Goal: Task Accomplishment & Management: Manage account settings

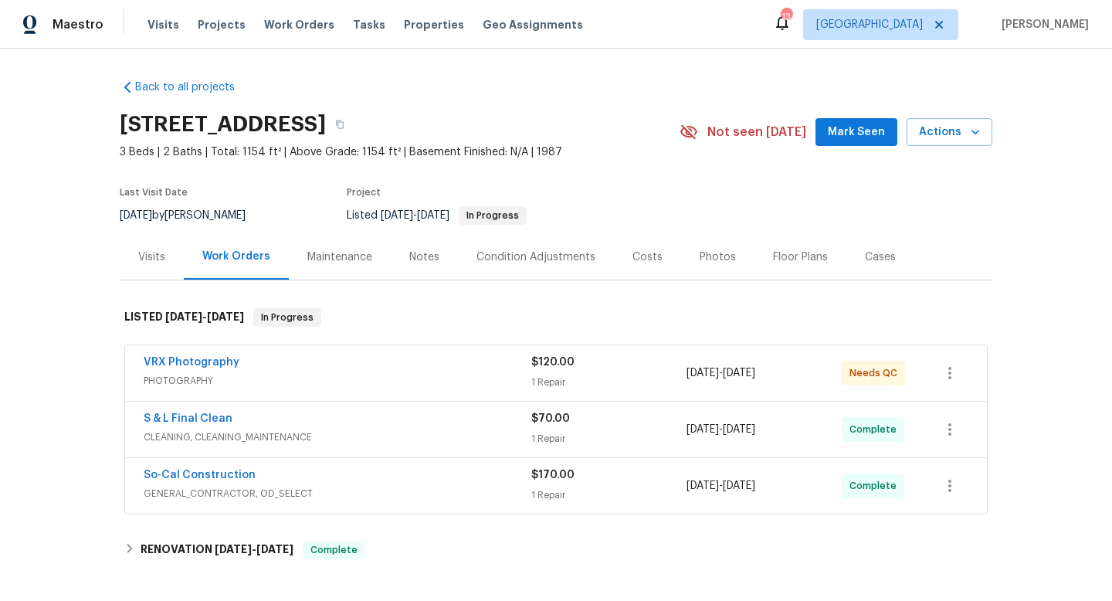
click at [156, 256] on div "Visits" at bounding box center [151, 256] width 27 height 15
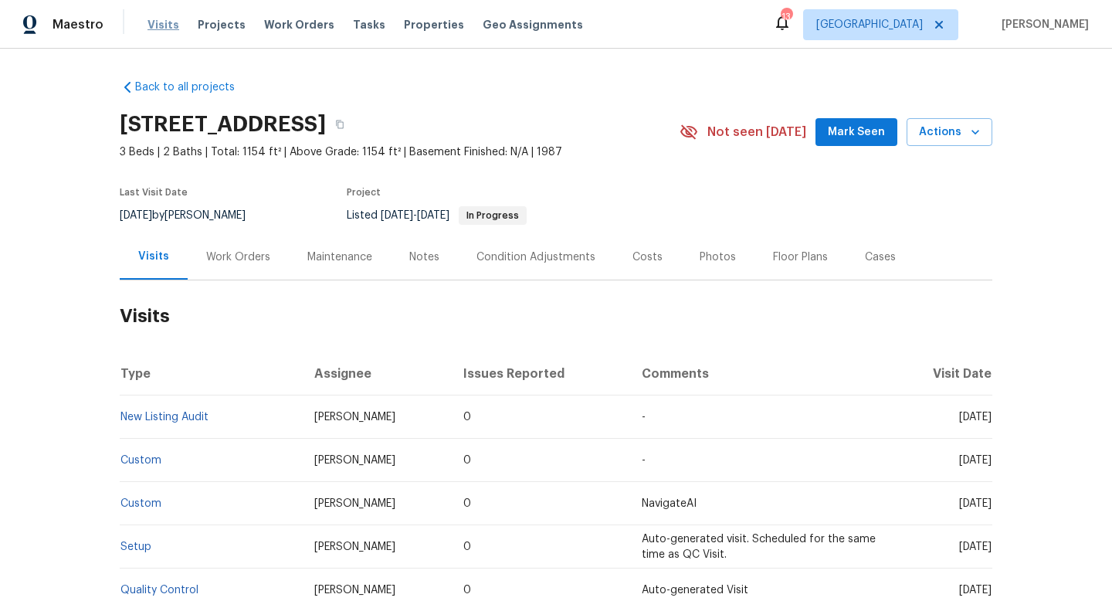
click at [168, 23] on span "Visits" at bounding box center [163, 24] width 32 height 15
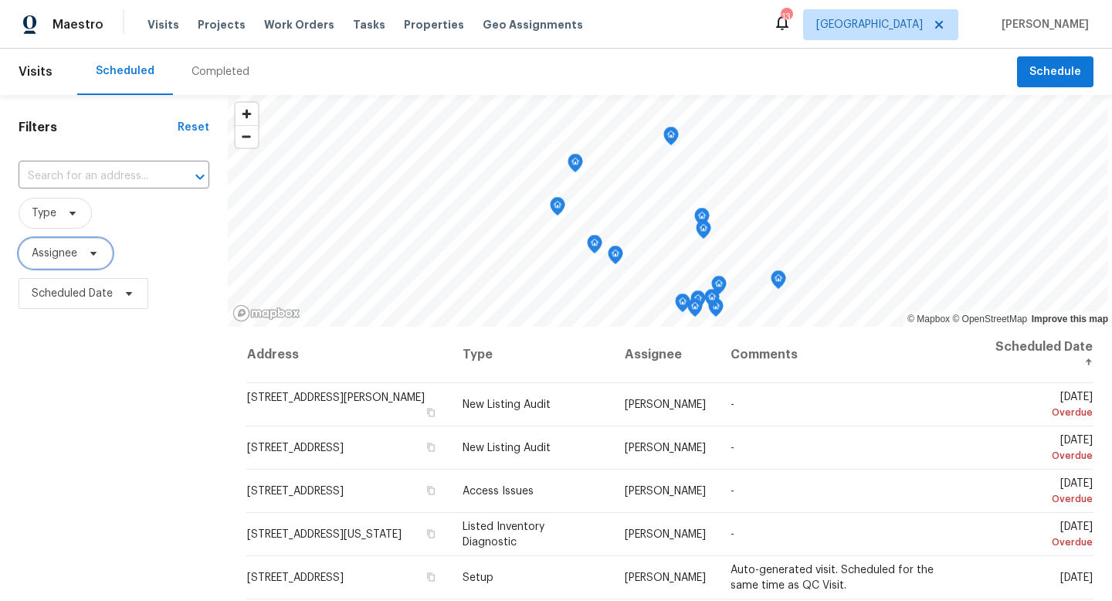
click at [86, 254] on span at bounding box center [91, 253] width 17 height 12
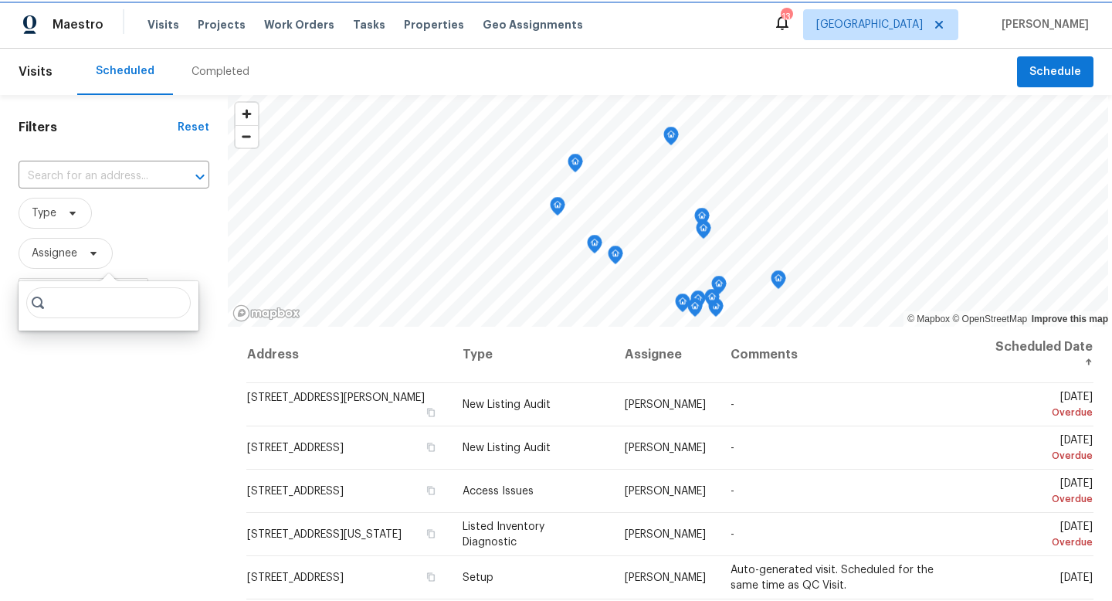
click at [85, 242] on span "Assignee" at bounding box center [66, 253] width 94 height 31
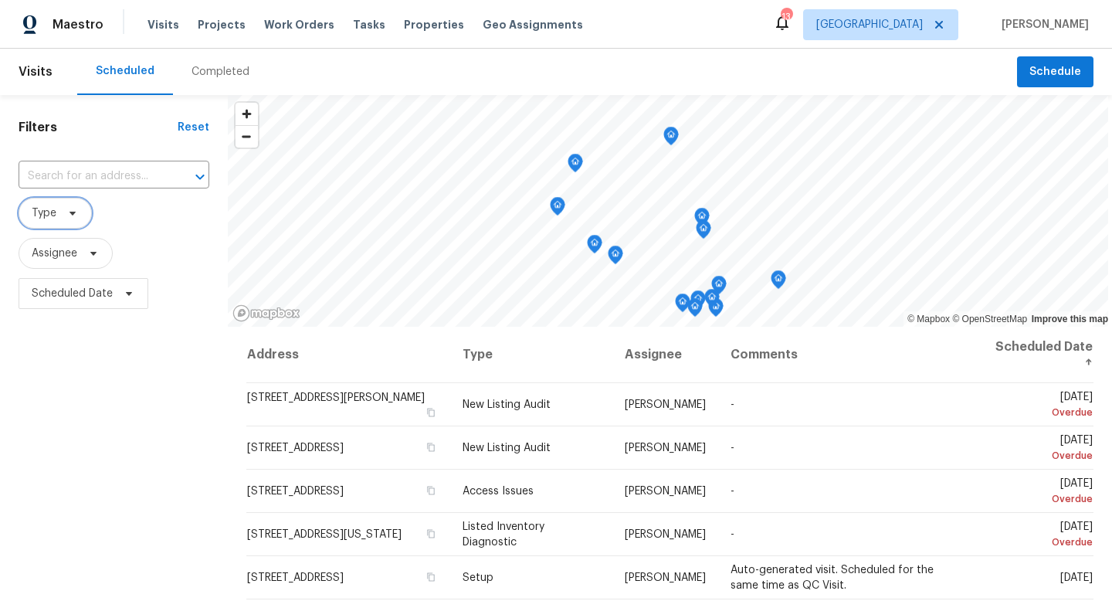
click at [76, 215] on icon at bounding box center [72, 213] width 12 height 12
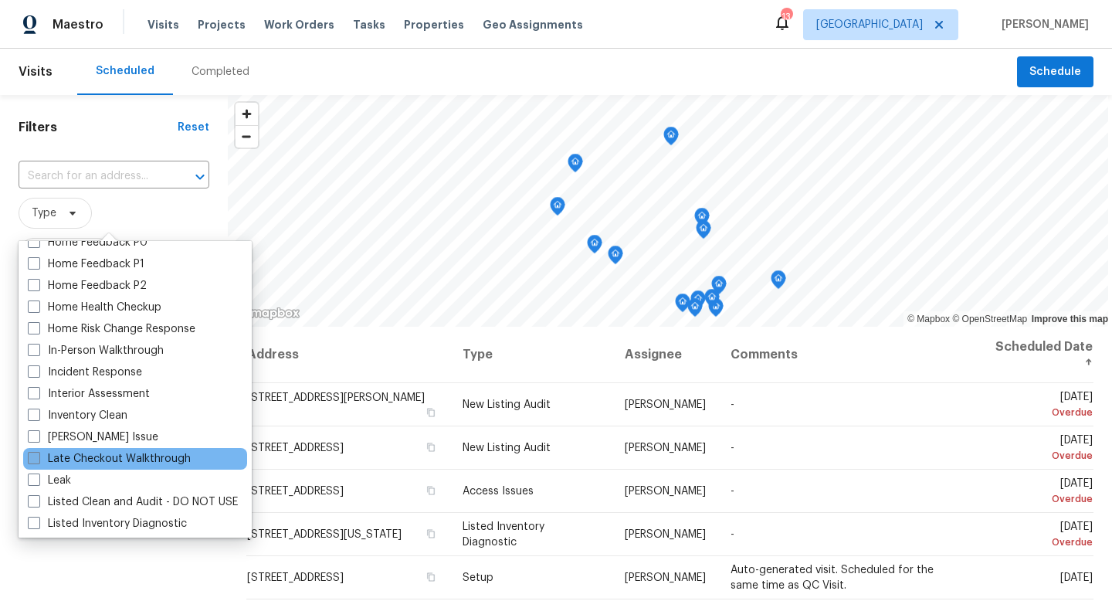
scroll to position [497, 0]
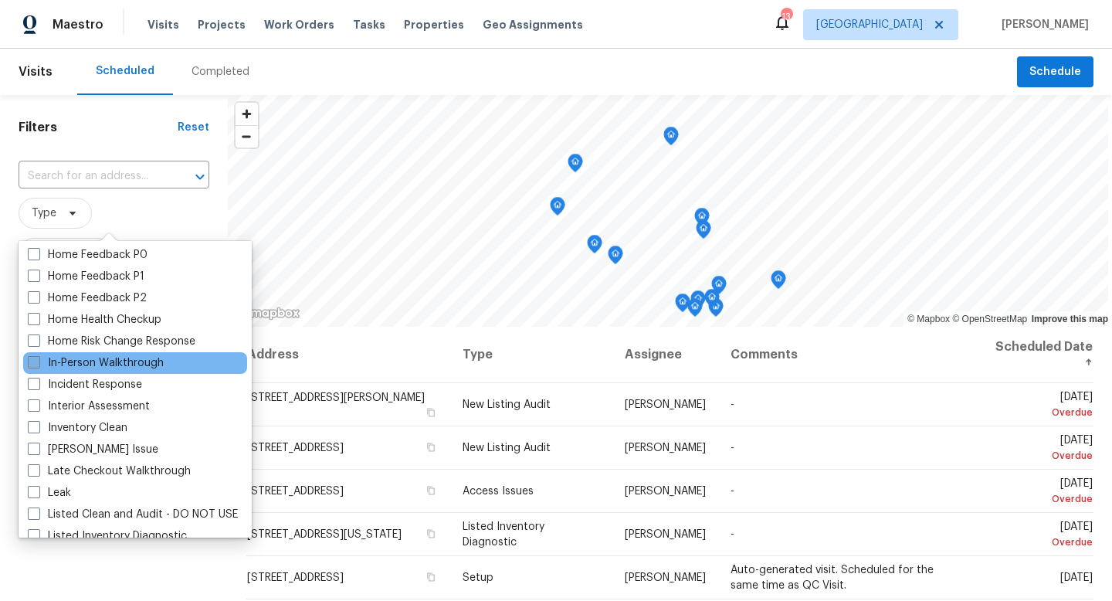
click at [34, 364] on span at bounding box center [34, 362] width 12 height 12
click at [34, 364] on input "In-Person Walkthrough" at bounding box center [33, 360] width 10 height 10
checkbox input "true"
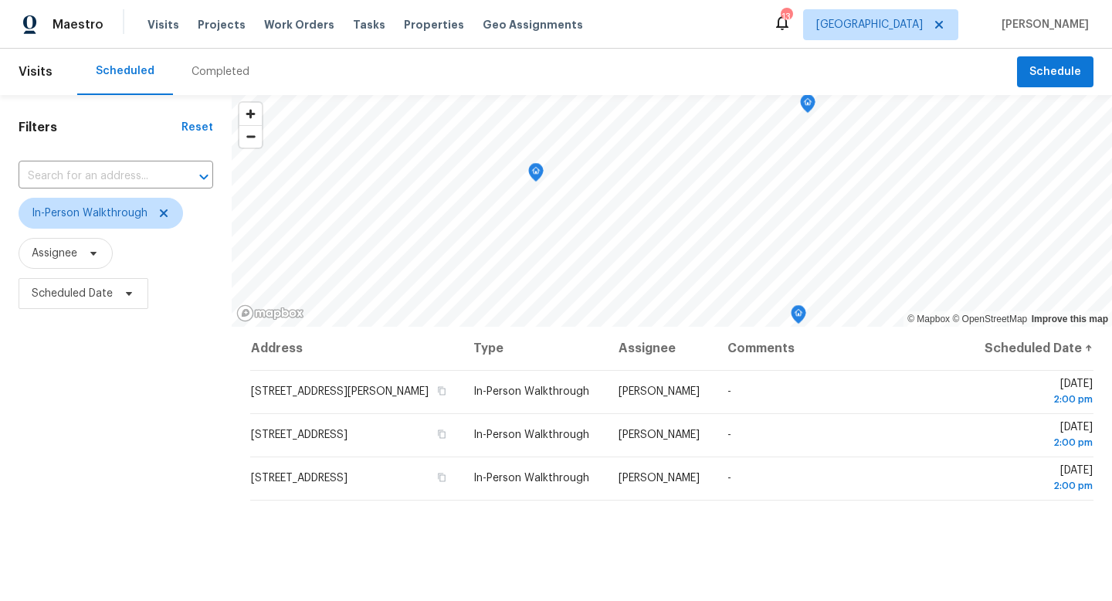
click at [74, 391] on div "Filters Reset ​ In-Person Walkthrough Assignee Scheduled Date" at bounding box center [116, 451] width 232 height 712
click at [212, 70] on div "Completed" at bounding box center [220, 71] width 58 height 15
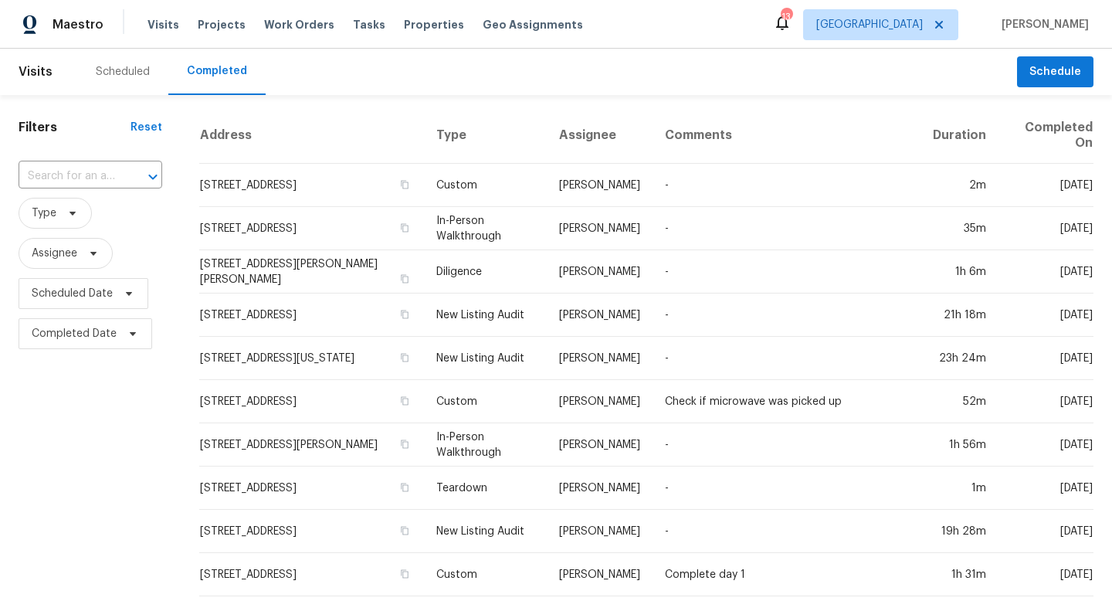
click at [129, 66] on div "Scheduled" at bounding box center [123, 71] width 54 height 15
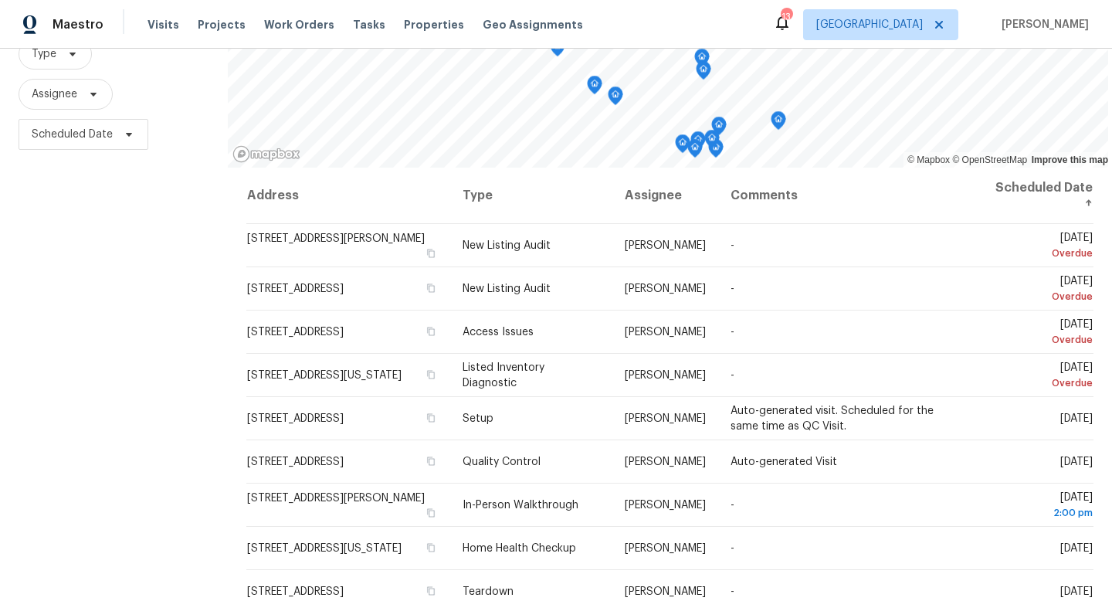
scroll to position [206, 0]
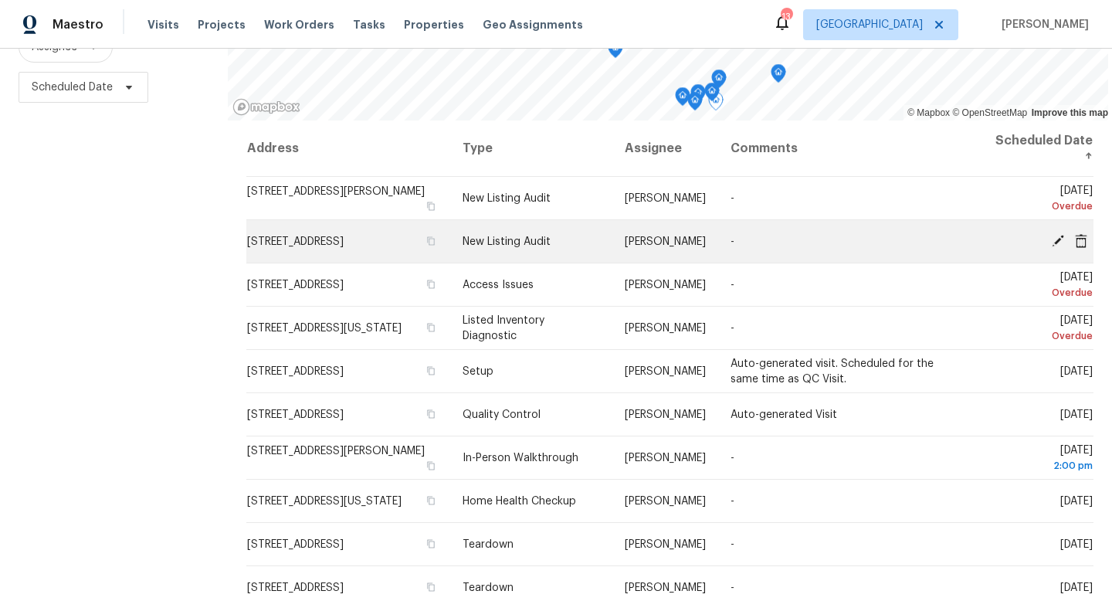
click at [1083, 239] on icon at bounding box center [1081, 240] width 14 height 14
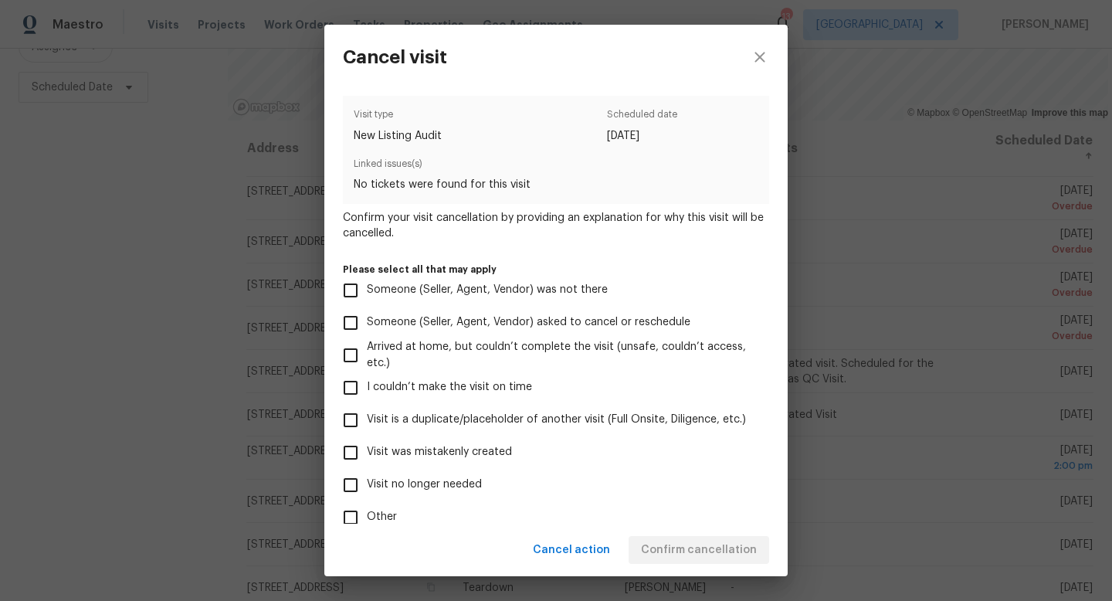
click at [353, 483] on input "Visit no longer needed" at bounding box center [350, 485] width 32 height 32
checkbox input "true"
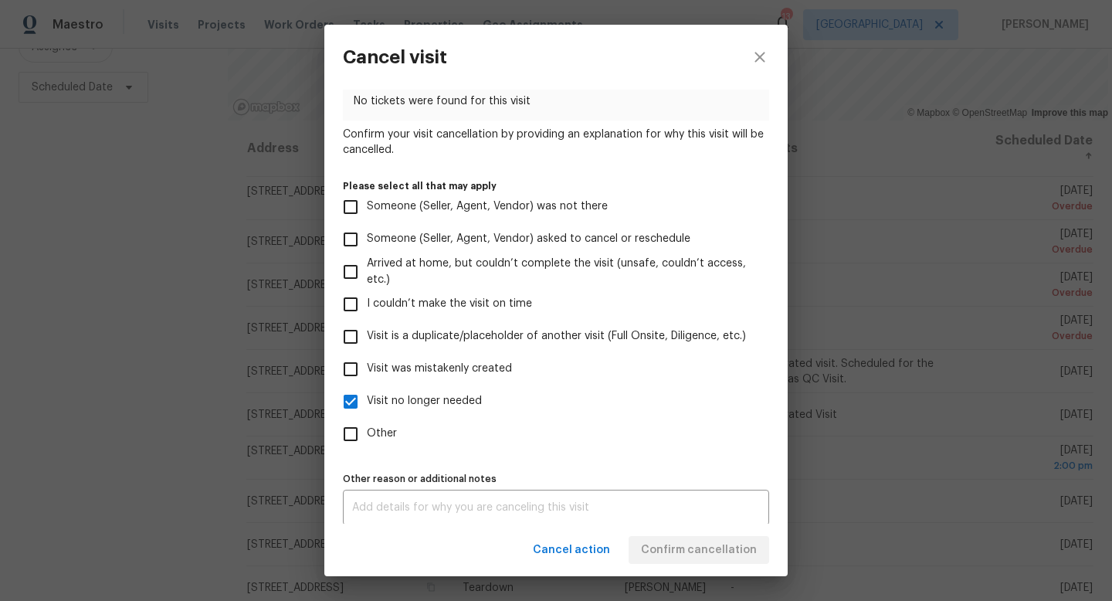
scroll to position [91, 0]
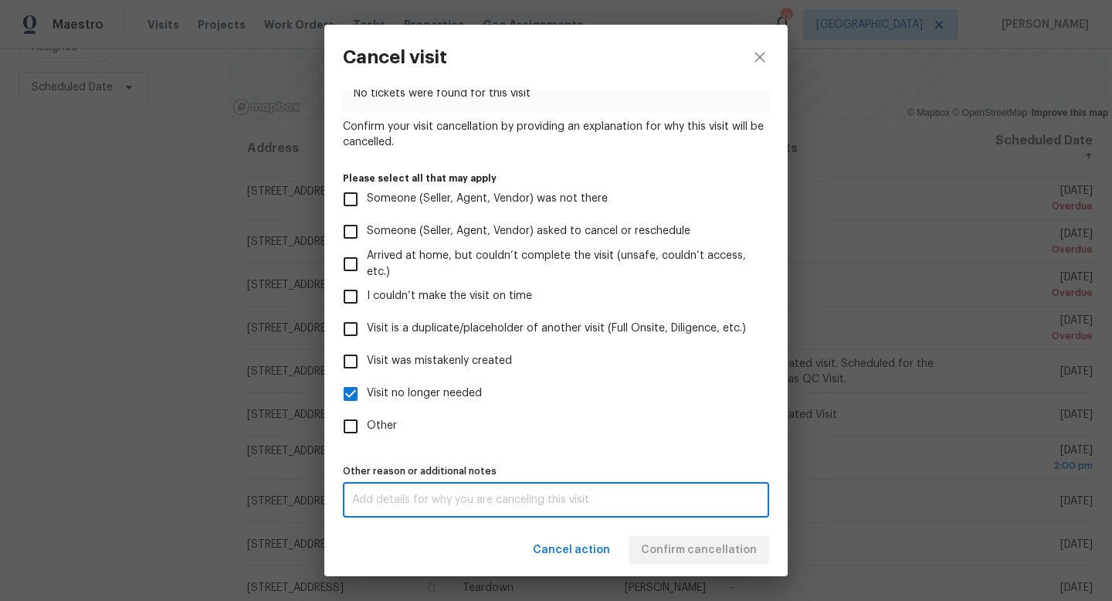
click at [563, 500] on textarea at bounding box center [556, 499] width 408 height 11
type textarea "in escrow"
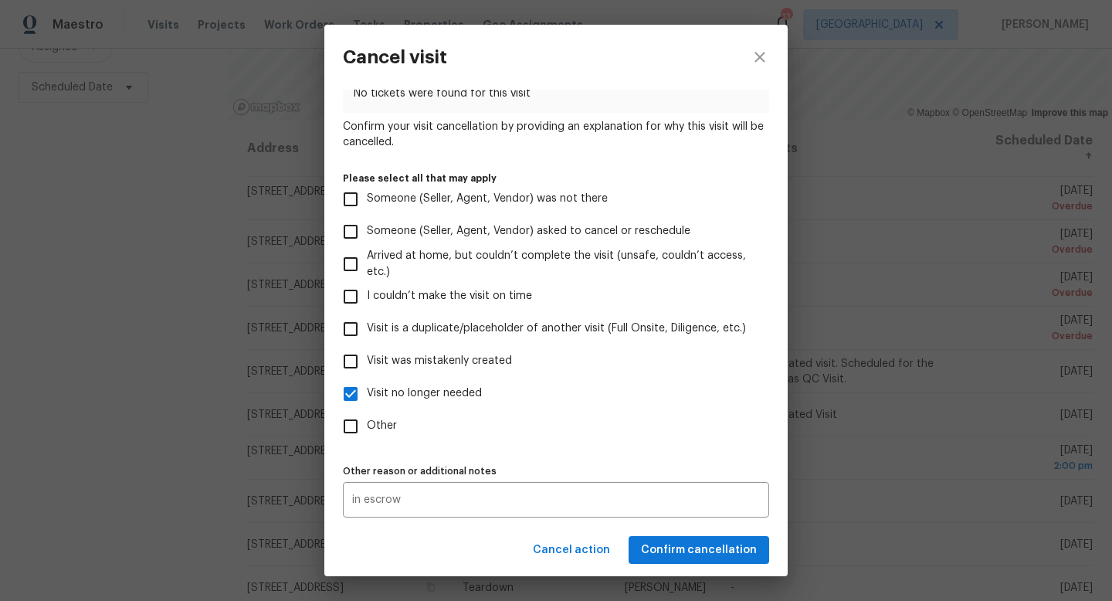
click at [684, 547] on div "Cancel action Confirm cancellation" at bounding box center [555, 550] width 463 height 53
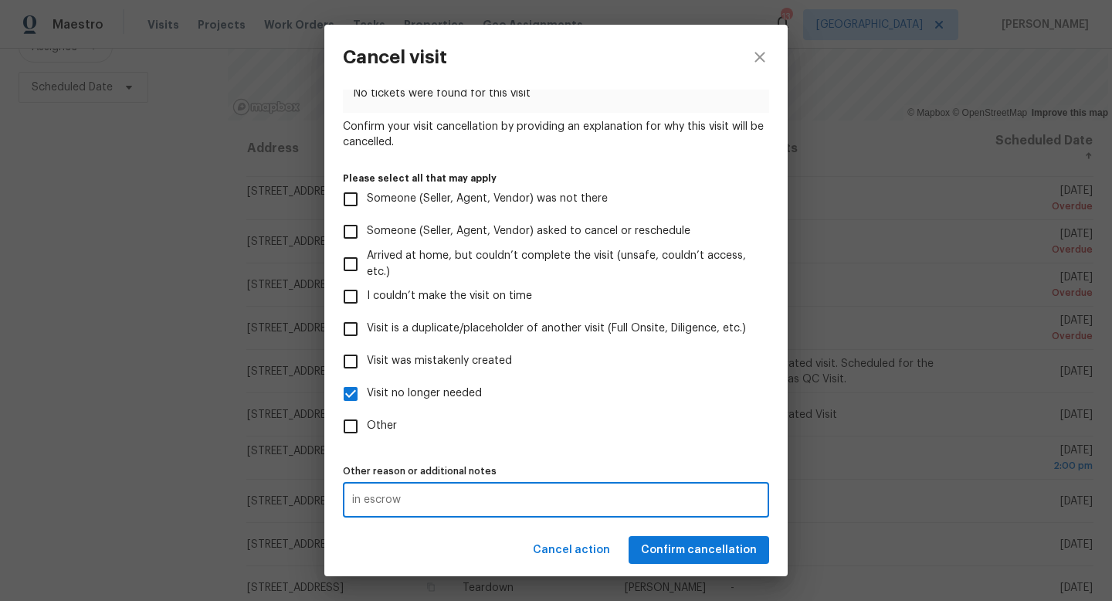
click at [664, 500] on textarea "in escrow" at bounding box center [556, 499] width 408 height 11
click at [652, 552] on div "Cancel action Confirm cancellation" at bounding box center [555, 550] width 463 height 53
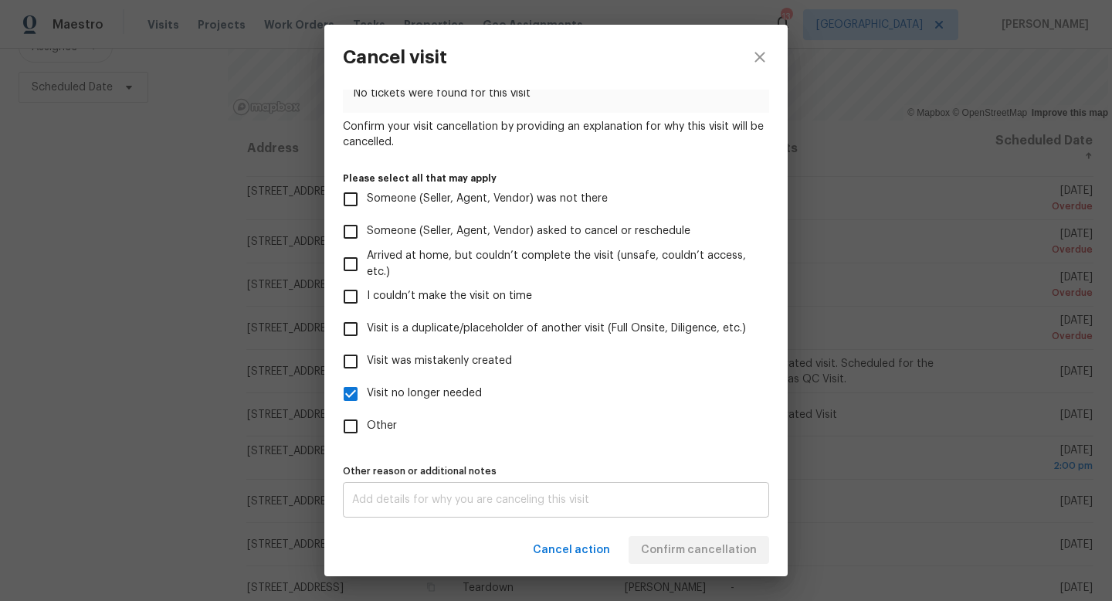
click at [406, 487] on div "x Other reason or additional notes" at bounding box center [556, 500] width 426 height 36
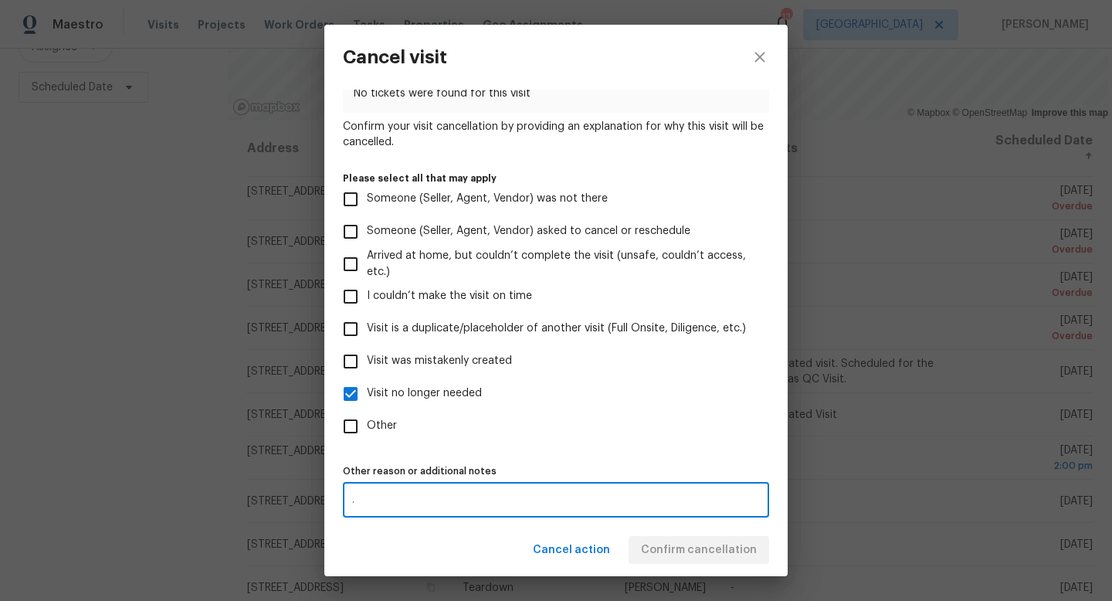
type textarea "."
click at [710, 554] on div "Cancel action Confirm cancellation" at bounding box center [555, 550] width 463 height 53
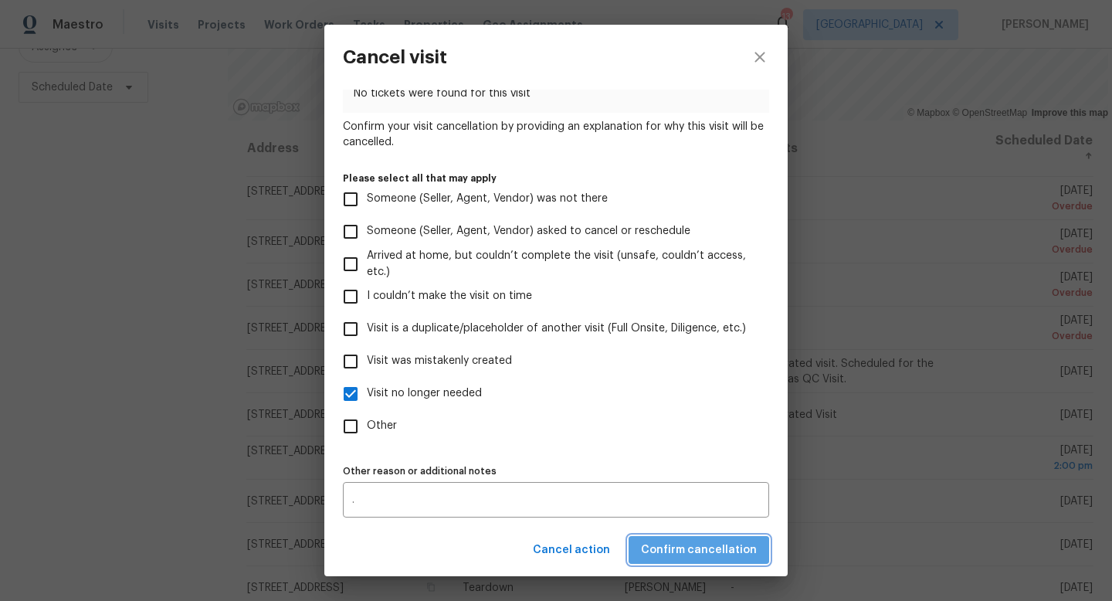
click at [708, 551] on span "Confirm cancellation" at bounding box center [699, 550] width 116 height 19
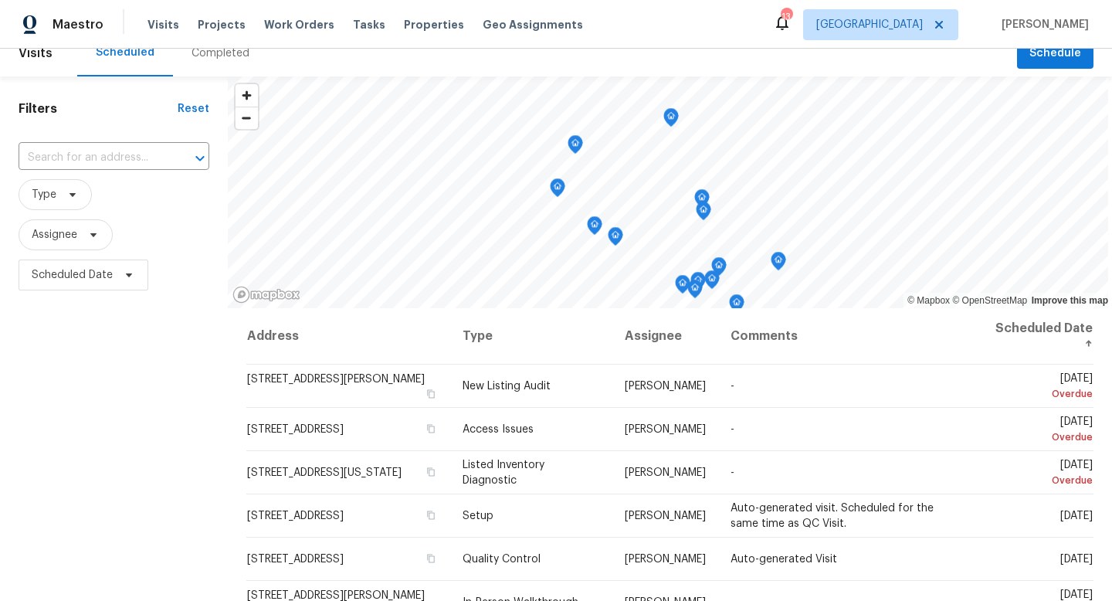
scroll to position [0, 0]
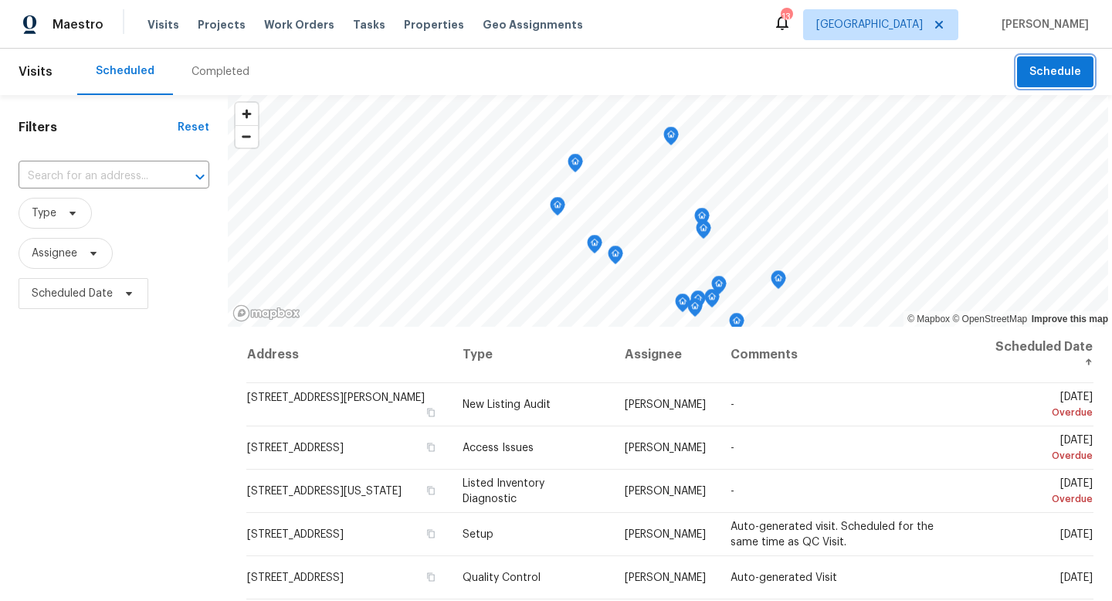
click at [1059, 63] on span "Schedule" at bounding box center [1055, 72] width 52 height 19
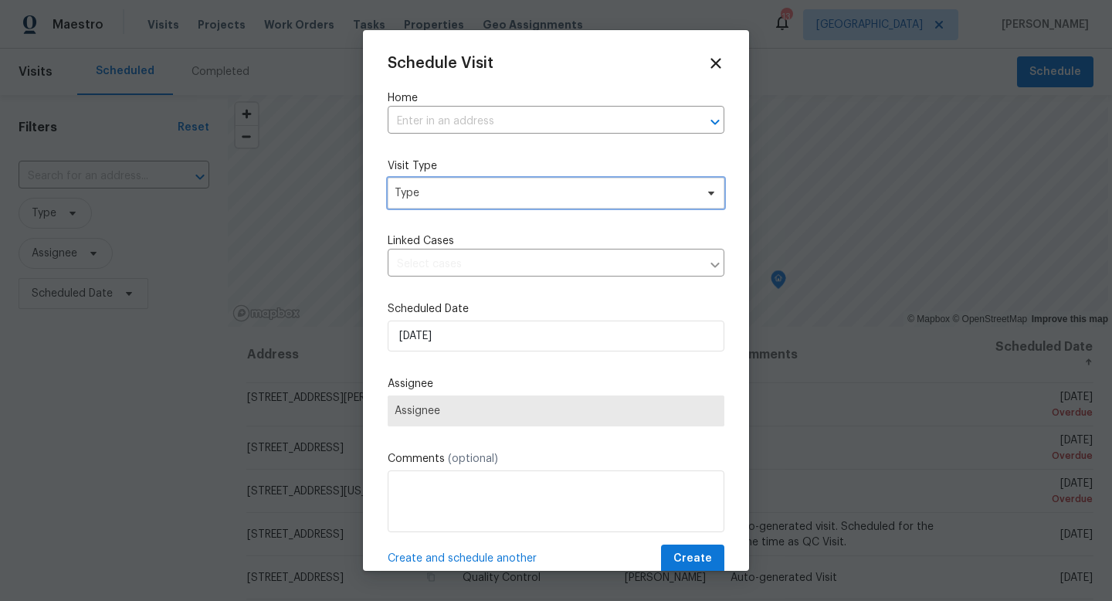
click at [590, 195] on span "Type" at bounding box center [545, 192] width 300 height 15
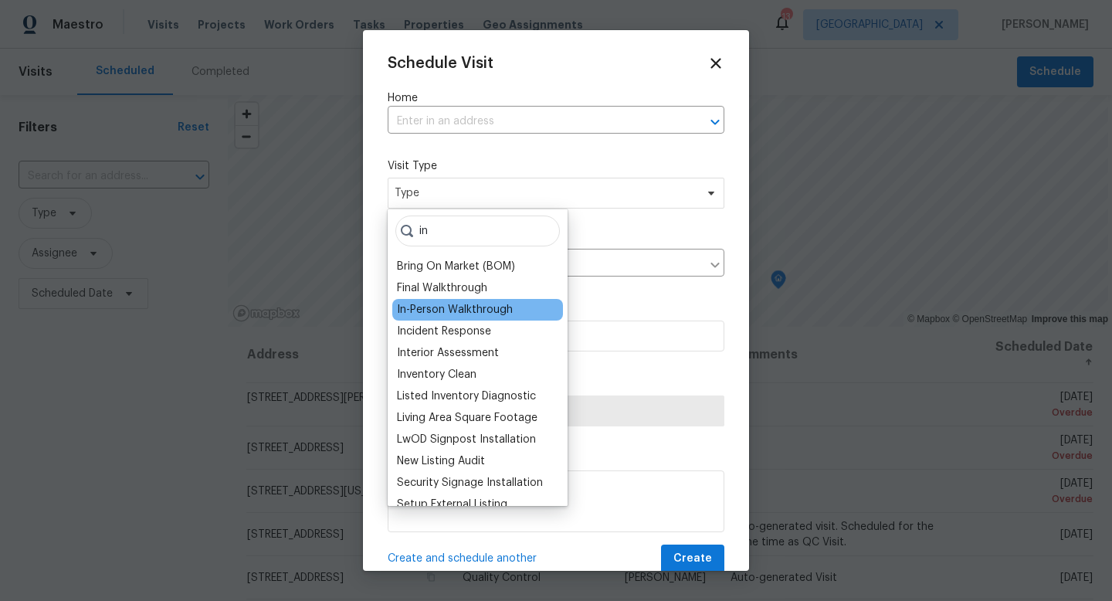
type input "in"
click at [496, 306] on div "In-Person Walkthrough" at bounding box center [455, 309] width 116 height 15
type input "10/03/2025 9:41 am"
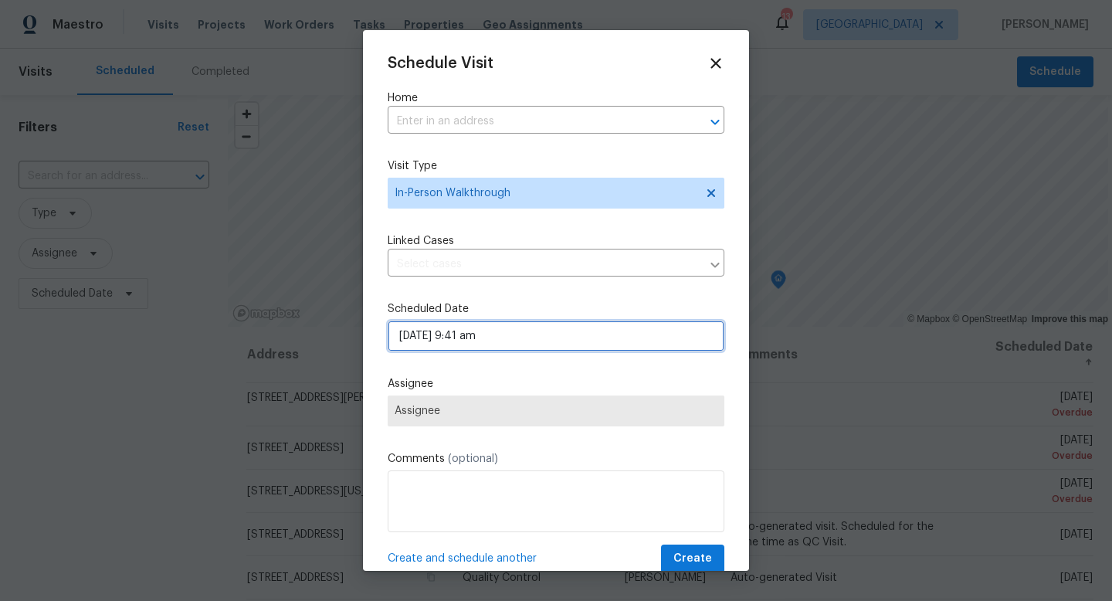
click at [556, 340] on input "10/03/2025 9:41 am" at bounding box center [556, 335] width 337 height 31
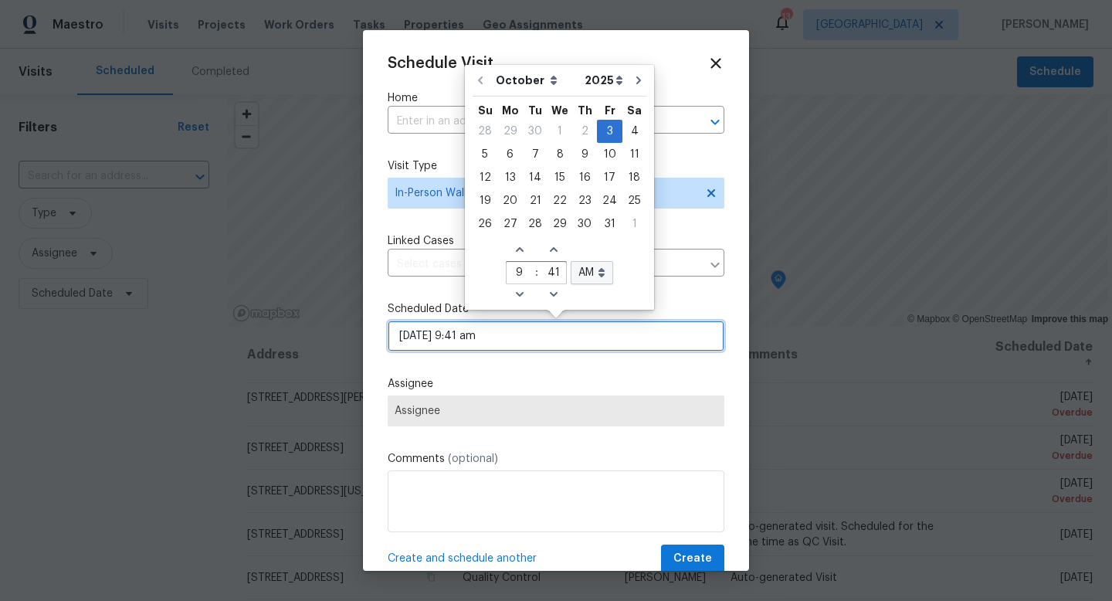
scroll to position [27, 0]
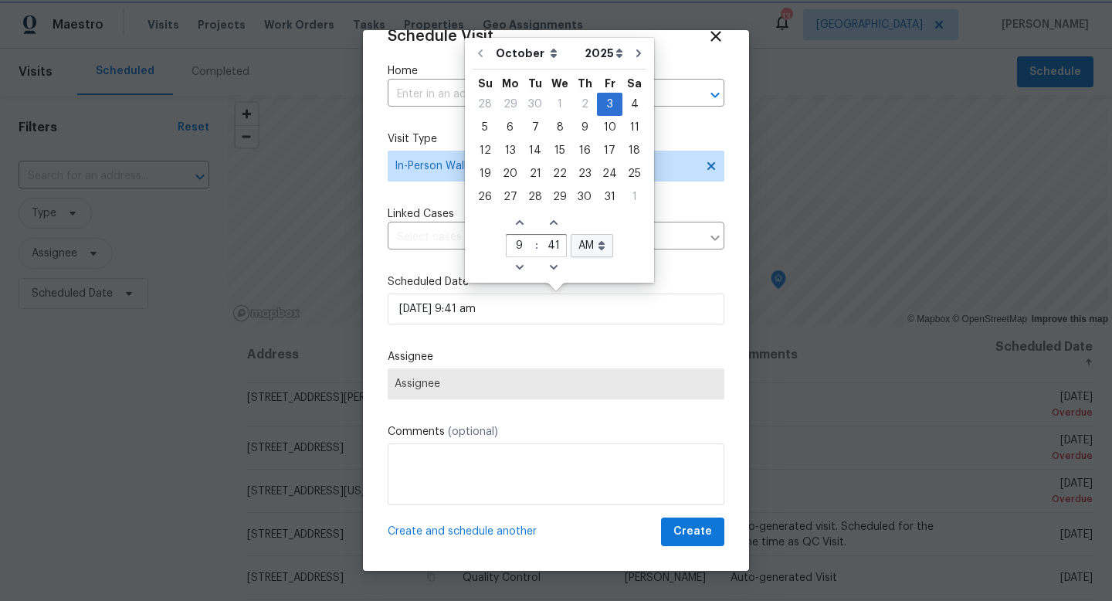
click at [608, 346] on div "Schedule Visit Home ​ Visit Type In-Person Walkthrough Linked Cases ​ Scheduled…" at bounding box center [556, 287] width 337 height 518
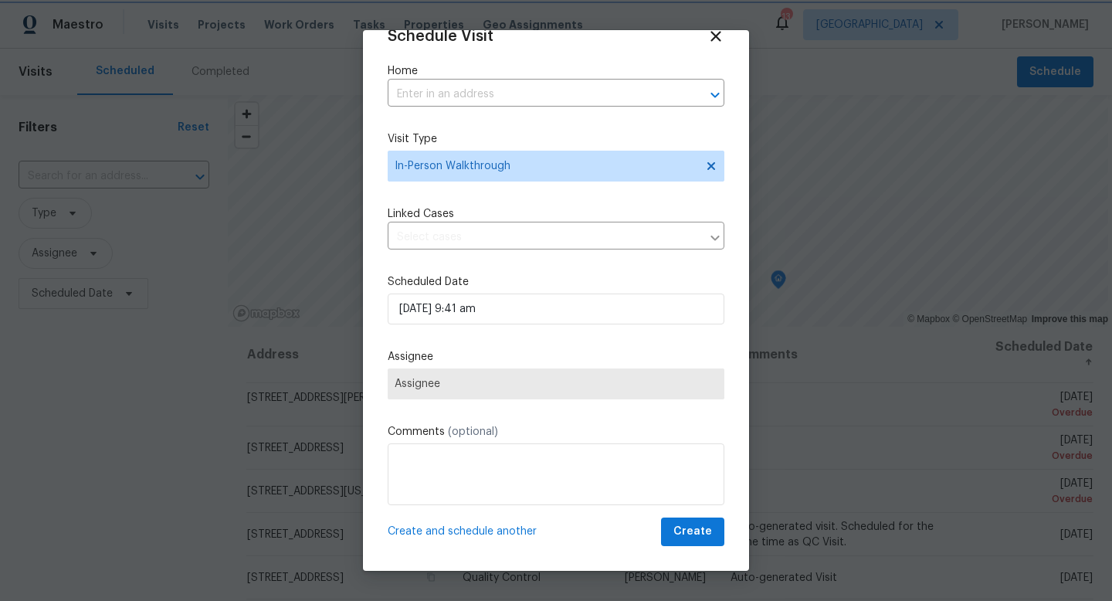
scroll to position [0, 0]
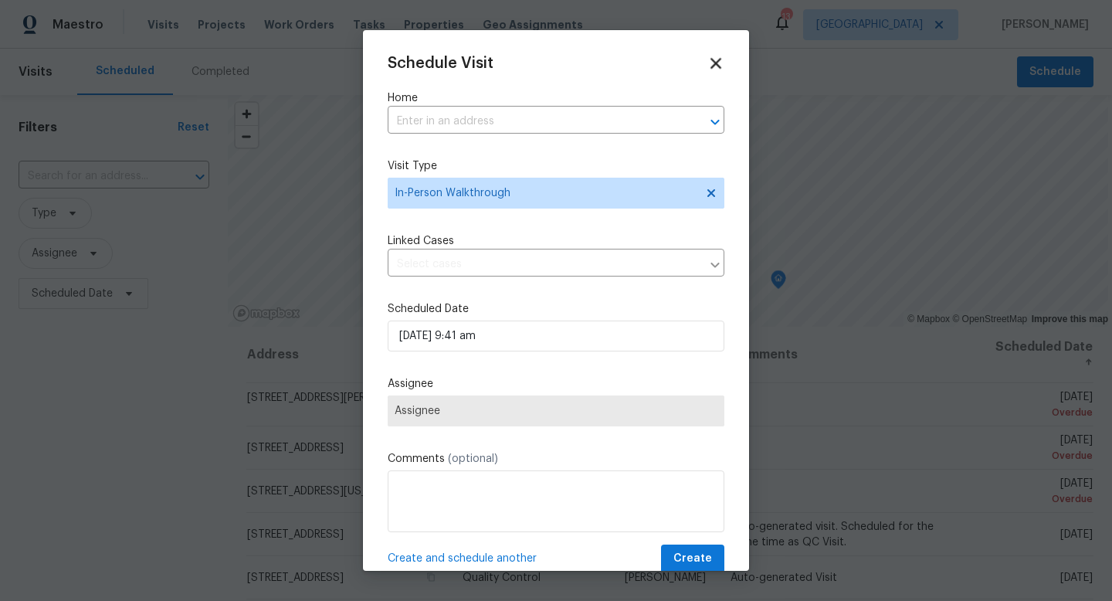
click at [714, 63] on icon at bounding box center [715, 63] width 11 height 11
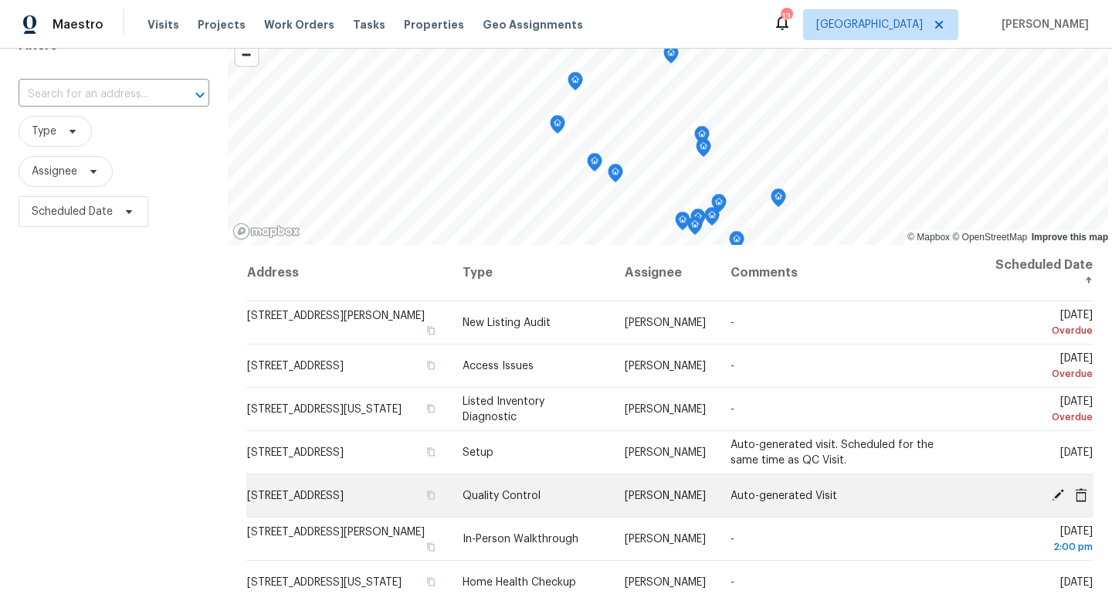
scroll to position [83, 0]
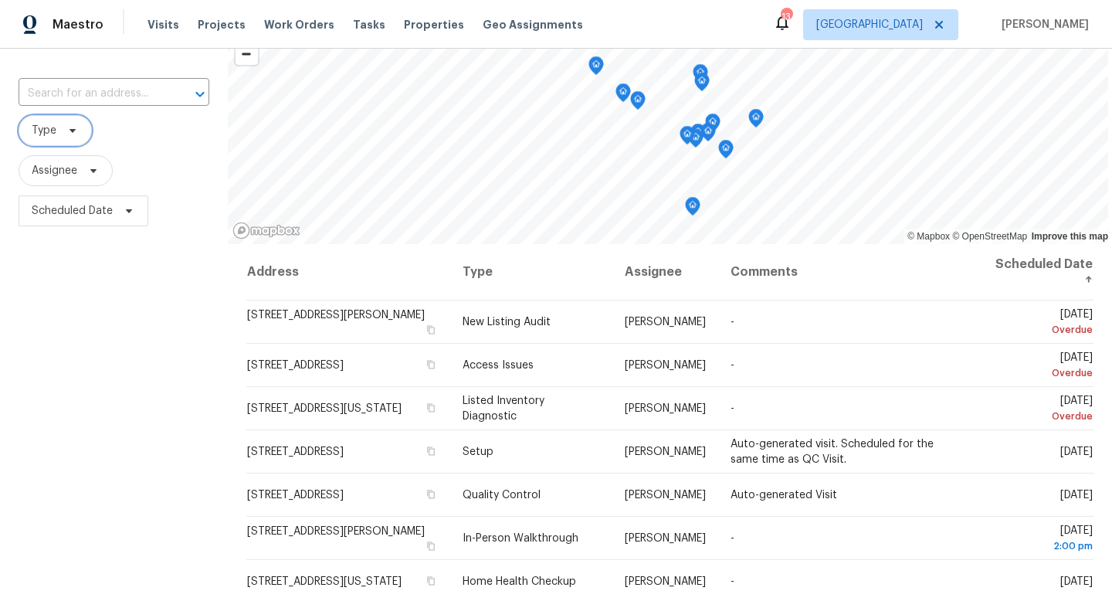
click at [65, 131] on span at bounding box center [70, 130] width 17 height 12
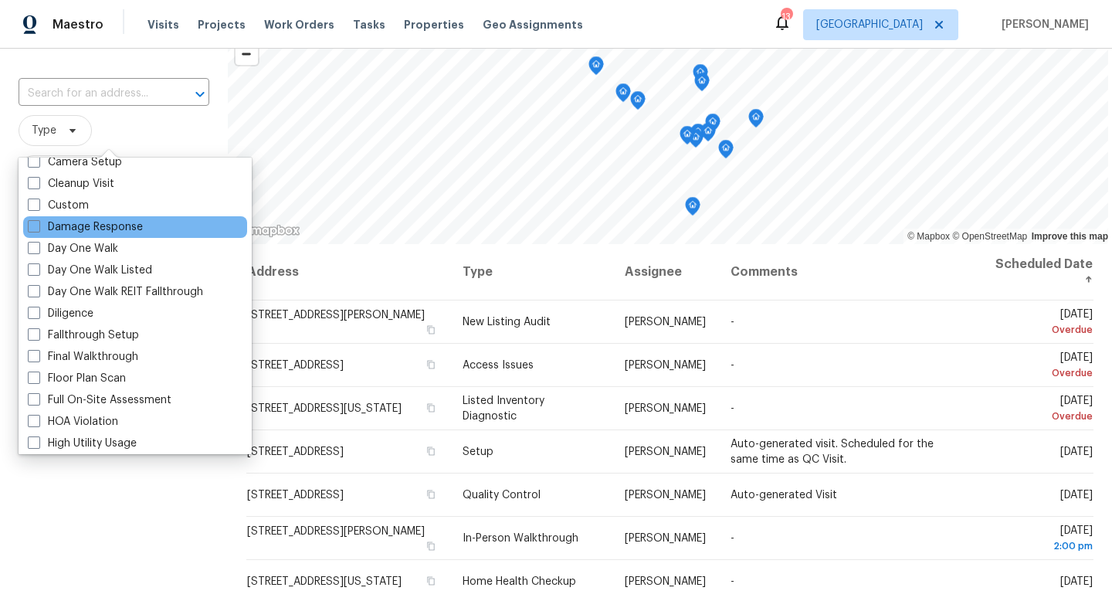
scroll to position [264, 0]
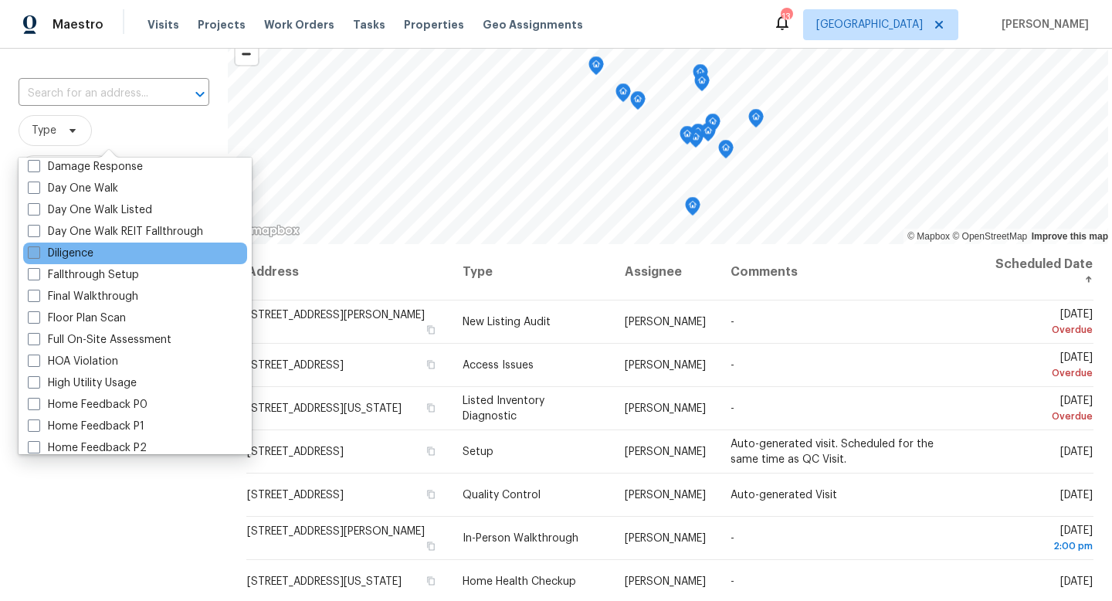
click at [35, 255] on span at bounding box center [34, 252] width 12 height 12
click at [35, 255] on input "Diligence" at bounding box center [33, 251] width 10 height 10
checkbox input "true"
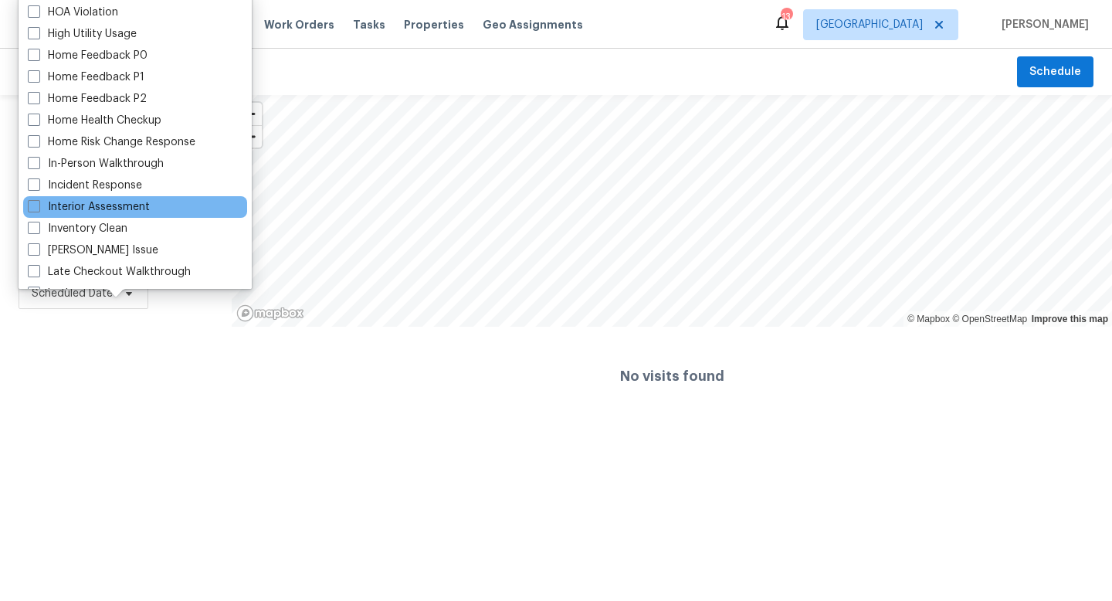
scroll to position [456, 0]
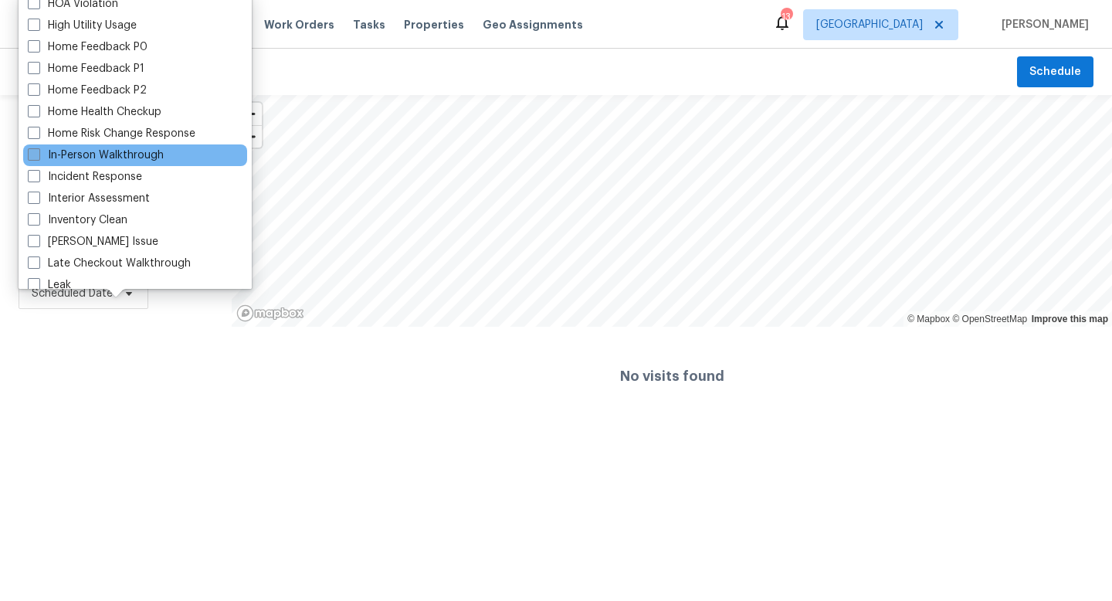
click at [37, 154] on span at bounding box center [34, 154] width 12 height 12
click at [37, 154] on input "In-Person Walkthrough" at bounding box center [33, 152] width 10 height 10
checkbox input "true"
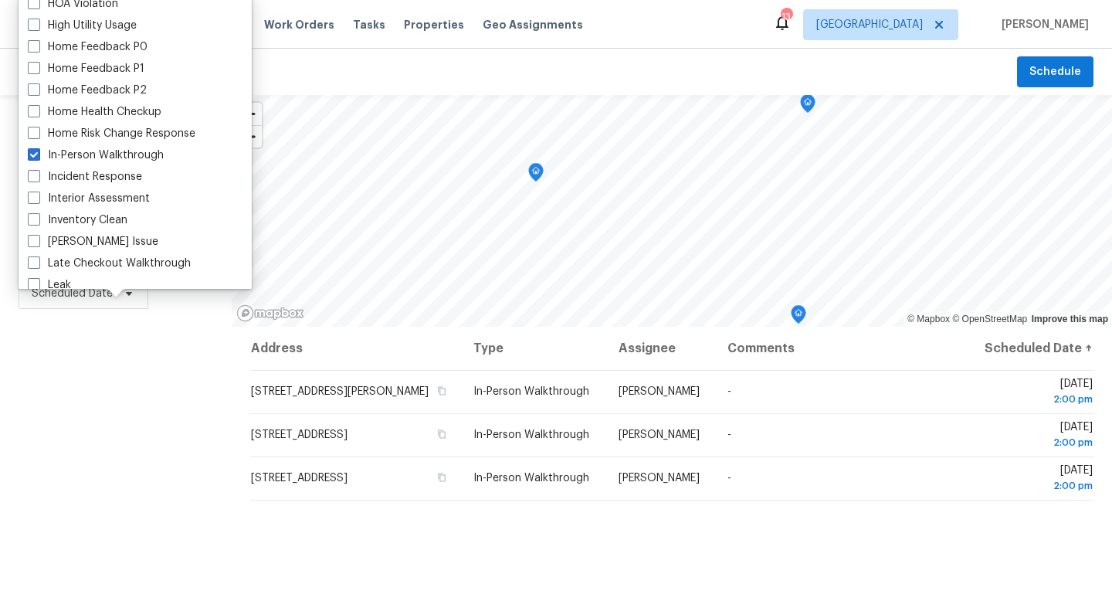
click at [38, 463] on div "Filters Reset ​ Diligence + 1 Assignee Scheduled Date" at bounding box center [116, 451] width 232 height 712
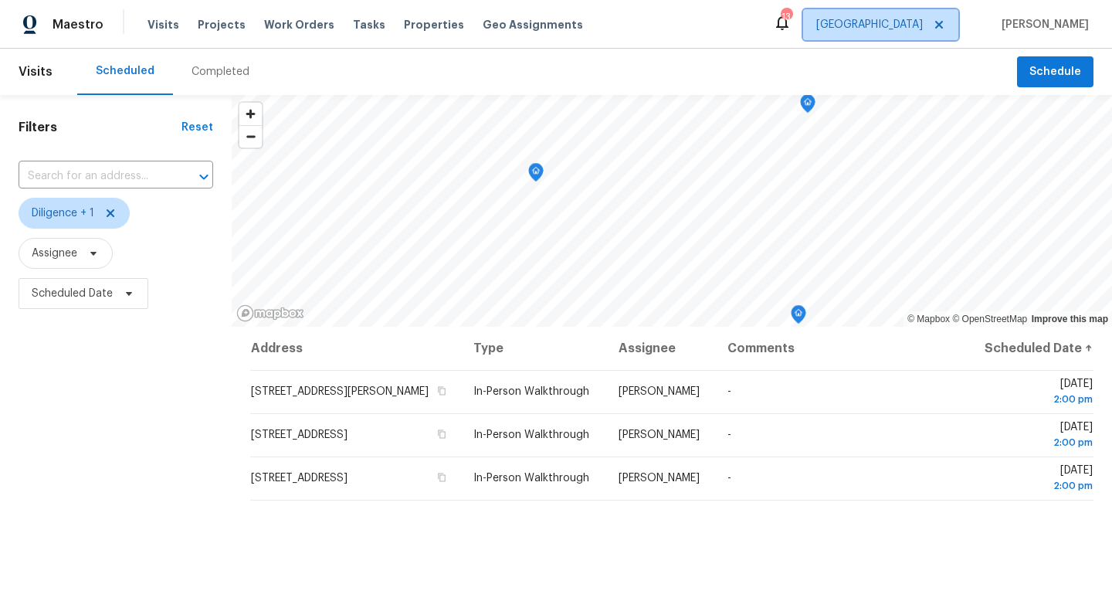
click at [945, 23] on icon at bounding box center [939, 25] width 12 height 12
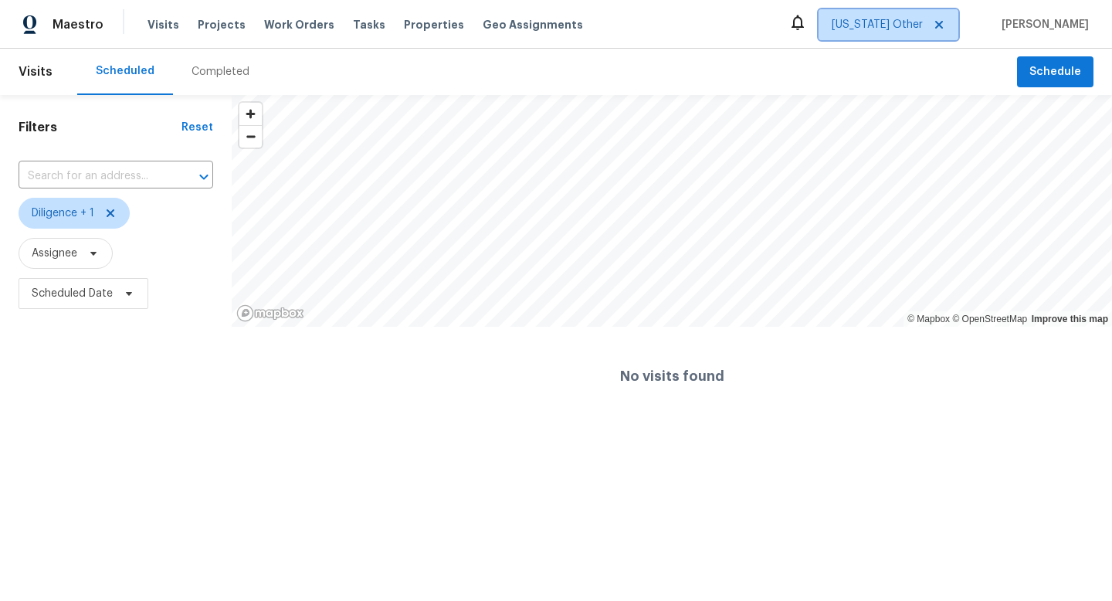
click at [903, 17] on span "Alabama Other" at bounding box center [877, 24] width 91 height 15
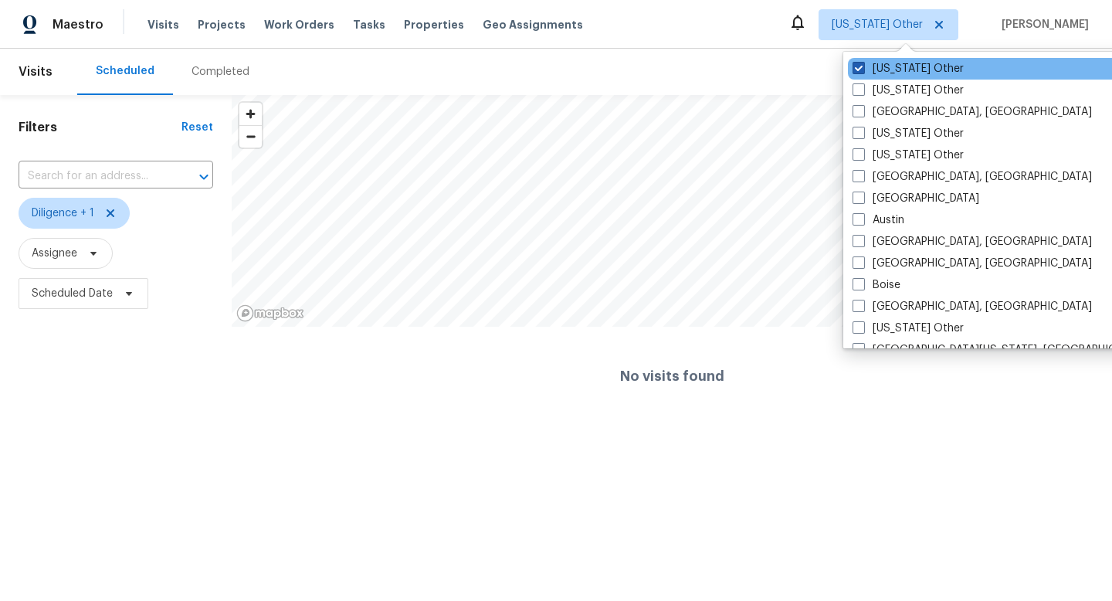
click at [858, 70] on span at bounding box center [858, 68] width 12 height 12
click at [858, 70] on input "Alabama Other" at bounding box center [857, 66] width 10 height 10
checkbox input "true"
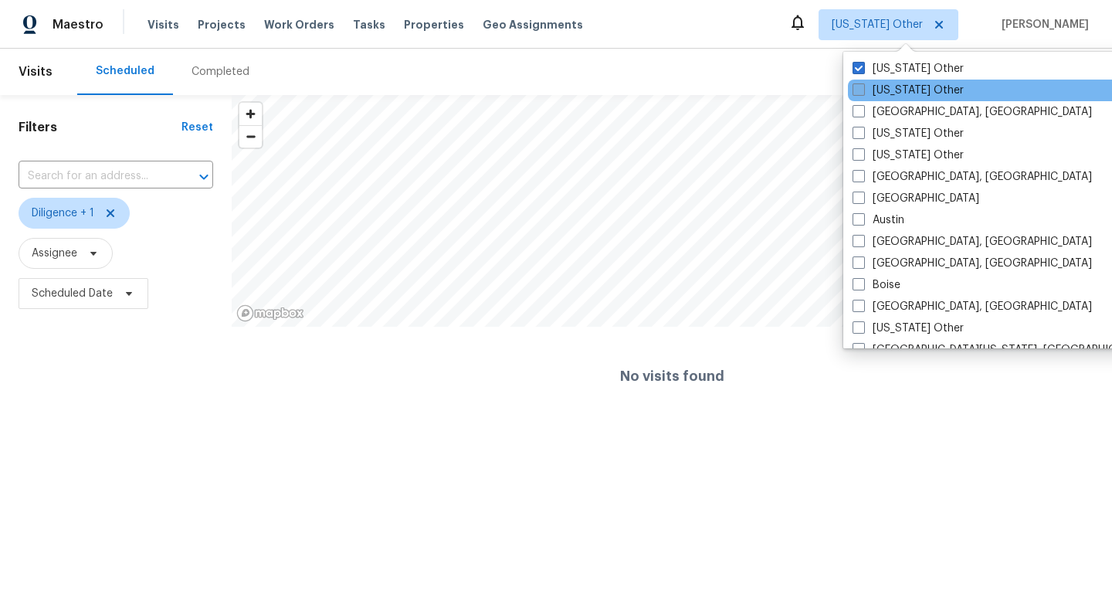
click at [858, 93] on span at bounding box center [858, 89] width 12 height 12
click at [858, 93] on input "Alaska Other" at bounding box center [857, 88] width 10 height 10
checkbox input "true"
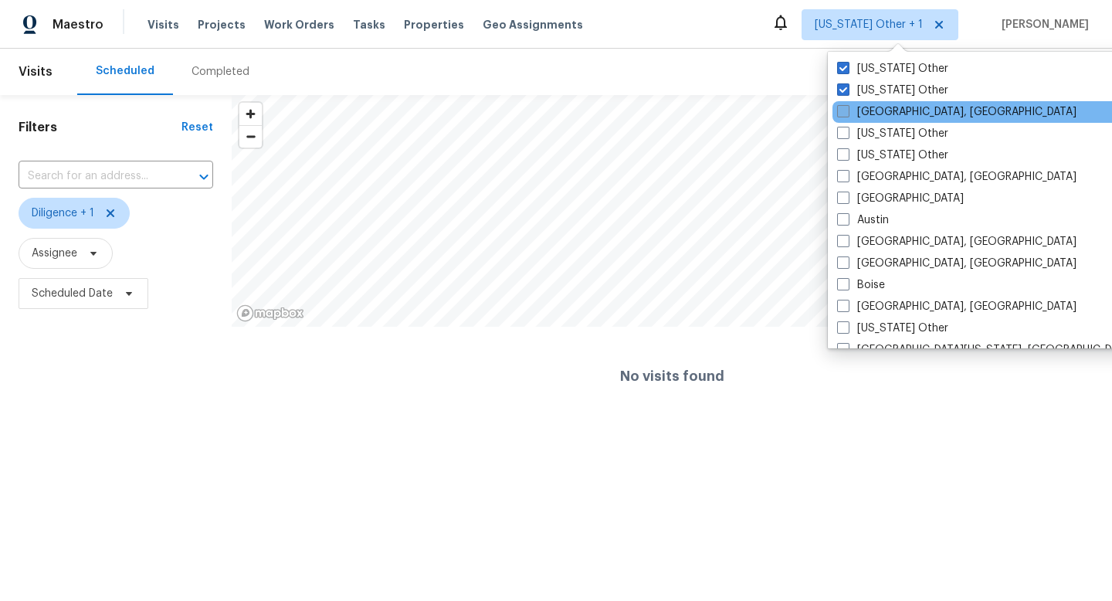
click at [847, 107] on span at bounding box center [843, 111] width 12 height 12
click at [847, 107] on input "Albuquerque, NM" at bounding box center [842, 109] width 10 height 10
checkbox input "true"
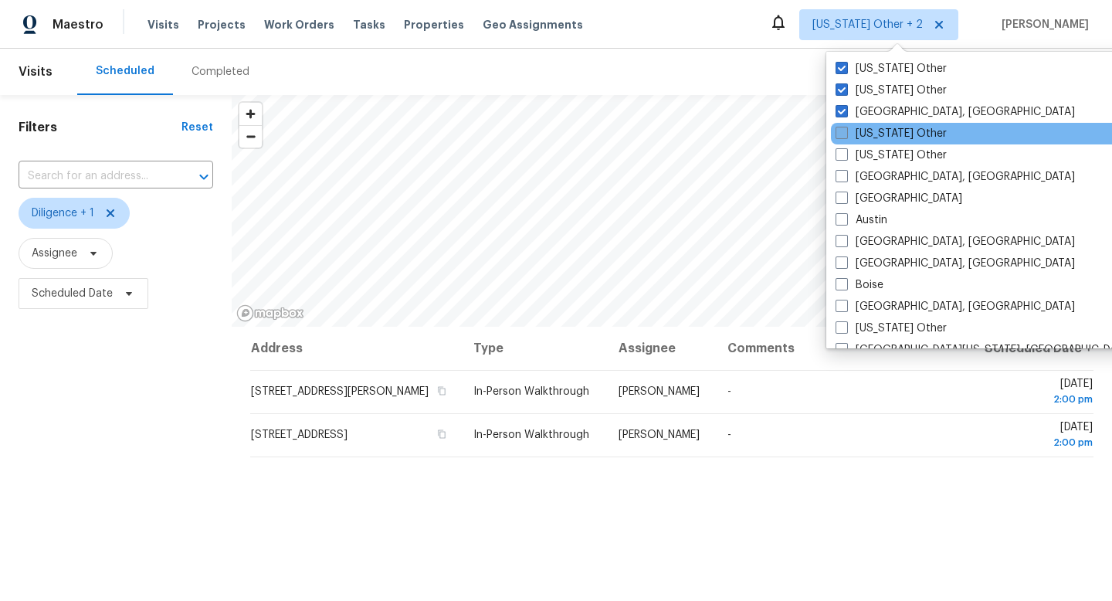
click at [843, 132] on span at bounding box center [841, 133] width 12 height 12
click at [843, 132] on input "Arizona Other" at bounding box center [840, 131] width 10 height 10
checkbox input "true"
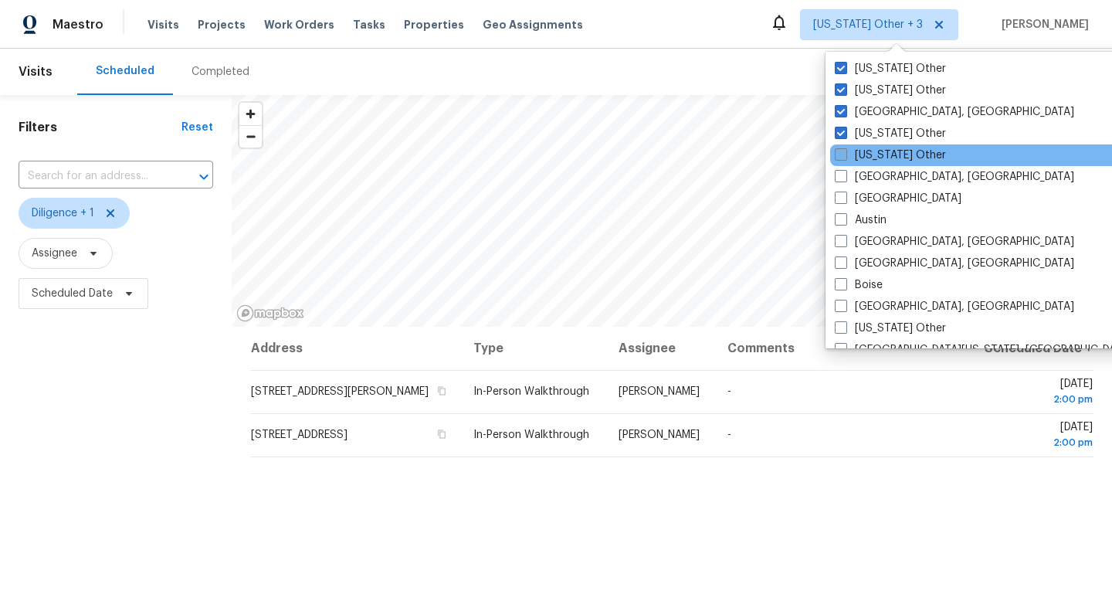
click at [842, 156] on span at bounding box center [841, 154] width 12 height 12
click at [842, 156] on input "Arkansas Other" at bounding box center [840, 152] width 10 height 10
checkbox input "true"
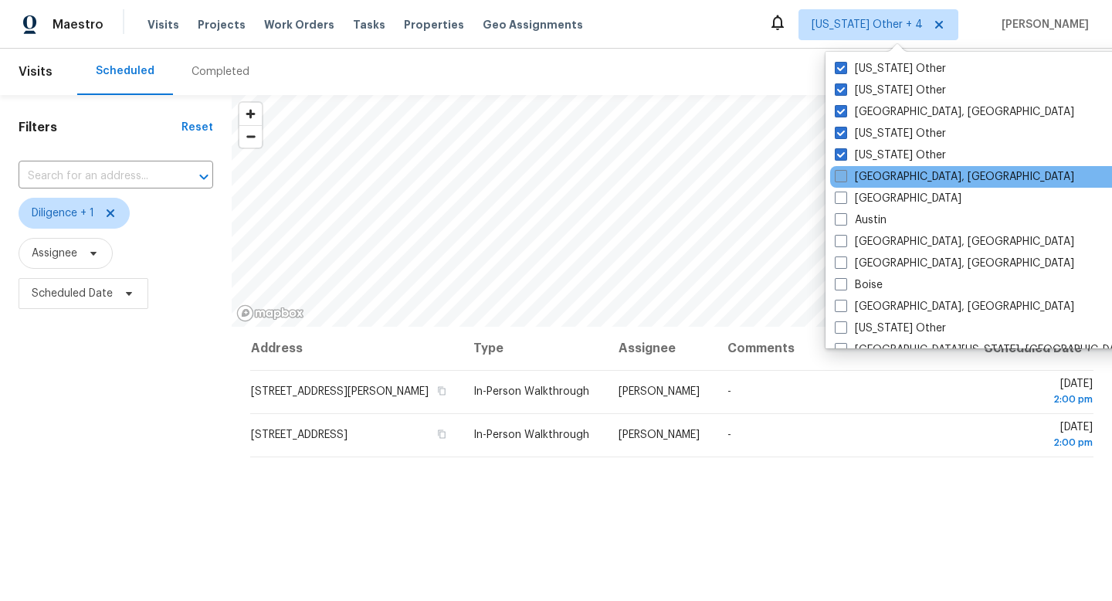
click at [840, 175] on span at bounding box center [841, 176] width 12 height 12
click at [840, 175] on input "Asheville, NC" at bounding box center [840, 174] width 10 height 10
checkbox input "true"
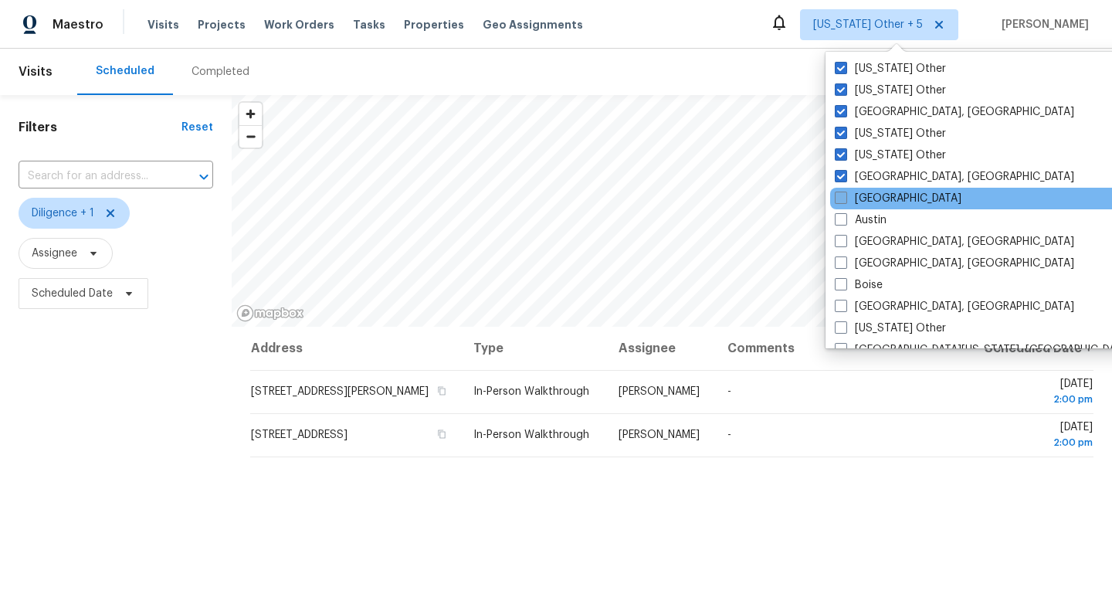
click at [839, 195] on span at bounding box center [841, 197] width 12 height 12
click at [839, 195] on input "Atlanta" at bounding box center [840, 196] width 10 height 10
checkbox input "true"
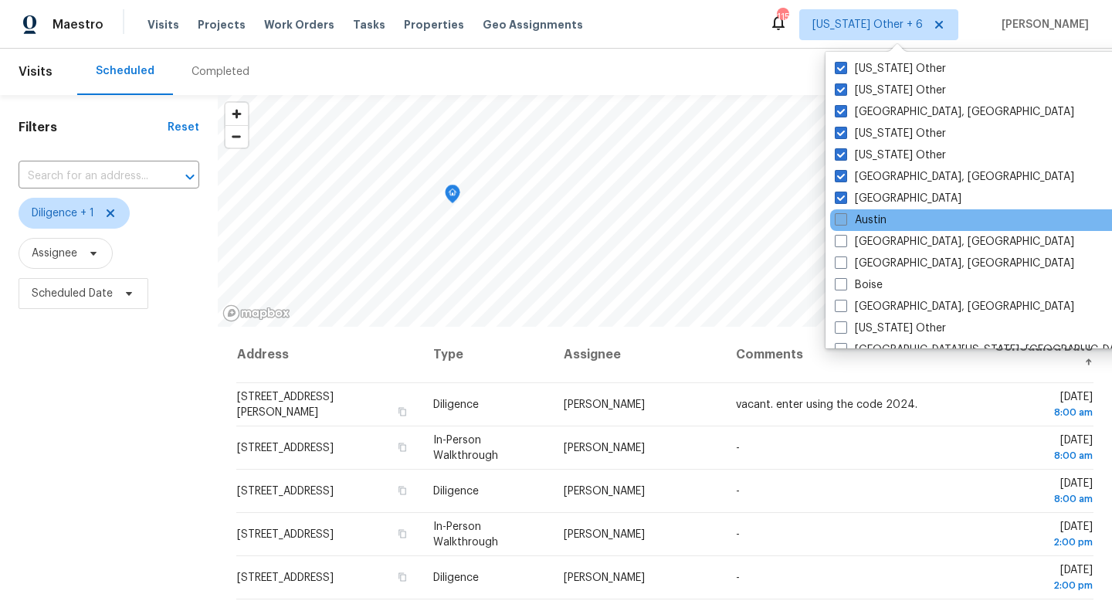
click at [845, 217] on span at bounding box center [841, 219] width 12 height 12
click at [845, 217] on input "Austin" at bounding box center [840, 217] width 10 height 10
checkbox input "true"
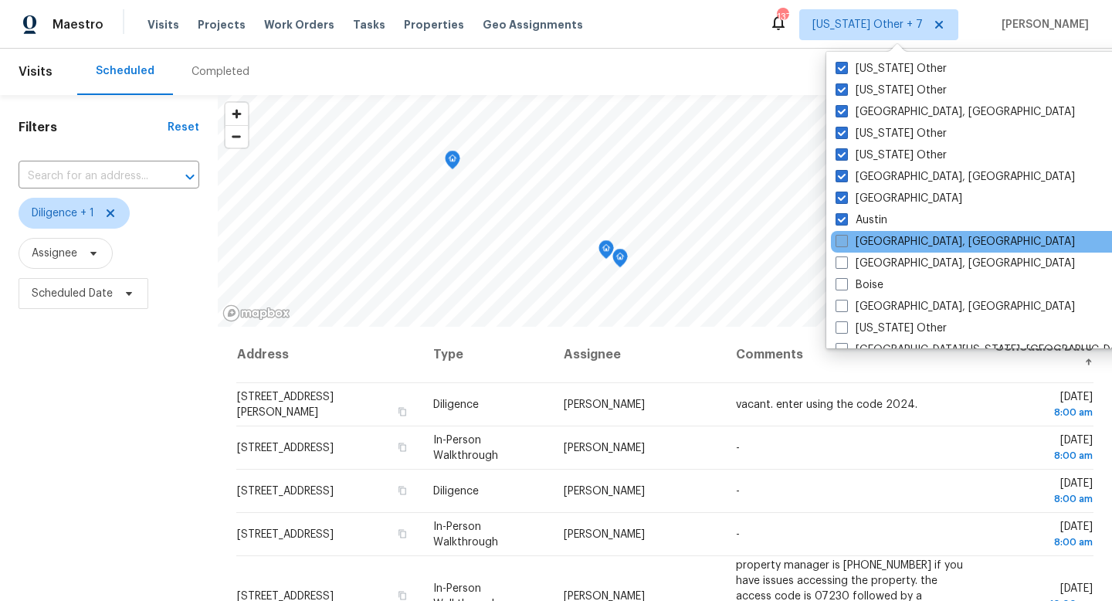
click at [848, 242] on label "Baltimore, MD" at bounding box center [954, 241] width 239 height 15
click at [846, 242] on input "Baltimore, MD" at bounding box center [840, 239] width 10 height 10
checkbox input "true"
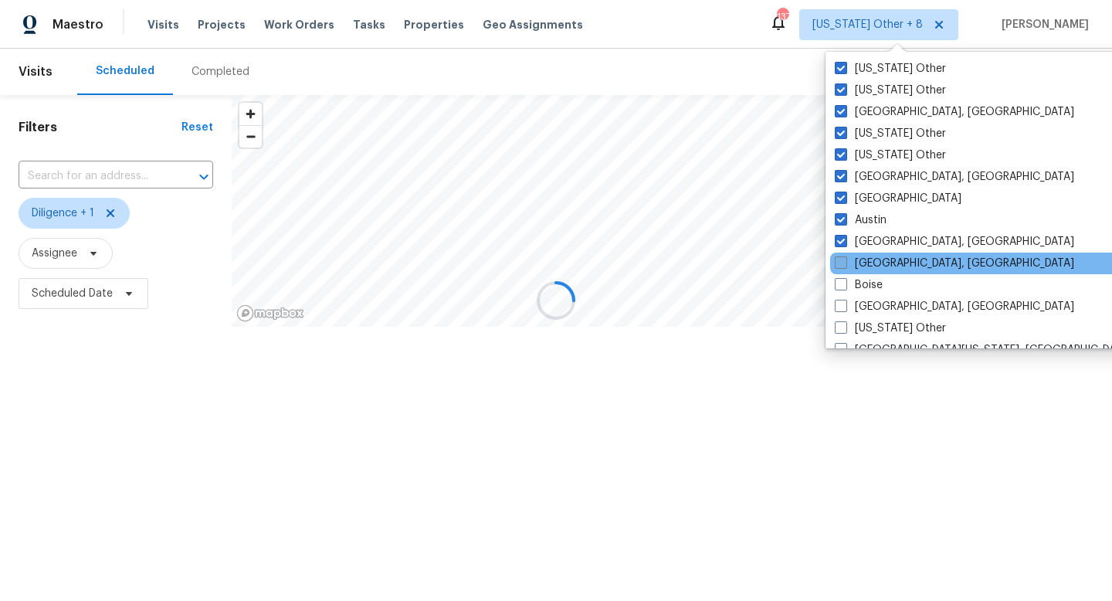
click at [846, 261] on span at bounding box center [841, 262] width 12 height 12
click at [845, 261] on input "Birmingham, AL" at bounding box center [840, 261] width 10 height 10
checkbox input "true"
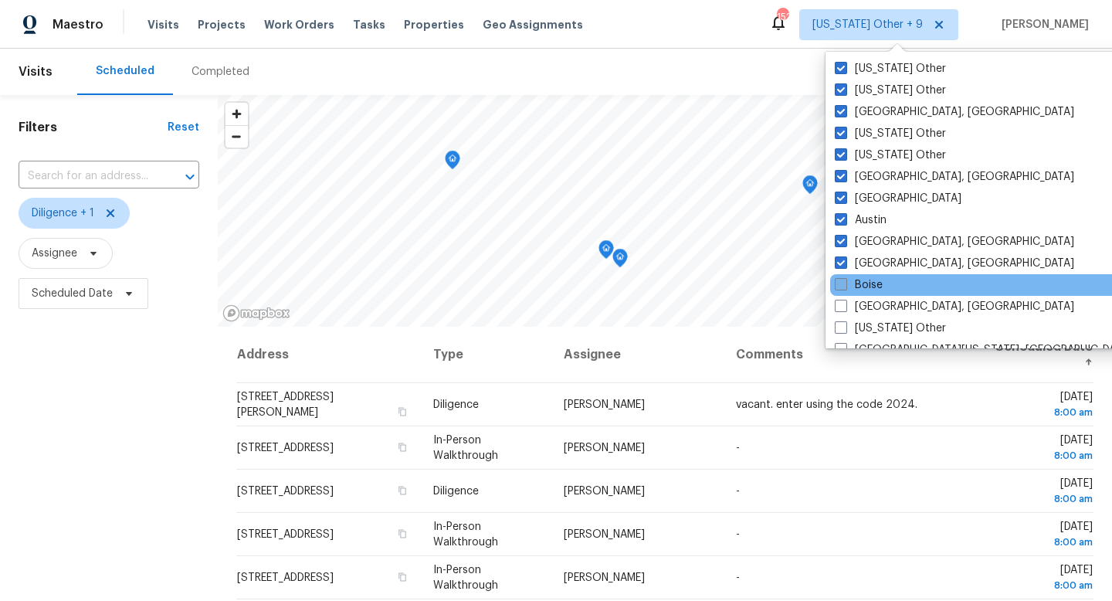
click at [846, 289] on span at bounding box center [841, 284] width 12 height 12
click at [845, 287] on input "Boise" at bounding box center [840, 282] width 10 height 10
checkbox input "true"
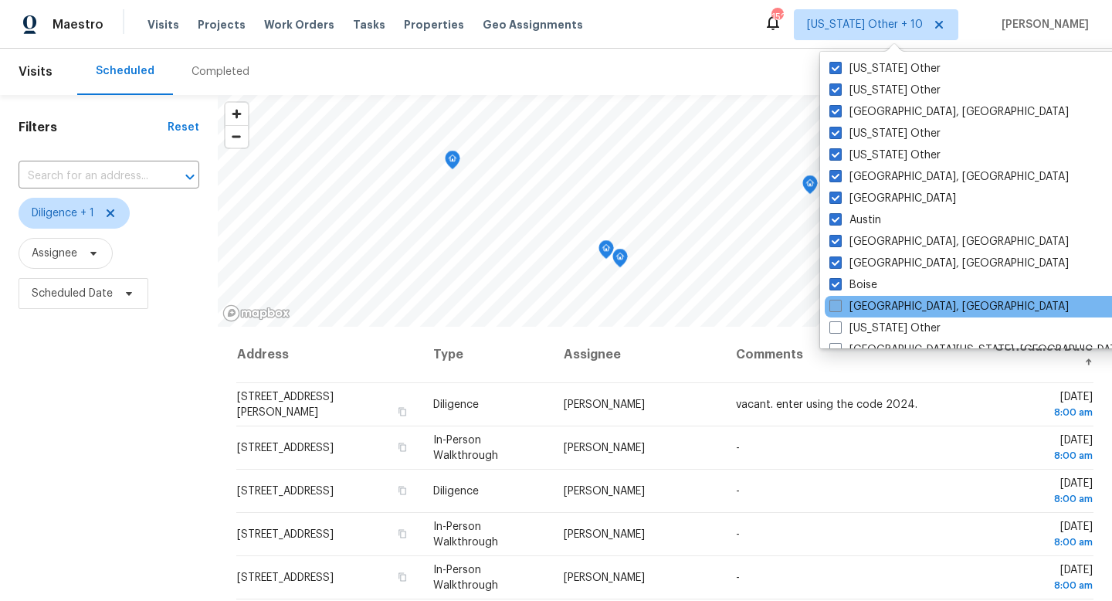
click at [838, 306] on span at bounding box center [835, 306] width 12 height 12
click at [838, 306] on input "Boston, MA" at bounding box center [834, 304] width 10 height 10
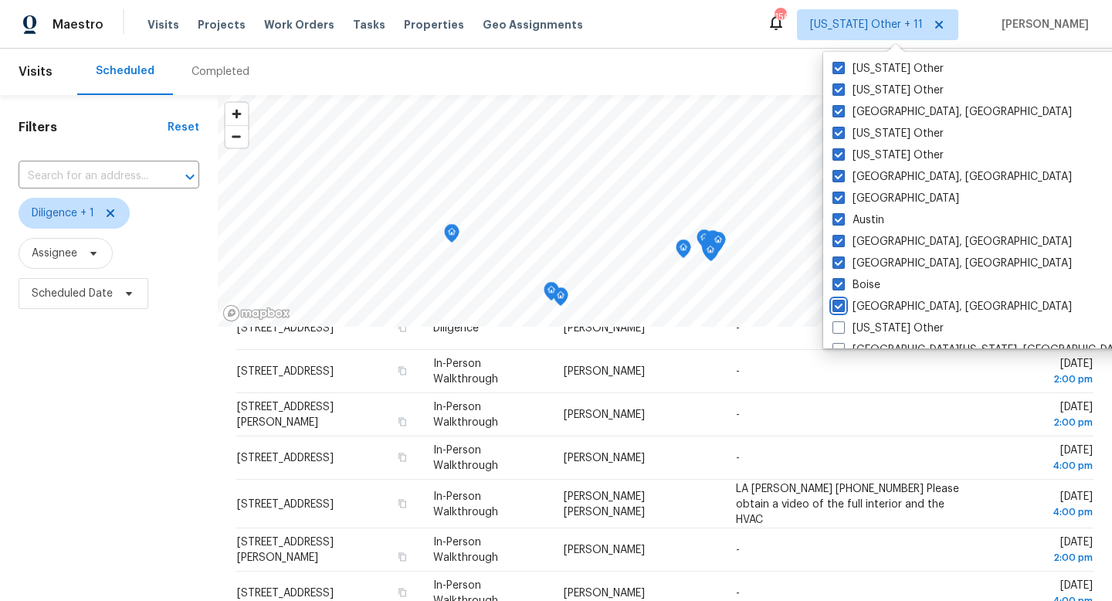
scroll to position [206, 0]
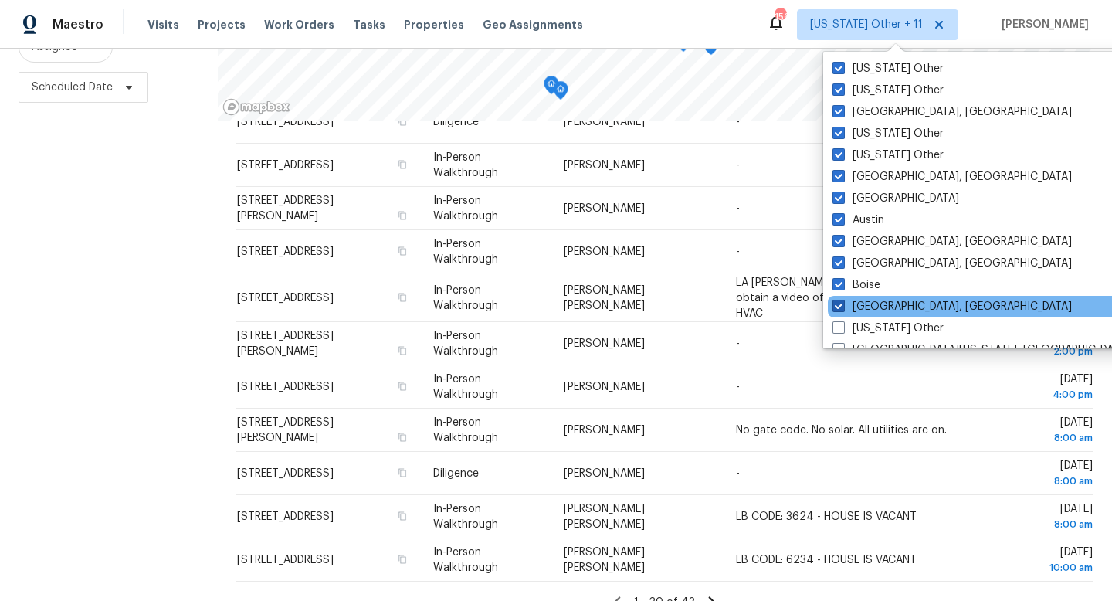
click at [843, 300] on span at bounding box center [838, 306] width 12 height 12
click at [842, 300] on input "Boston, MA" at bounding box center [837, 304] width 10 height 10
checkbox input "false"
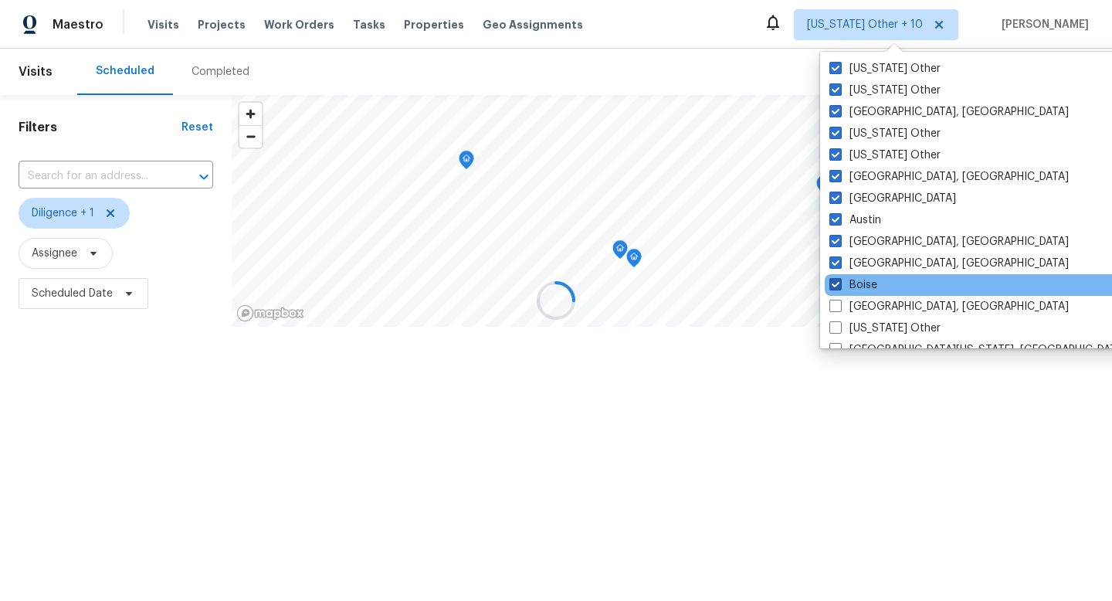
click at [839, 291] on label "Boise" at bounding box center [853, 284] width 48 height 15
click at [839, 287] on input "Boise" at bounding box center [834, 282] width 10 height 10
checkbox input "false"
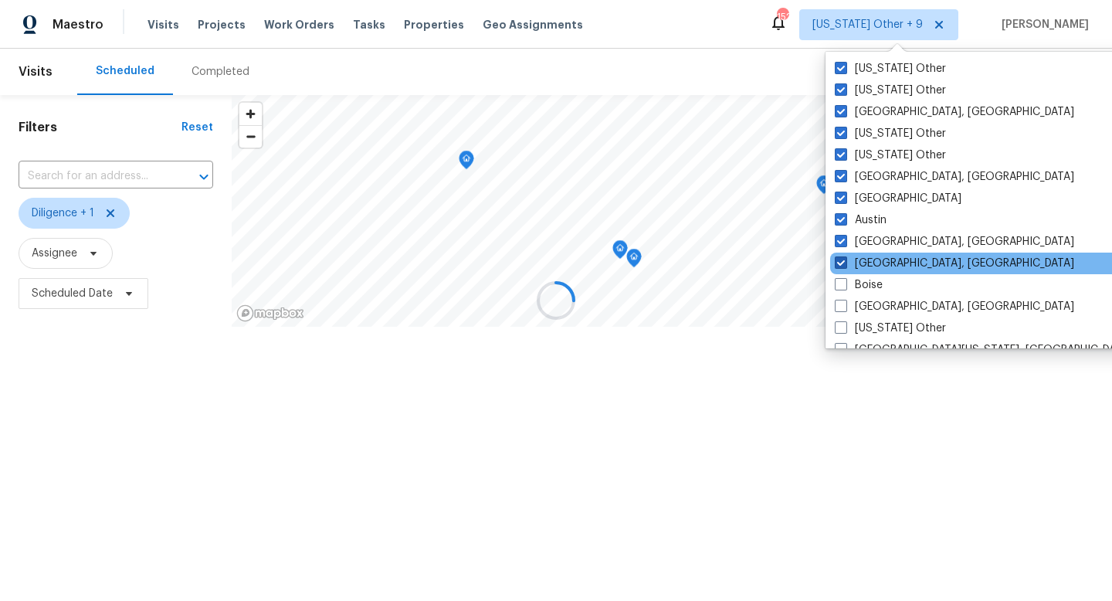
click at [842, 263] on span at bounding box center [841, 262] width 12 height 12
click at [842, 263] on input "Birmingham, AL" at bounding box center [840, 261] width 10 height 10
checkbox input "false"
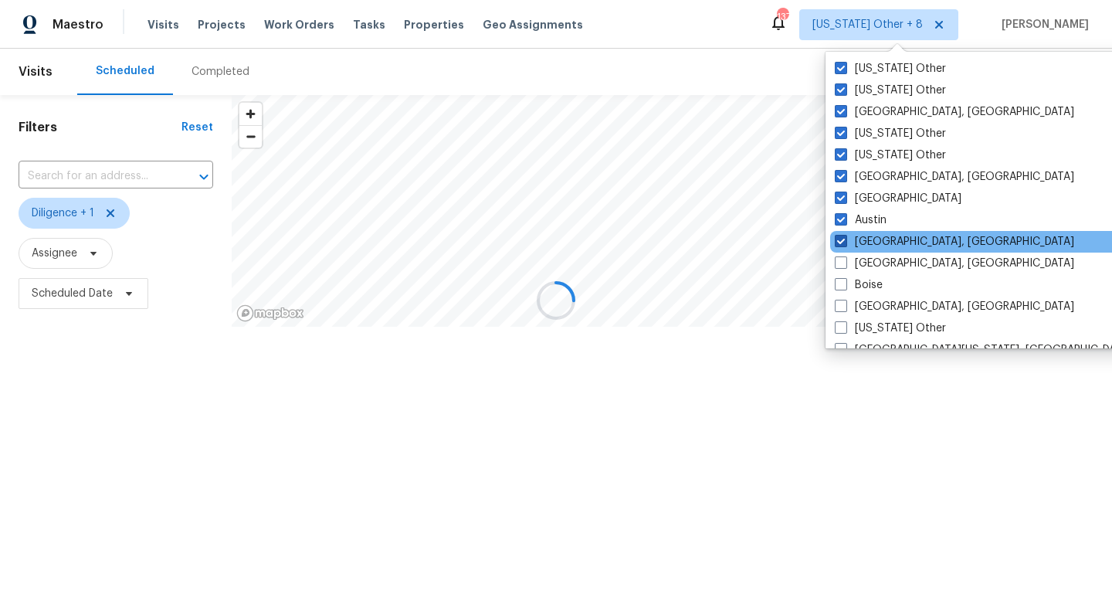
click at [844, 242] on span at bounding box center [841, 241] width 12 height 12
click at [844, 242] on input "Baltimore, MD" at bounding box center [840, 239] width 10 height 10
checkbox input "false"
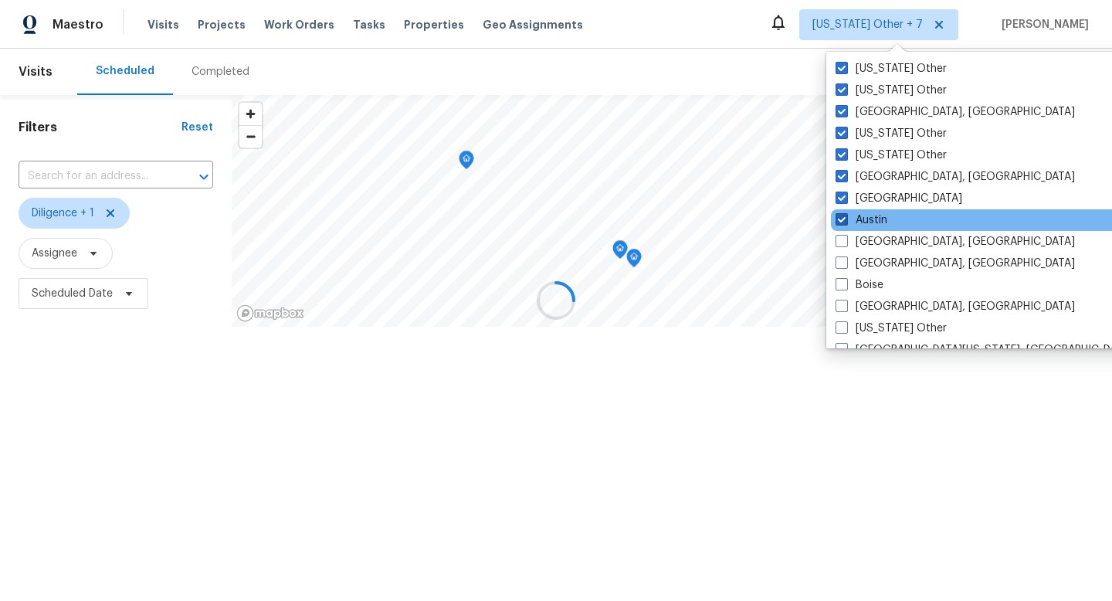
click at [842, 220] on span at bounding box center [841, 219] width 12 height 12
click at [842, 220] on input "Austin" at bounding box center [840, 217] width 10 height 10
checkbox input "false"
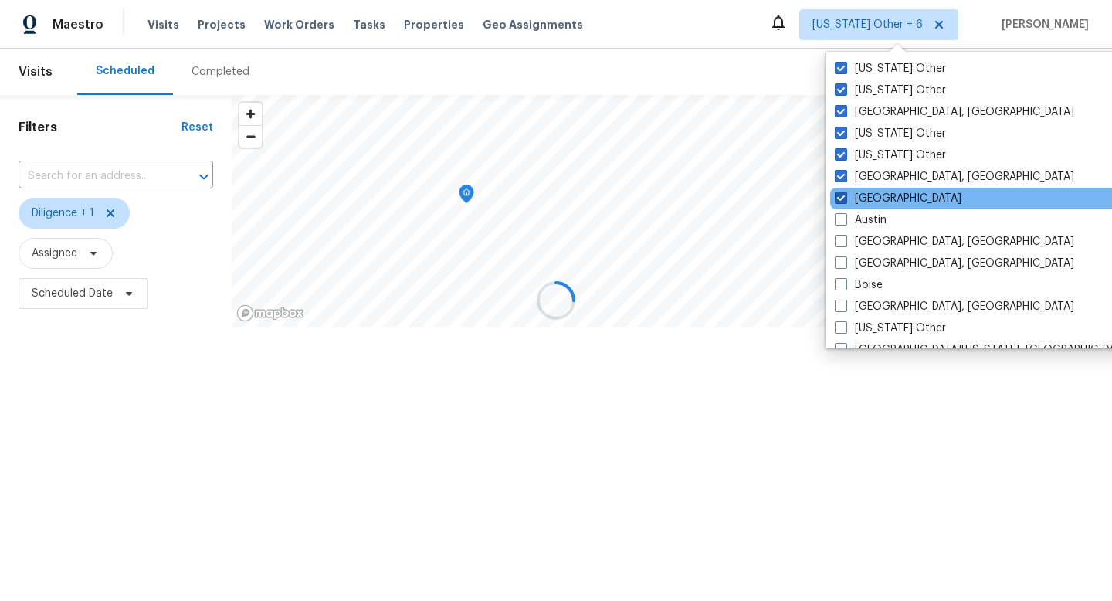
click at [842, 204] on label "Atlanta" at bounding box center [898, 198] width 127 height 15
click at [842, 201] on input "Atlanta" at bounding box center [840, 196] width 10 height 10
checkbox input "false"
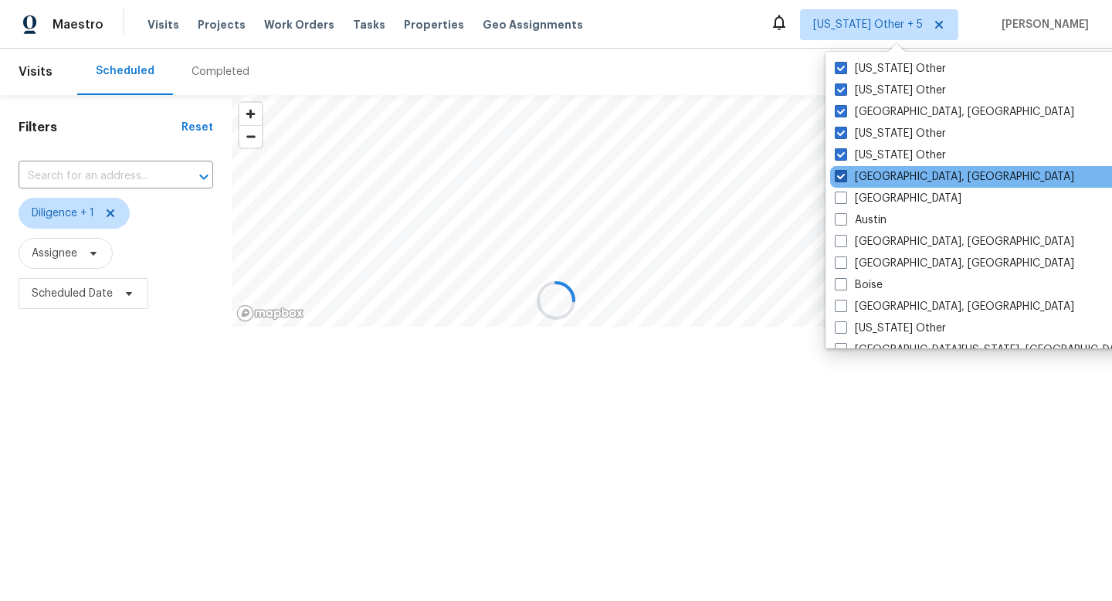
click at [843, 174] on span at bounding box center [841, 176] width 12 height 12
click at [843, 174] on input "Asheville, NC" at bounding box center [840, 174] width 10 height 10
checkbox input "false"
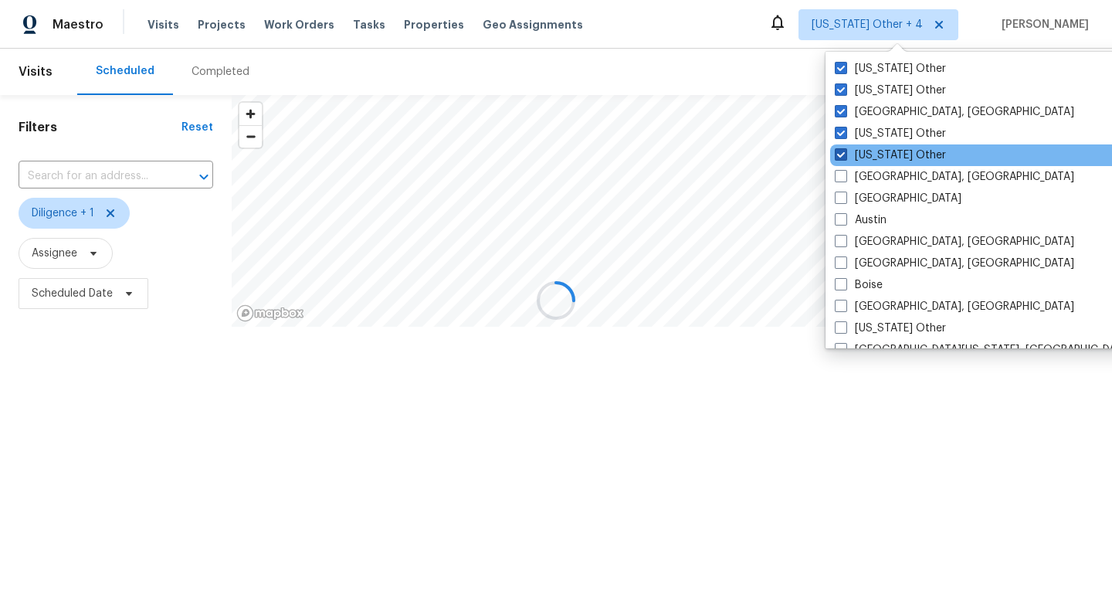
click at [842, 154] on span at bounding box center [841, 154] width 12 height 12
click at [842, 154] on input "Arkansas Other" at bounding box center [840, 152] width 10 height 10
checkbox input "false"
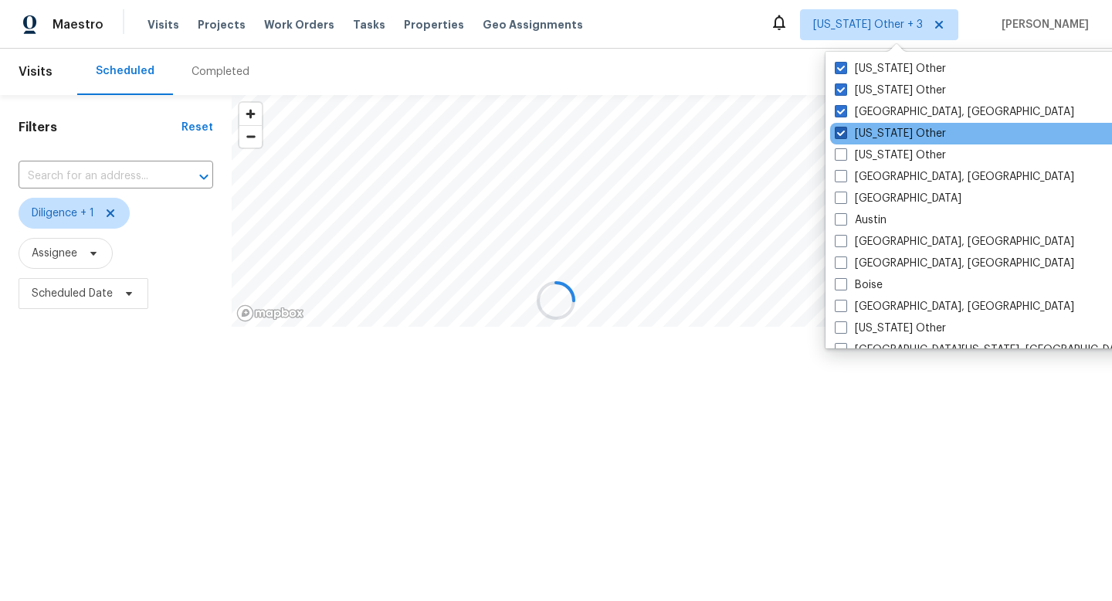
click at [842, 134] on span at bounding box center [841, 133] width 12 height 12
click at [842, 134] on input "Arizona Other" at bounding box center [840, 131] width 10 height 10
checkbox input "false"
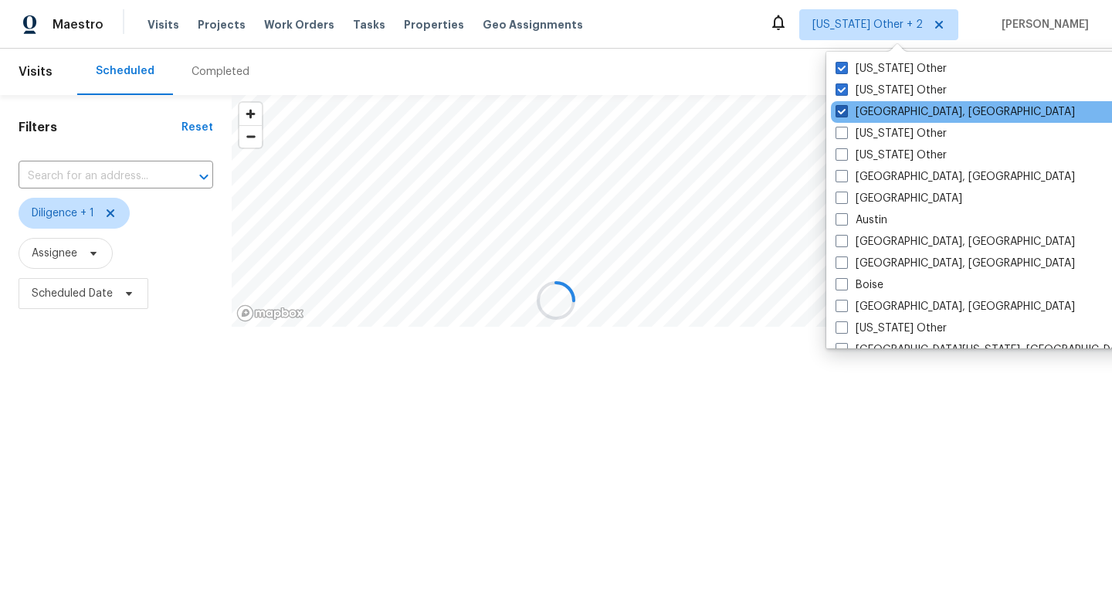
click at [842, 112] on span at bounding box center [841, 111] width 12 height 12
click at [842, 112] on input "Albuquerque, NM" at bounding box center [840, 109] width 10 height 10
checkbox input "false"
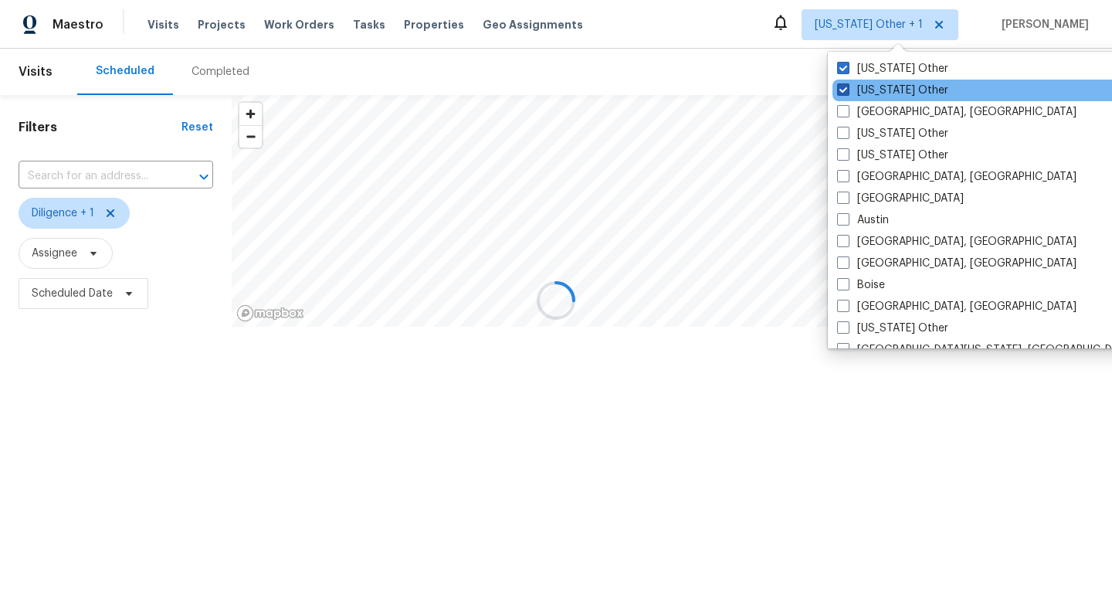
click at [840, 89] on span at bounding box center [843, 89] width 12 height 12
click at [840, 89] on input "Alaska Other" at bounding box center [842, 88] width 10 height 10
checkbox input "false"
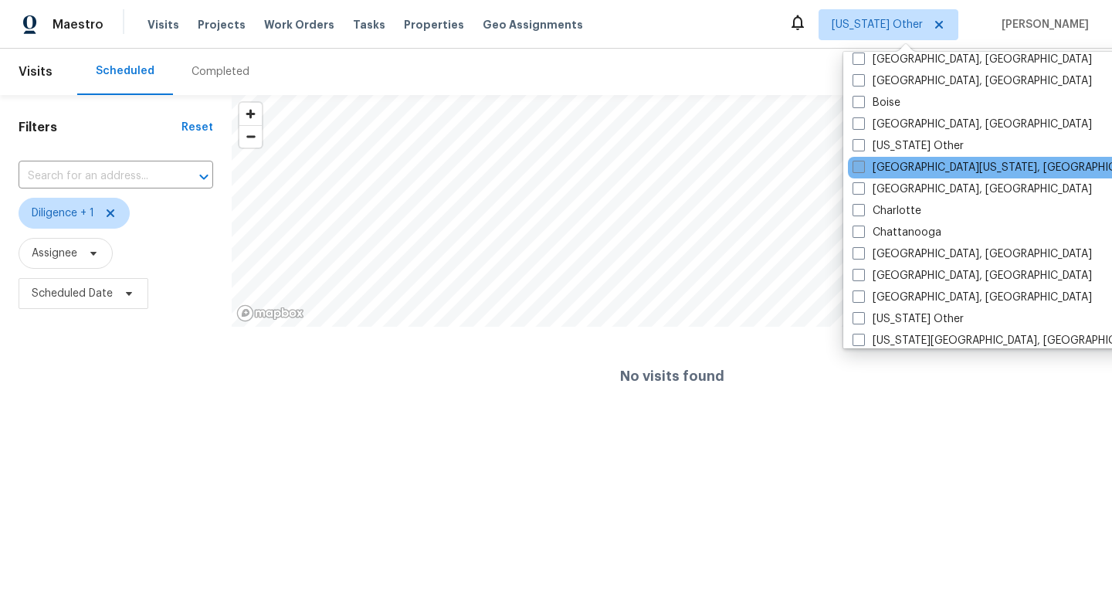
scroll to position [191, 0]
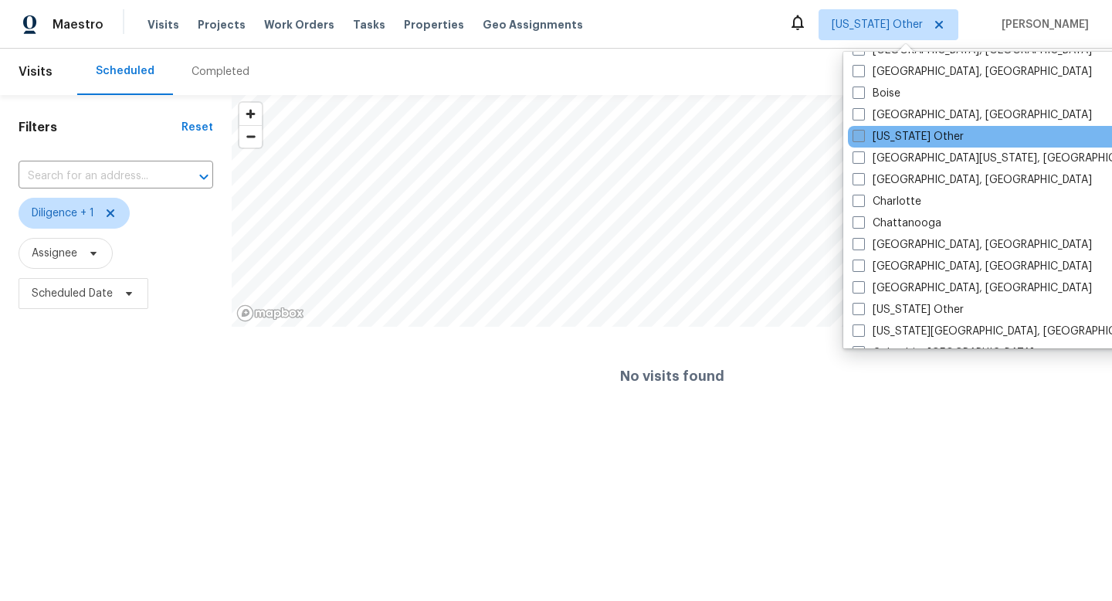
click at [862, 134] on span at bounding box center [858, 136] width 12 height 12
click at [862, 134] on input "California Other" at bounding box center [857, 134] width 10 height 10
checkbox input "true"
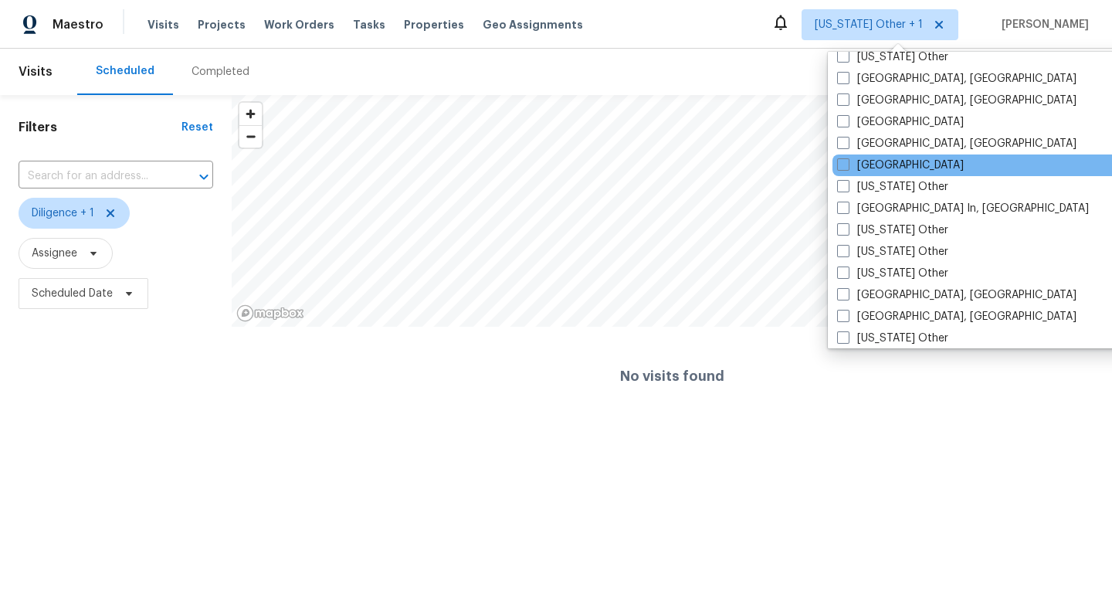
scroll to position [1001, 0]
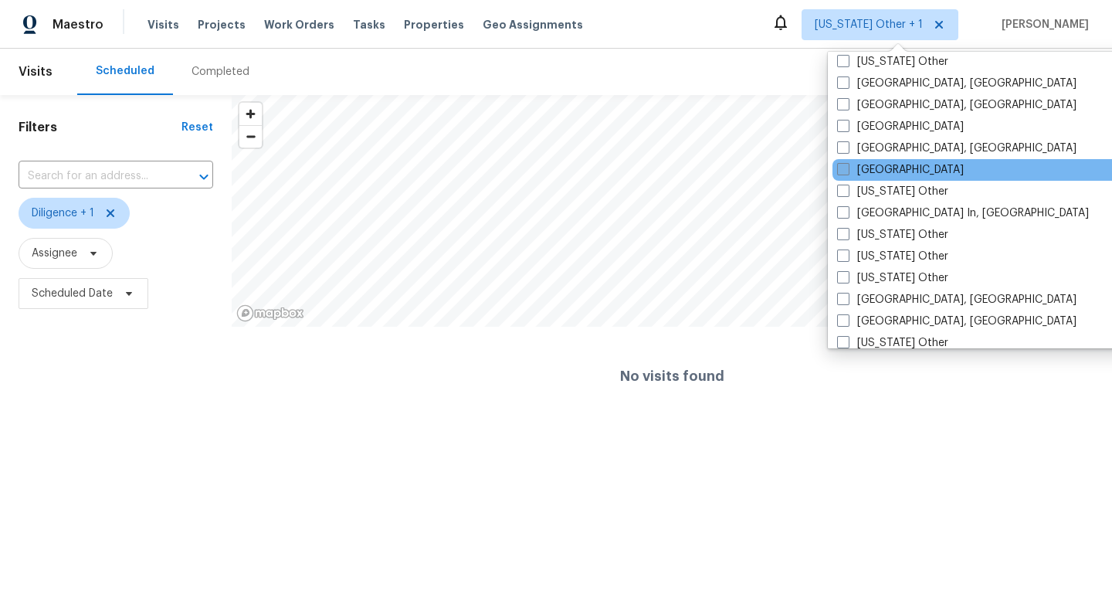
click at [842, 171] on span at bounding box center [843, 169] width 12 height 12
click at [842, 171] on input "Los Angeles" at bounding box center [842, 167] width 10 height 10
checkbox input "true"
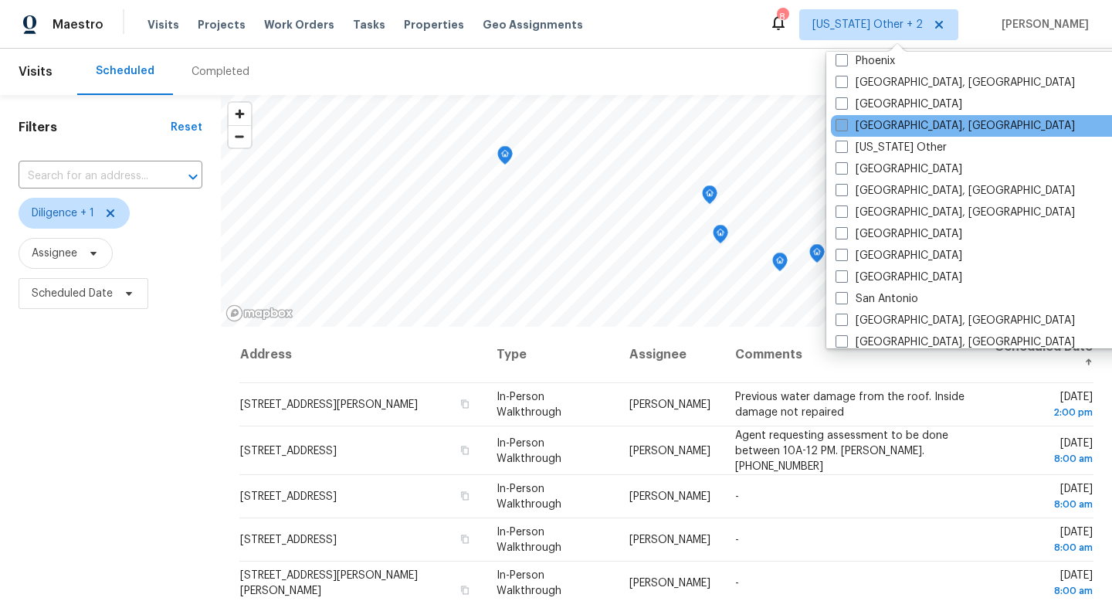
scroll to position [1849, 0]
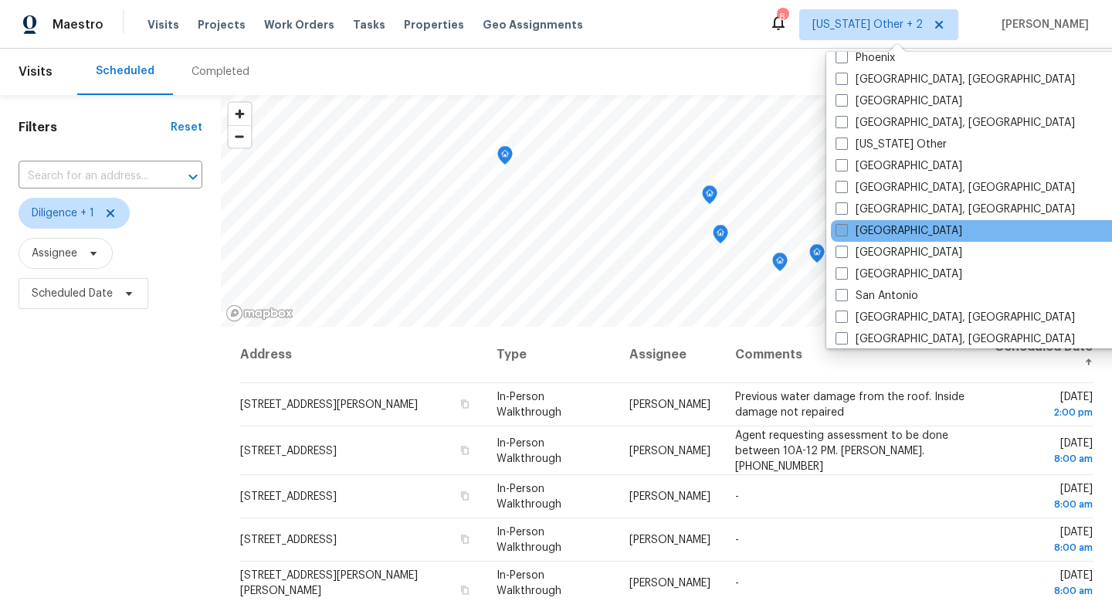
click at [844, 237] on label "[GEOGRAPHIC_DATA]" at bounding box center [898, 230] width 127 height 15
click at [844, 233] on input "[GEOGRAPHIC_DATA]" at bounding box center [840, 228] width 10 height 10
checkbox input "true"
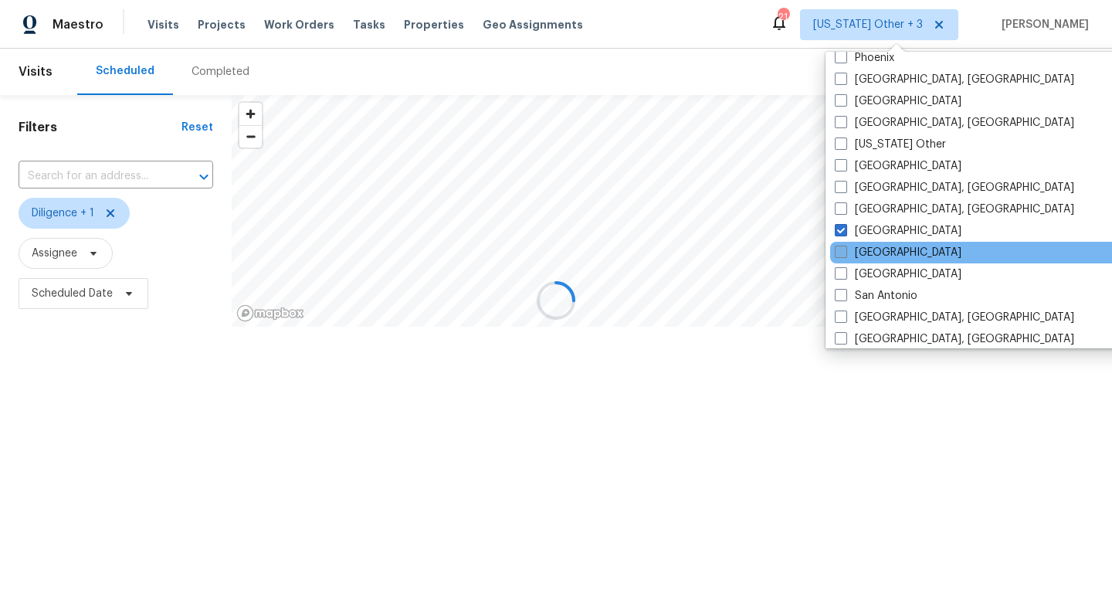
click at [839, 251] on span at bounding box center [841, 252] width 12 height 12
click at [839, 251] on input "Sacramento" at bounding box center [840, 250] width 10 height 10
checkbox input "true"
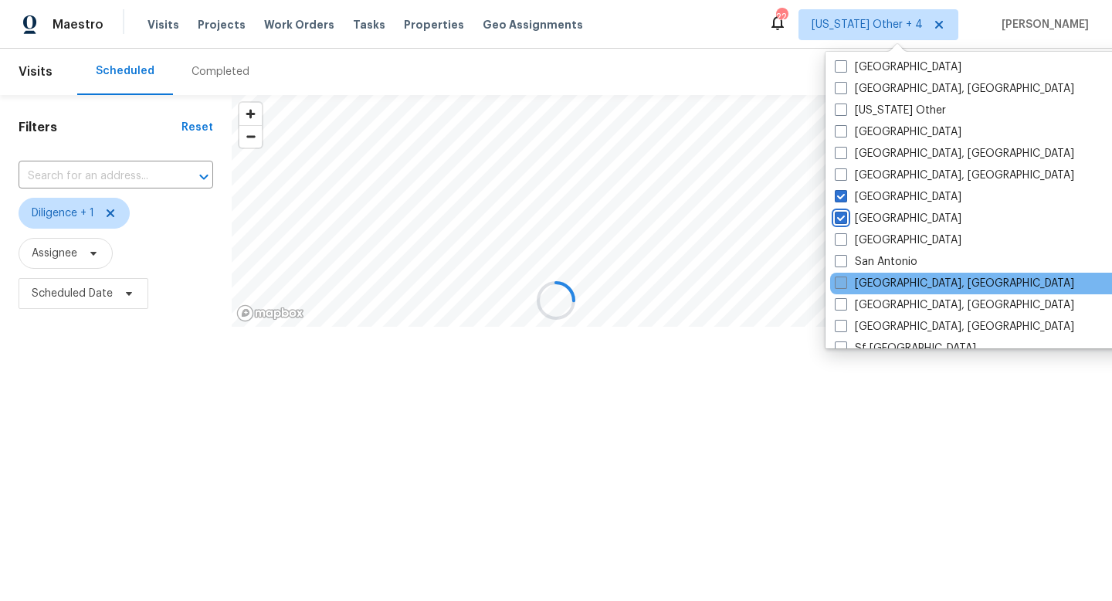
scroll to position [1891, 0]
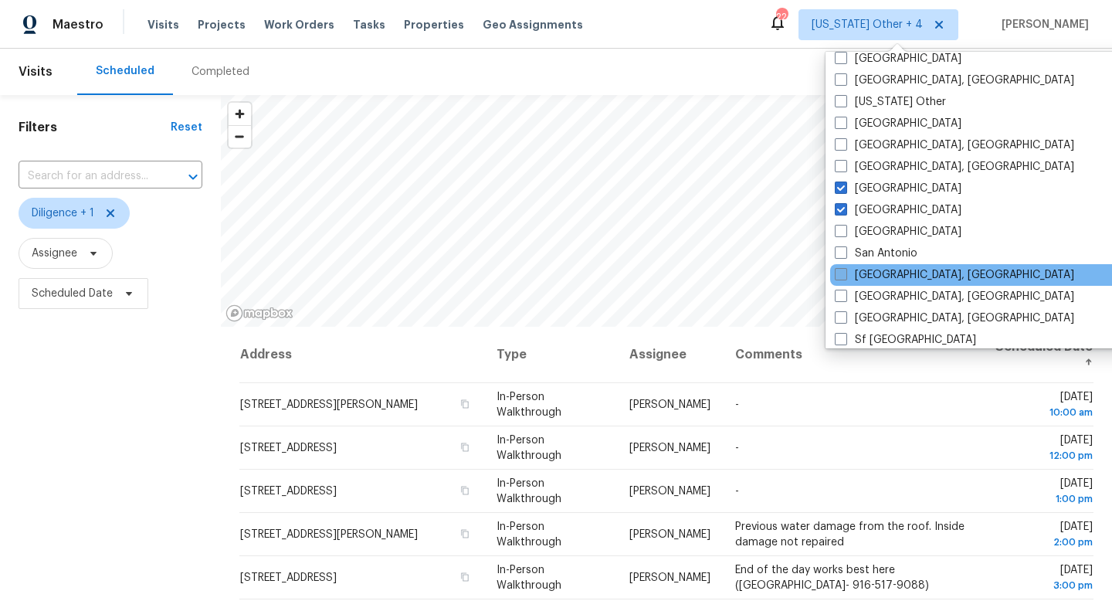
click at [845, 271] on span at bounding box center [841, 274] width 12 height 12
click at [845, 271] on input "San Diego, CA" at bounding box center [840, 272] width 10 height 10
checkbox input "true"
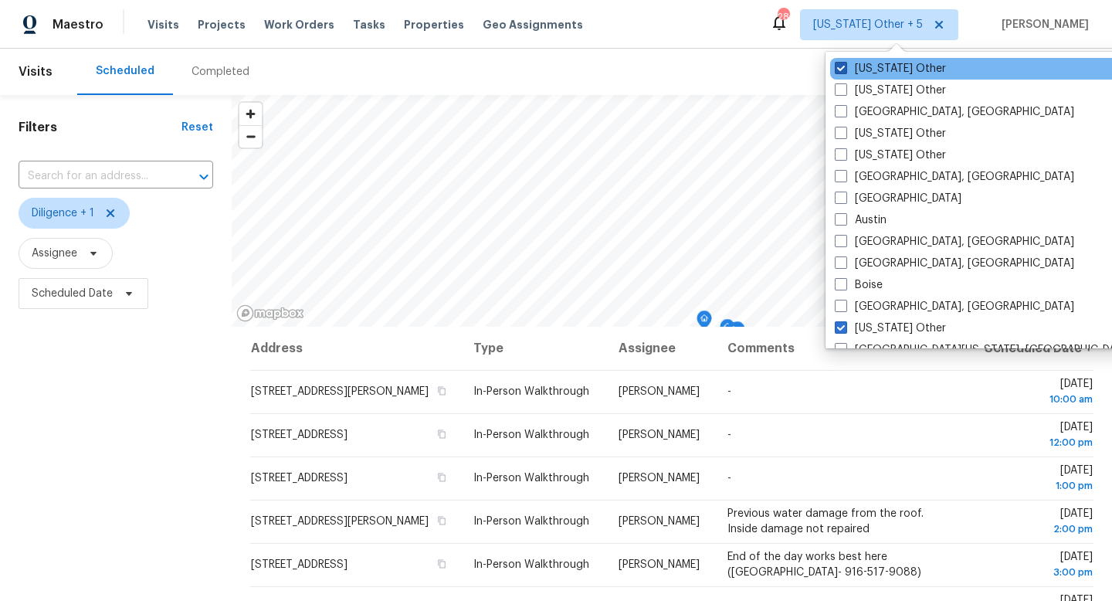
click at [842, 69] on span at bounding box center [841, 68] width 12 height 12
click at [842, 69] on input "Alabama Other" at bounding box center [840, 66] width 10 height 10
checkbox input "false"
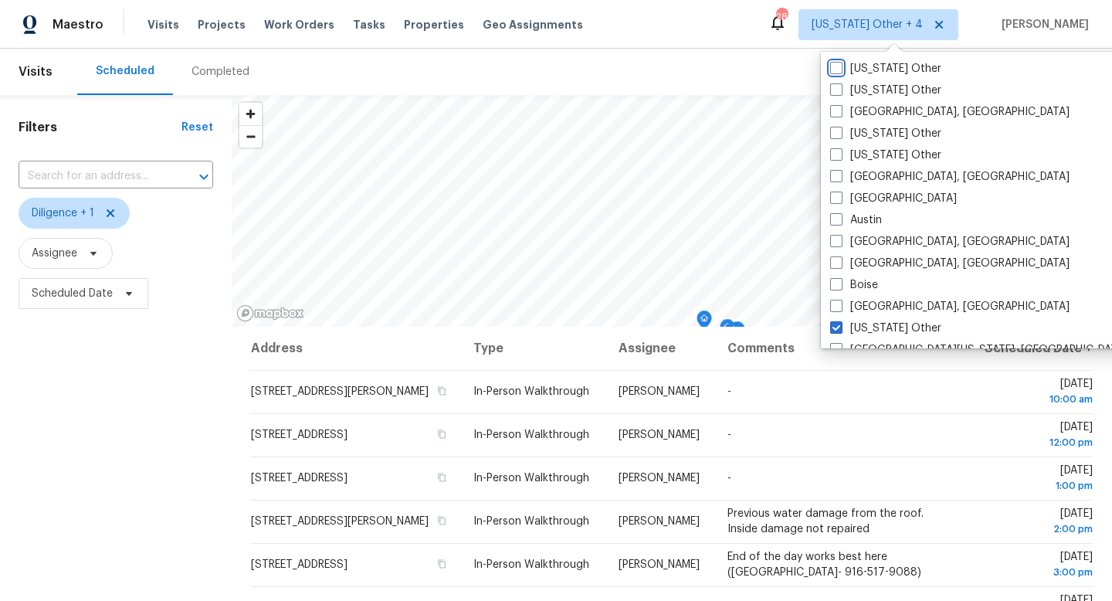
scroll to position [206, 0]
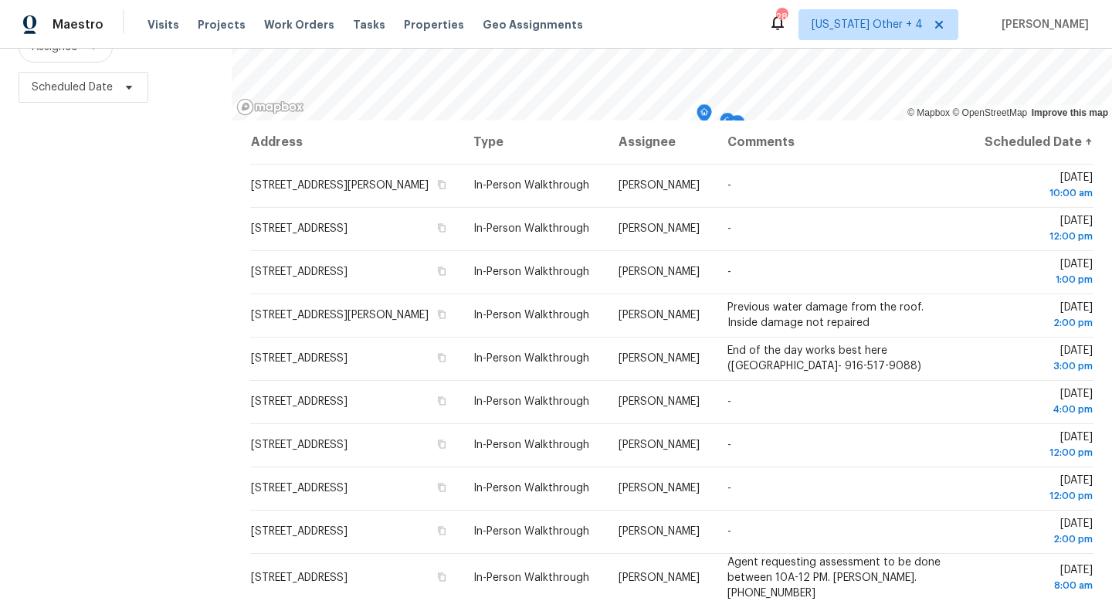
click at [134, 366] on div "Filters Reset ​ Diligence + 1 Assignee Scheduled Date" at bounding box center [116, 245] width 232 height 712
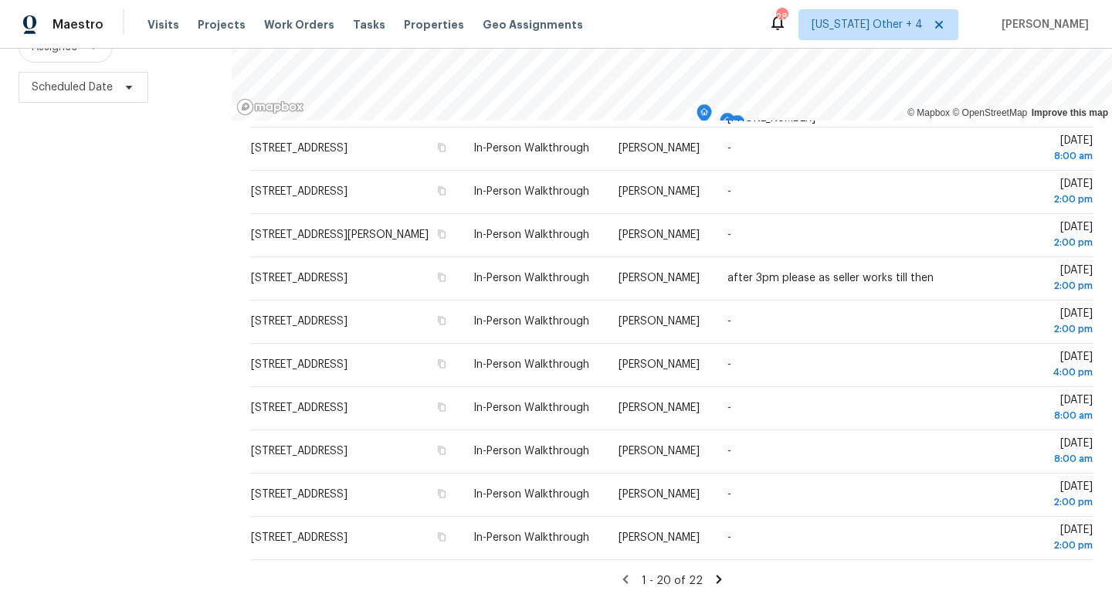
scroll to position [481, 0]
click at [712, 578] on icon at bounding box center [719, 579] width 14 height 14
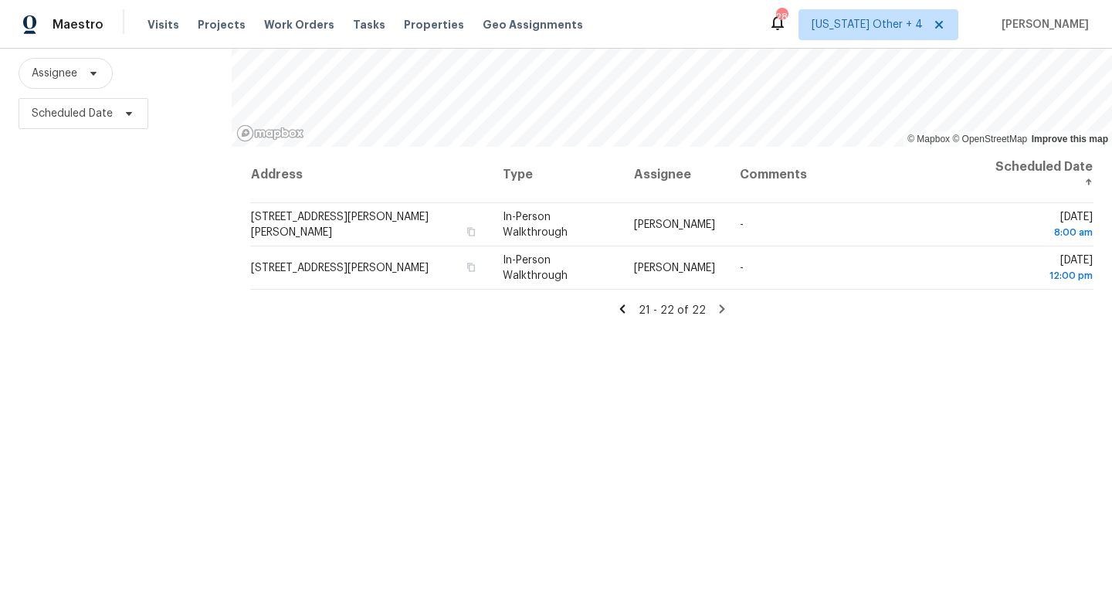
scroll to position [206, 0]
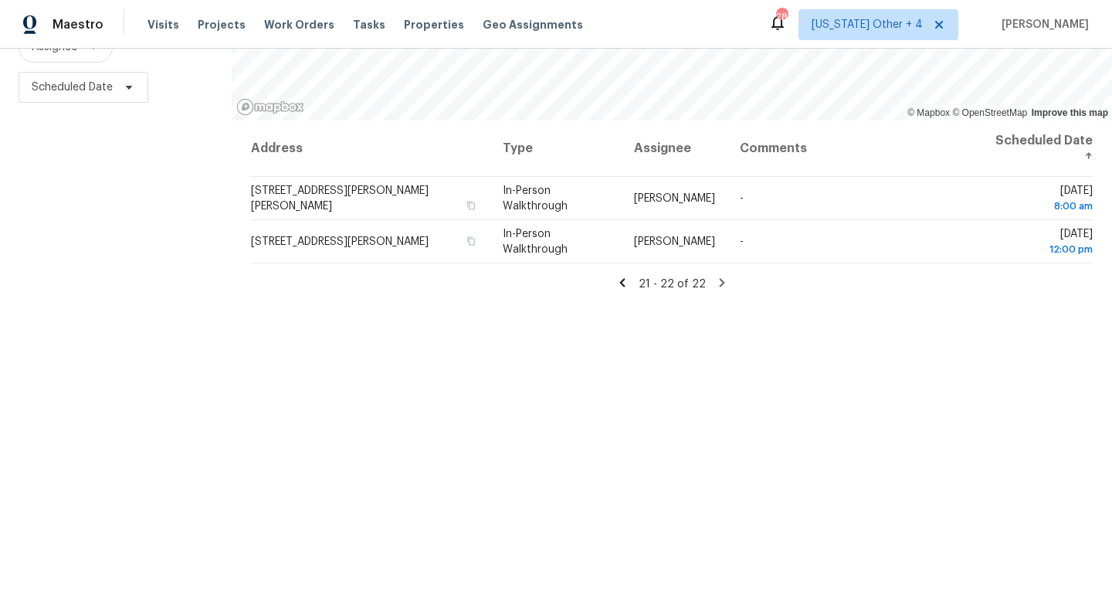
click at [629, 280] on icon at bounding box center [622, 283] width 14 height 14
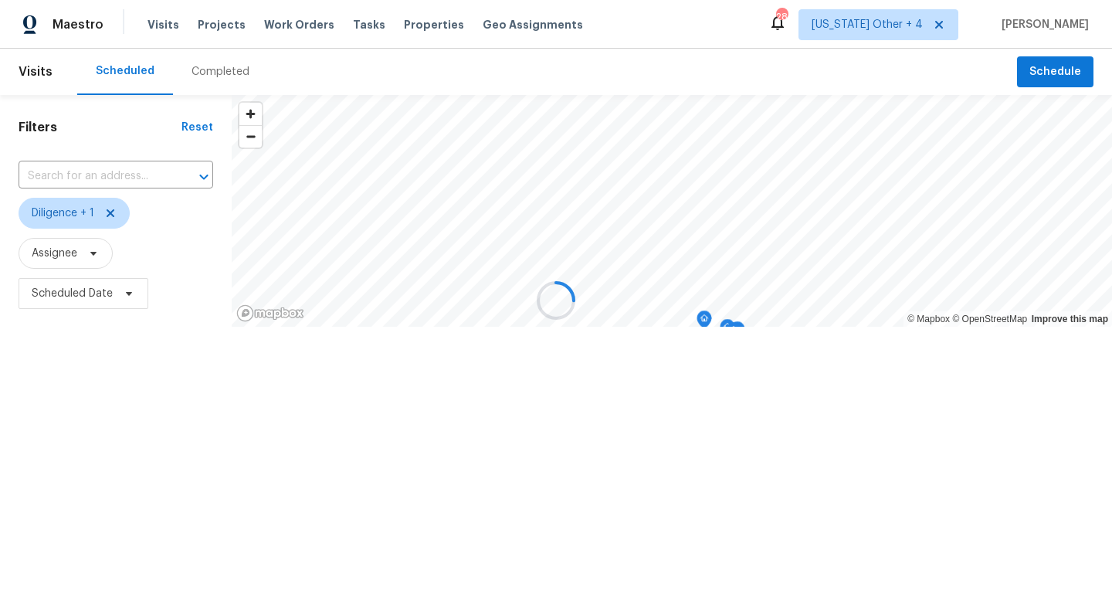
scroll to position [0, 0]
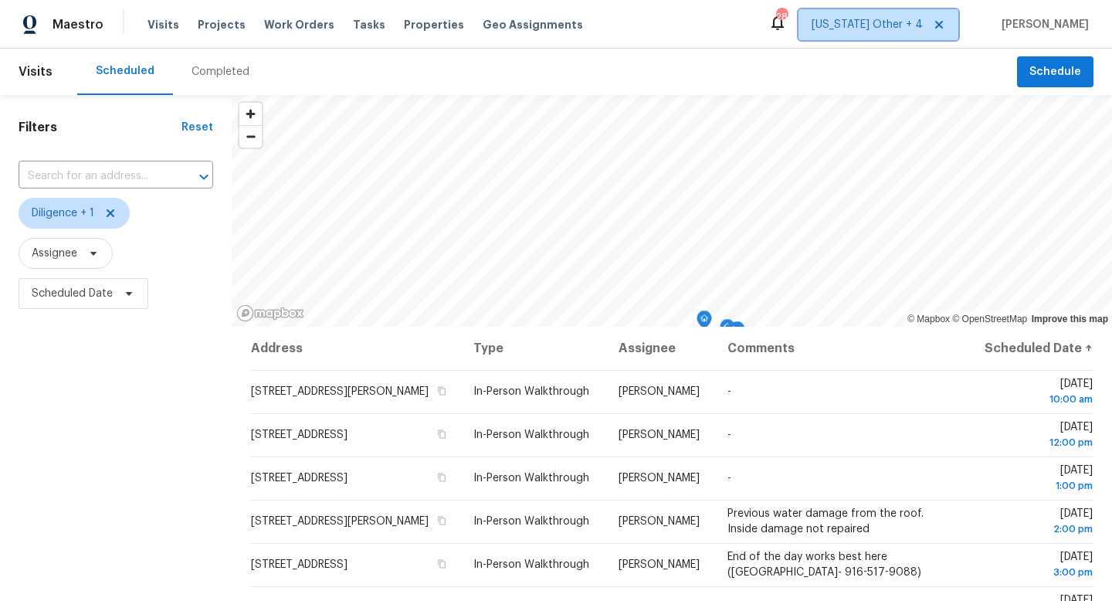
click at [901, 30] on span "California Other + 4" at bounding box center [867, 24] width 111 height 15
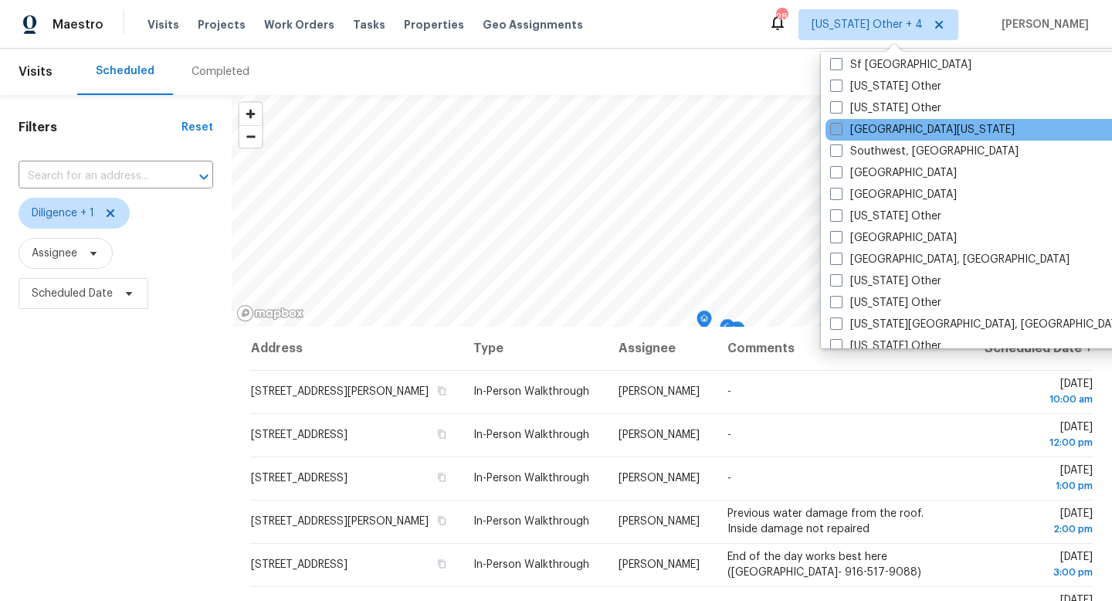
scroll to position [2139, 0]
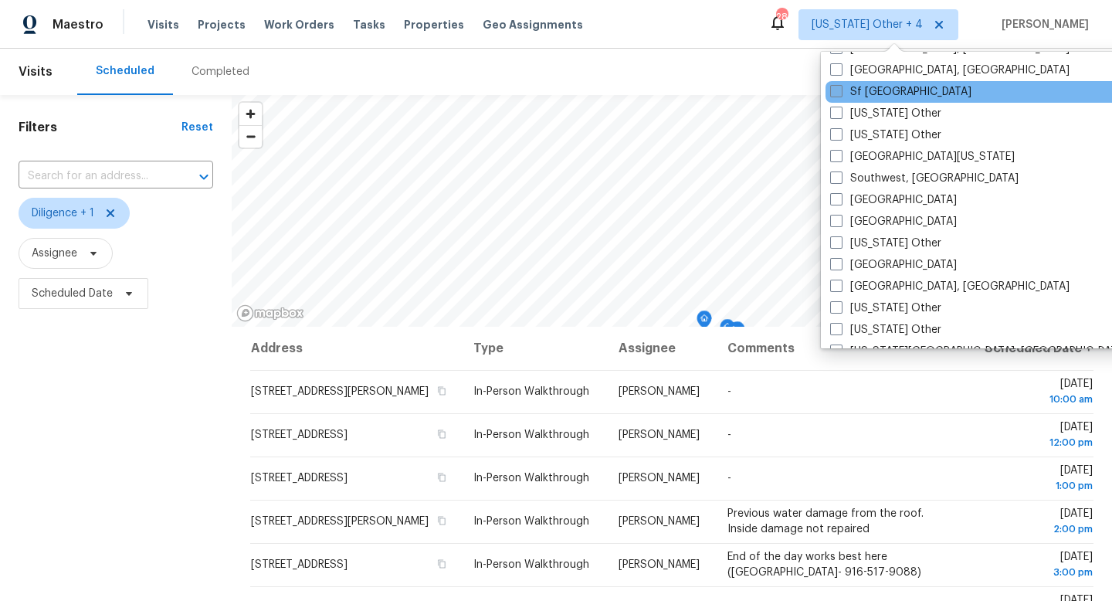
click at [832, 90] on span at bounding box center [836, 91] width 12 height 12
click at [832, 90] on input "Sf Bay Area" at bounding box center [835, 89] width 10 height 10
checkbox input "true"
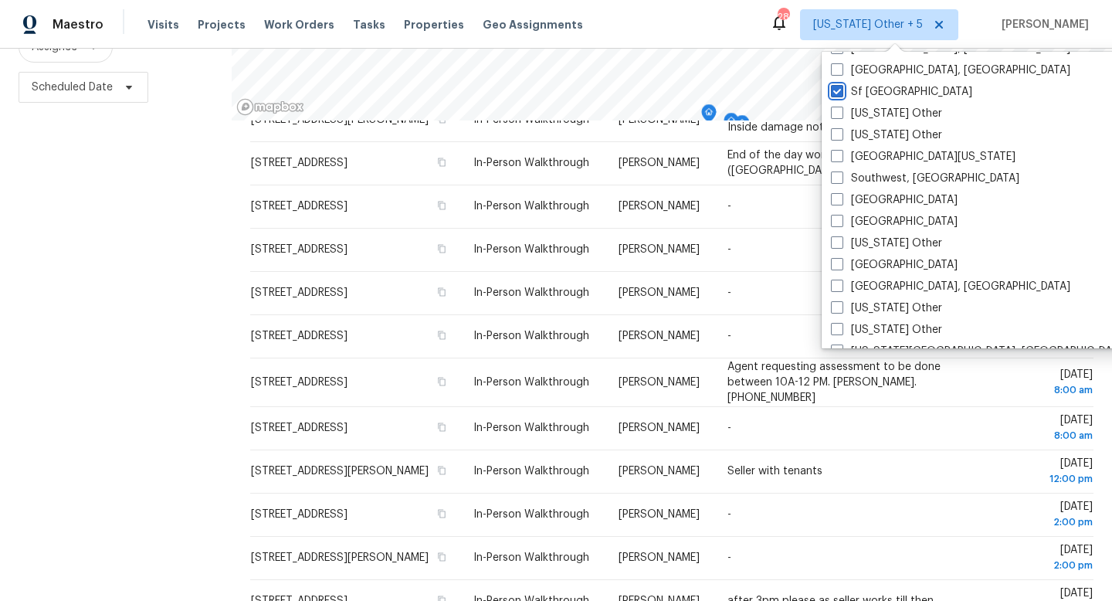
scroll to position [282, 0]
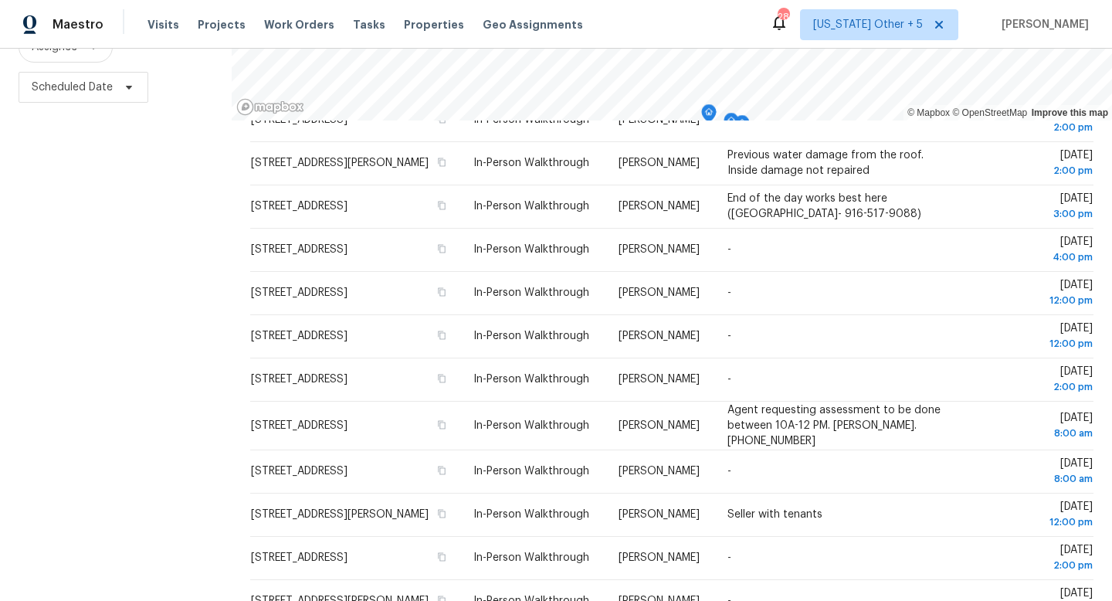
click at [65, 386] on div "Filters Reset ​ Diligence + 1 Assignee Scheduled Date" at bounding box center [116, 245] width 232 height 712
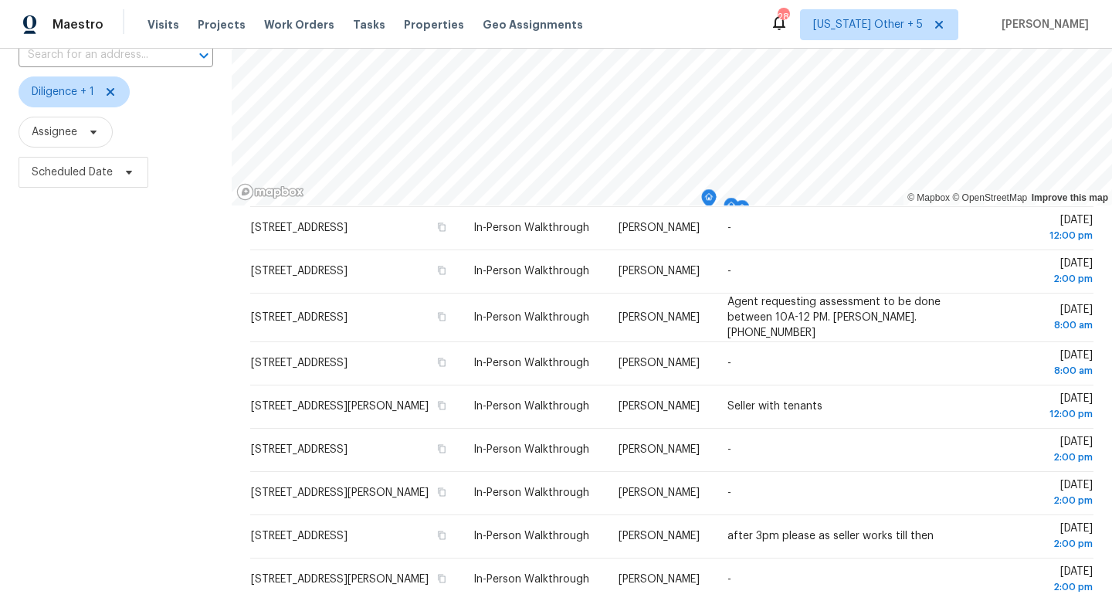
scroll to position [0, 0]
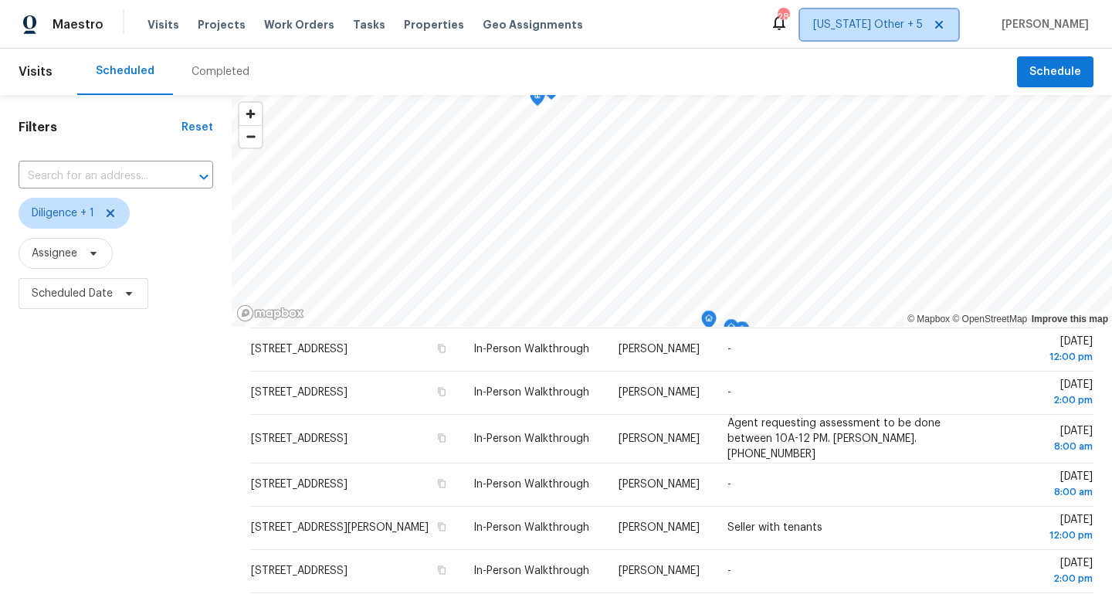
click at [889, 32] on span "California Other + 5" at bounding box center [879, 24] width 158 height 31
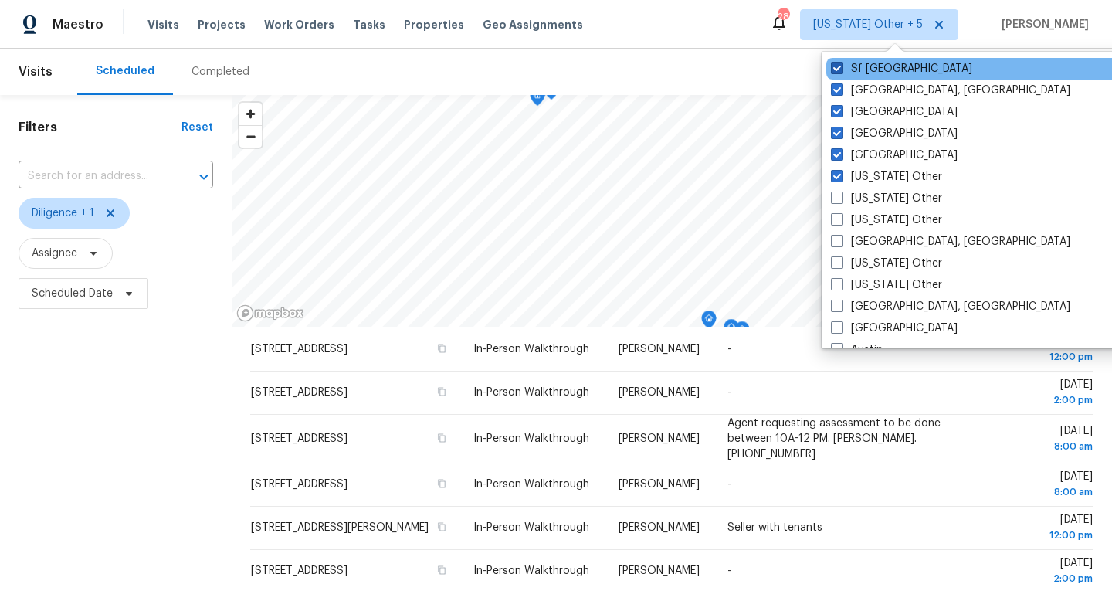
click at [837, 70] on span at bounding box center [837, 68] width 12 height 12
click at [837, 70] on input "Sf Bay Area" at bounding box center [836, 66] width 10 height 10
checkbox input "false"
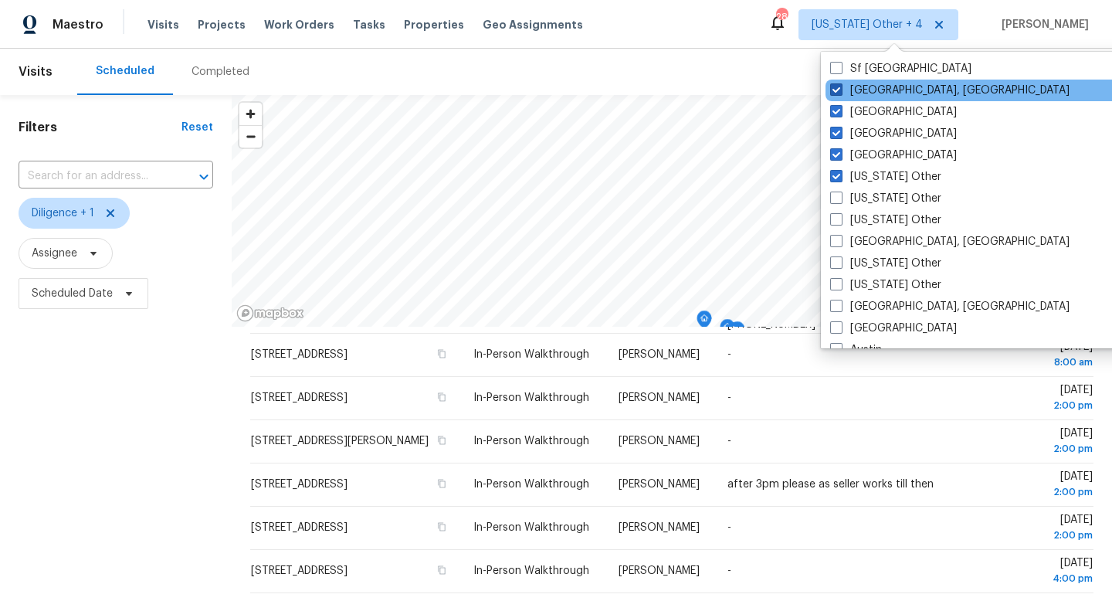
click at [839, 89] on span at bounding box center [836, 89] width 12 height 12
click at [839, 89] on input "San Diego, CA" at bounding box center [835, 88] width 10 height 10
checkbox input "false"
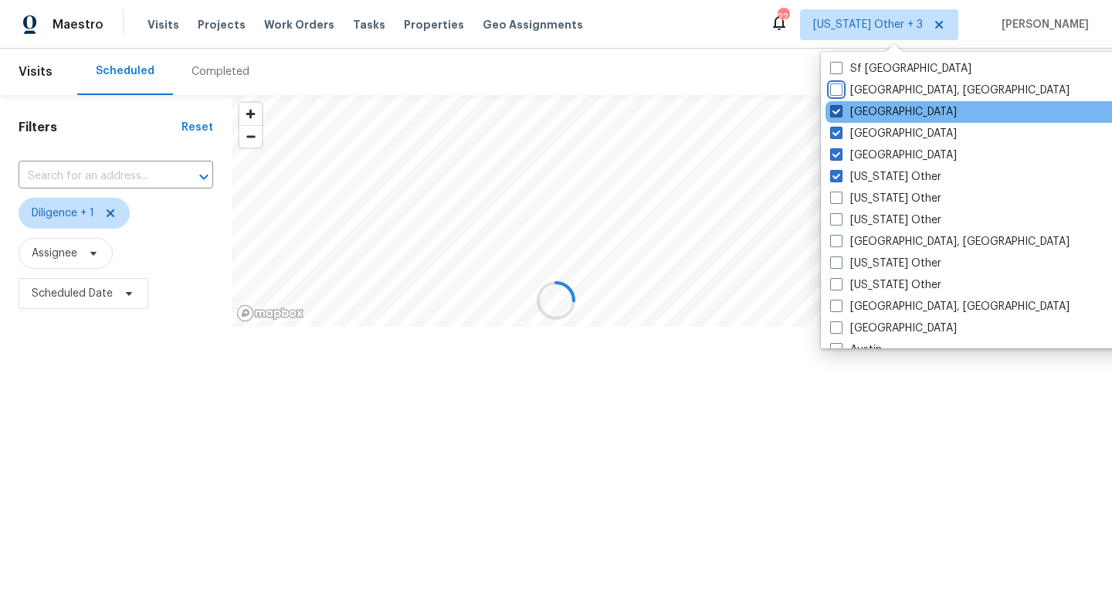
scroll to position [452, 0]
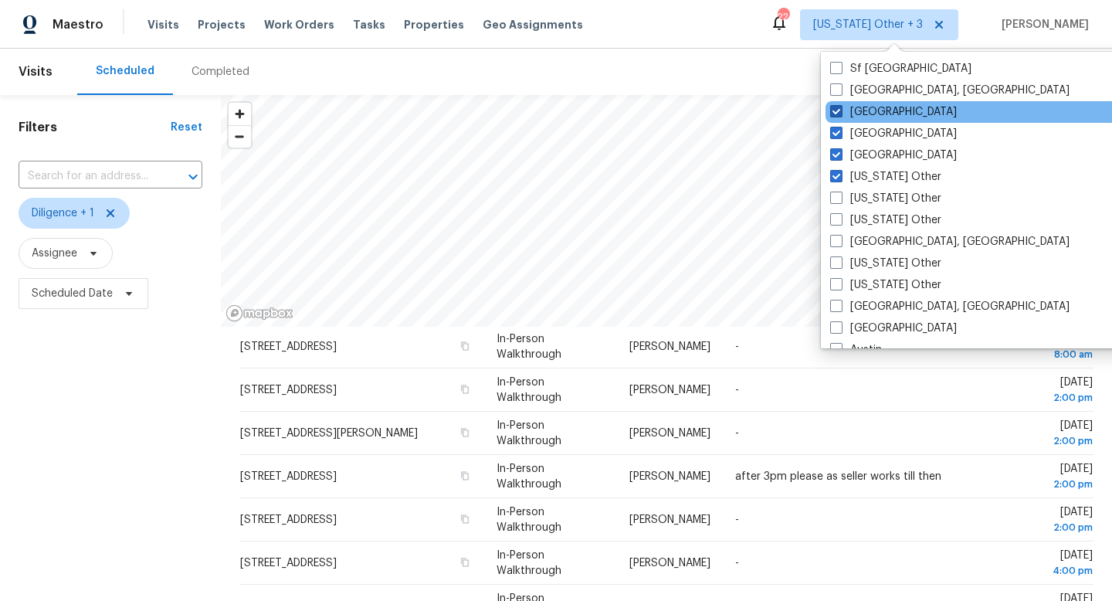
click at [835, 110] on span at bounding box center [836, 111] width 12 height 12
click at [835, 110] on input "Sacramento" at bounding box center [835, 109] width 10 height 10
checkbox input "false"
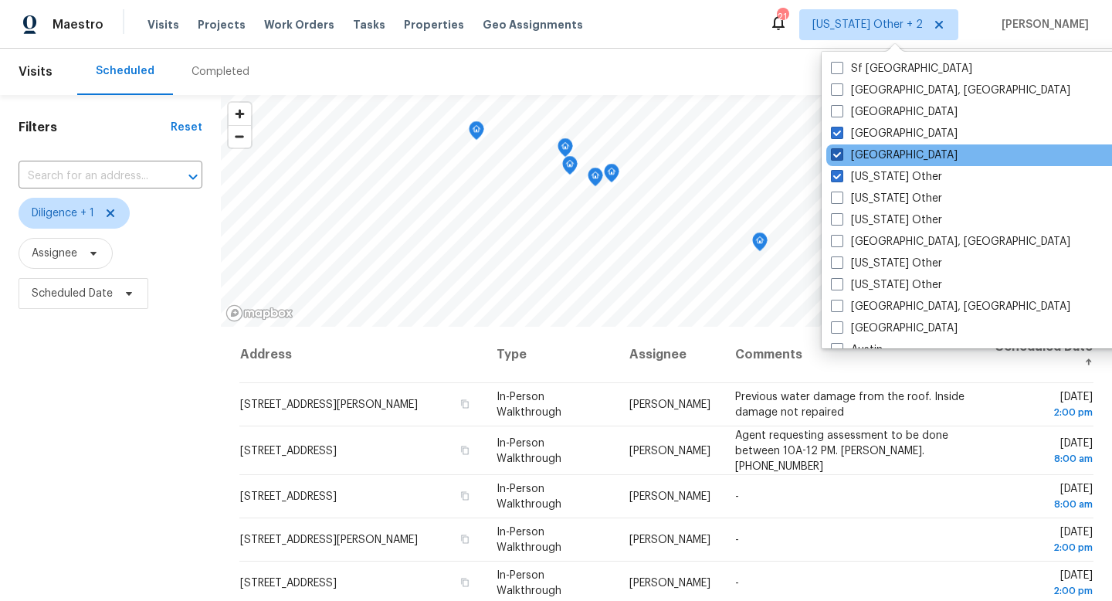
click at [833, 151] on span at bounding box center [837, 154] width 12 height 12
click at [833, 151] on input "Los Angeles" at bounding box center [836, 152] width 10 height 10
checkbox input "false"
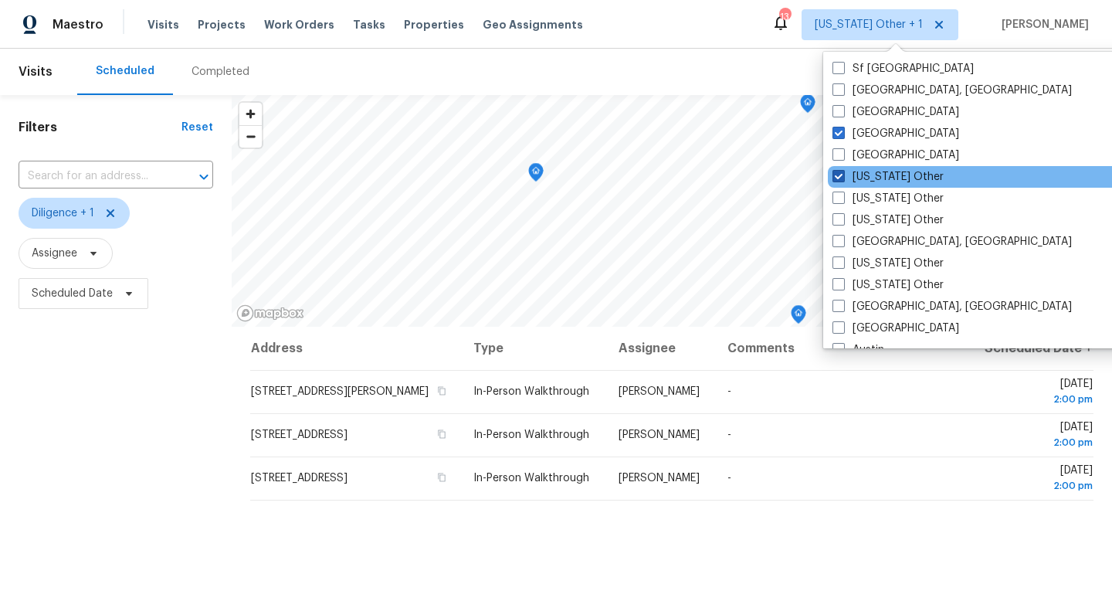
click at [842, 174] on span at bounding box center [838, 176] width 12 height 12
click at [842, 174] on input "California Other" at bounding box center [837, 174] width 10 height 10
checkbox input "false"
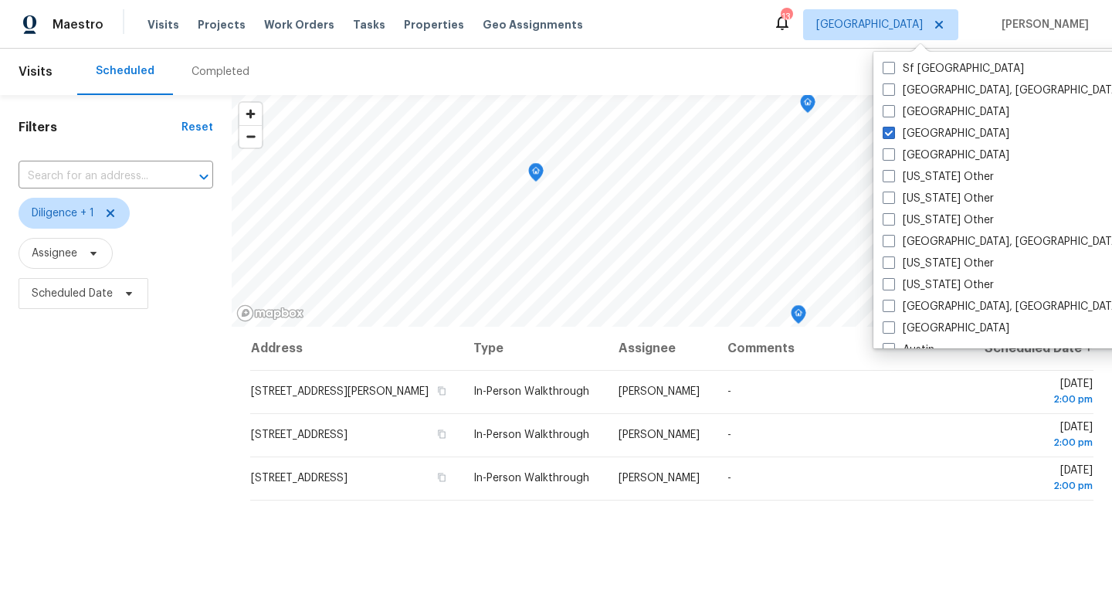
click at [82, 407] on div "Filters Reset ​ Diligence + 1 Assignee Scheduled Date" at bounding box center [116, 451] width 232 height 712
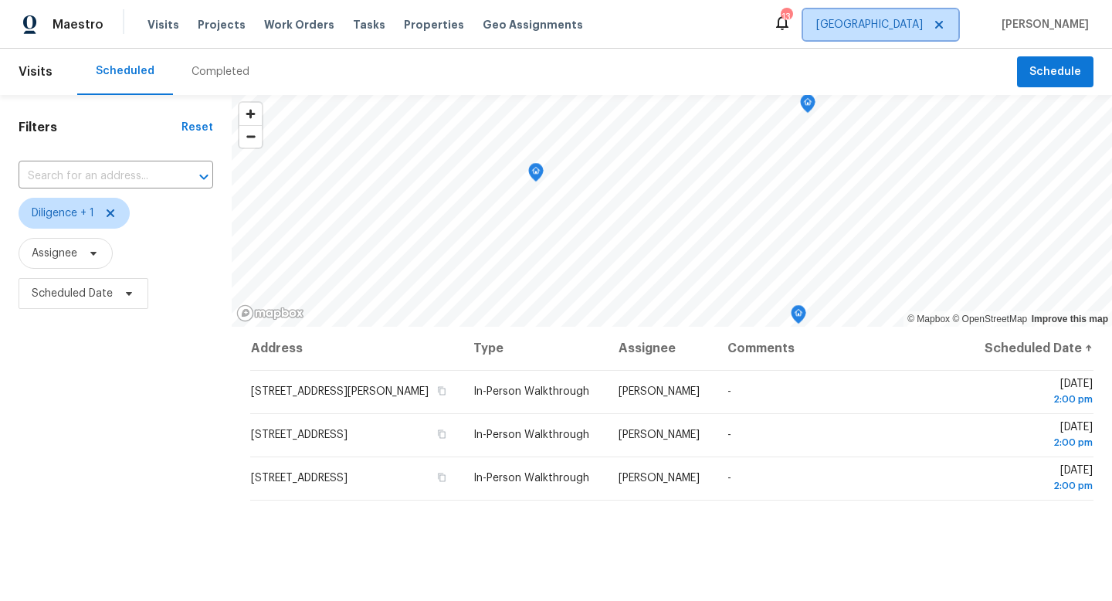
click at [923, 24] on span "[GEOGRAPHIC_DATA]" at bounding box center [869, 24] width 107 height 15
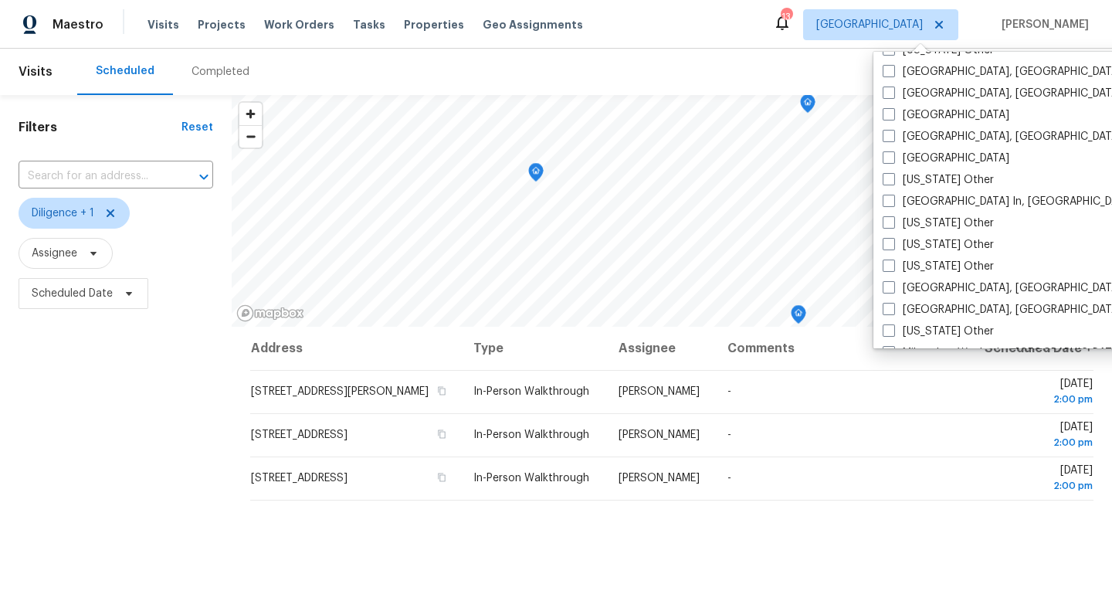
scroll to position [1028, 0]
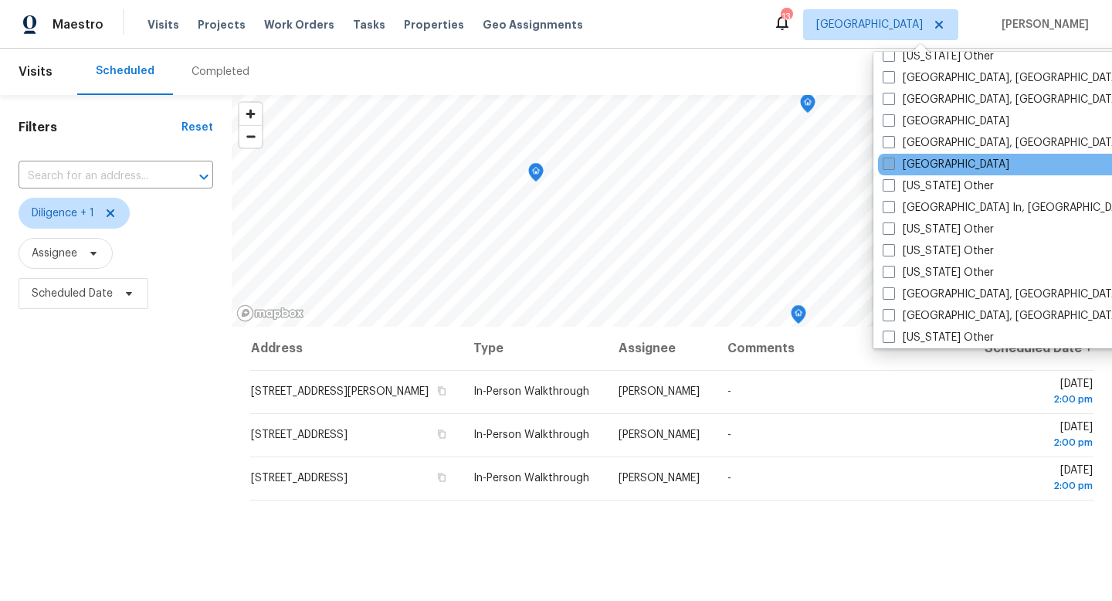
click at [893, 164] on span at bounding box center [889, 164] width 12 height 12
click at [893, 164] on input "Los Angeles" at bounding box center [888, 162] width 10 height 10
checkbox input "true"
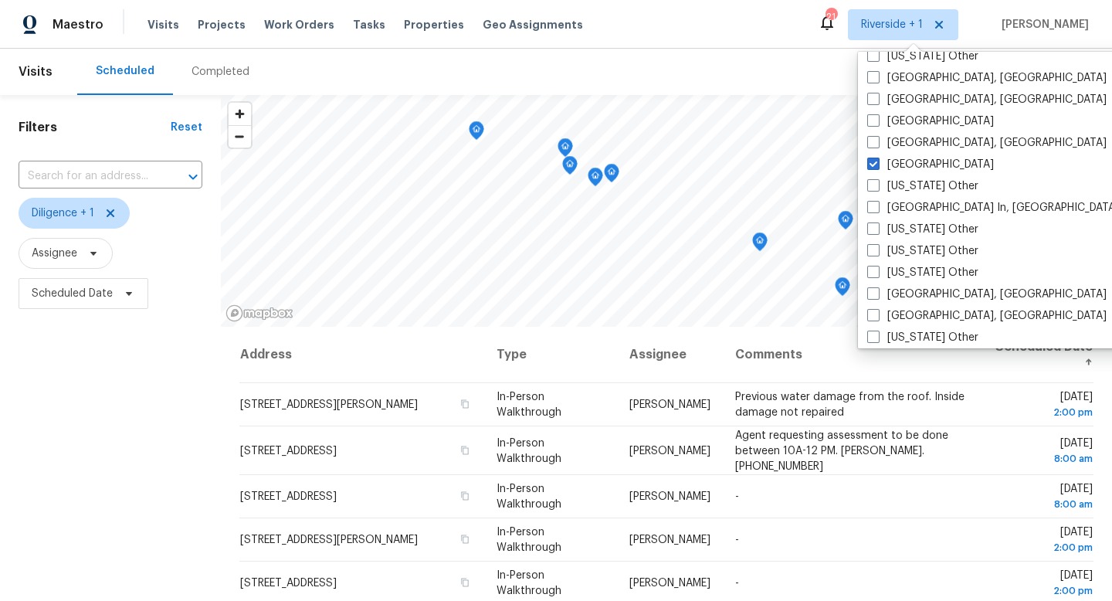
click at [100, 429] on div "Filters Reset ​ Diligence + 1 Assignee Scheduled Date" at bounding box center [110, 451] width 221 height 712
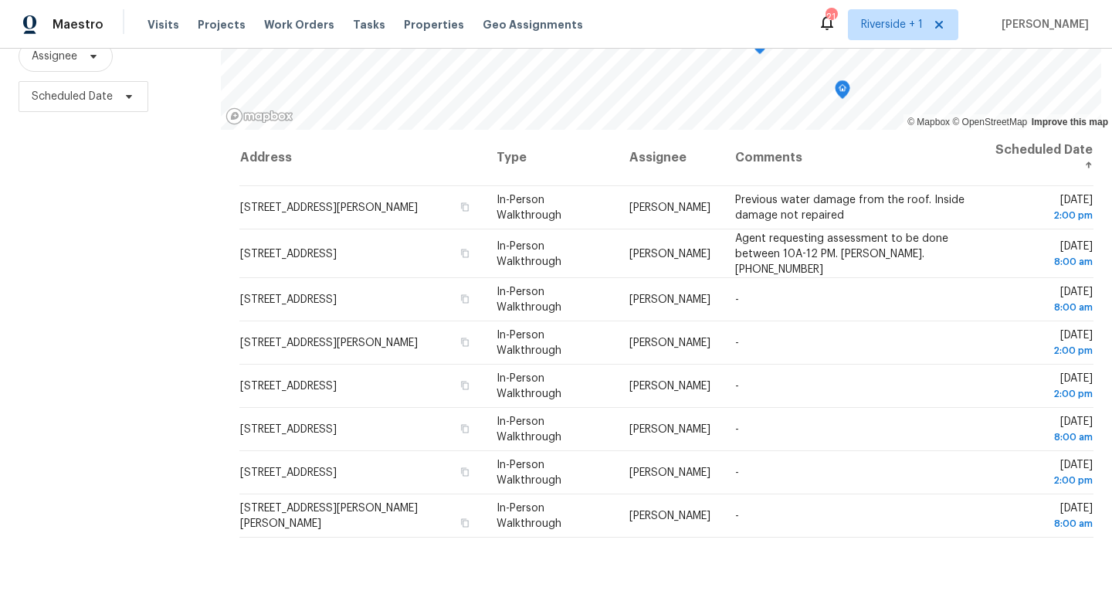
scroll to position [206, 0]
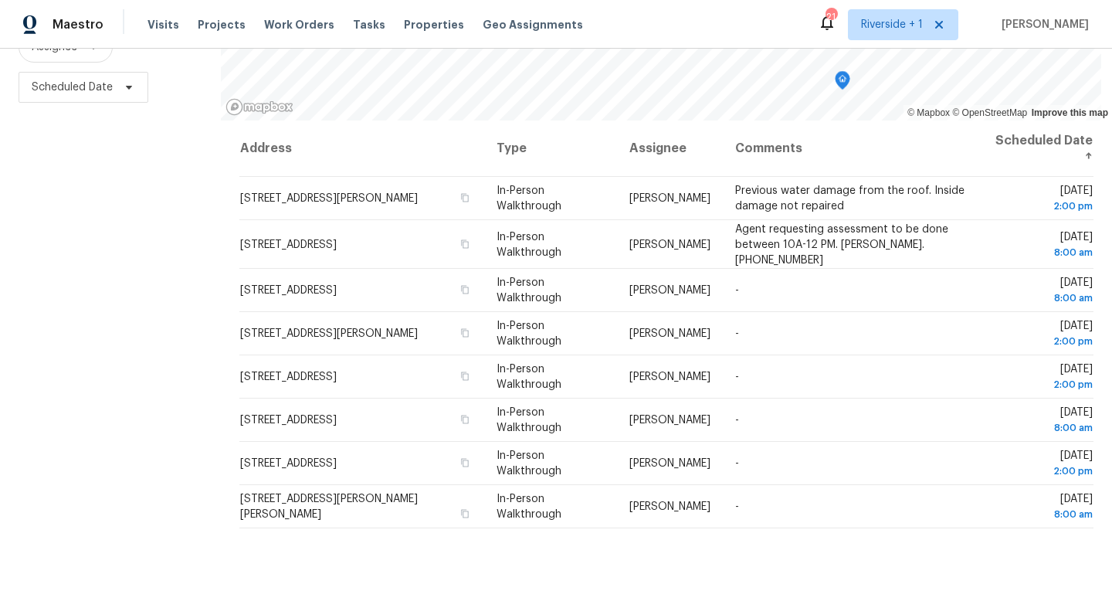
click at [121, 256] on div "Filters Reset ​ Diligence + 1 Assignee Scheduled Date" at bounding box center [110, 245] width 221 height 712
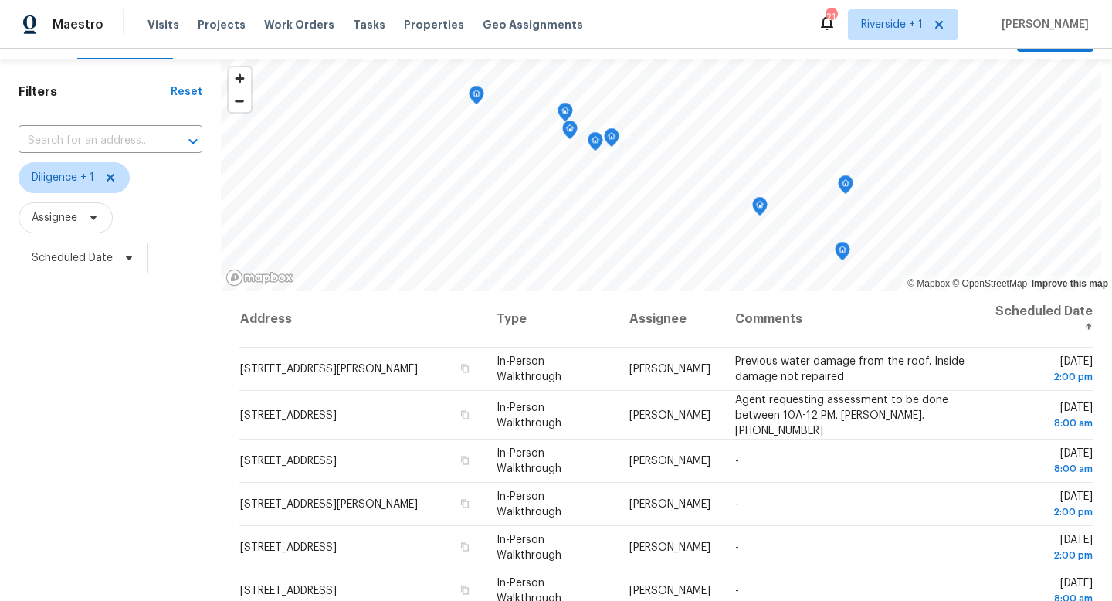
scroll to position [0, 0]
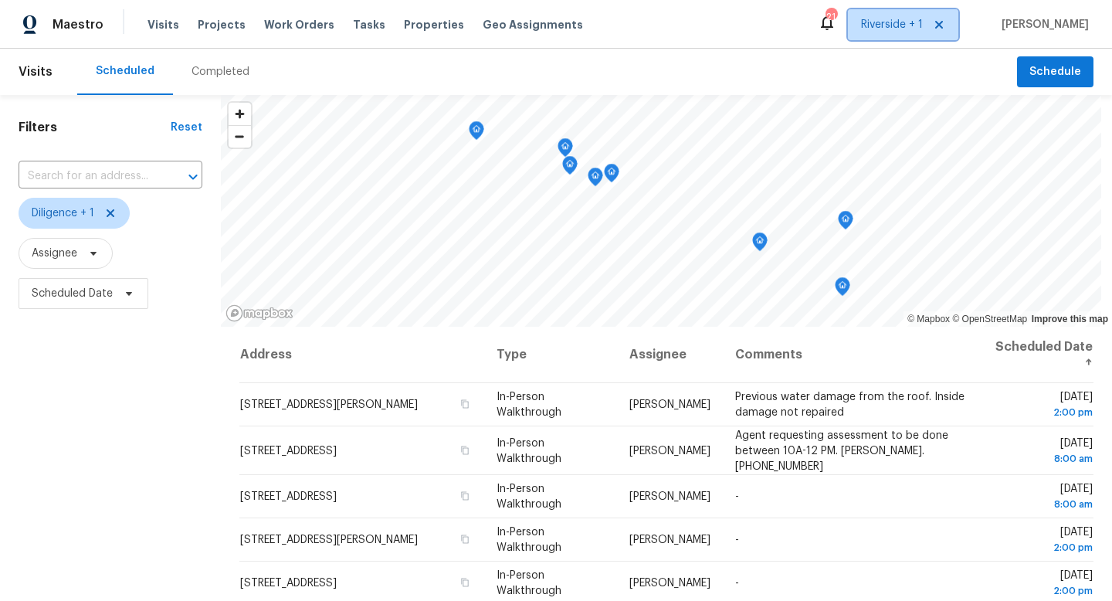
click at [893, 21] on span "Riverside + 1" at bounding box center [892, 24] width 62 height 15
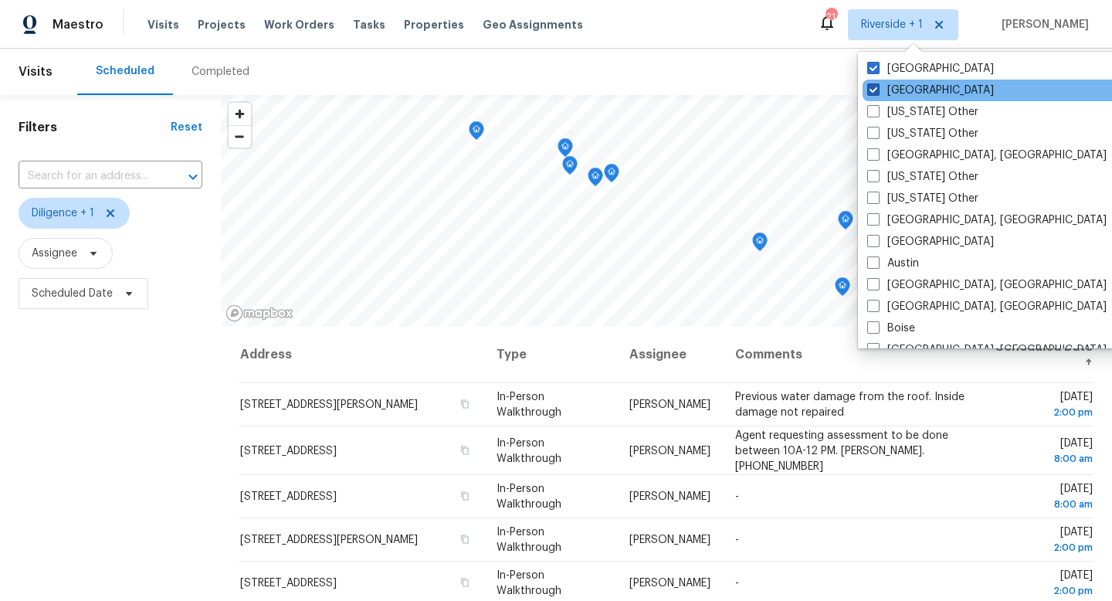
click at [874, 93] on span at bounding box center [873, 89] width 12 height 12
click at [874, 93] on input "Los Angeles" at bounding box center [872, 88] width 10 height 10
checkbox input "false"
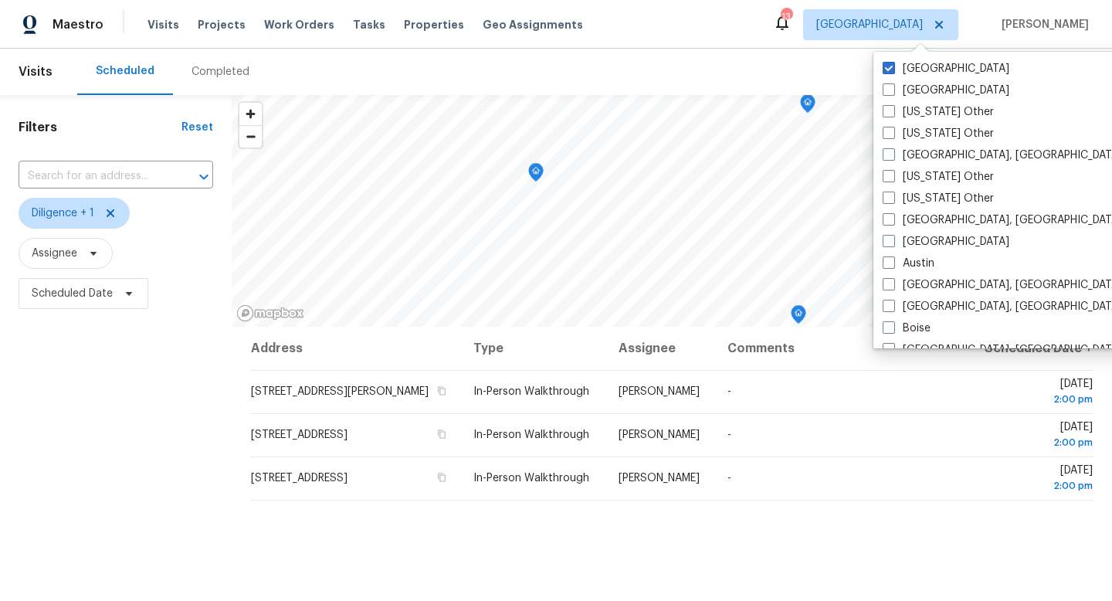
click at [107, 385] on div "Filters Reset ​ Diligence + 1 Assignee Scheduled Date" at bounding box center [116, 451] width 232 height 712
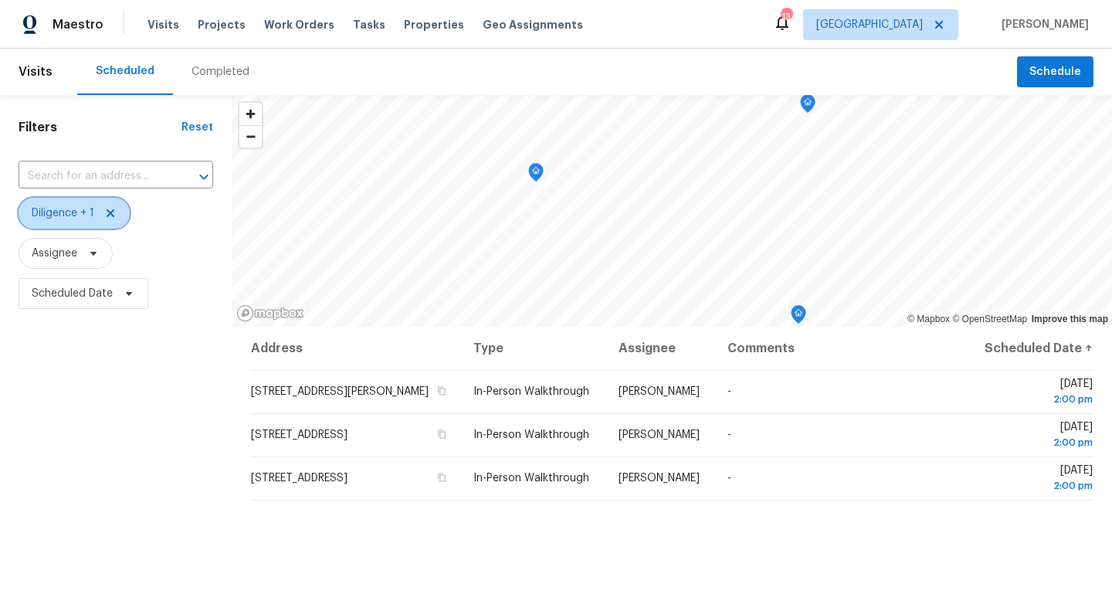
click at [114, 212] on icon at bounding box center [110, 213] width 12 height 12
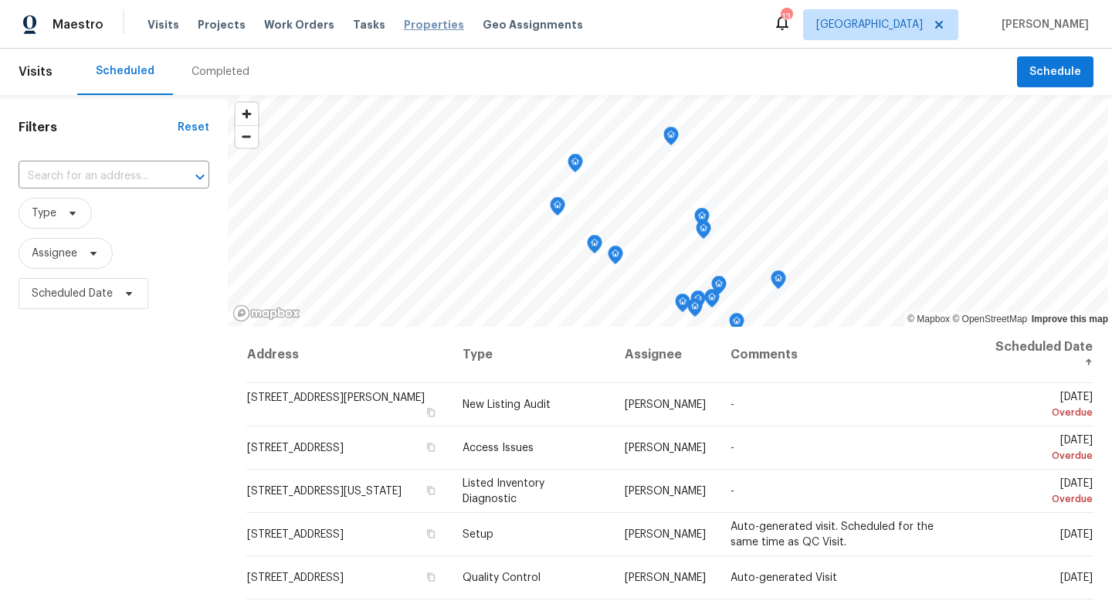
click at [404, 21] on span "Properties" at bounding box center [434, 24] width 60 height 15
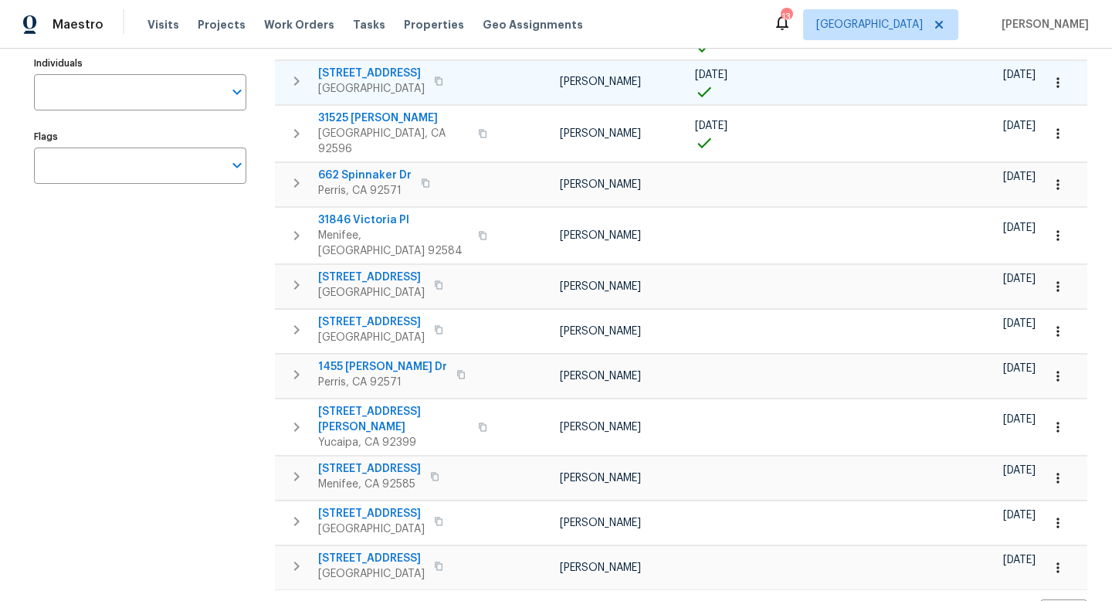
scroll to position [259, 0]
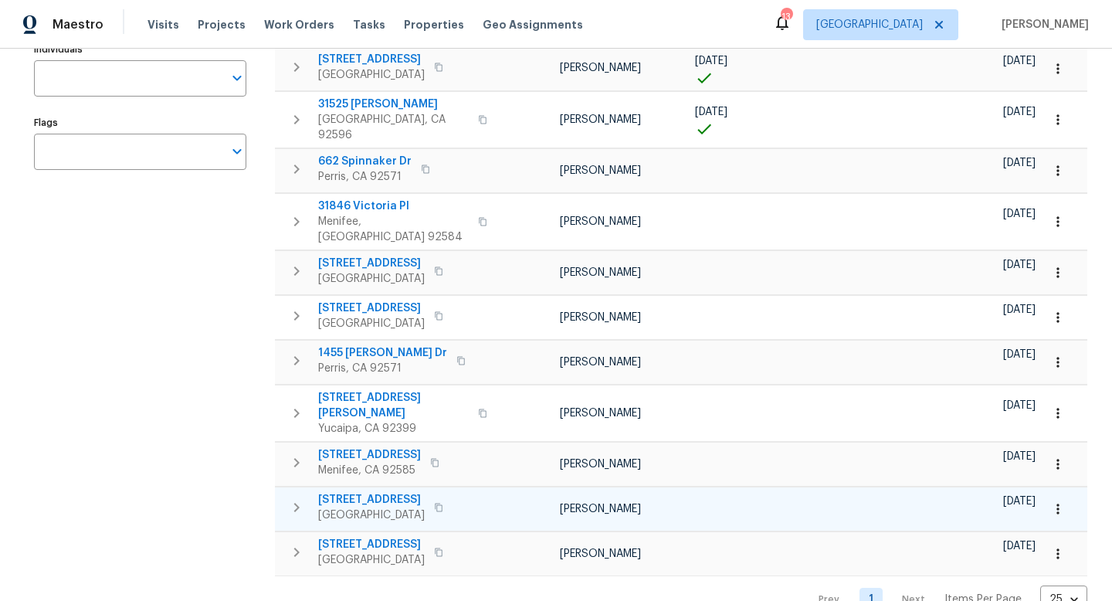
click at [388, 507] on span "[GEOGRAPHIC_DATA]" at bounding box center [371, 514] width 107 height 15
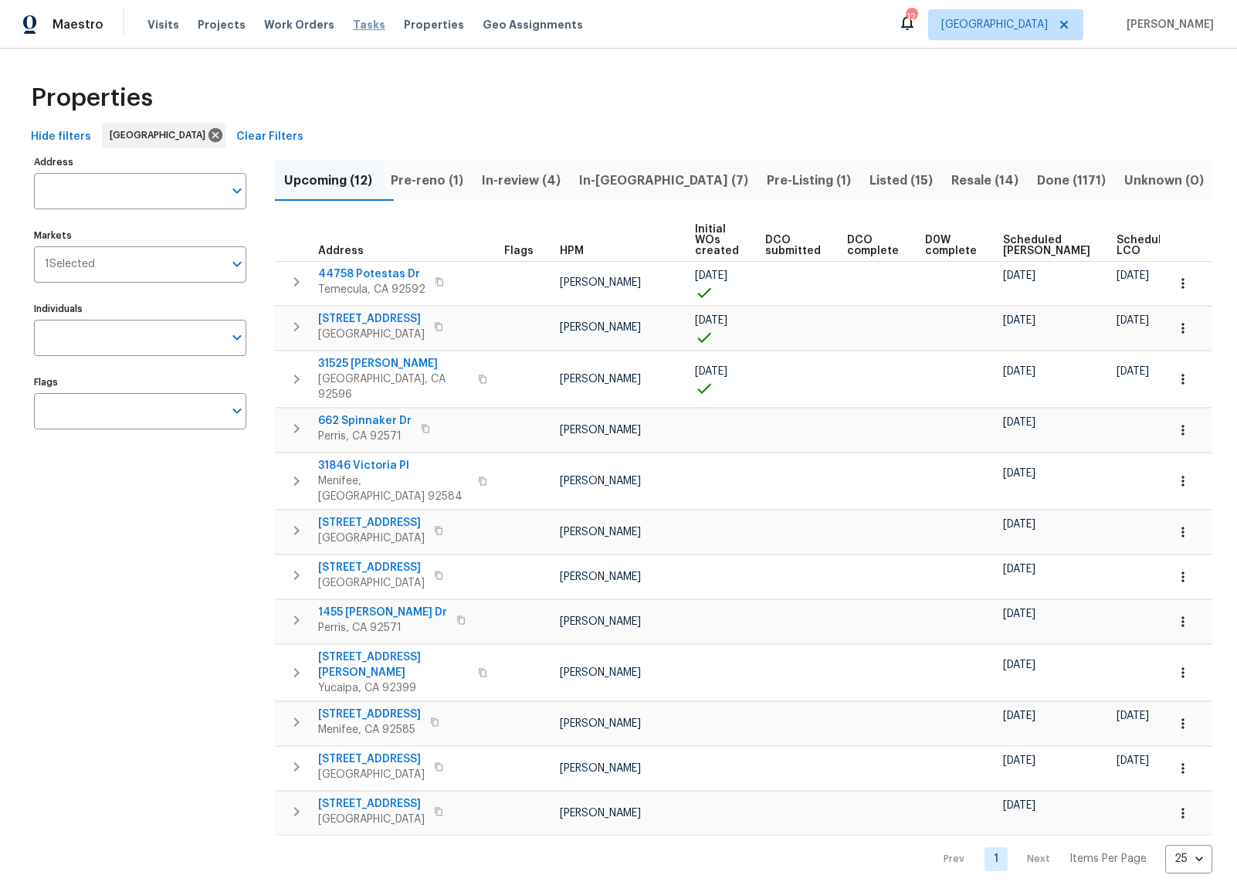
click at [353, 24] on span "Tasks" at bounding box center [369, 24] width 32 height 11
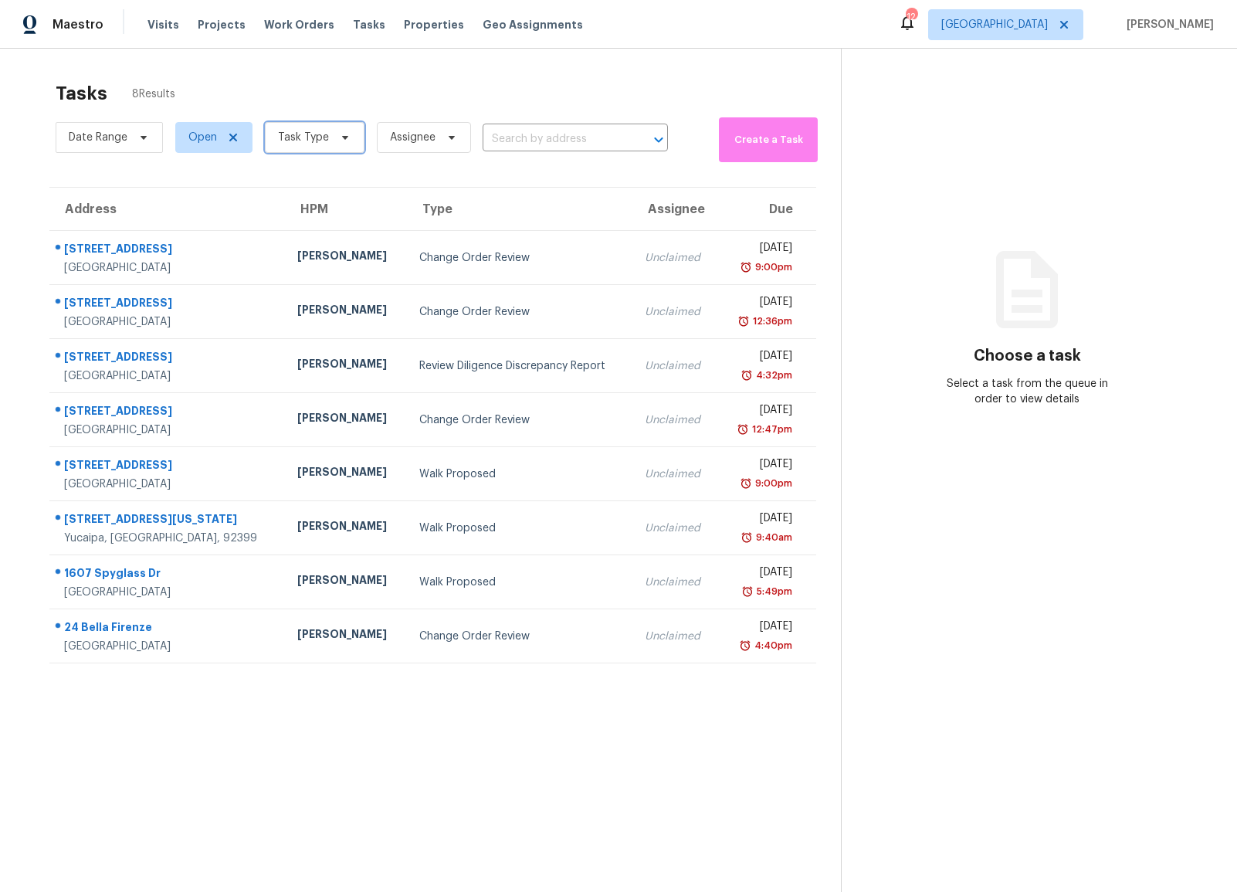
click at [314, 137] on span "Task Type" at bounding box center [303, 137] width 51 height 15
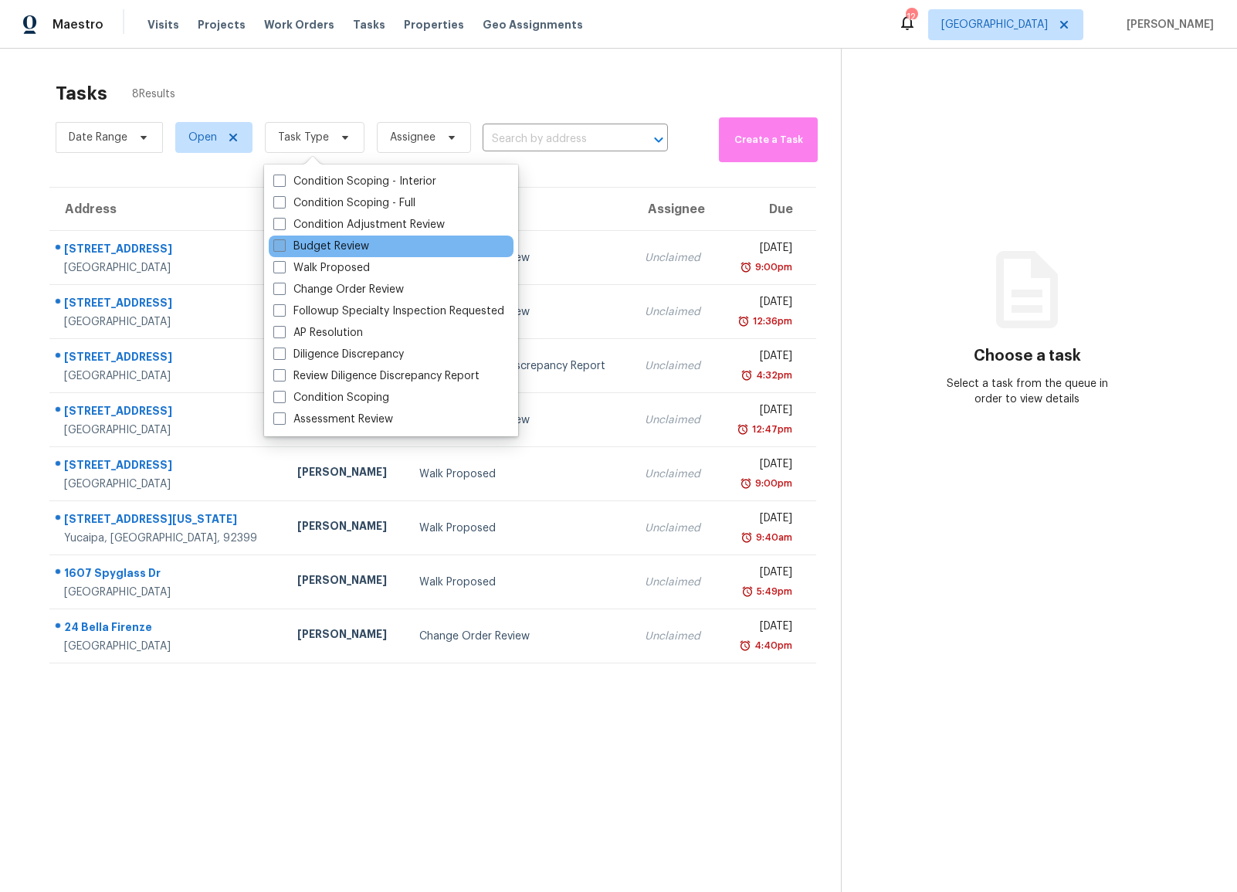
click at [278, 249] on span at bounding box center [279, 245] width 12 height 12
click at [278, 249] on input "Budget Review" at bounding box center [278, 244] width 10 height 10
checkbox input "true"
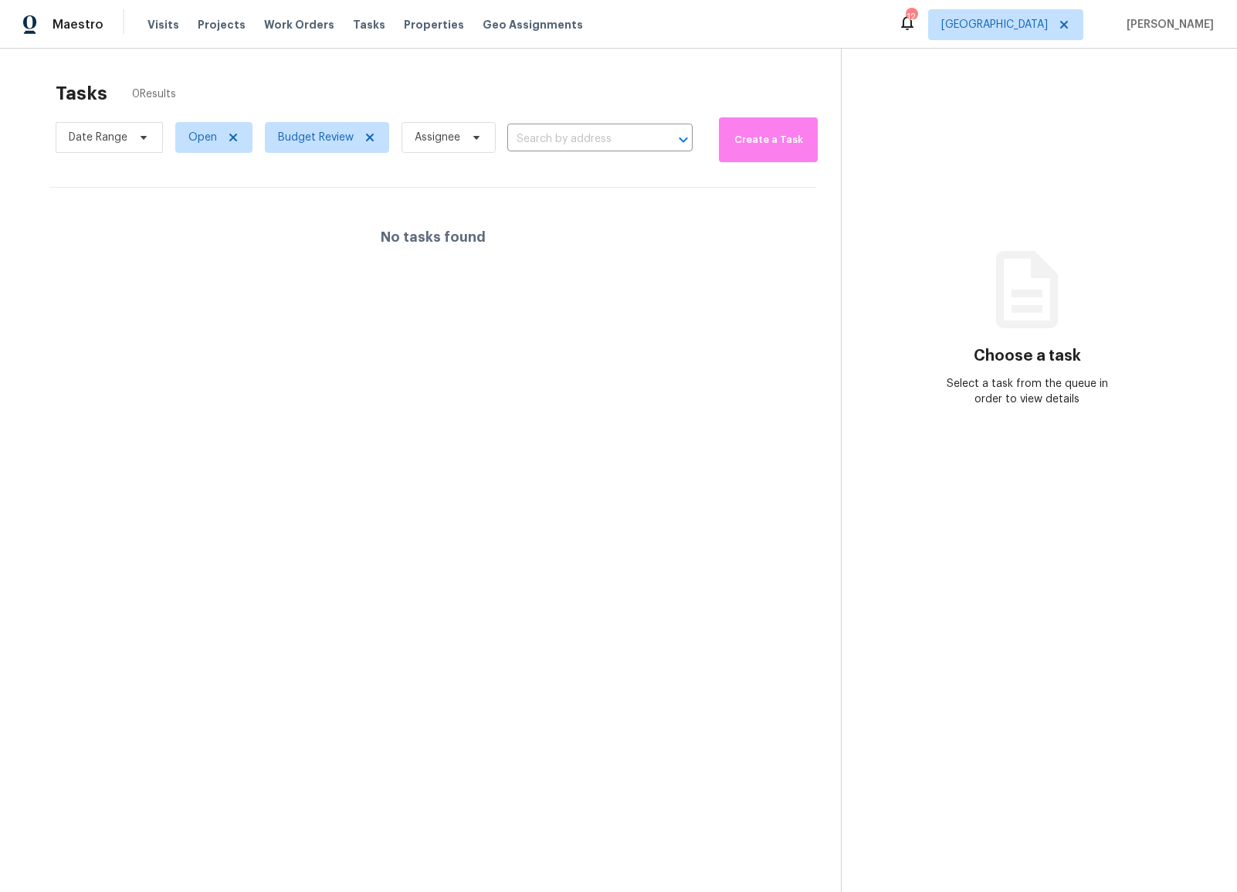
click at [290, 69] on div "Tasks 0 Results Date Range Open Budget Review Assignee ​ Create a Task No tasks…" at bounding box center [618, 495] width 1237 height 892
click at [312, 143] on span "Budget Review" at bounding box center [316, 137] width 76 height 15
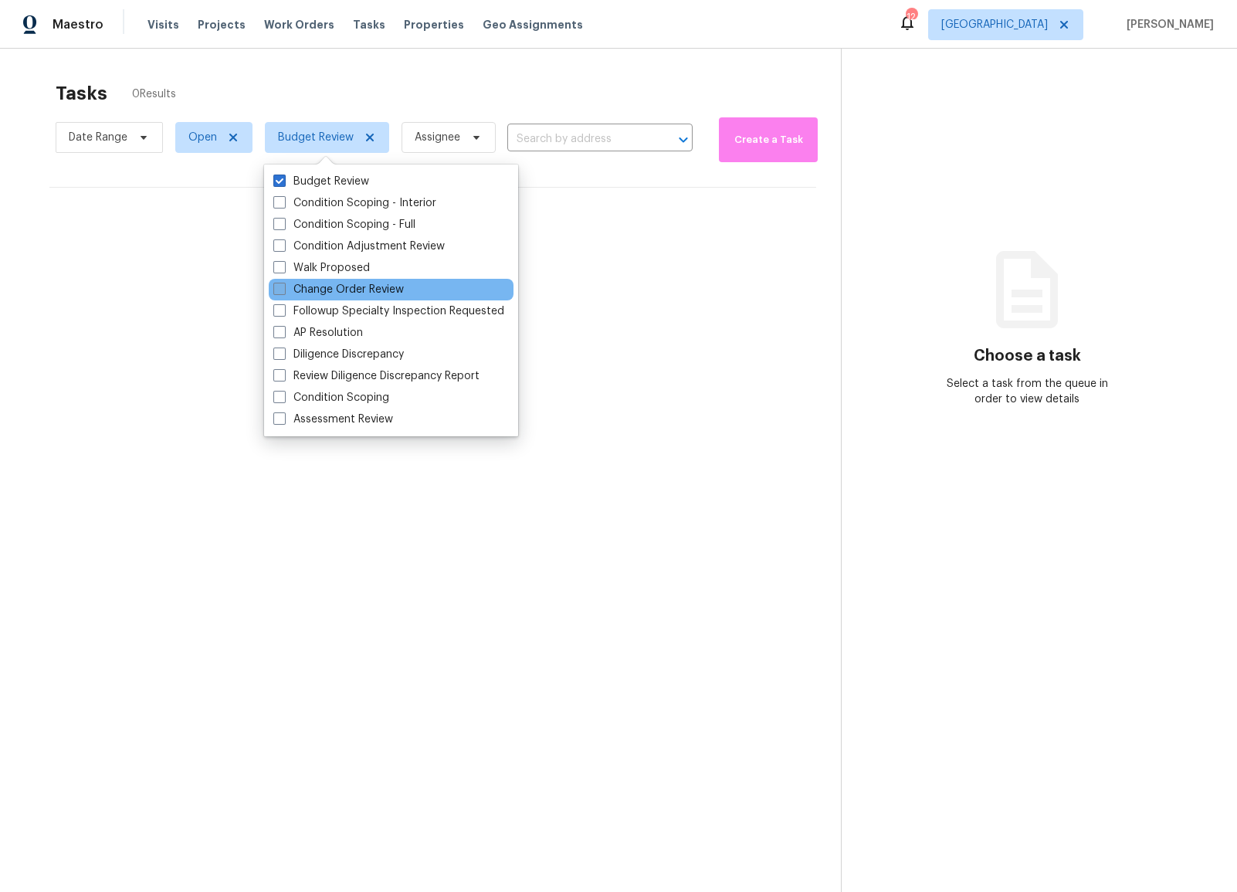
click at [281, 293] on span at bounding box center [279, 289] width 12 height 12
click at [281, 292] on input "Change Order Review" at bounding box center [278, 287] width 10 height 10
checkbox input "true"
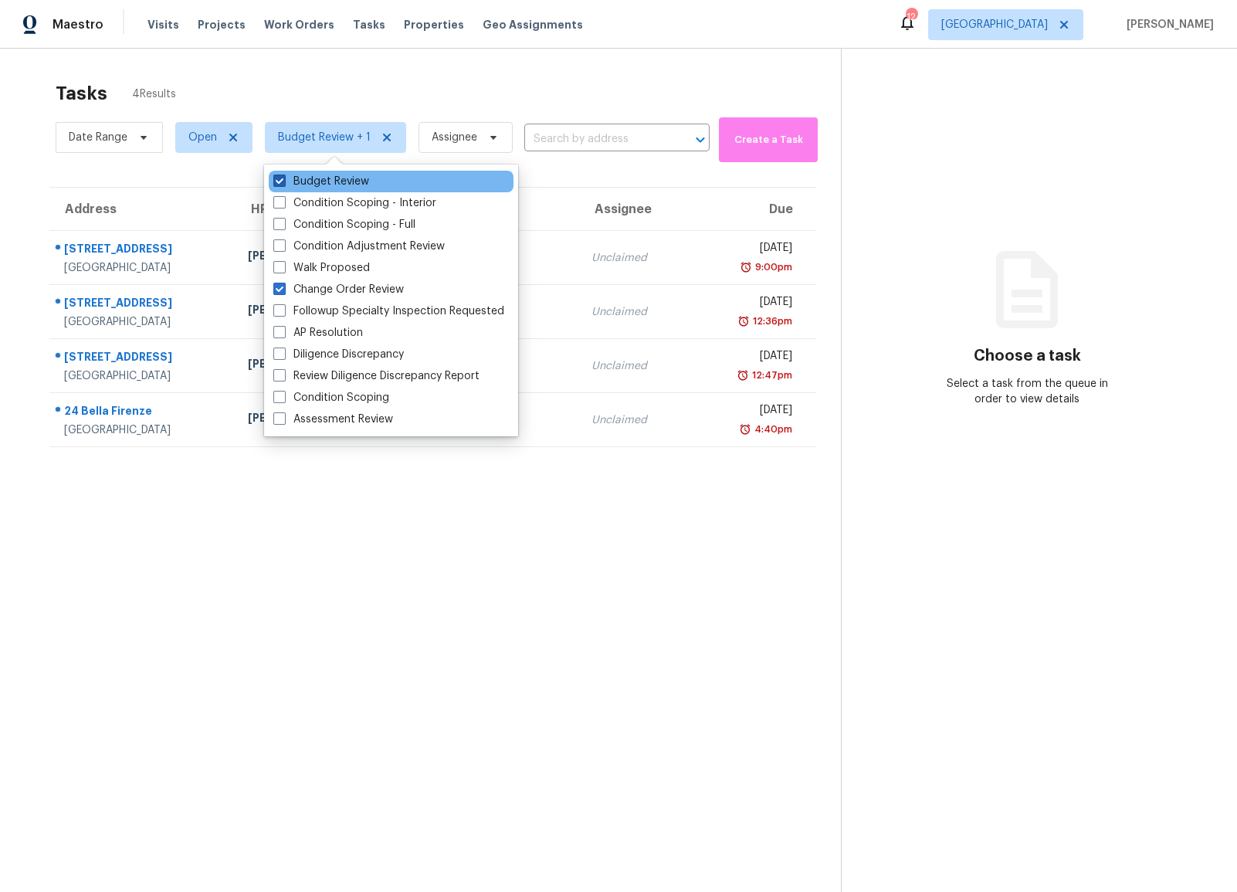
click at [282, 177] on span at bounding box center [279, 181] width 12 height 12
click at [282, 177] on input "Budget Review" at bounding box center [278, 179] width 10 height 10
checkbox input "false"
click at [270, 663] on section "Tasks 4 Results Date Range Open Change Order Review Assignee ​ Create a Task Ad…" at bounding box center [434, 506] width 819 height 867
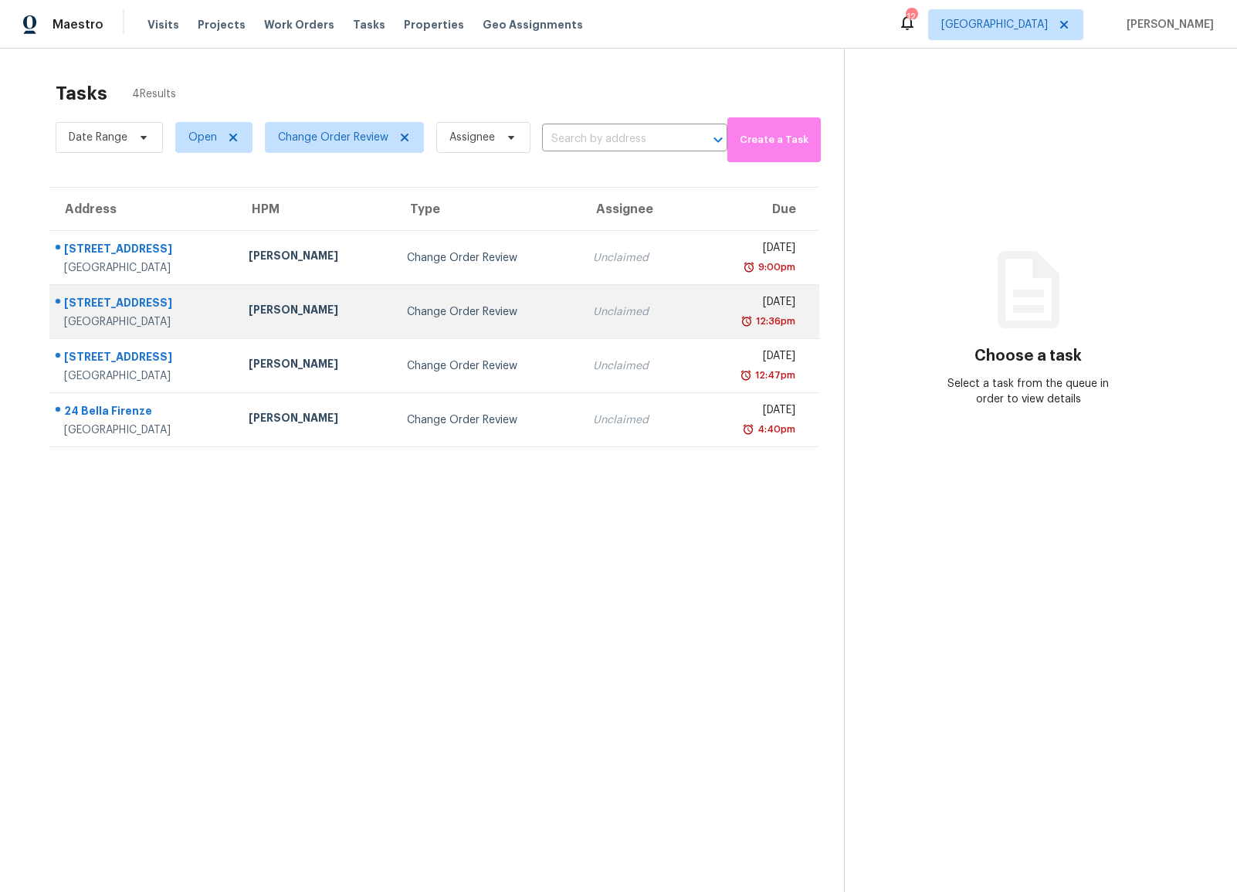
click at [345, 307] on div "[PERSON_NAME]" at bounding box center [316, 311] width 134 height 19
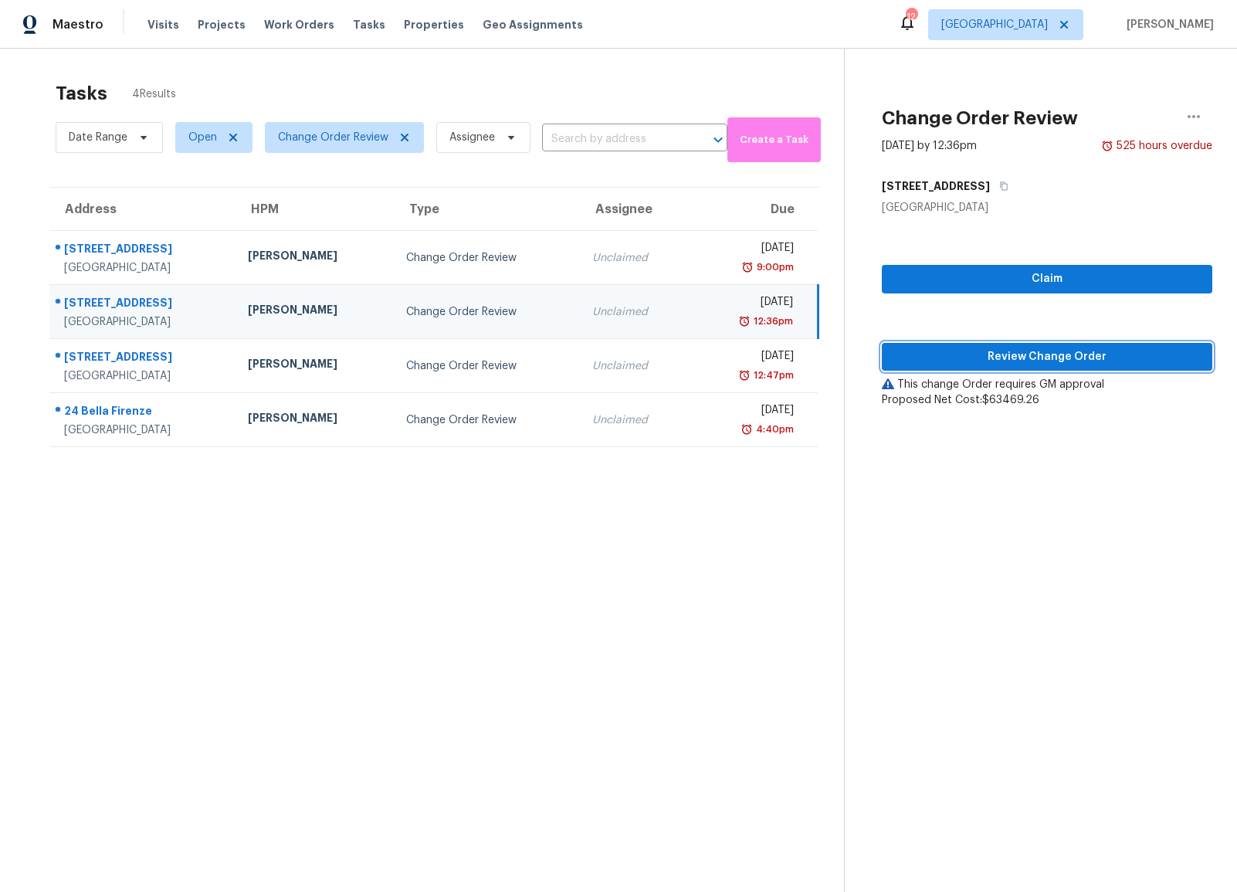
click at [975, 361] on span "Review Change Order" at bounding box center [1047, 356] width 306 height 19
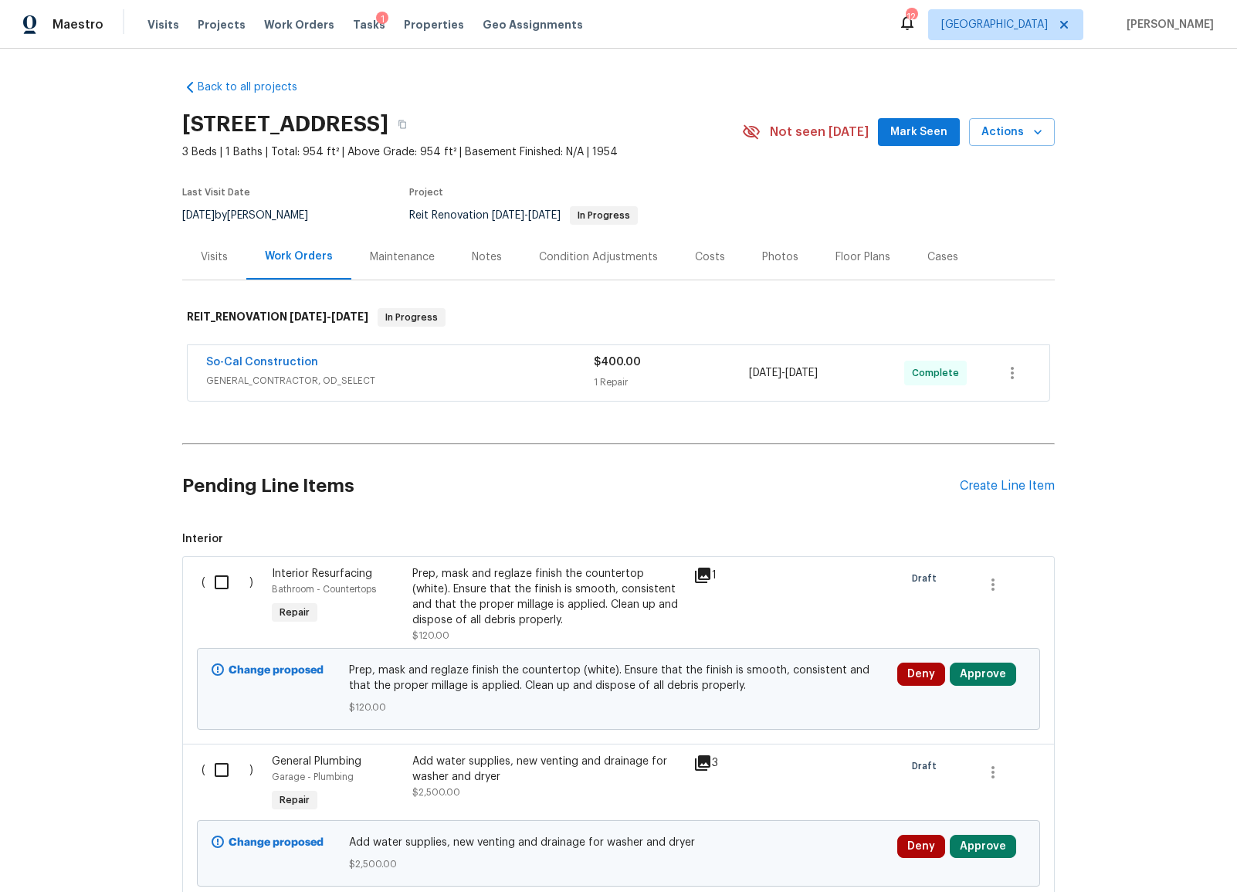
click at [310, 385] on span "GENERAL_CONTRACTOR, OD_SELECT" at bounding box center [400, 380] width 388 height 15
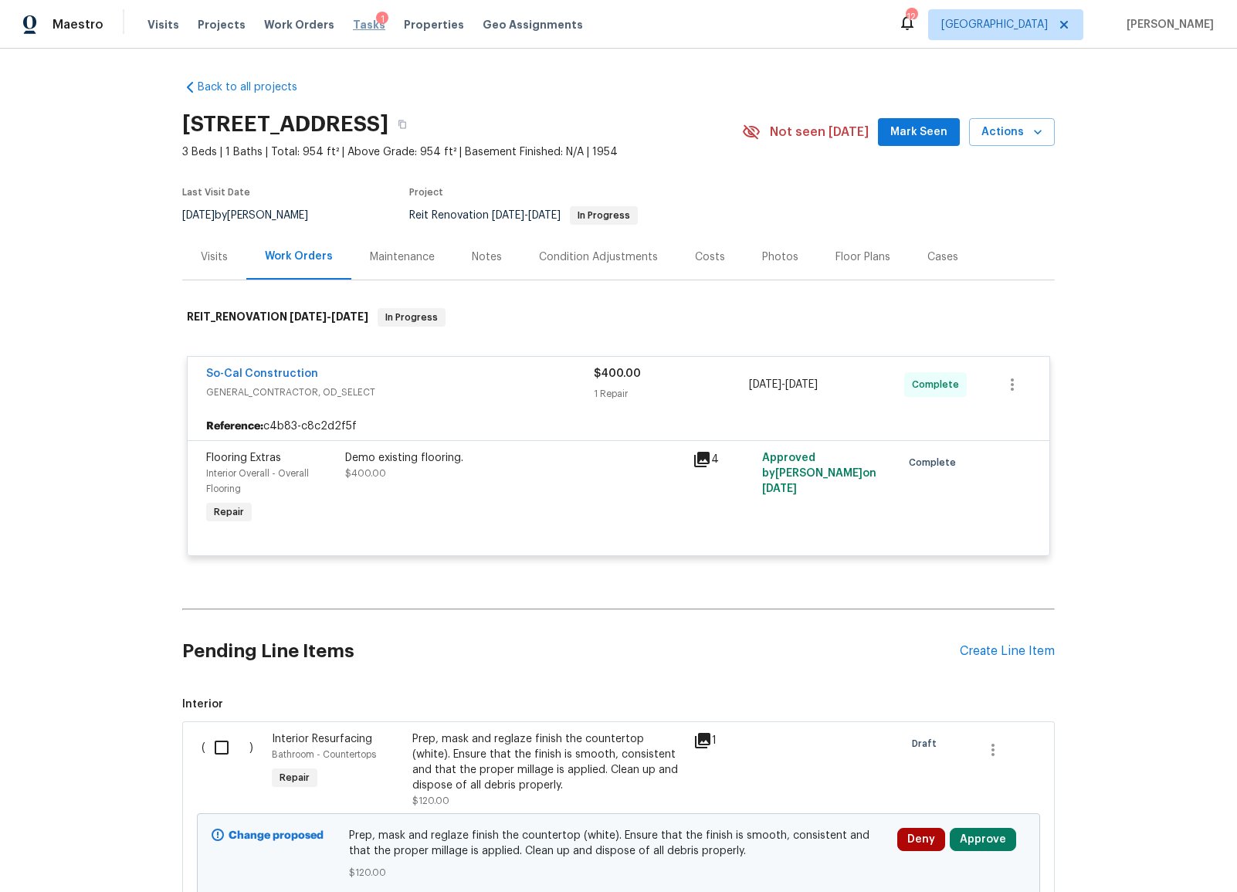
click at [353, 27] on span "Tasks" at bounding box center [369, 24] width 32 height 11
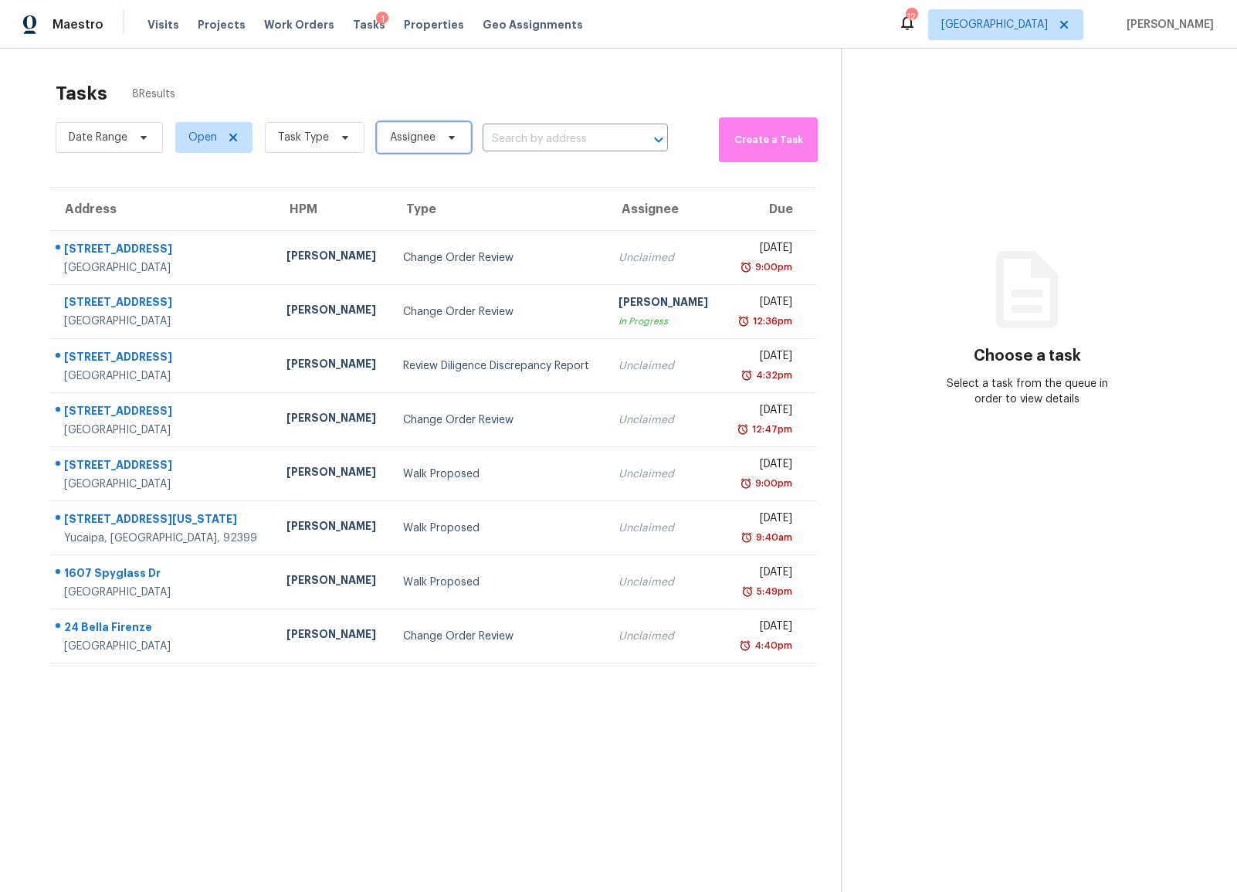
click at [402, 140] on span "Assignee" at bounding box center [413, 137] width 46 height 15
click at [392, 75] on div "Tasks 8 Results" at bounding box center [448, 93] width 785 height 40
click at [339, 136] on icon at bounding box center [345, 137] width 12 height 12
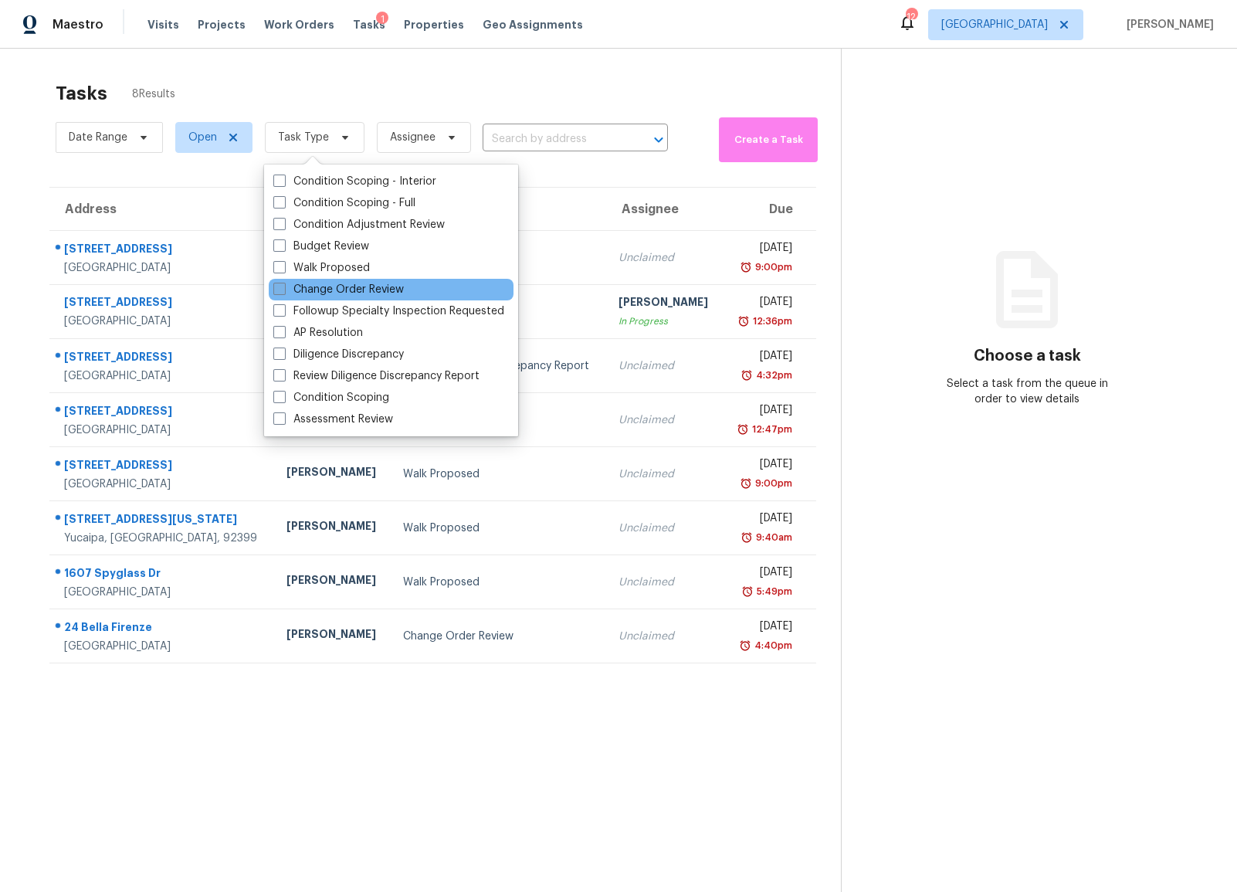
click at [278, 290] on span at bounding box center [279, 289] width 12 height 12
click at [278, 290] on input "Change Order Review" at bounding box center [278, 287] width 10 height 10
checkbox input "true"
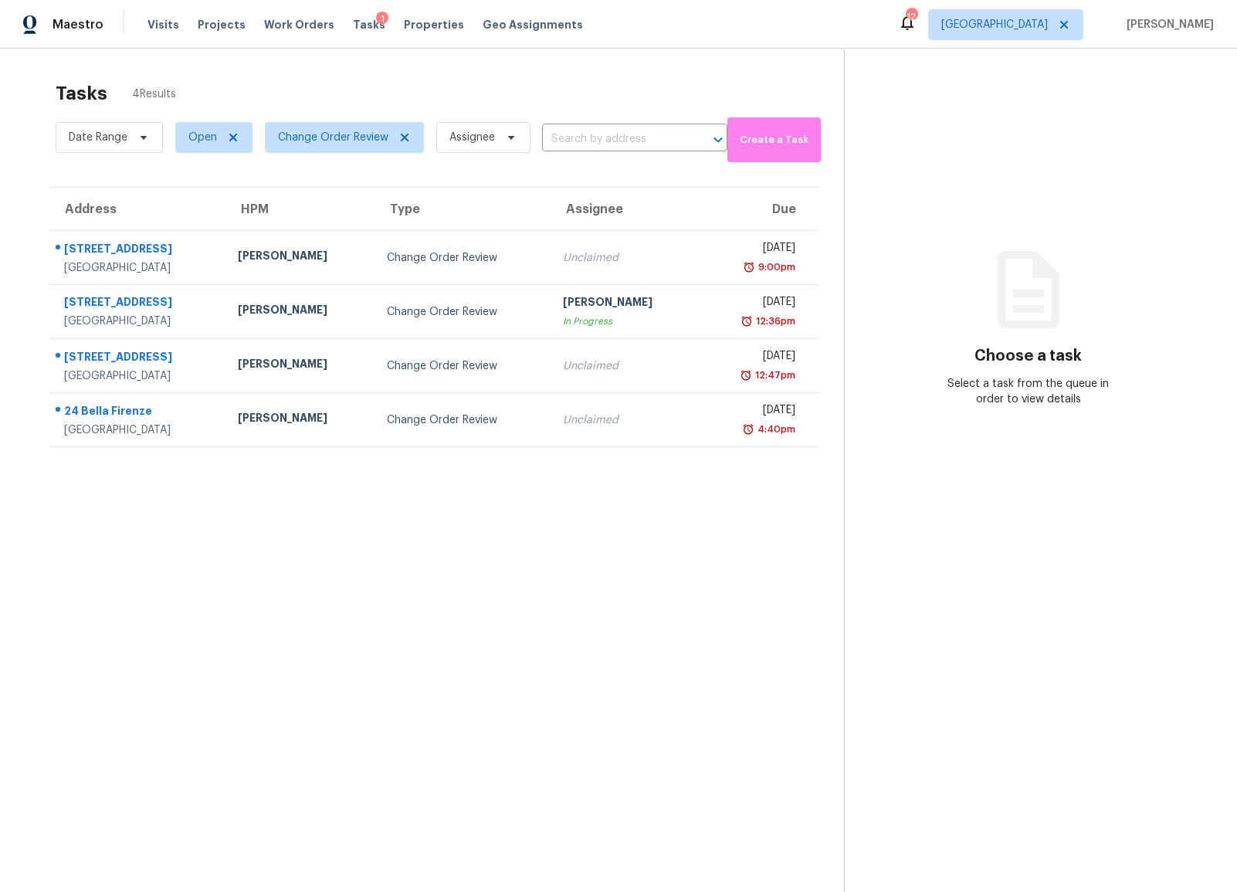
click at [261, 100] on div "Tasks 4 Results" at bounding box center [450, 93] width 788 height 40
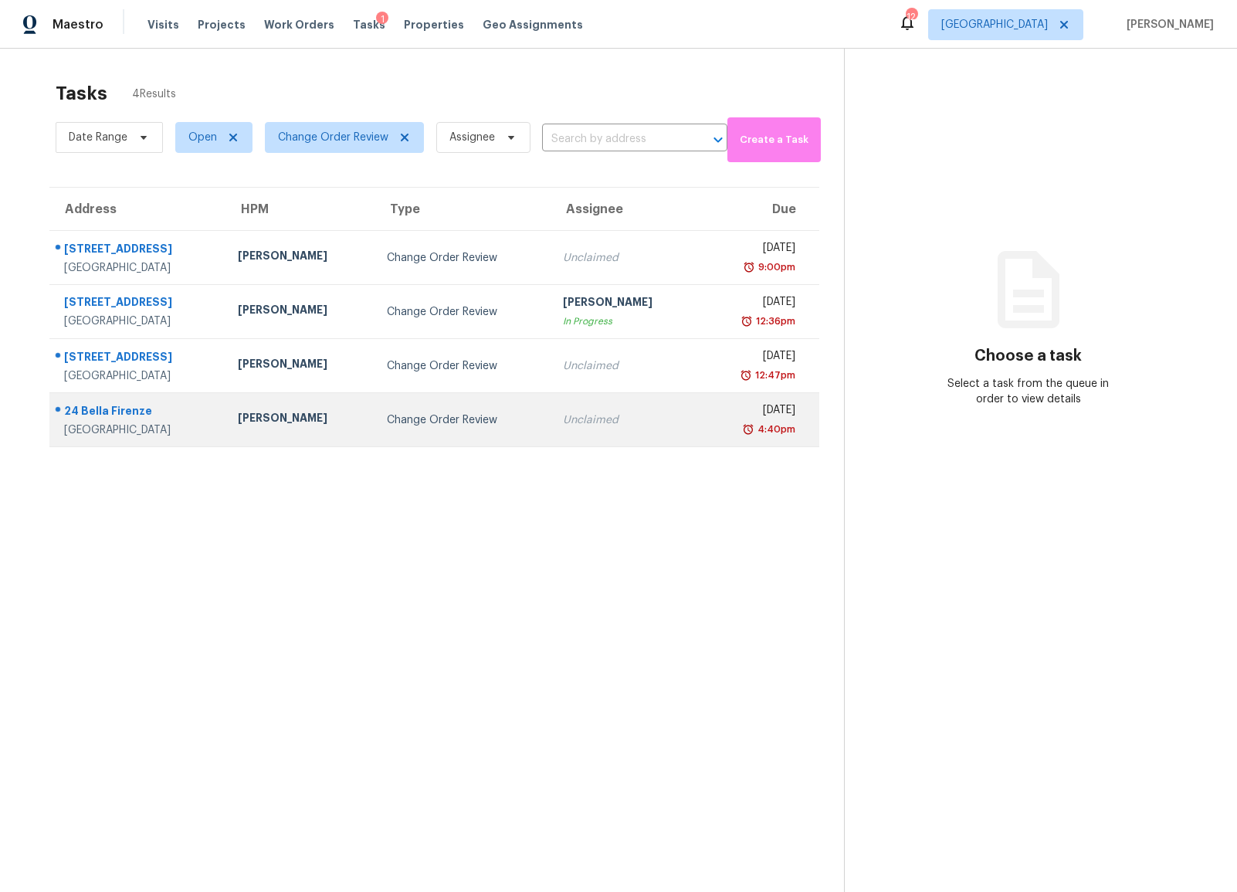
click at [387, 419] on div "Change Order Review" at bounding box center [462, 419] width 151 height 15
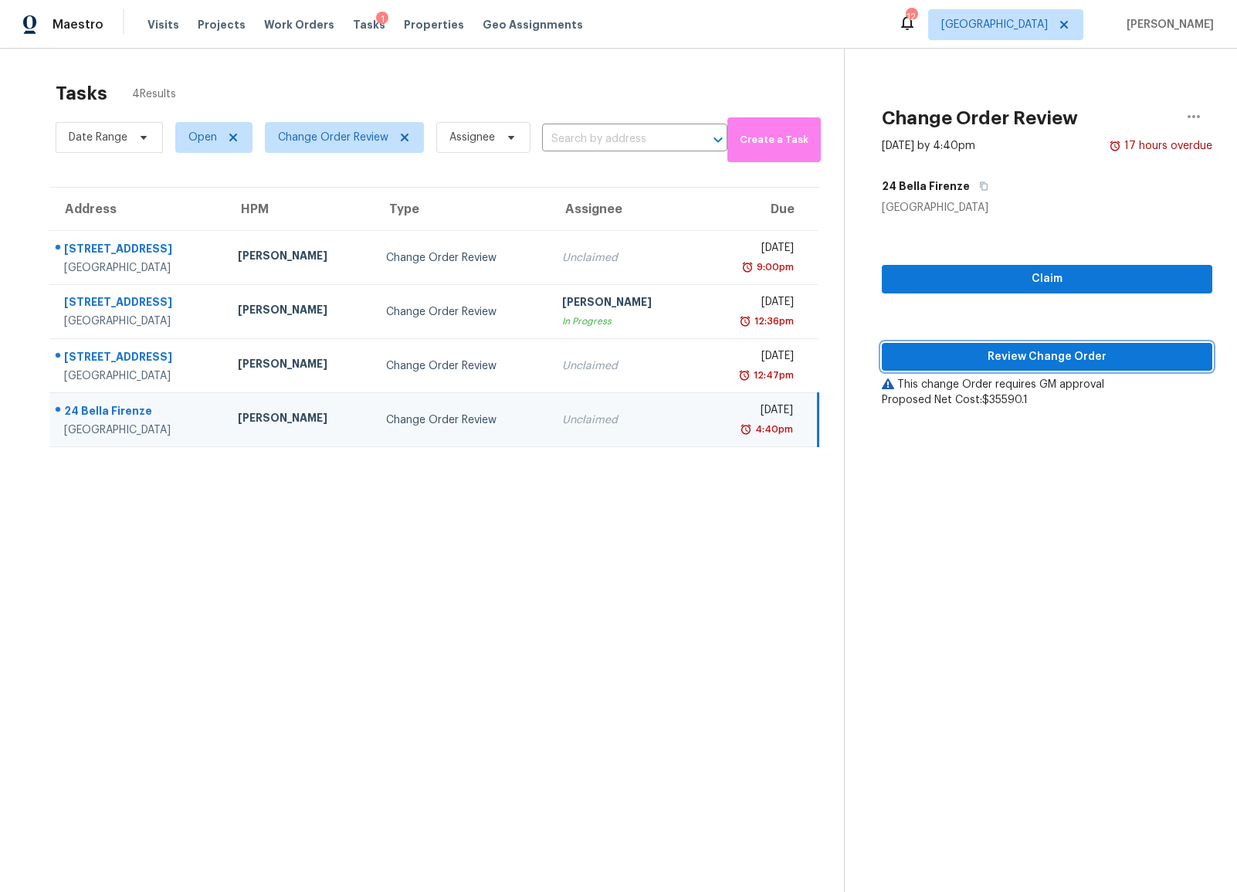
click at [1017, 359] on span "Review Change Order" at bounding box center [1047, 356] width 306 height 19
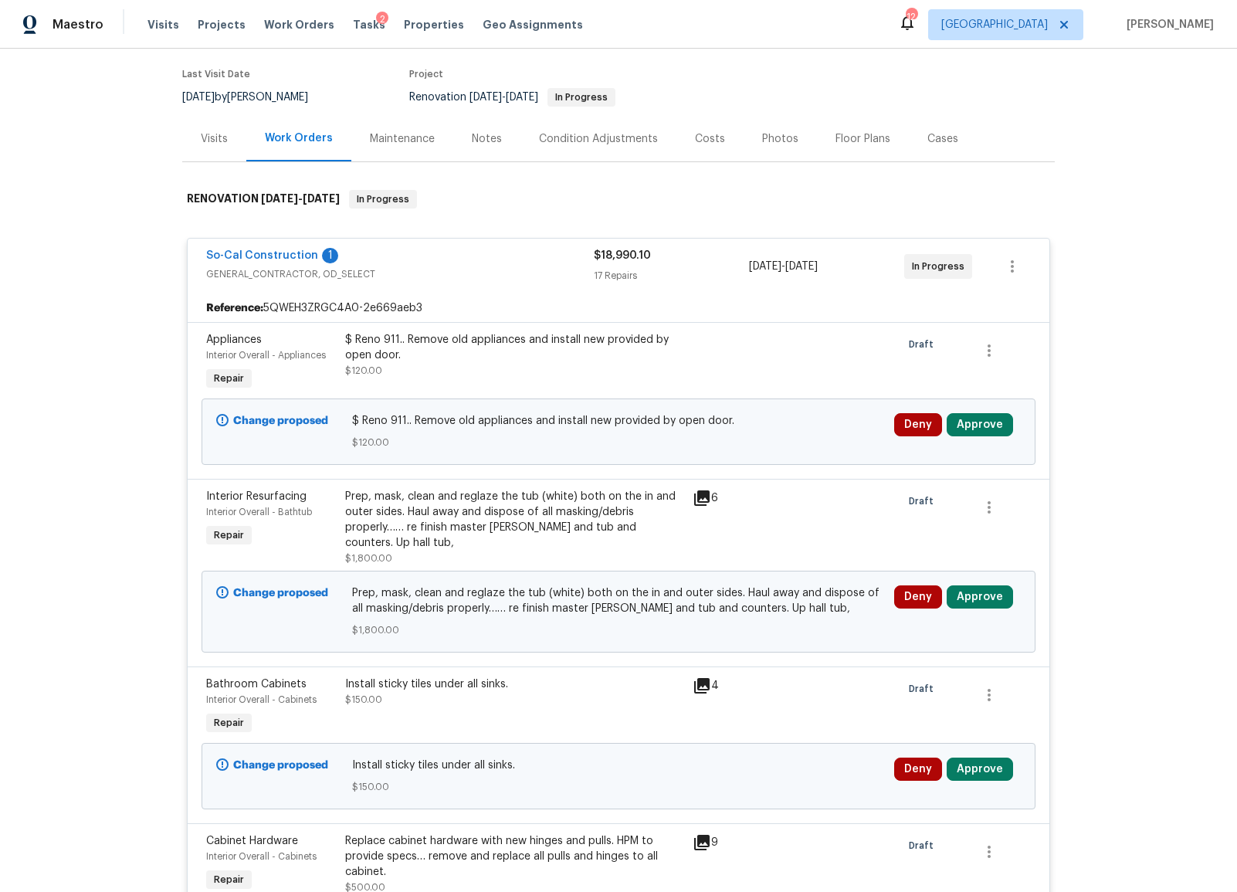
scroll to position [122, 0]
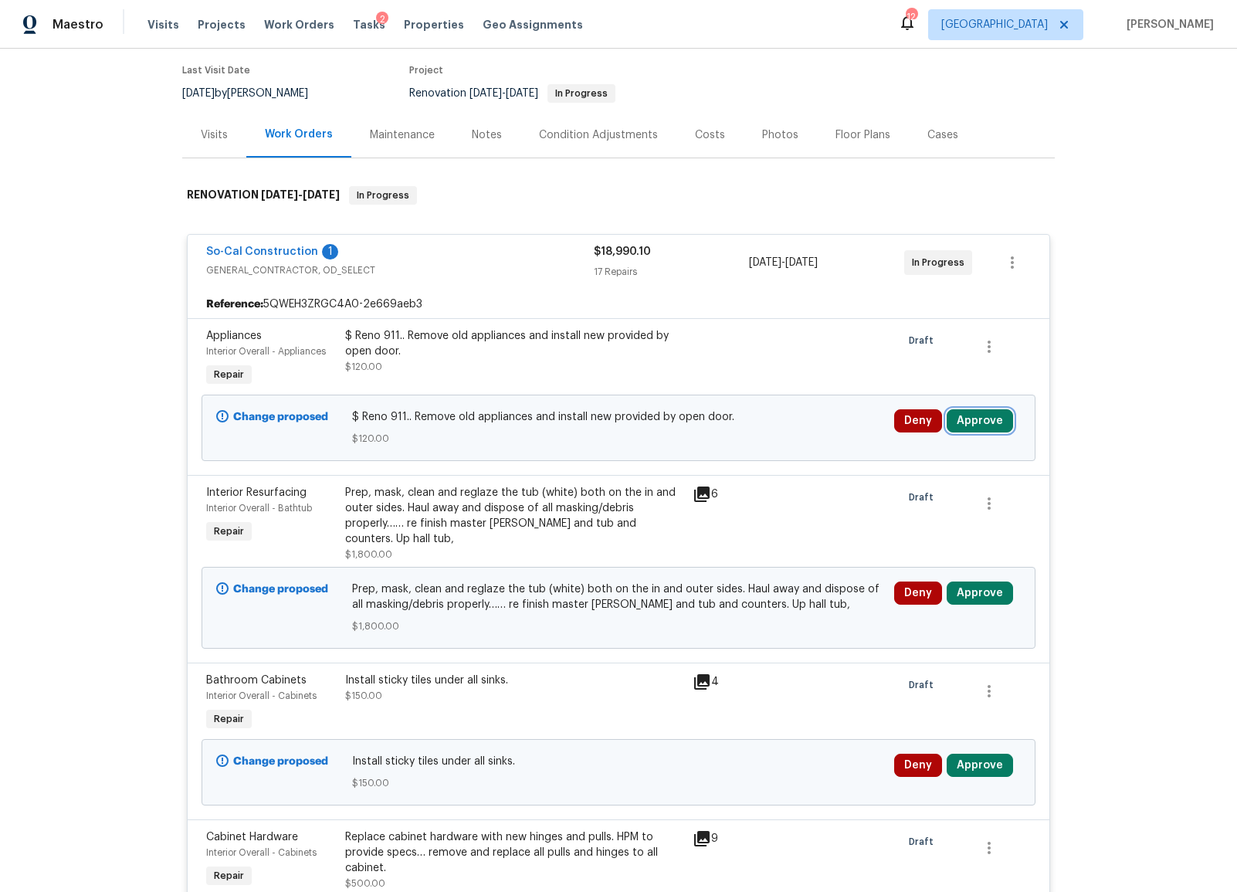
click at [978, 428] on button "Approve" at bounding box center [980, 420] width 66 height 23
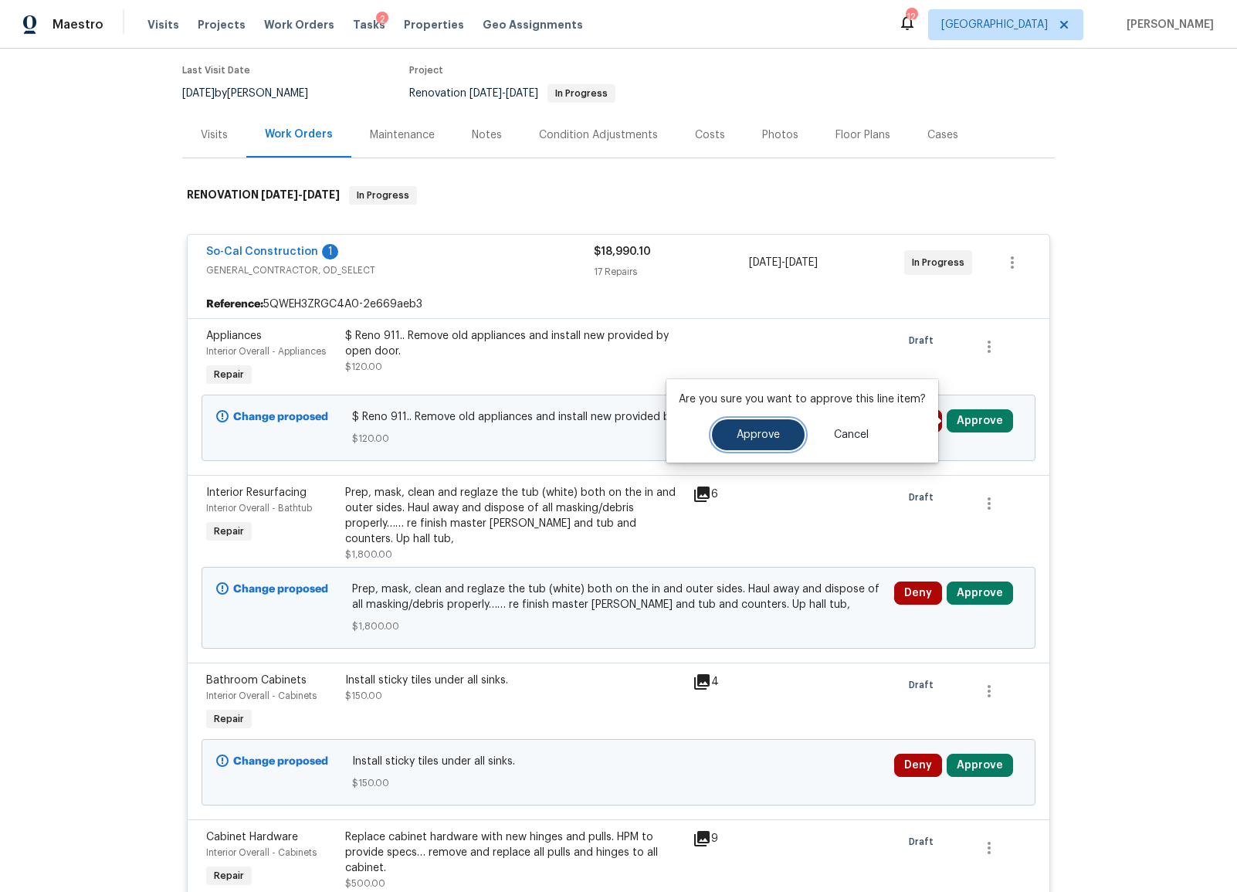
click at [764, 425] on button "Approve" at bounding box center [758, 434] width 93 height 31
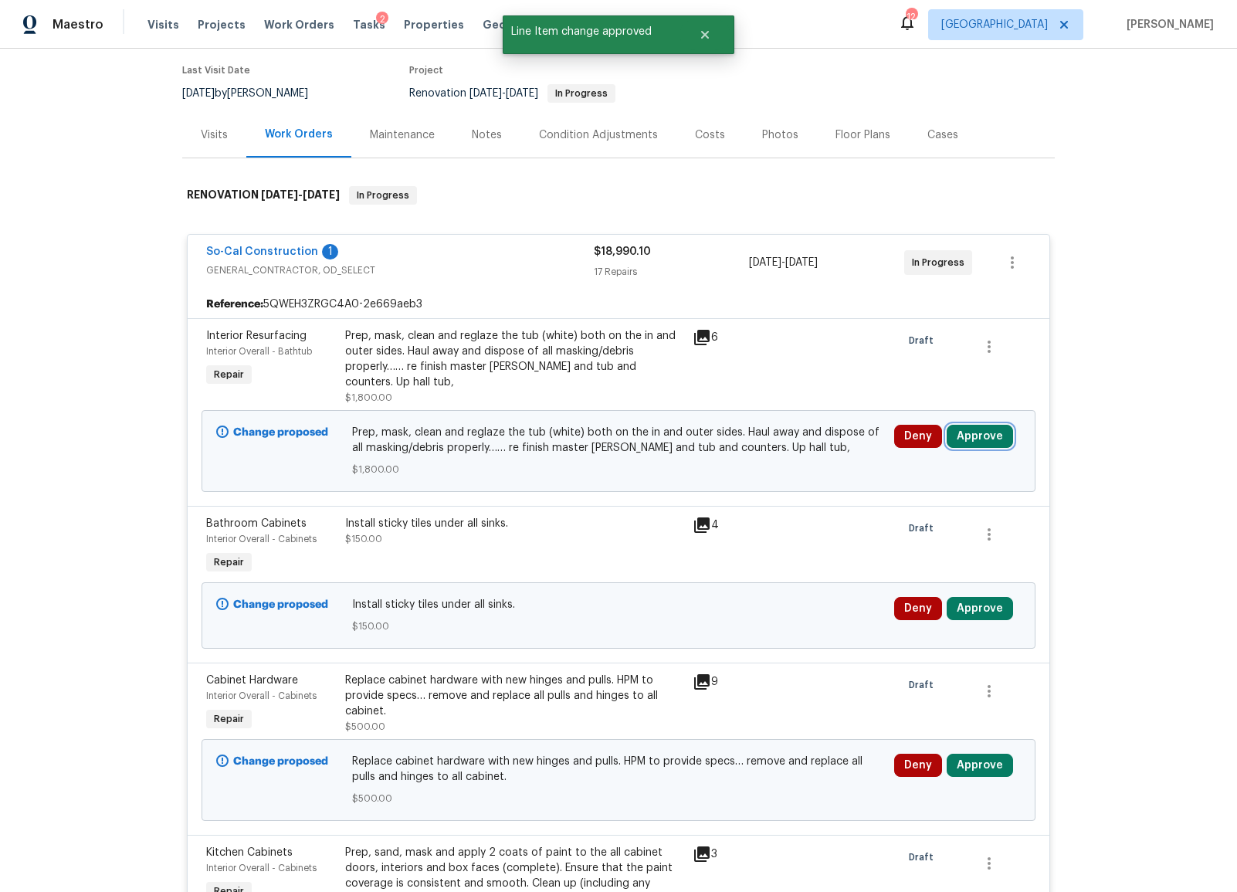
click at [967, 440] on button "Approve" at bounding box center [980, 436] width 66 height 23
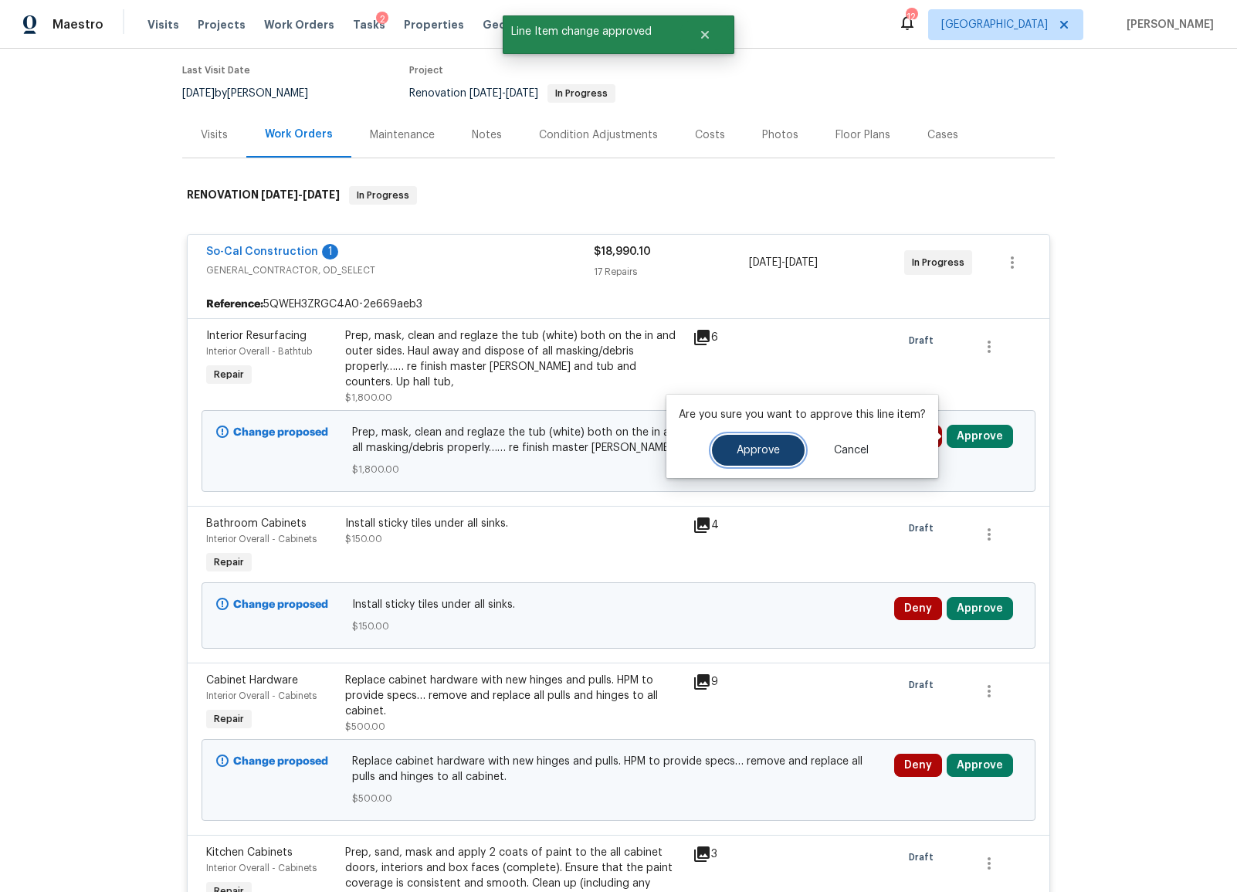
click at [727, 454] on button "Approve" at bounding box center [758, 450] width 93 height 31
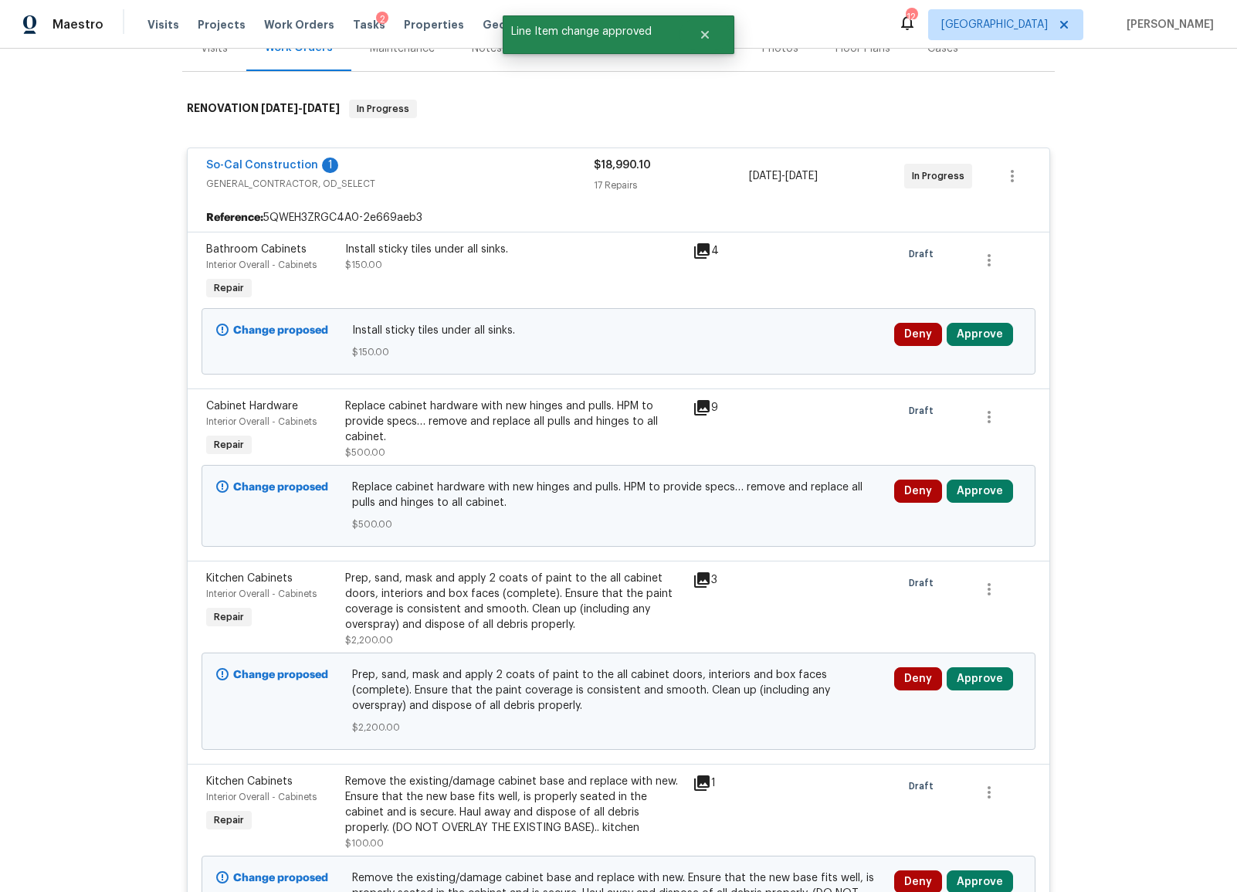
scroll to position [239, 0]
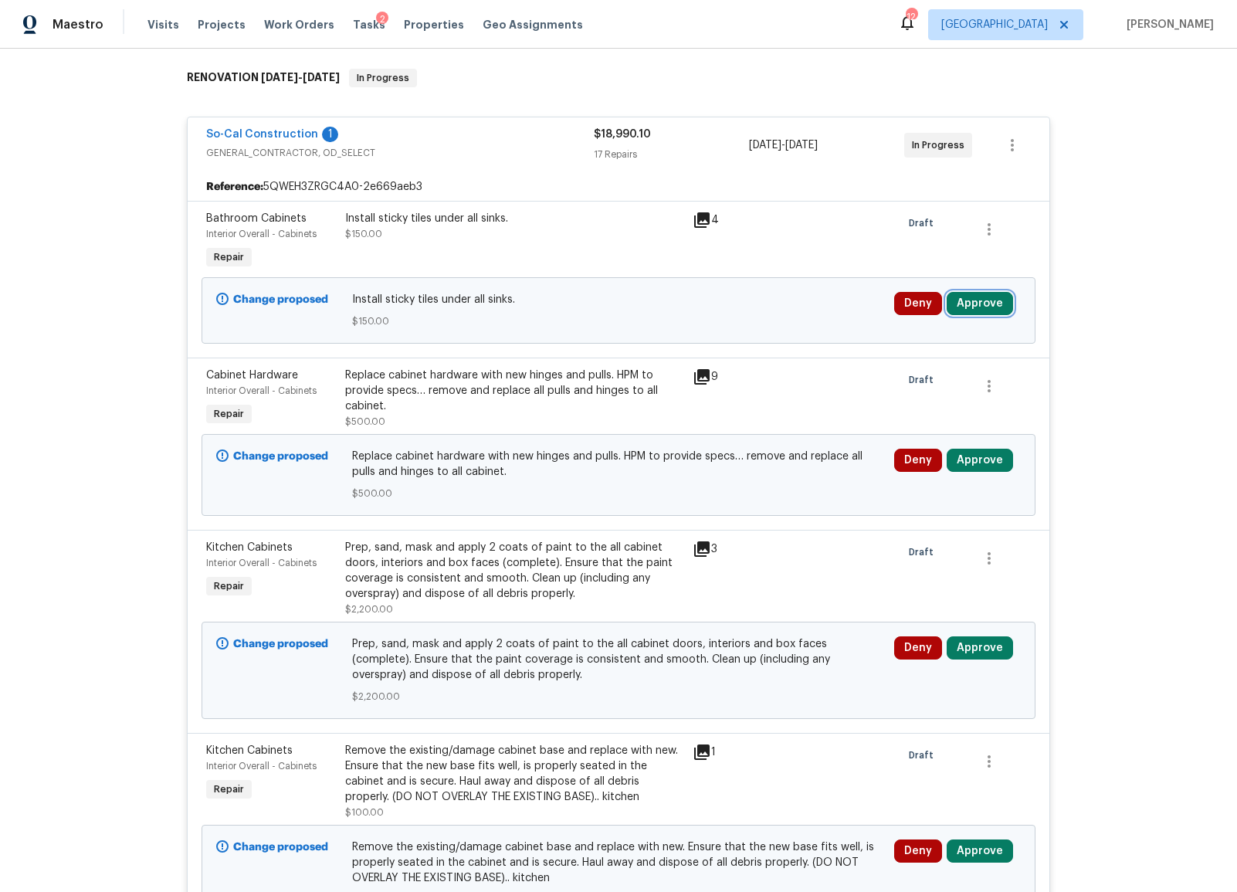
click at [981, 304] on button "Approve" at bounding box center [980, 303] width 66 height 23
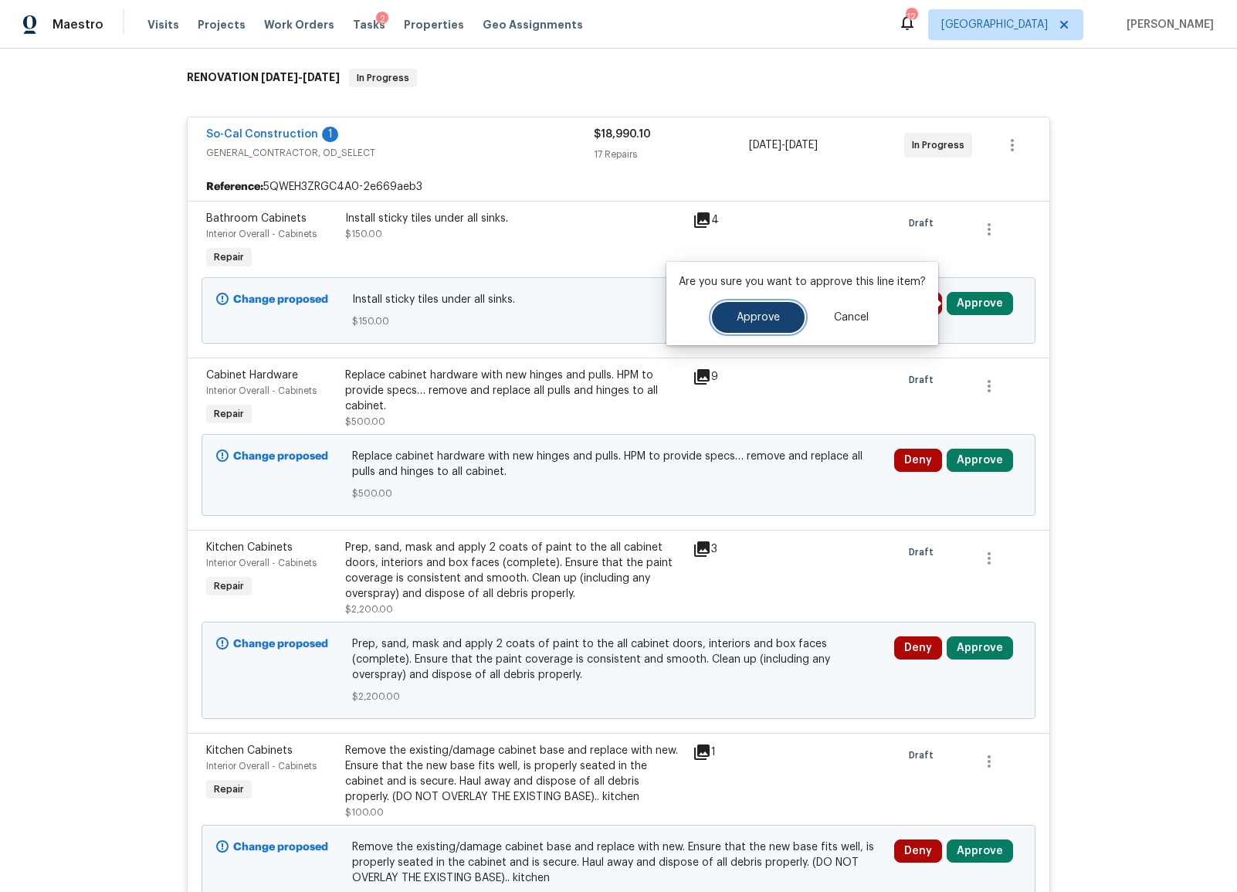
click at [750, 316] on span "Approve" at bounding box center [758, 318] width 43 height 12
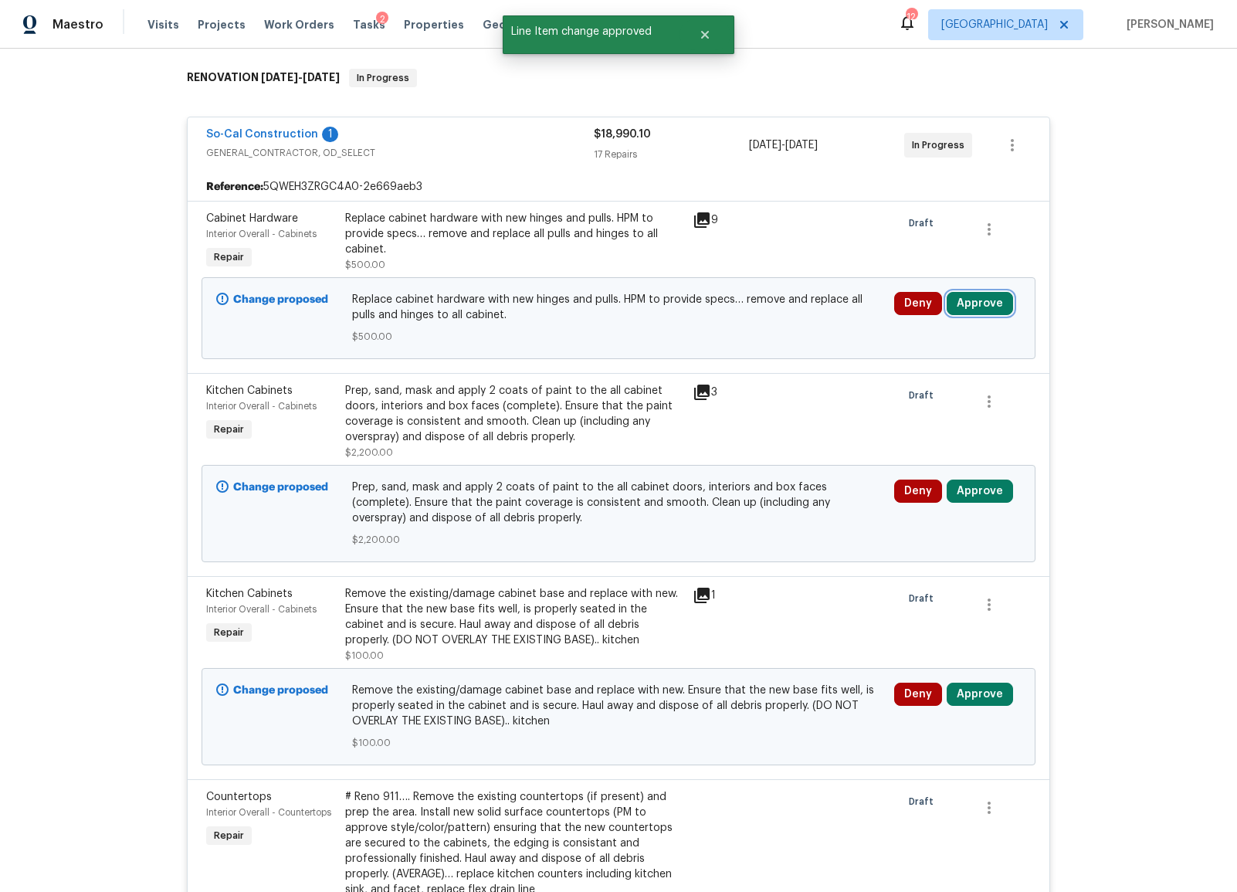
click at [974, 303] on button "Approve" at bounding box center [980, 303] width 66 height 23
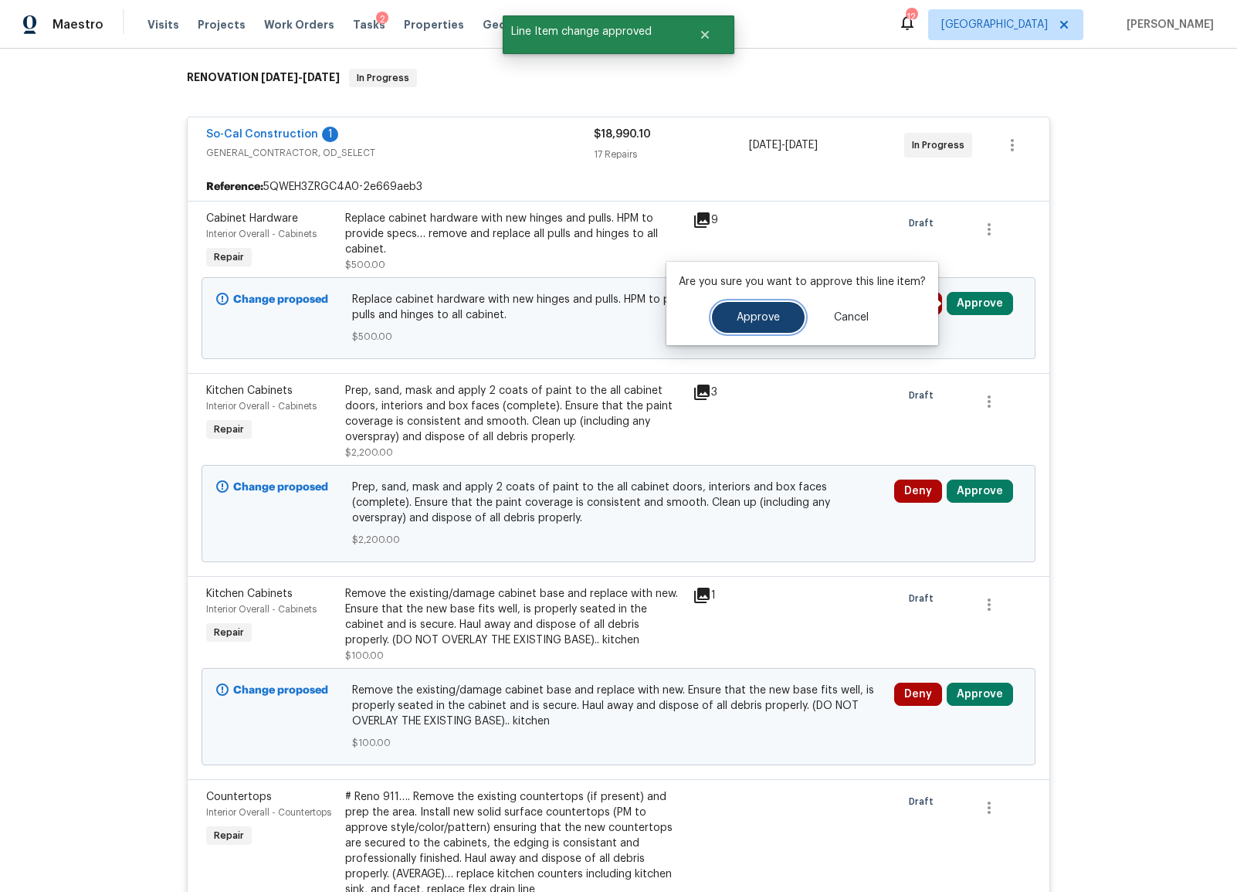
click at [737, 323] on span "Approve" at bounding box center [758, 318] width 43 height 12
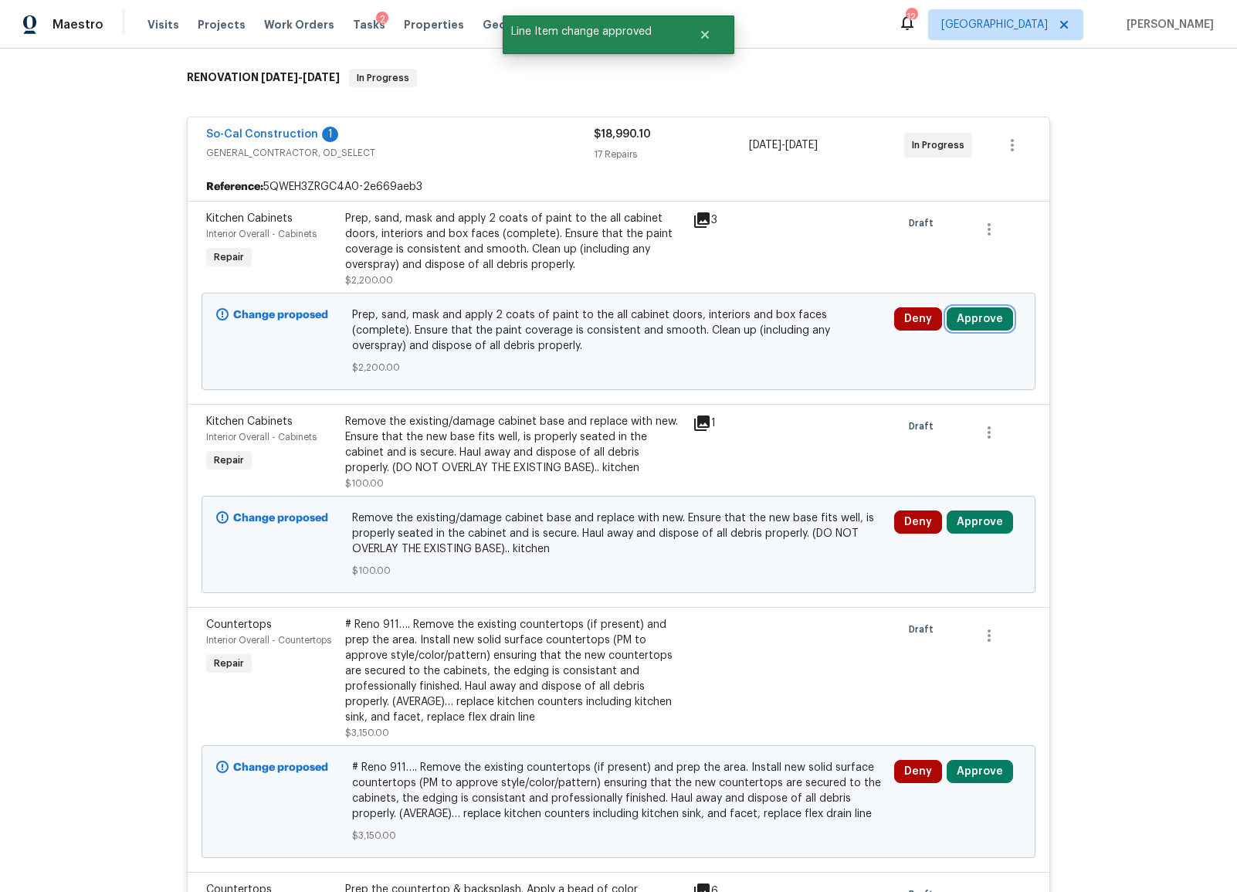
click at [975, 313] on button "Approve" at bounding box center [980, 318] width 66 height 23
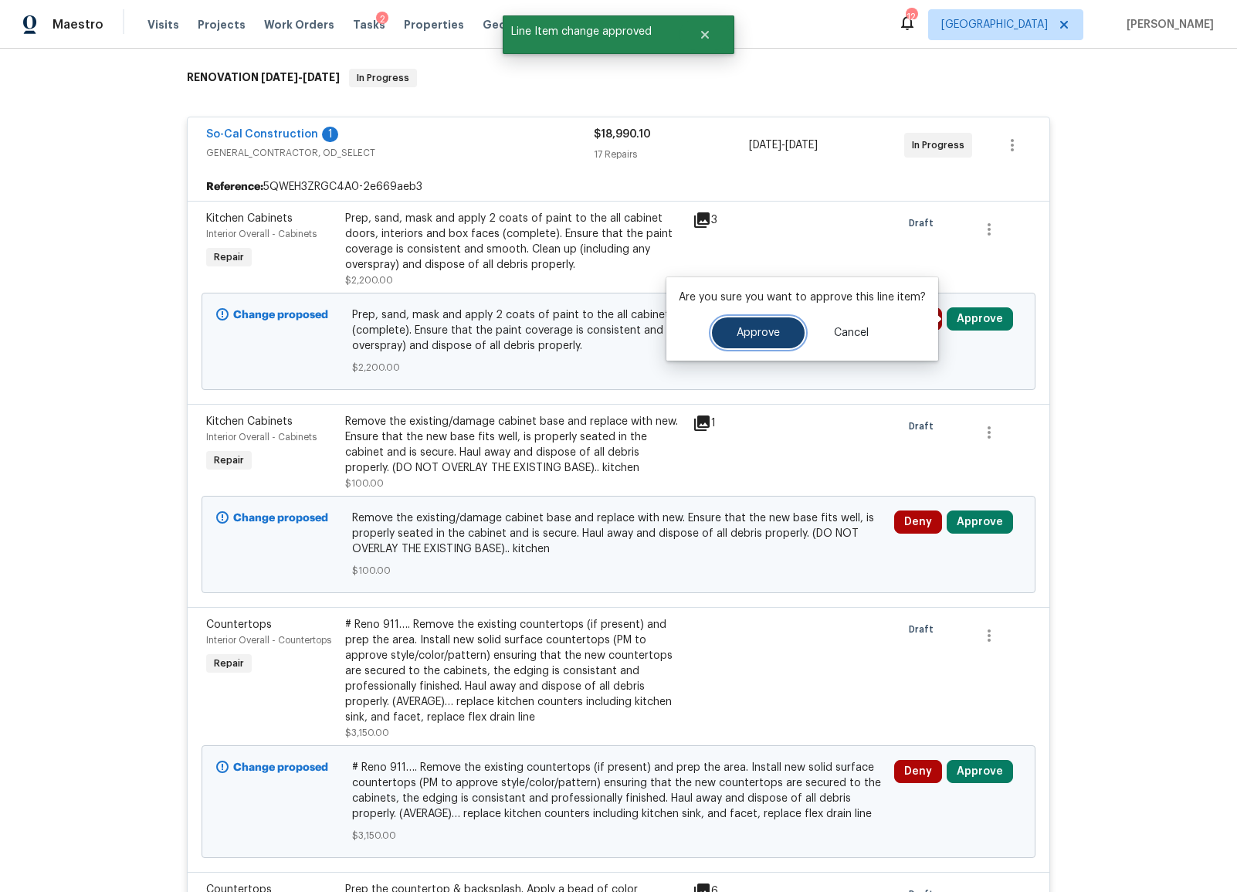
click at [755, 338] on button "Approve" at bounding box center [758, 332] width 93 height 31
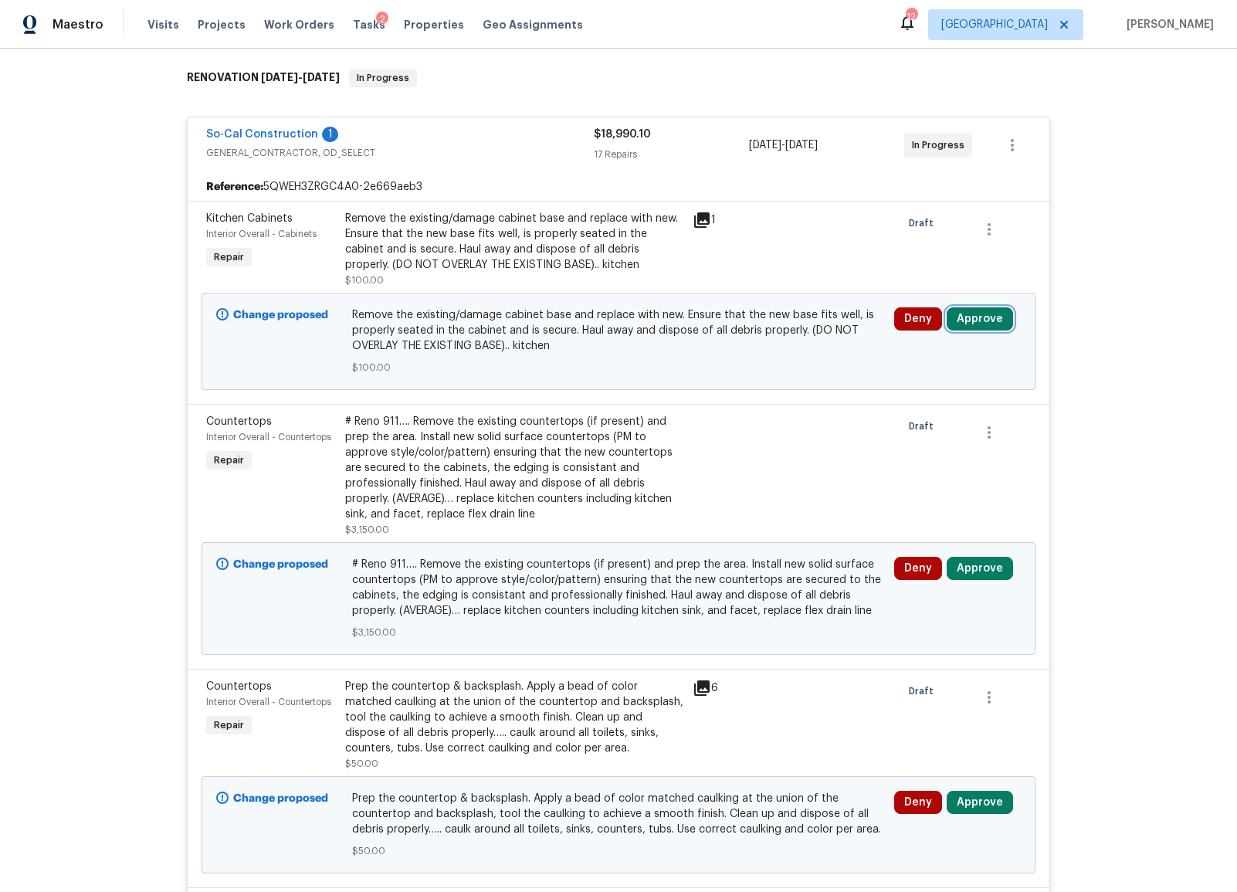
click at [978, 317] on button "Approve" at bounding box center [980, 318] width 66 height 23
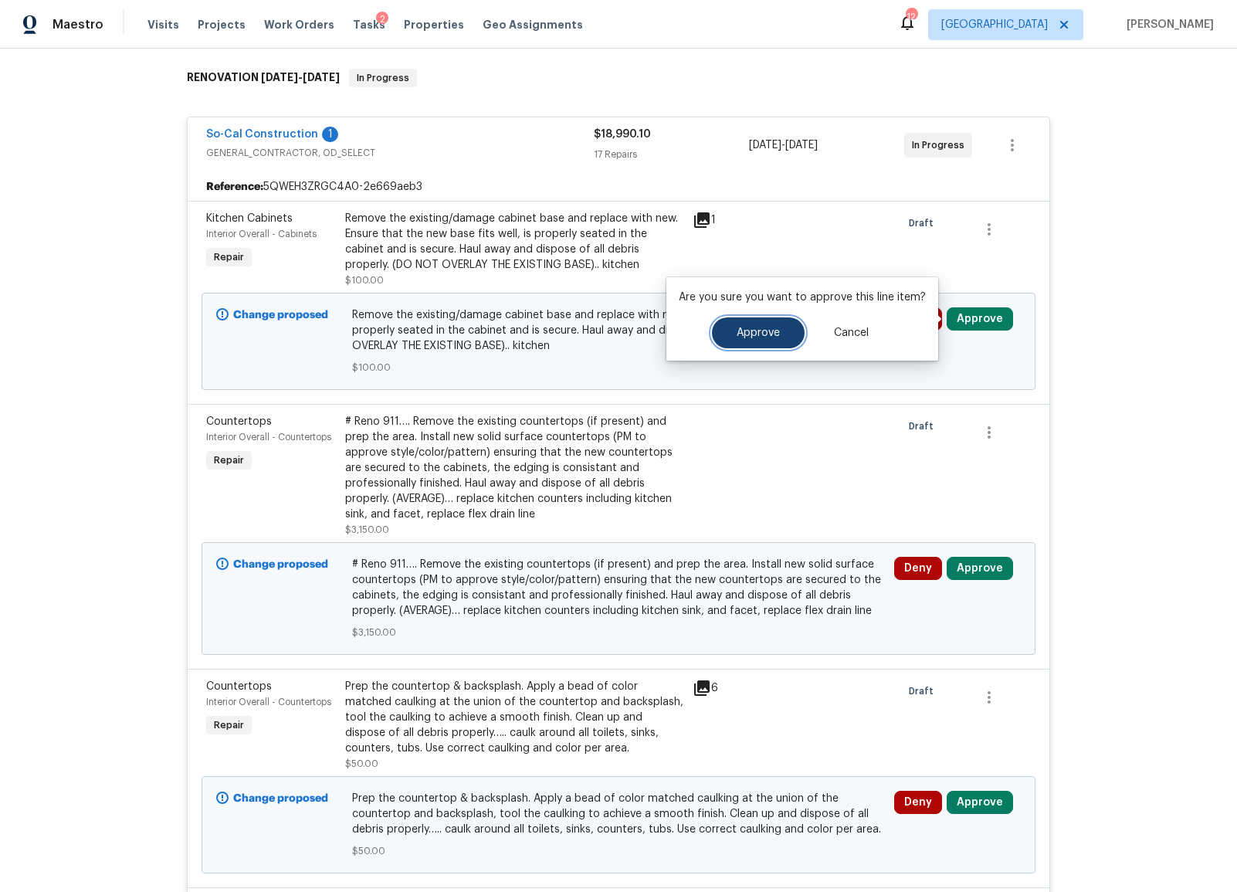
click at [764, 330] on span "Approve" at bounding box center [758, 333] width 43 height 12
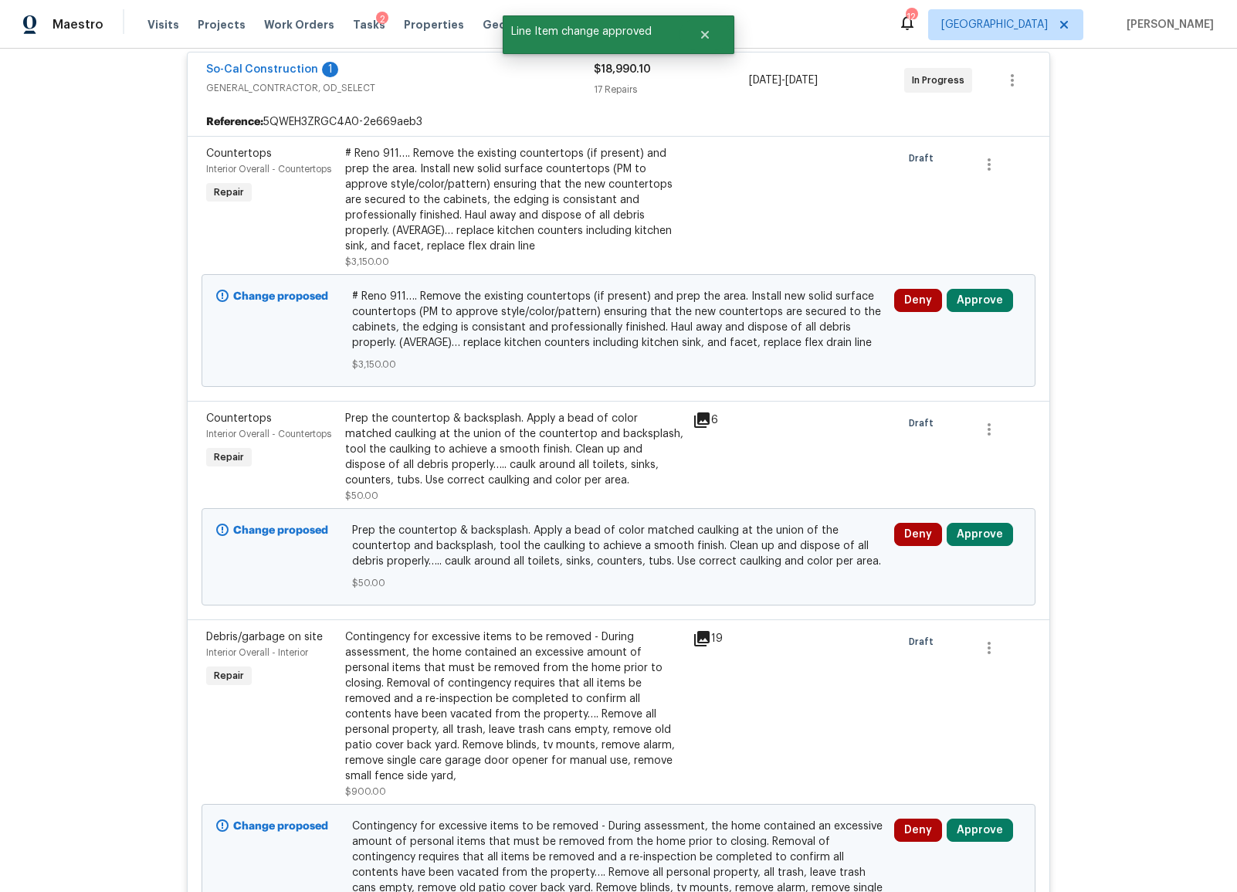
scroll to position [303, 0]
click at [975, 303] on button "Approve" at bounding box center [980, 301] width 66 height 23
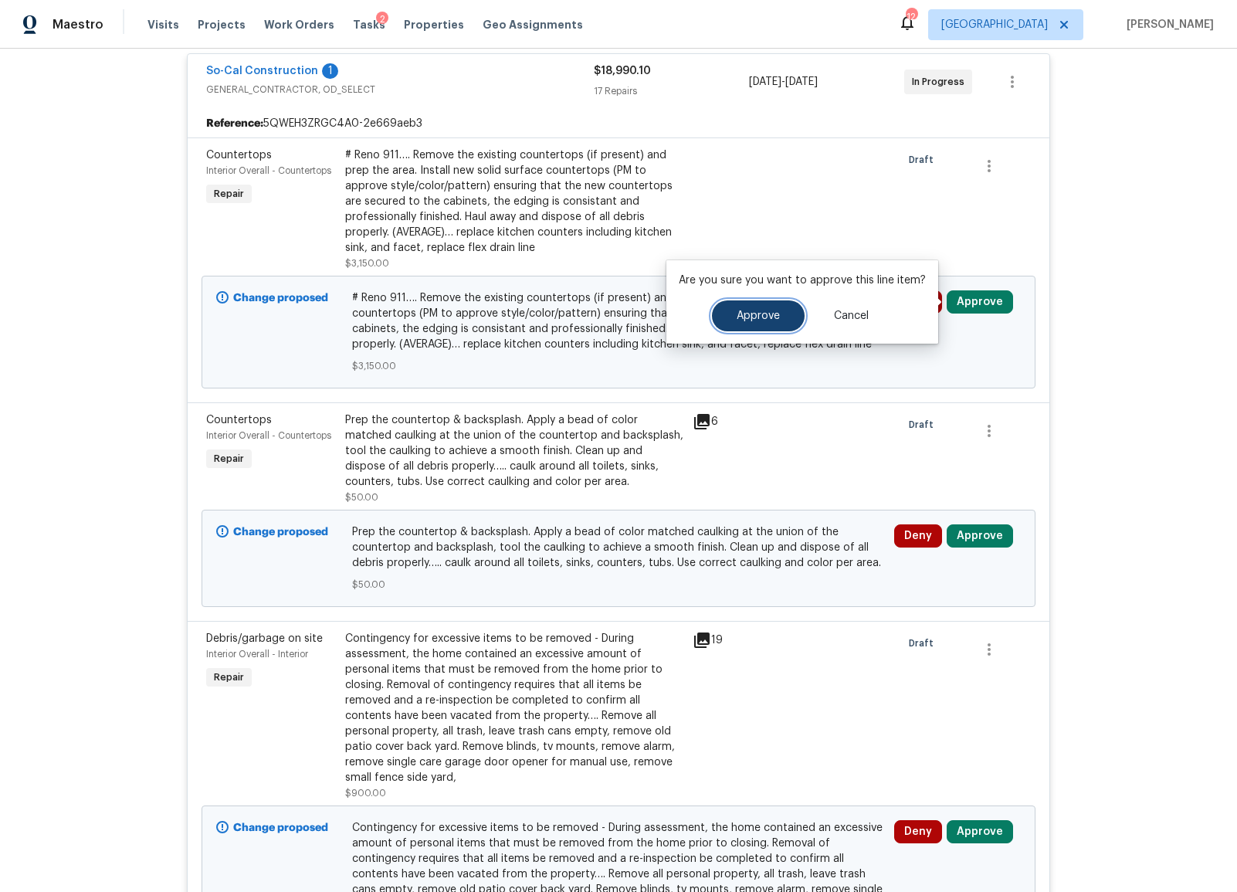
click at [739, 320] on span "Approve" at bounding box center [758, 316] width 43 height 12
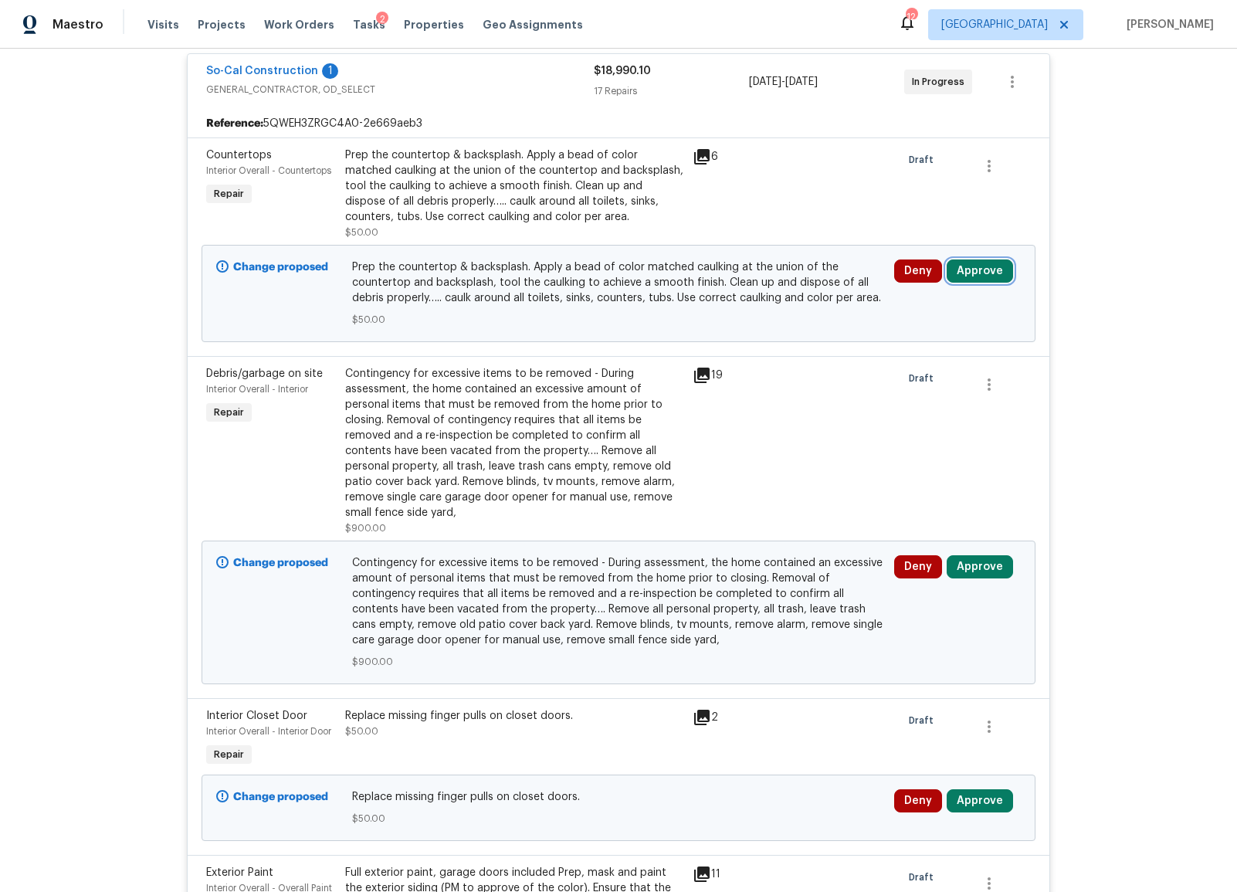
click at [980, 274] on button "Approve" at bounding box center [980, 270] width 66 height 23
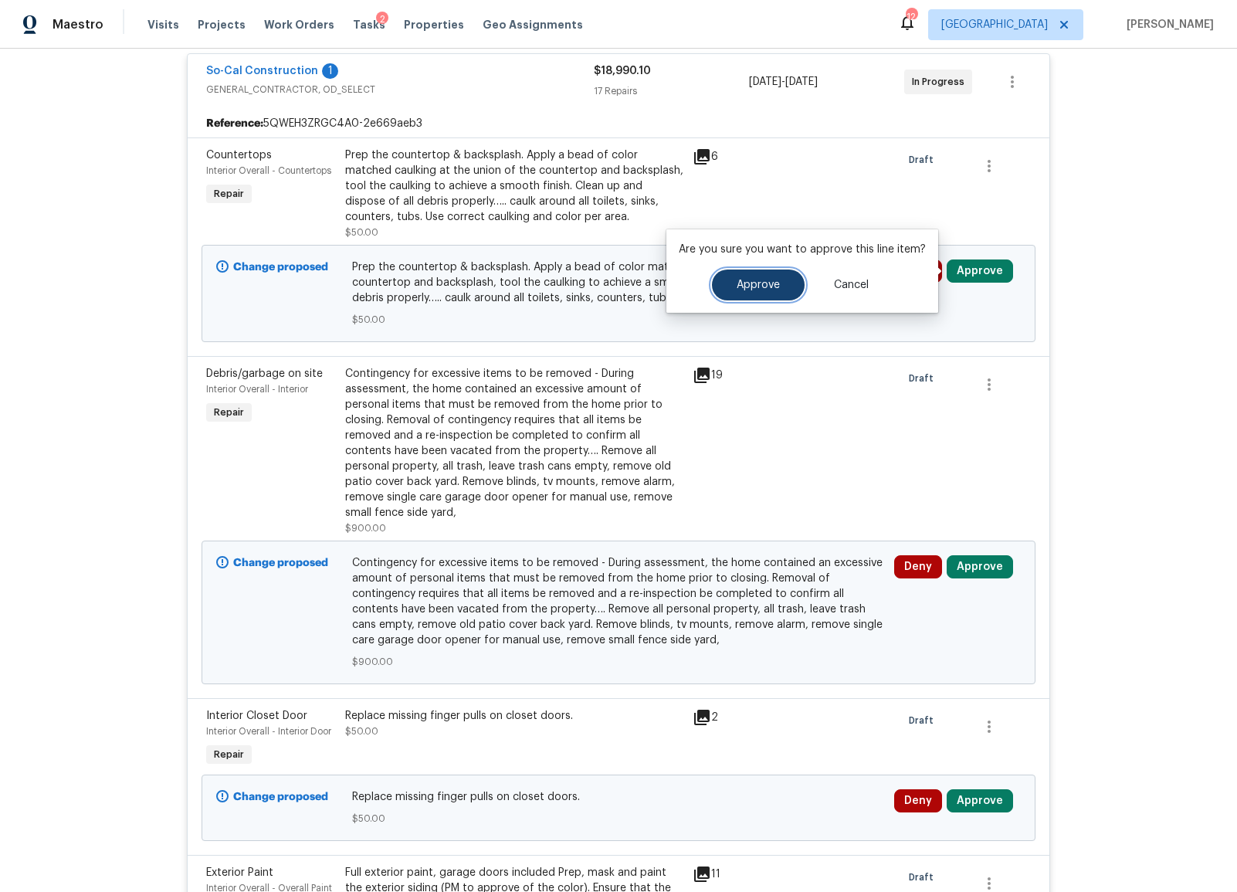
click at [735, 296] on button "Approve" at bounding box center [758, 284] width 93 height 31
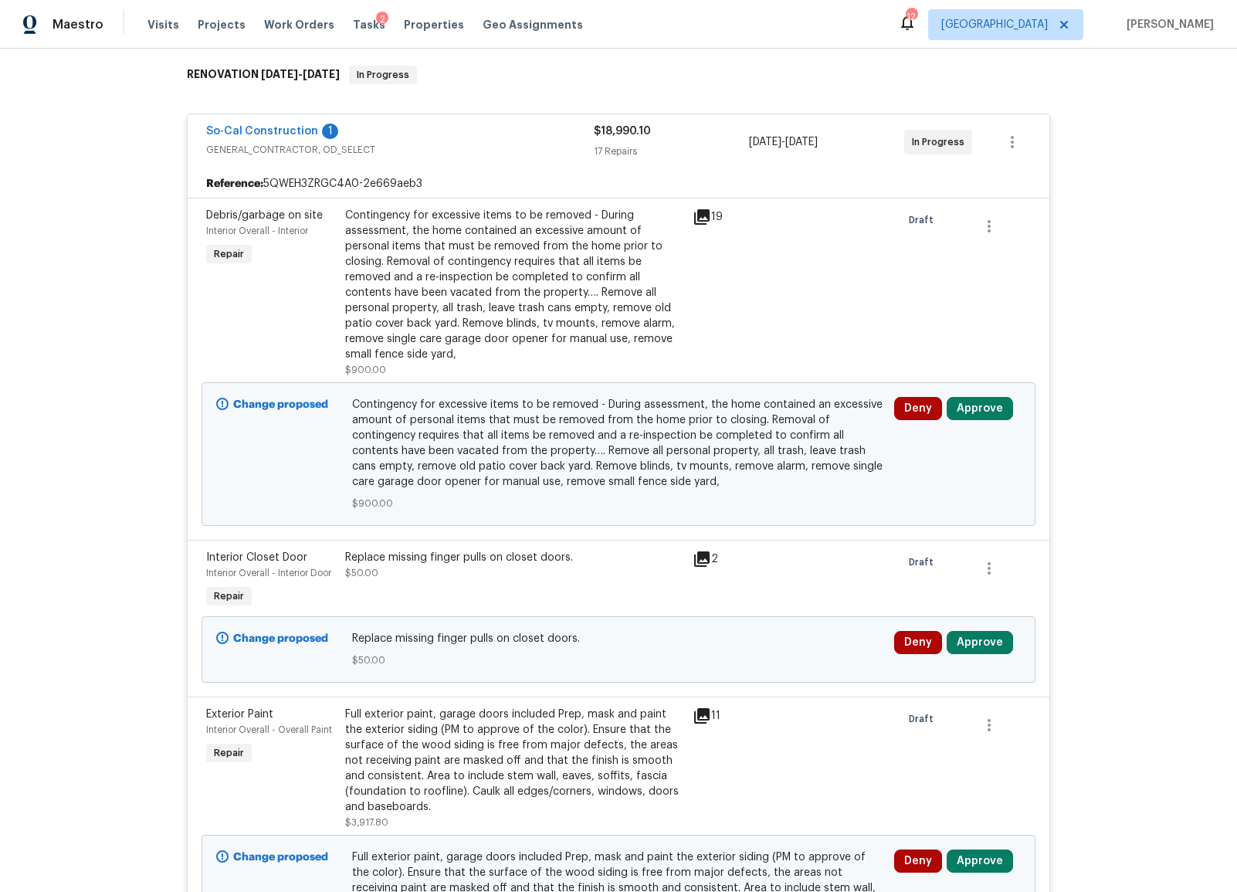
scroll to position [340, 0]
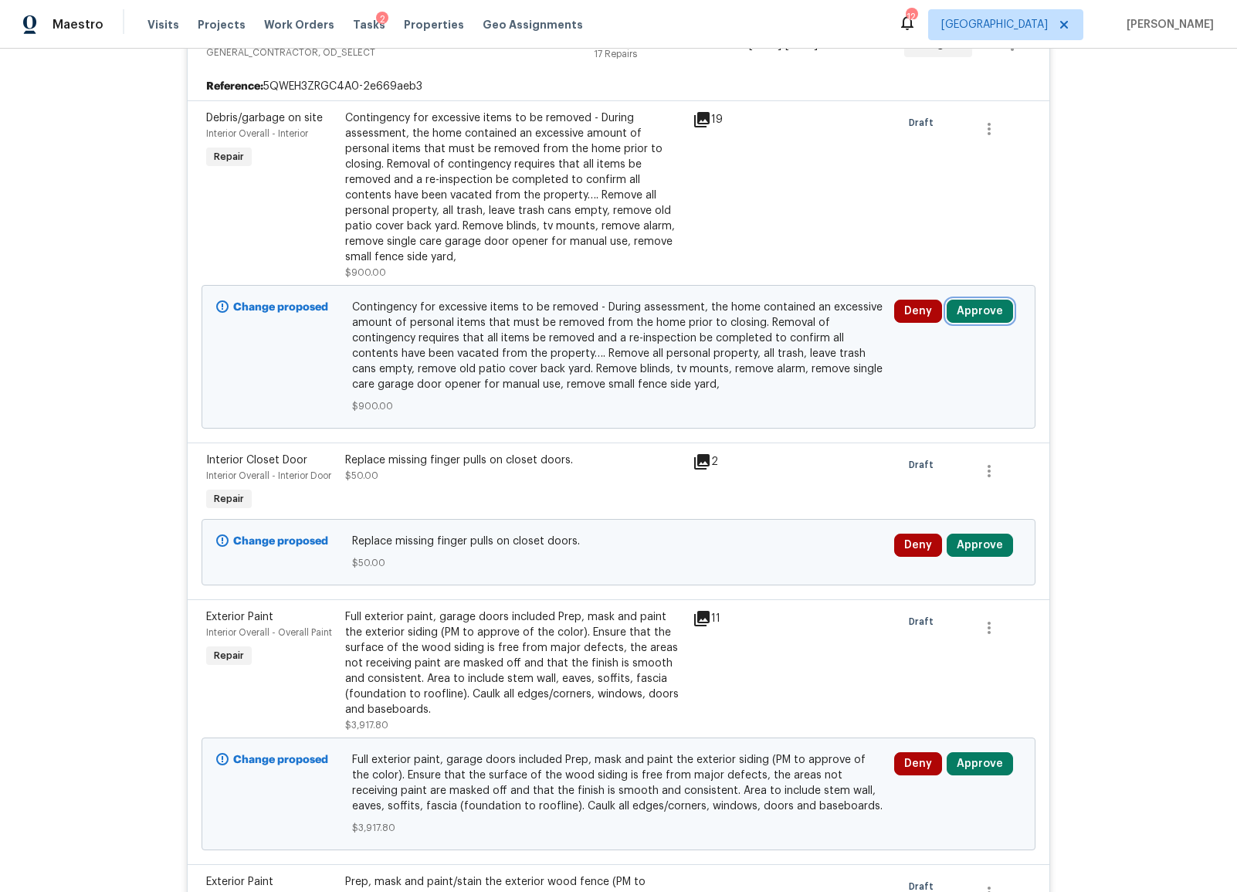
click at [981, 300] on button "Approve" at bounding box center [980, 311] width 66 height 23
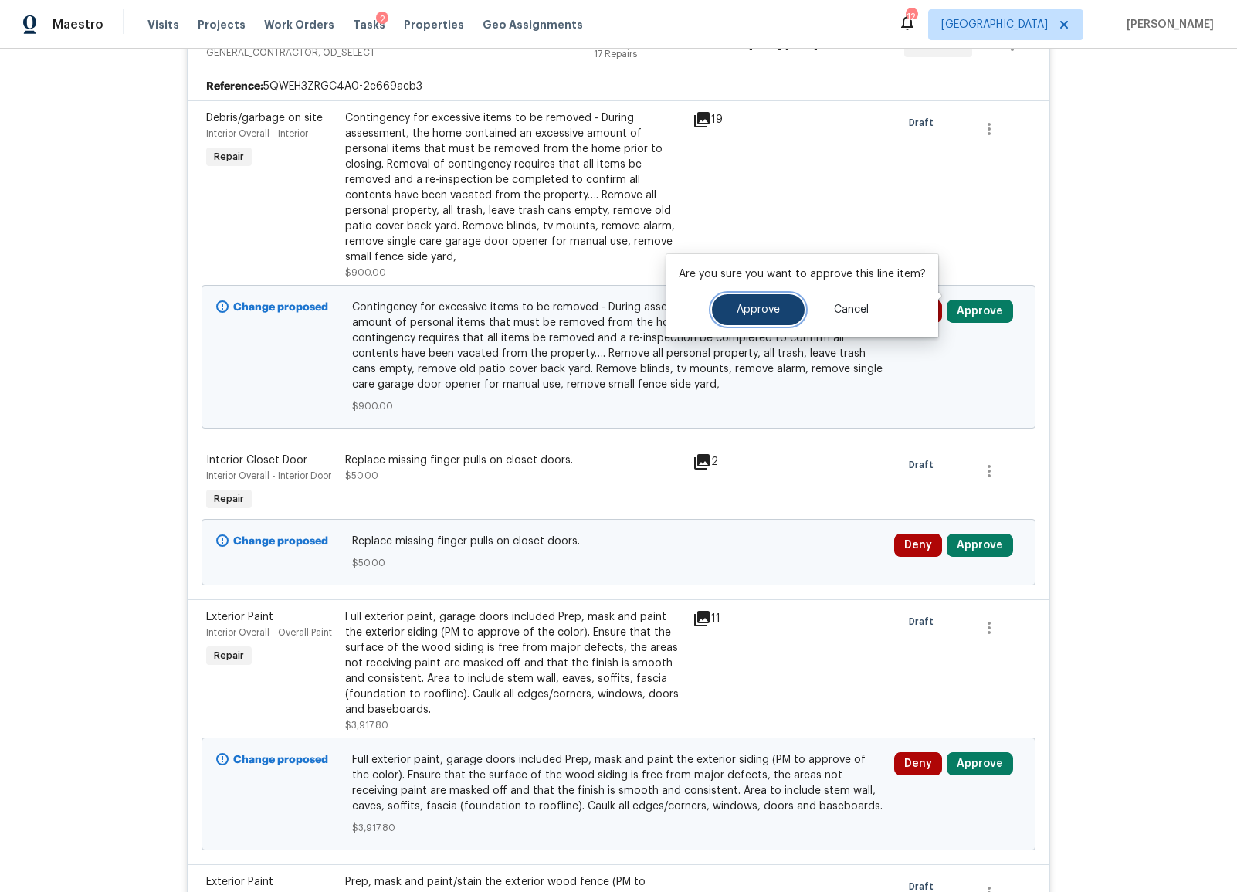
click at [767, 313] on span "Approve" at bounding box center [758, 310] width 43 height 12
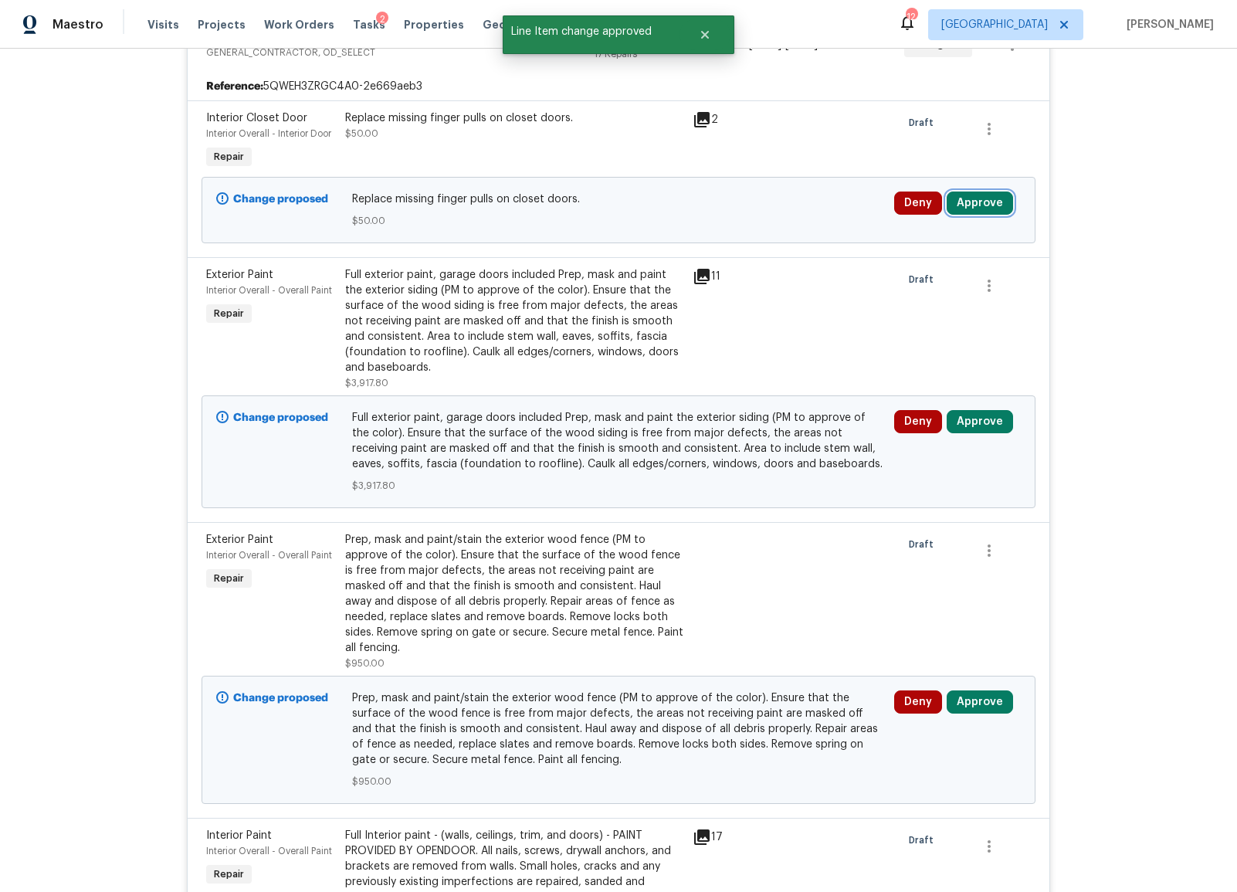
click at [971, 205] on button "Approve" at bounding box center [980, 202] width 66 height 23
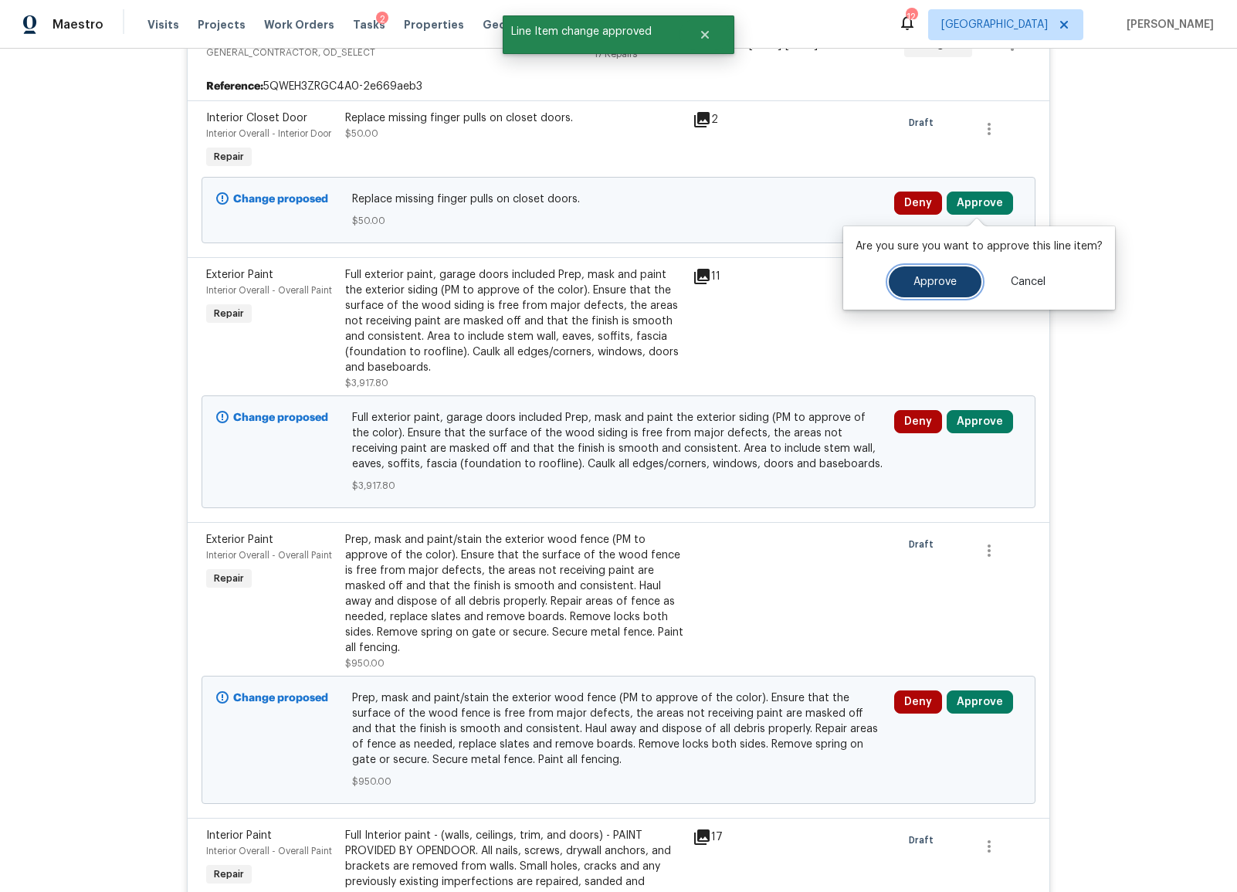
click at [908, 275] on button "Approve" at bounding box center [935, 281] width 93 height 31
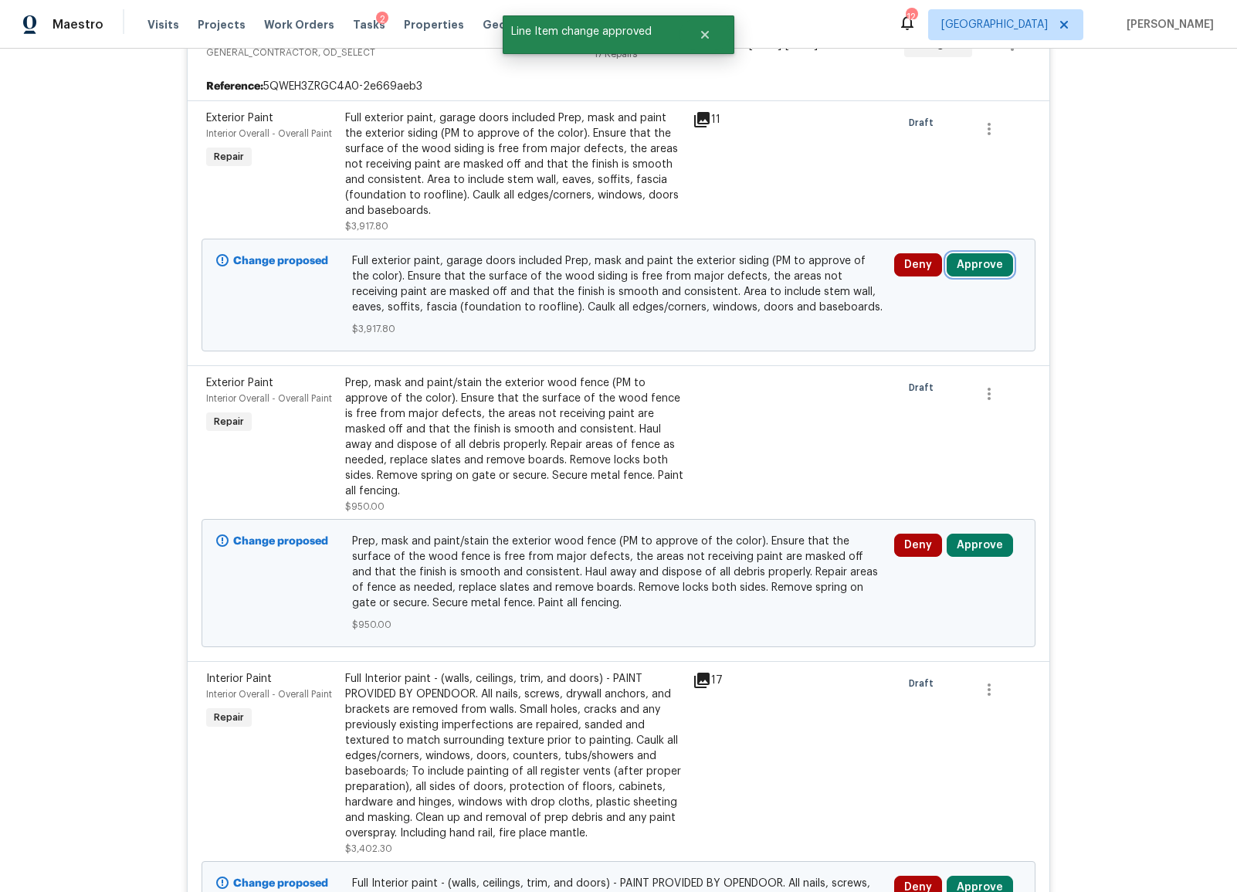
click at [986, 264] on button "Approve" at bounding box center [980, 264] width 66 height 23
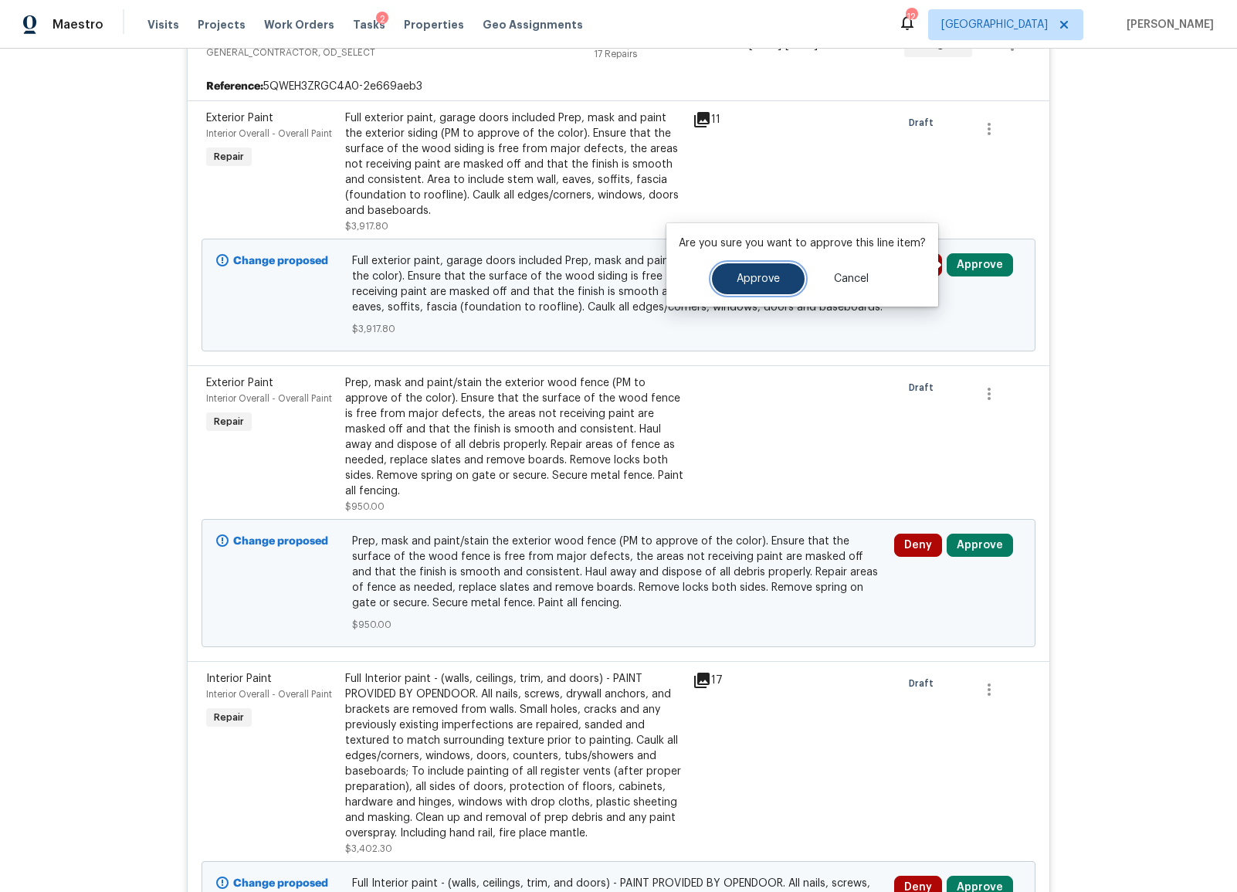
click at [757, 283] on span "Approve" at bounding box center [758, 279] width 43 height 12
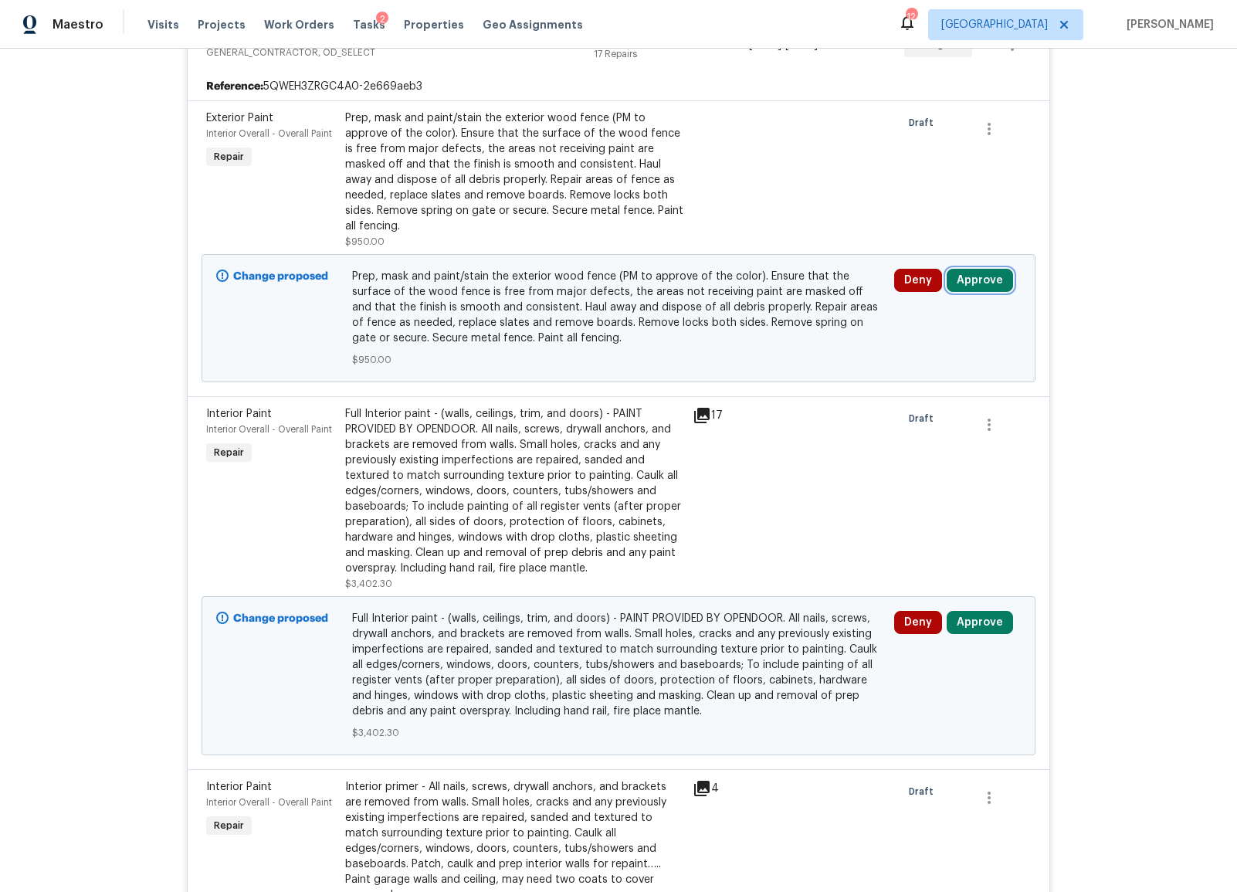
click at [989, 281] on button "Approve" at bounding box center [980, 280] width 66 height 23
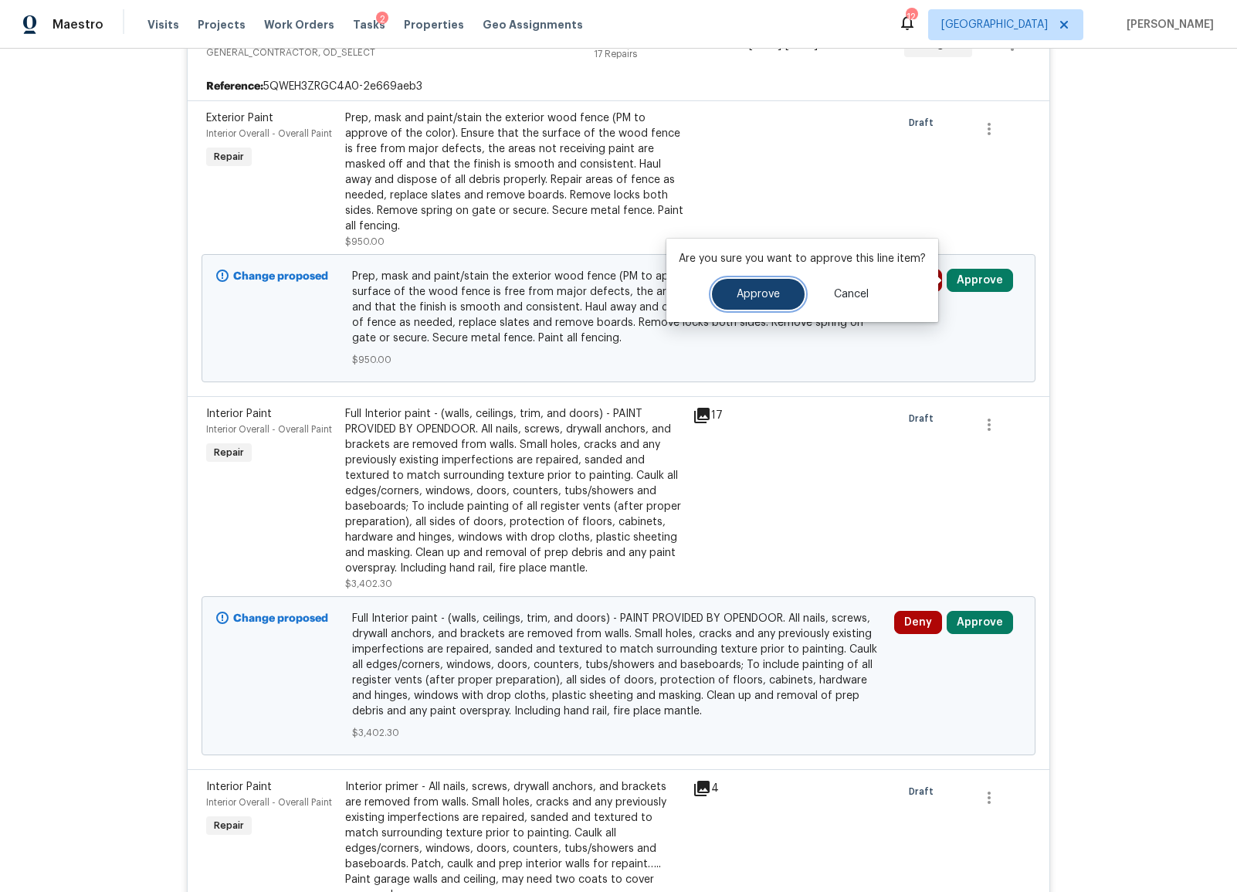
click at [763, 307] on button "Approve" at bounding box center [758, 294] width 93 height 31
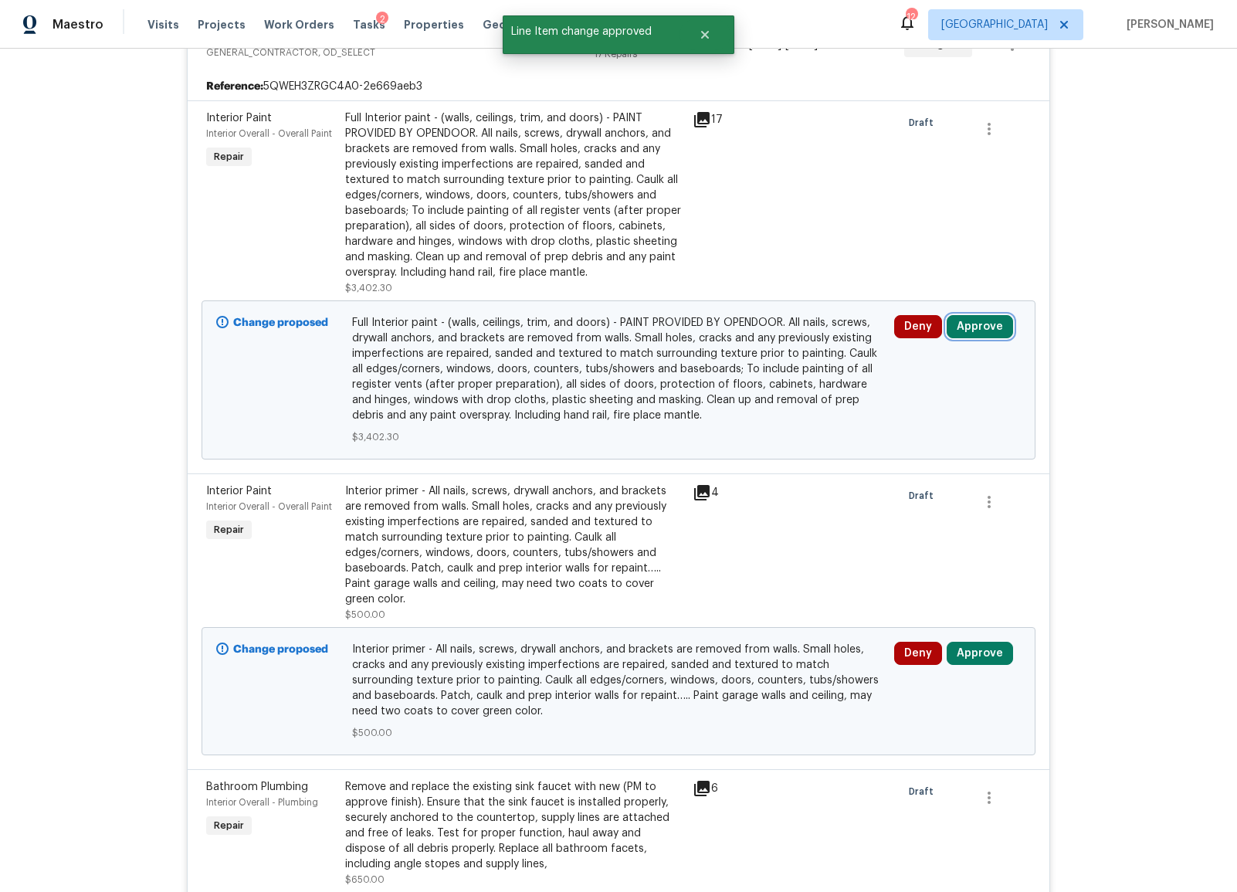
click at [961, 320] on button "Approve" at bounding box center [980, 326] width 66 height 23
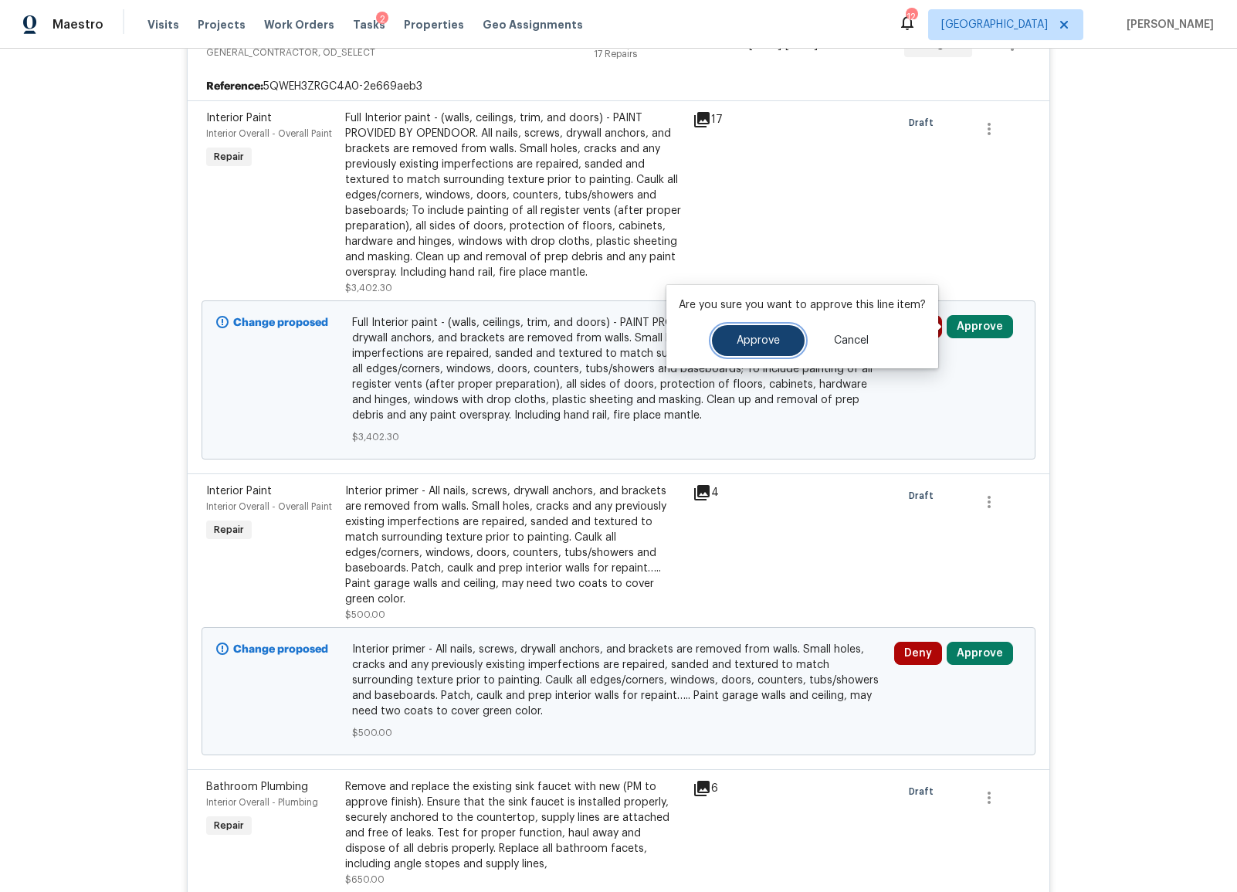
click at [767, 341] on span "Approve" at bounding box center [758, 341] width 43 height 12
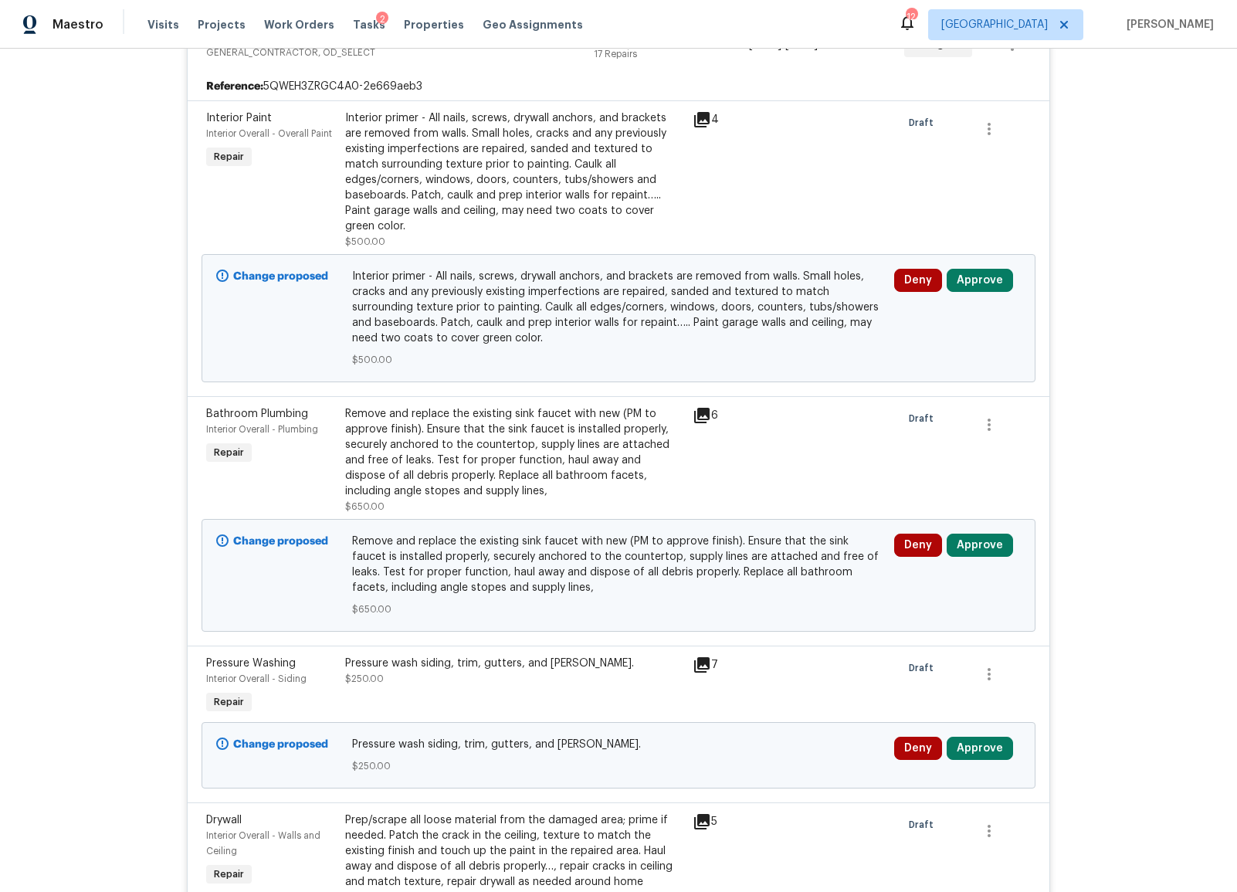
click at [521, 276] on span "Interior primer - All nails, screws, drywall anchors, and brackets are removed …" at bounding box center [619, 307] width 534 height 77
click at [485, 171] on div "Interior primer - All nails, screws, drywall anchors, and brackets are removed …" at bounding box center [514, 172] width 338 height 124
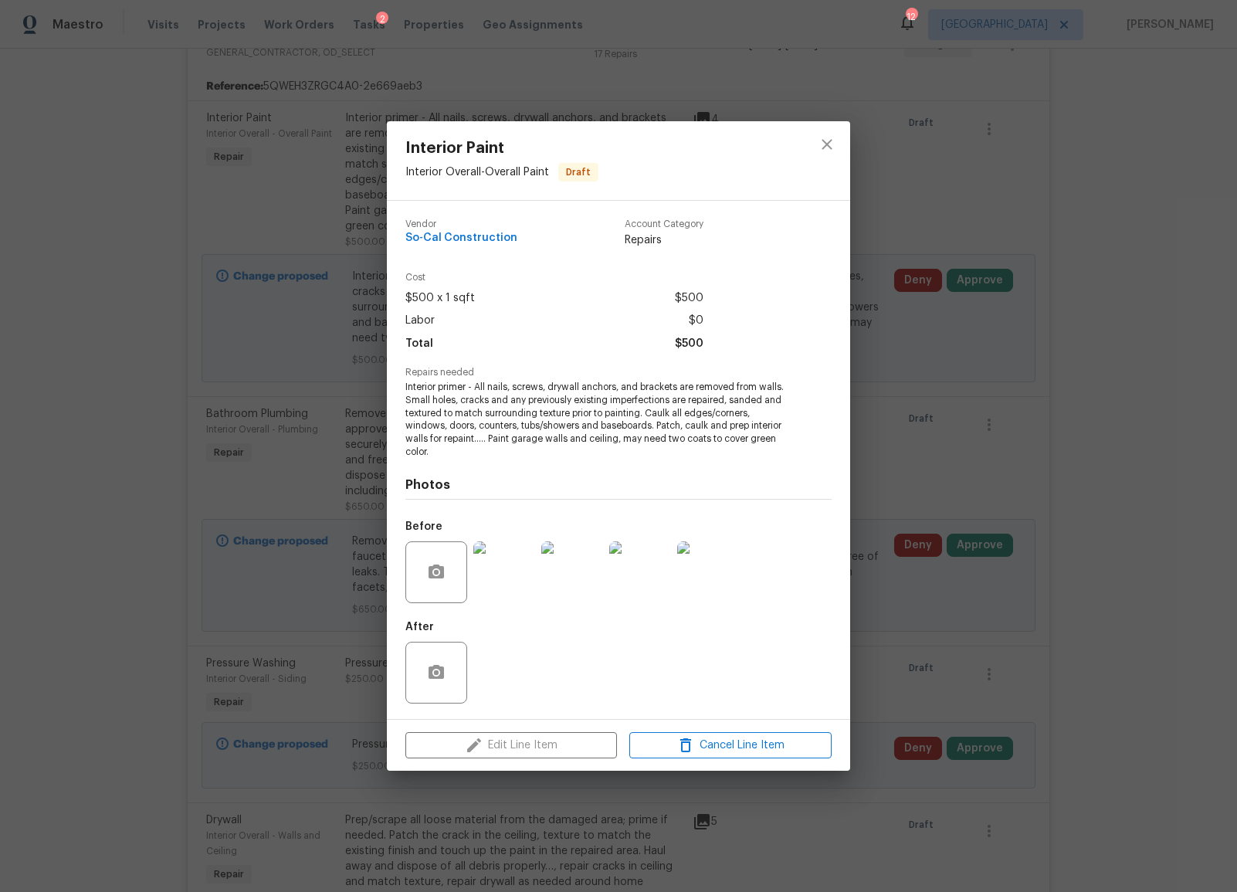
click at [505, 572] on img at bounding box center [504, 572] width 62 height 62
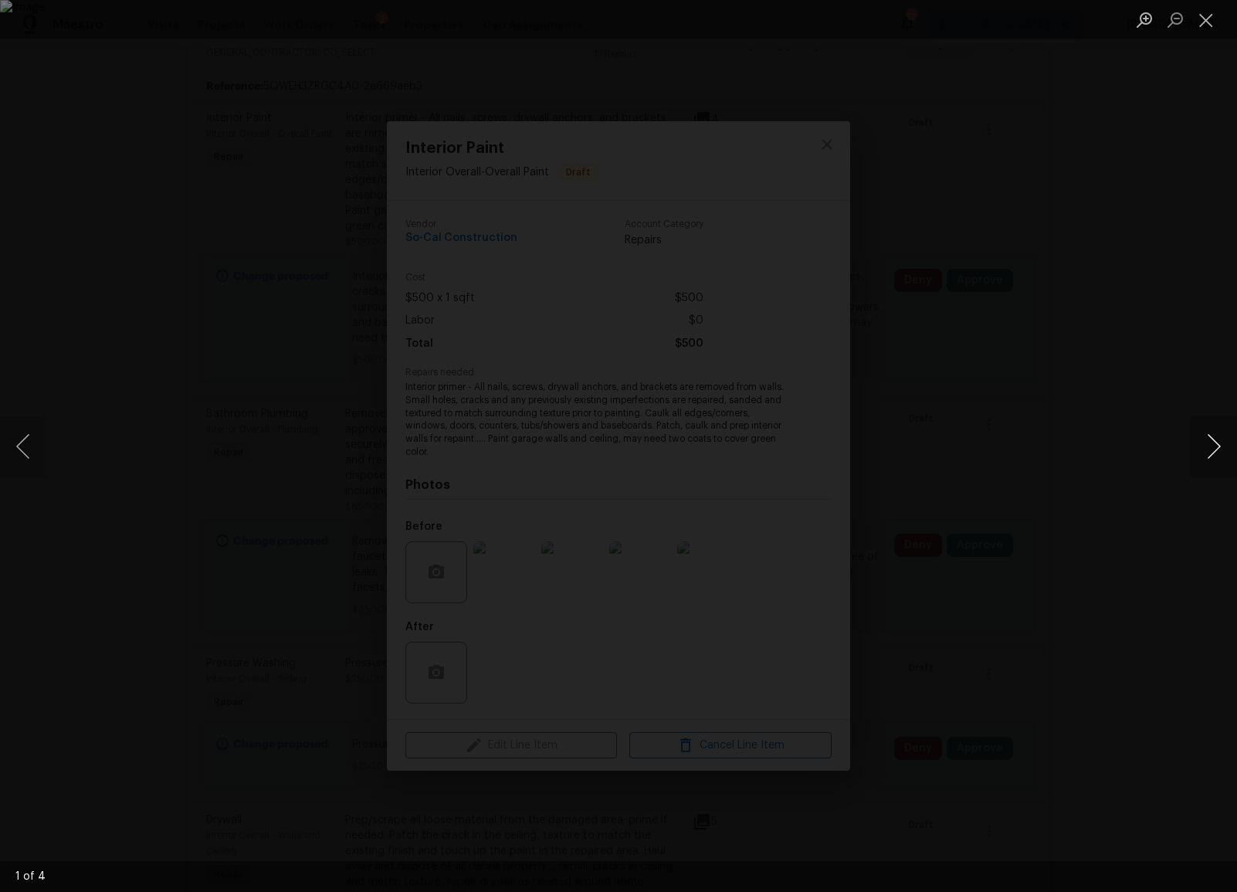
click at [1217, 448] on button "Next image" at bounding box center [1214, 446] width 46 height 62
click at [1217, 449] on button "Next image" at bounding box center [1214, 446] width 46 height 62
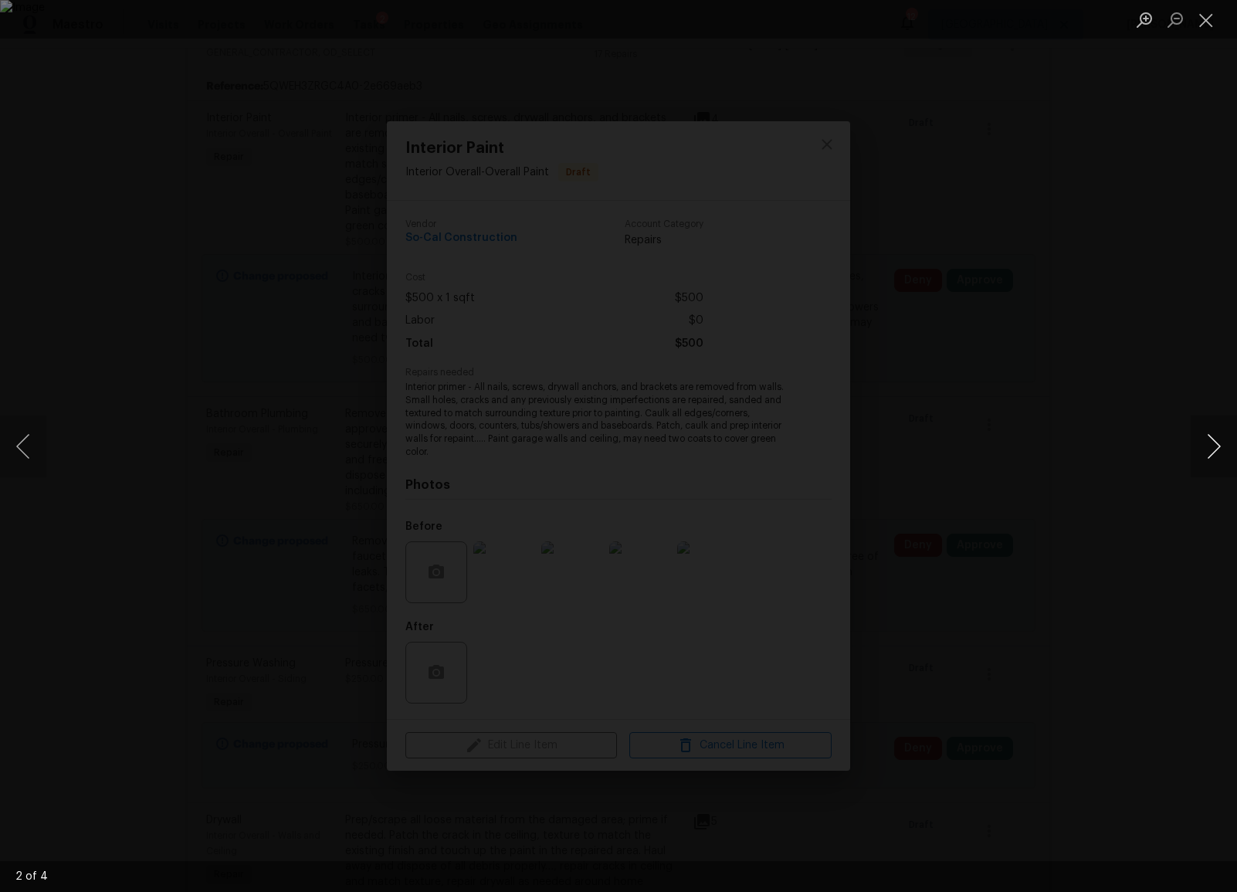
click at [1217, 451] on button "Next image" at bounding box center [1214, 446] width 46 height 62
click at [1204, 20] on button "Close lightbox" at bounding box center [1206, 19] width 31 height 27
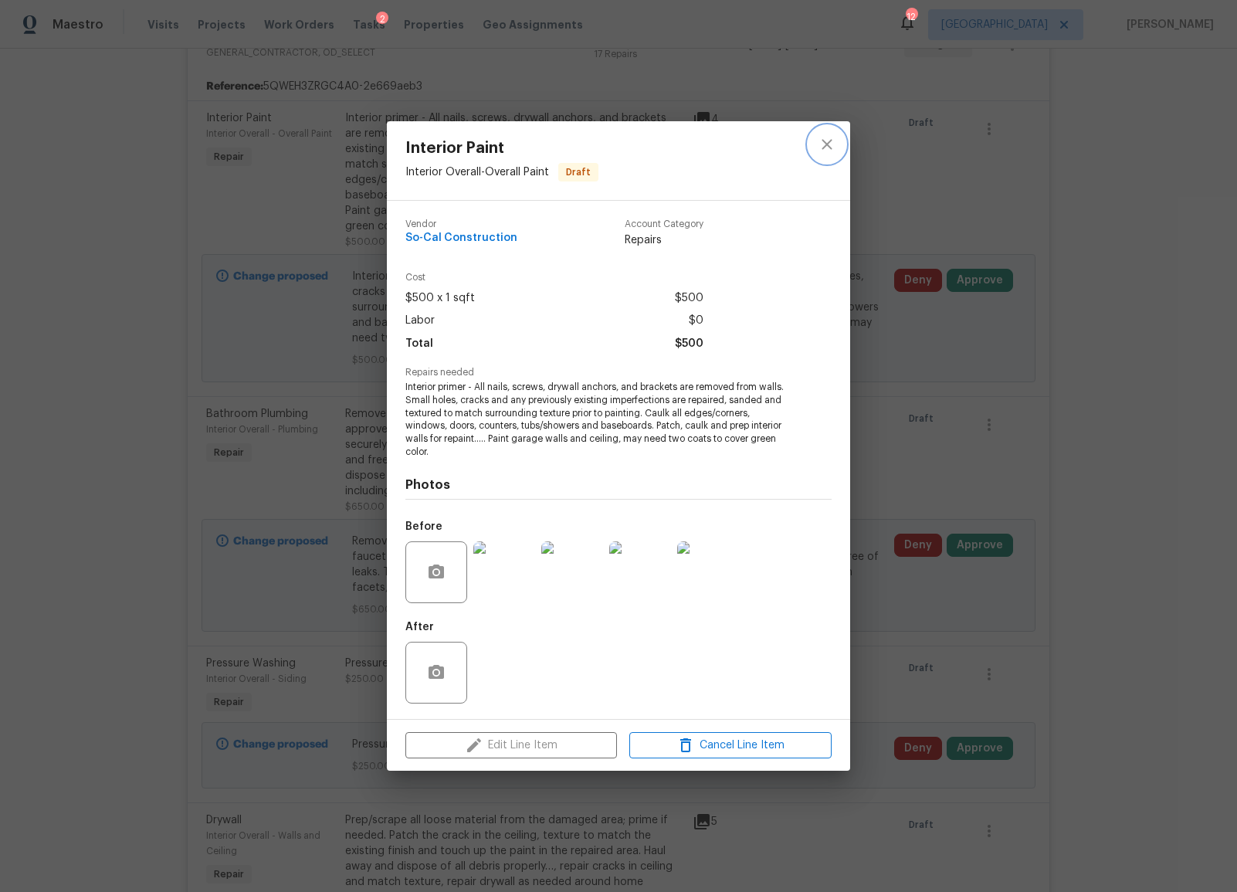
click at [831, 153] on icon "close" at bounding box center [827, 144] width 19 height 19
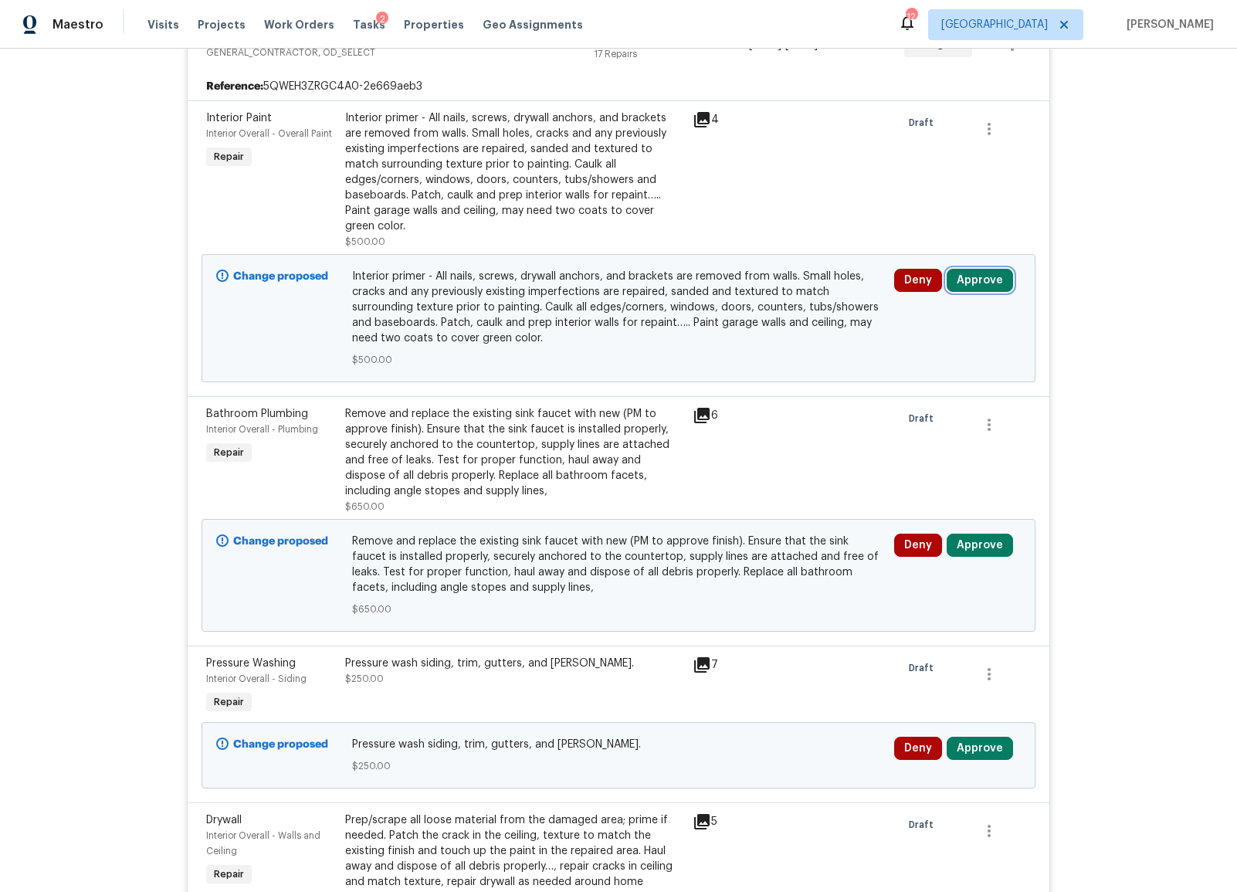
click at [977, 269] on button "Approve" at bounding box center [980, 280] width 66 height 23
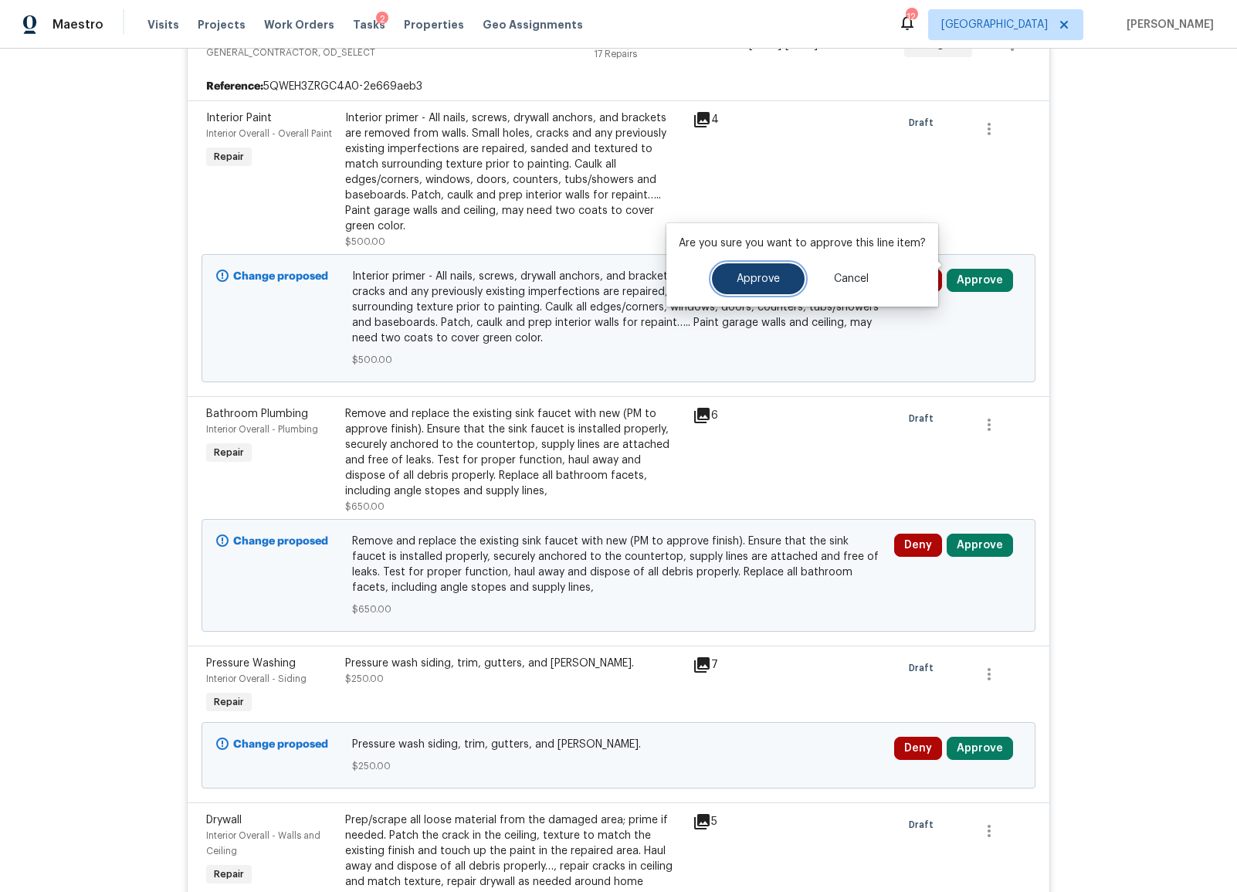
click at [744, 275] on span "Approve" at bounding box center [758, 279] width 43 height 12
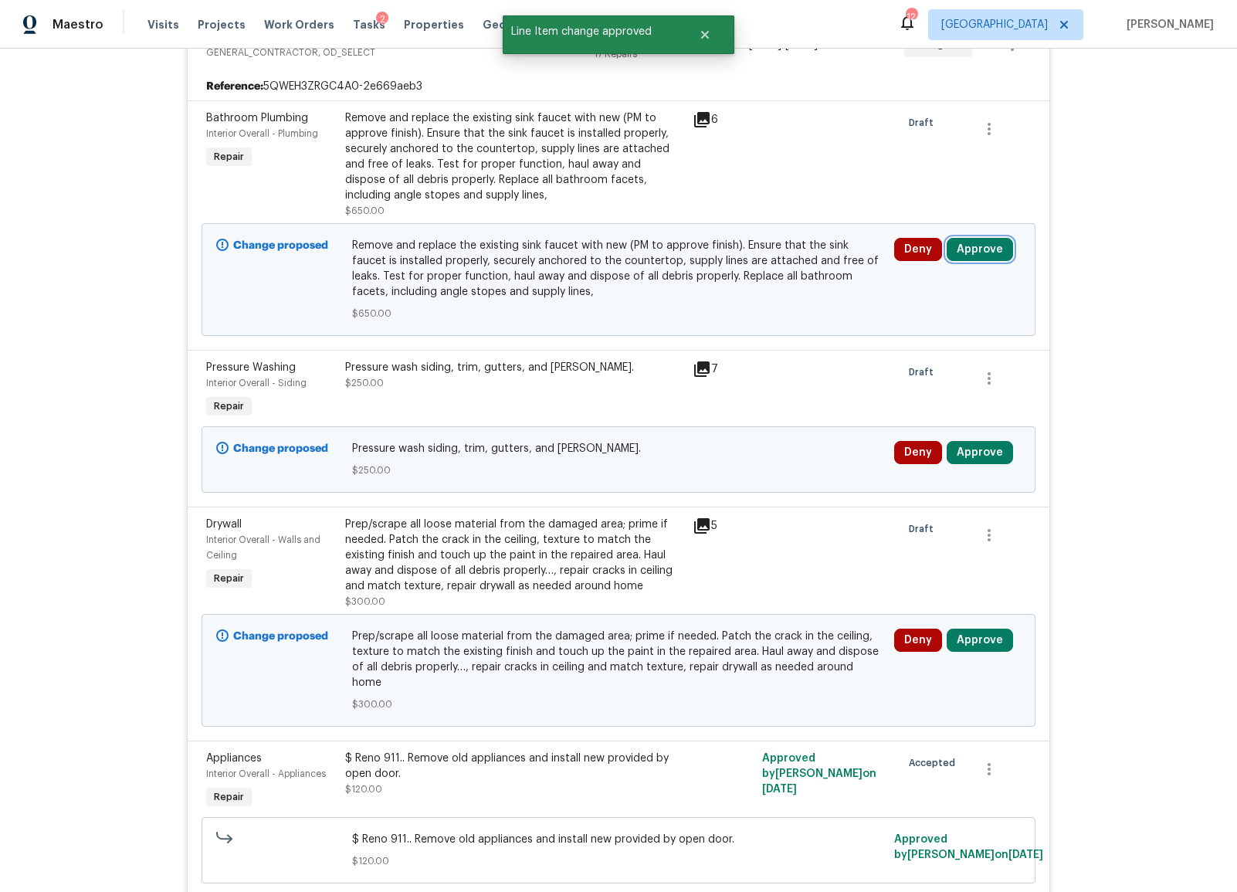
click at [984, 246] on button "Approve" at bounding box center [980, 249] width 66 height 23
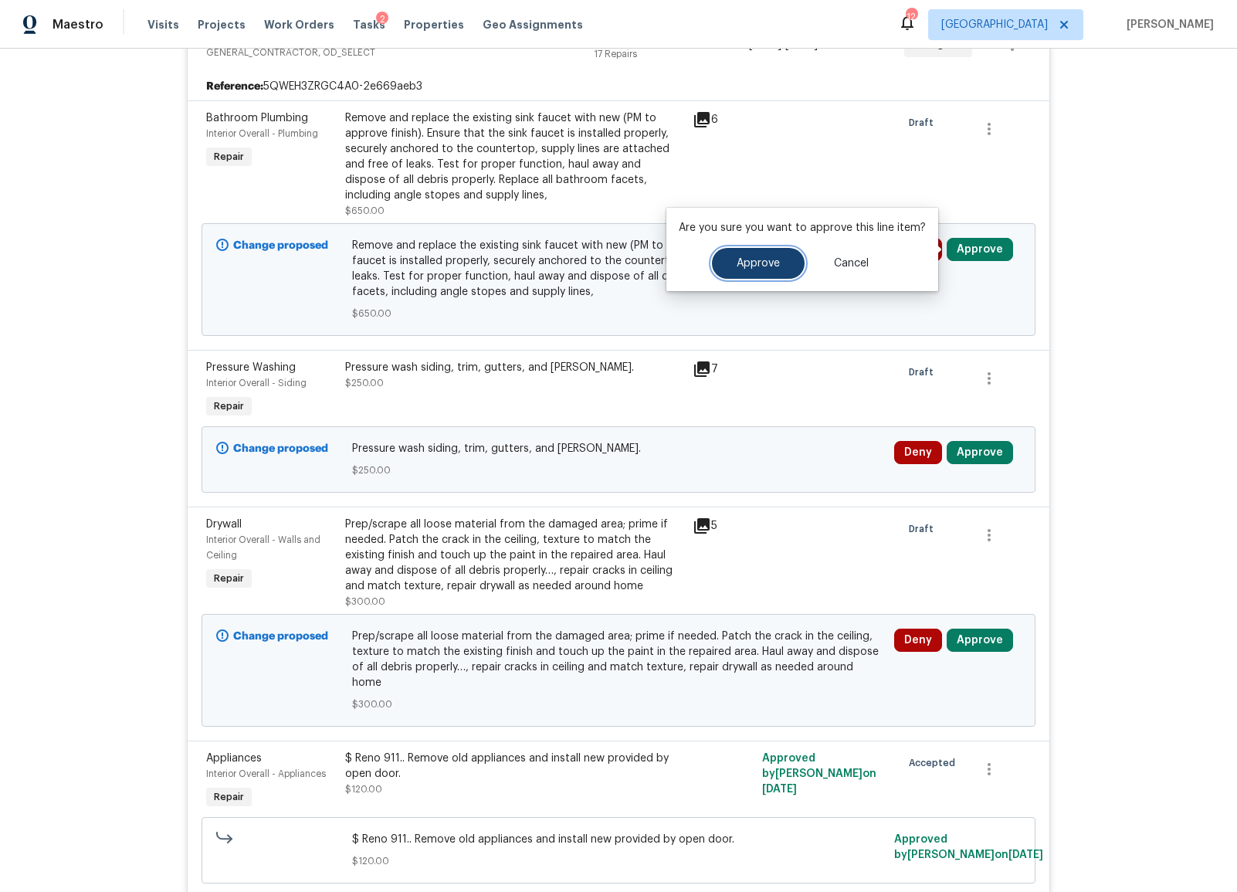
click at [738, 258] on span "Approve" at bounding box center [758, 264] width 43 height 12
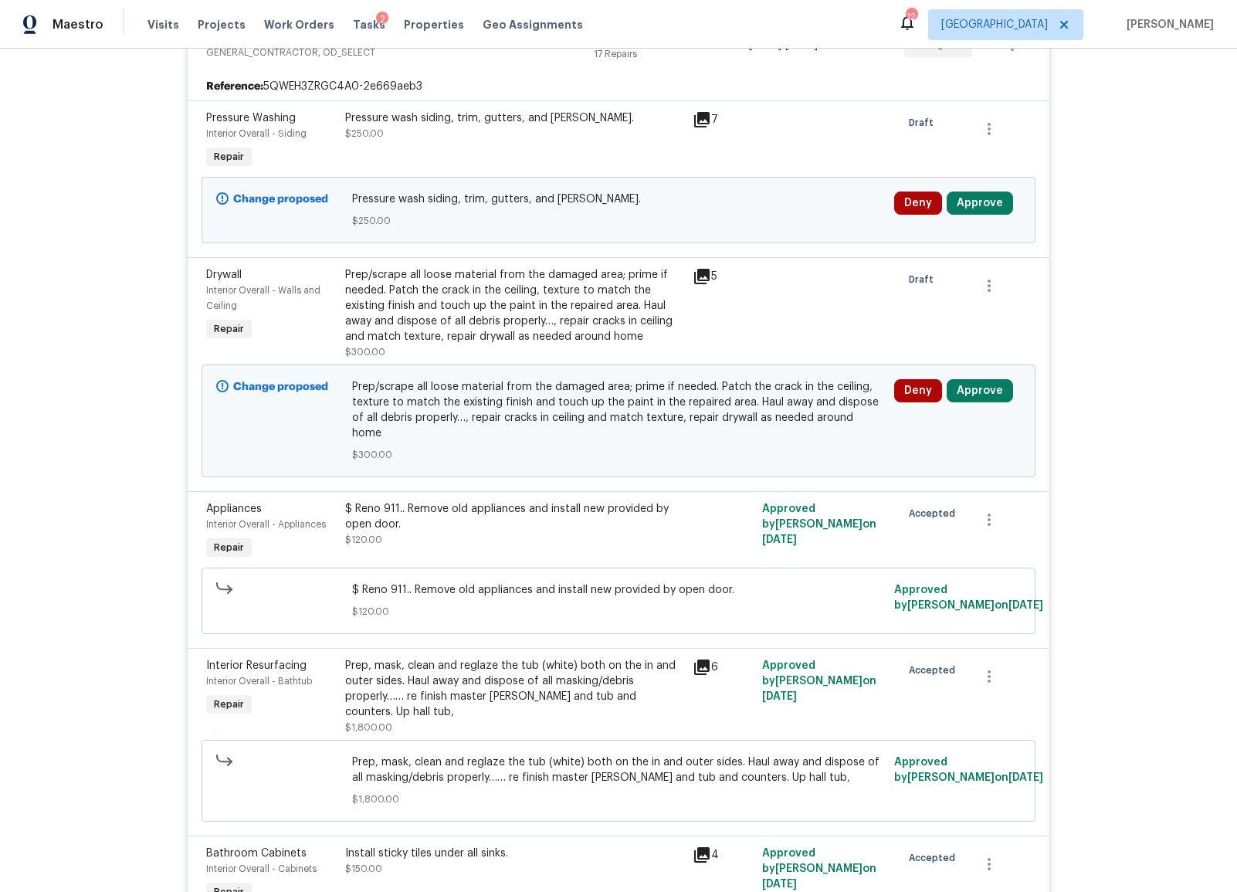
click at [476, 120] on div "Pressure wash siding, trim, gutters, and [PERSON_NAME]." at bounding box center [514, 117] width 338 height 15
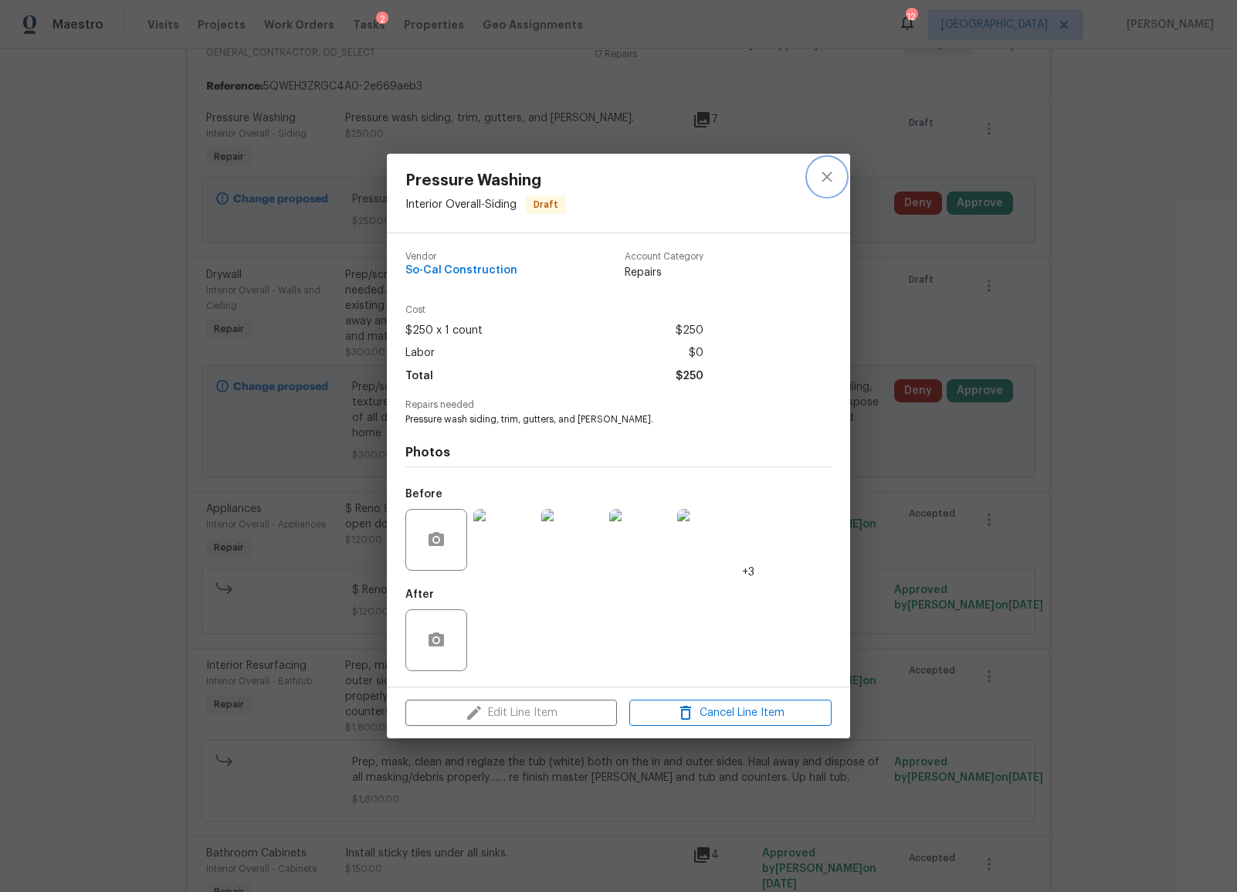
click at [823, 176] on icon "close" at bounding box center [827, 177] width 19 height 19
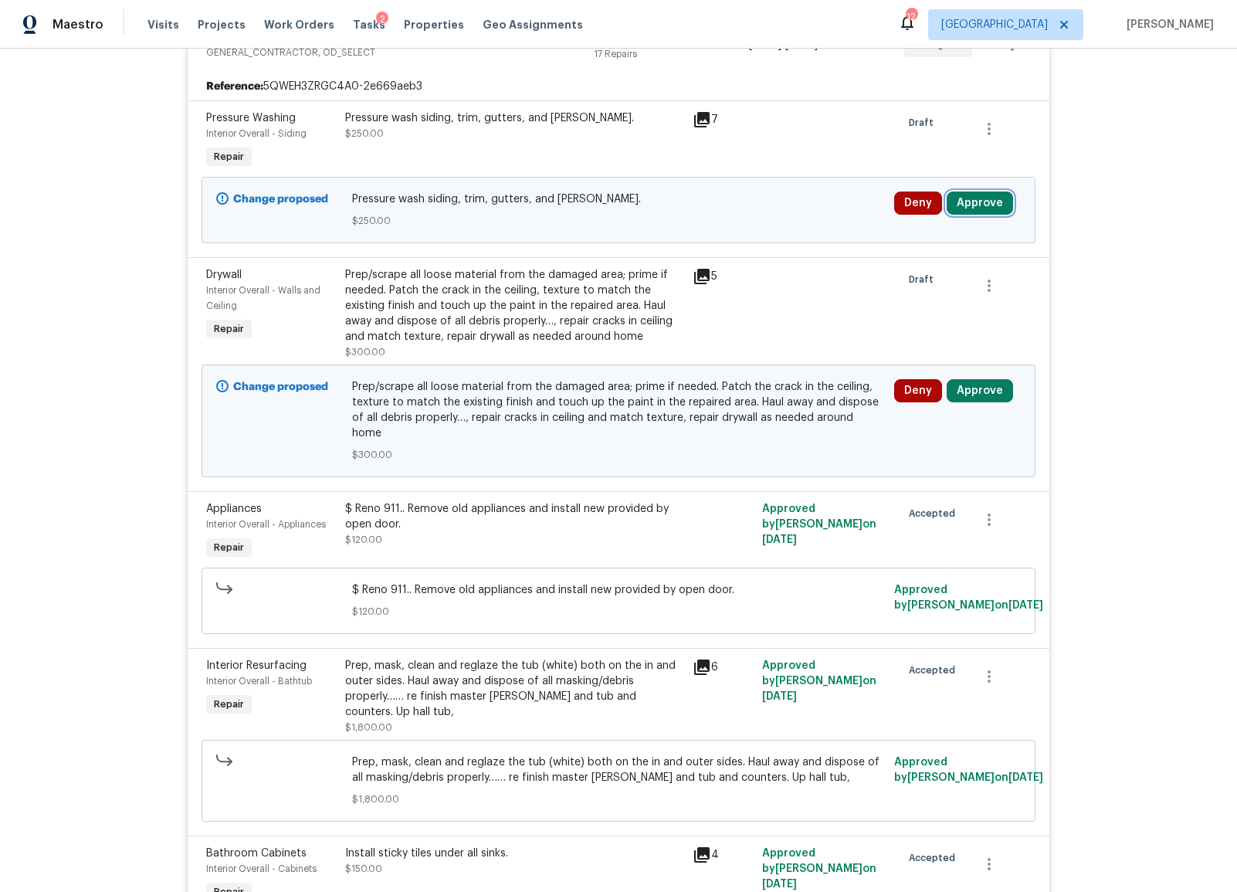
click at [971, 201] on button "Approve" at bounding box center [980, 202] width 66 height 23
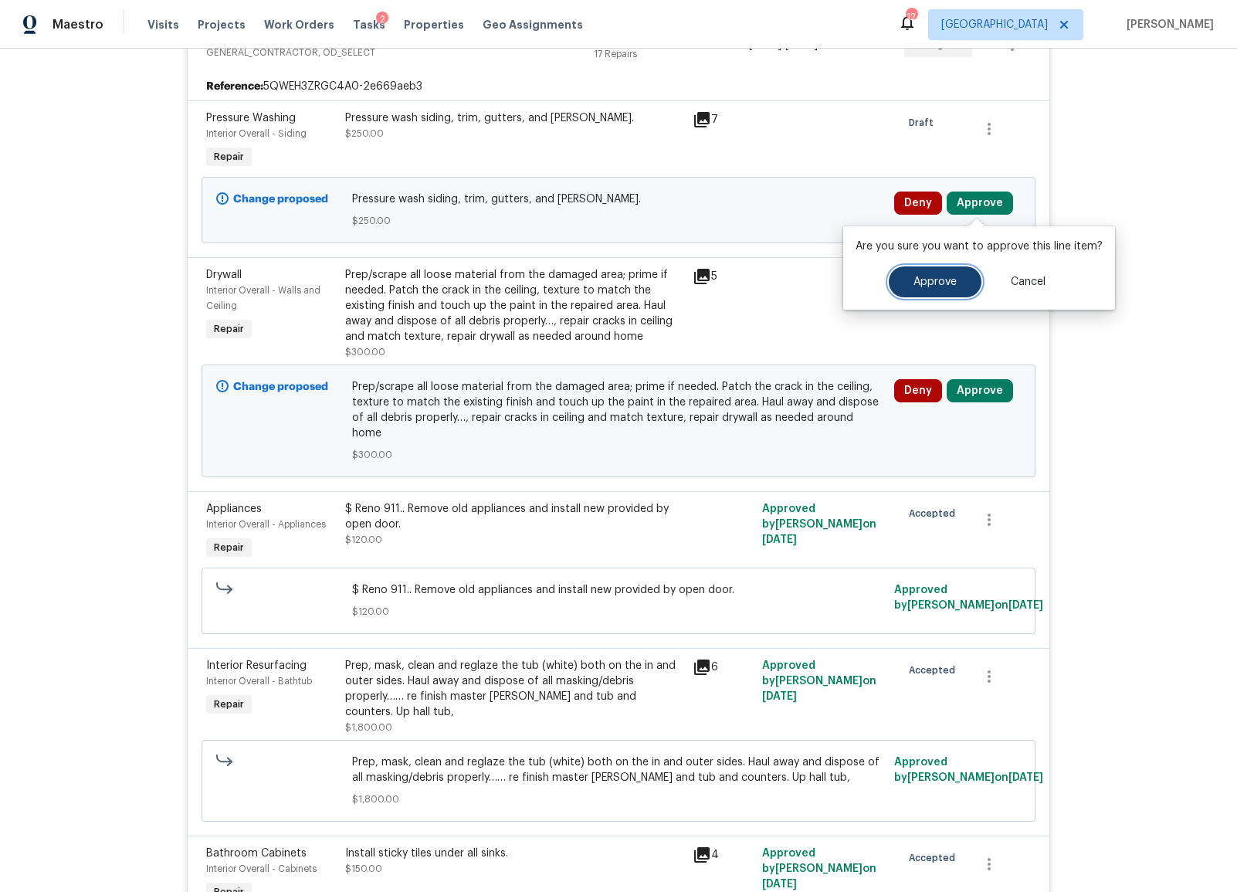
click at [917, 278] on span "Approve" at bounding box center [934, 282] width 43 height 12
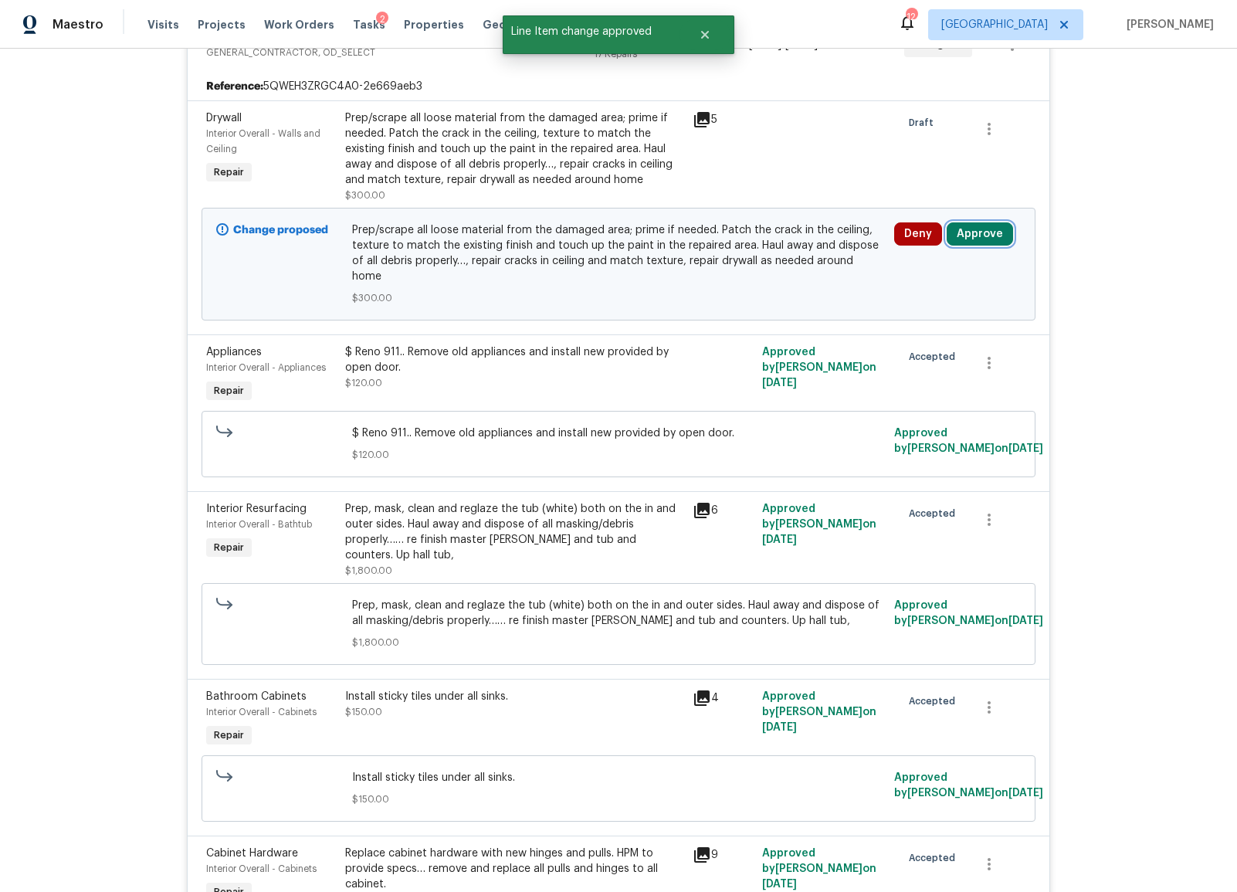
click at [984, 228] on button "Approve" at bounding box center [980, 233] width 66 height 23
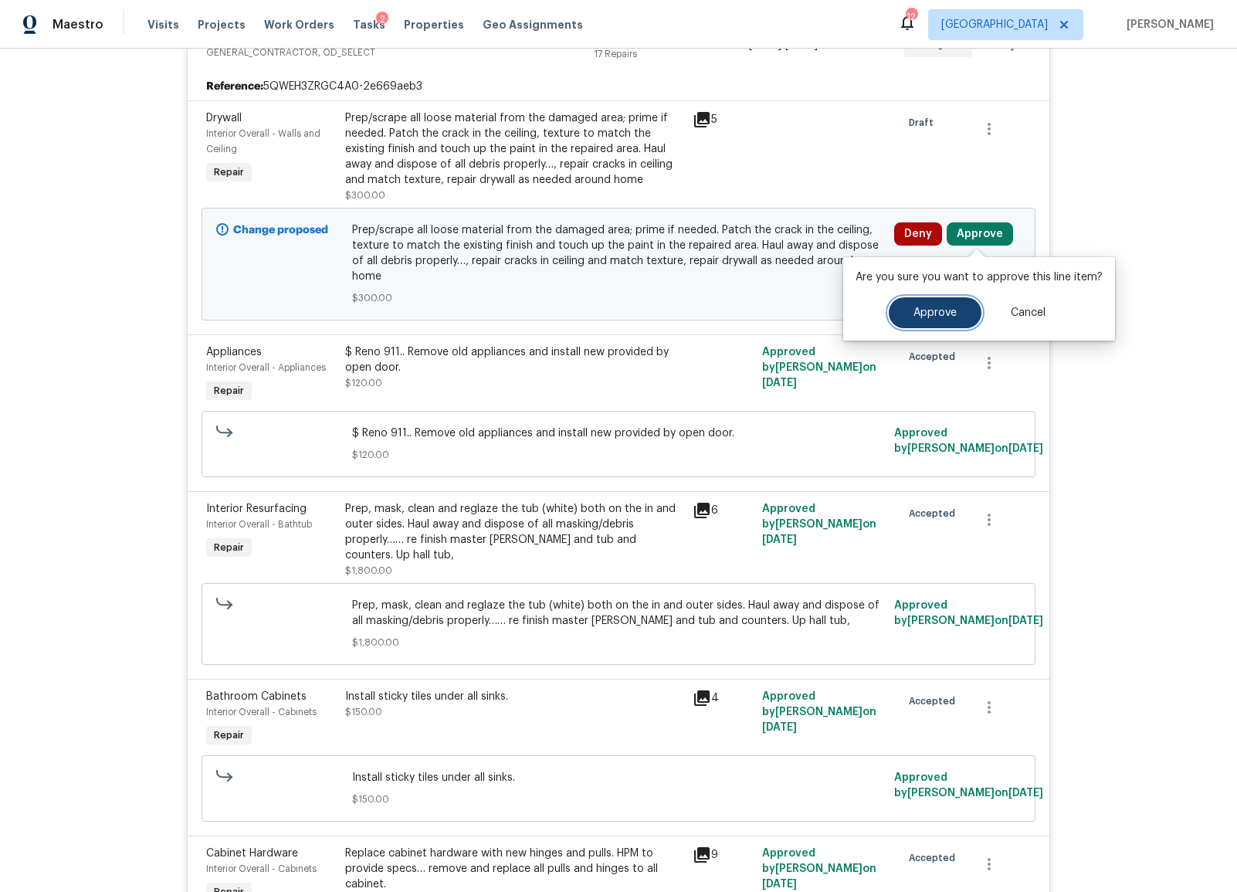
click at [923, 319] on button "Approve" at bounding box center [935, 312] width 93 height 31
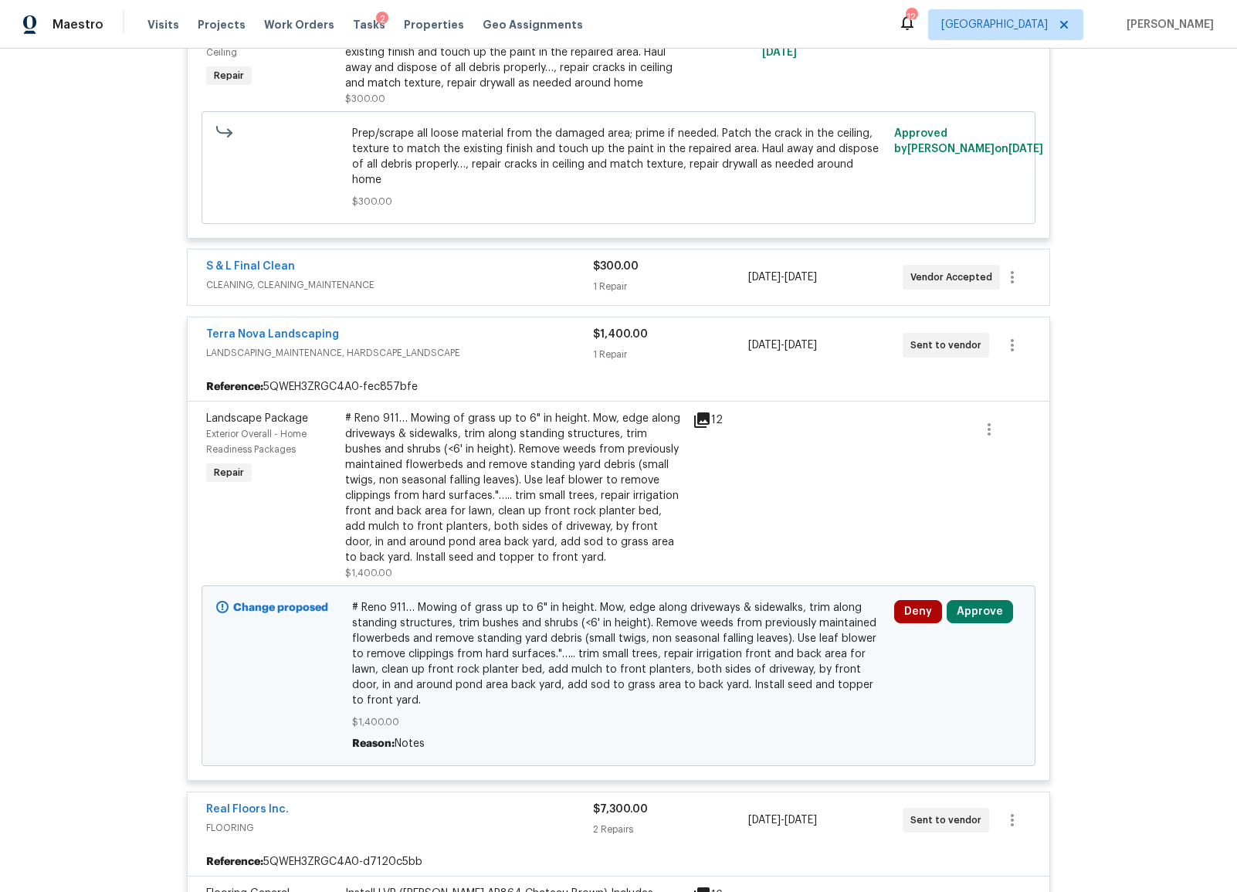
scroll to position [4137, 0]
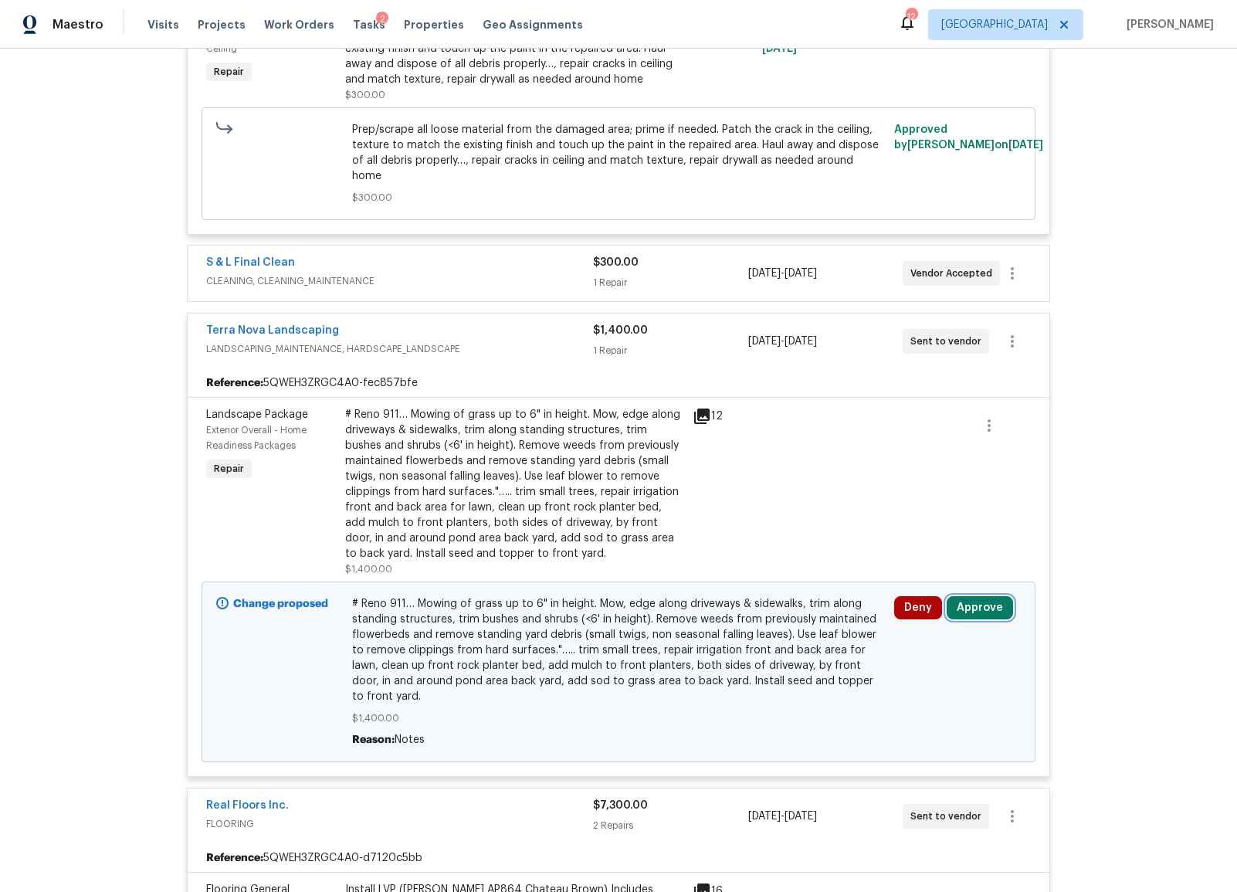
click at [984, 596] on button "Approve" at bounding box center [980, 607] width 66 height 23
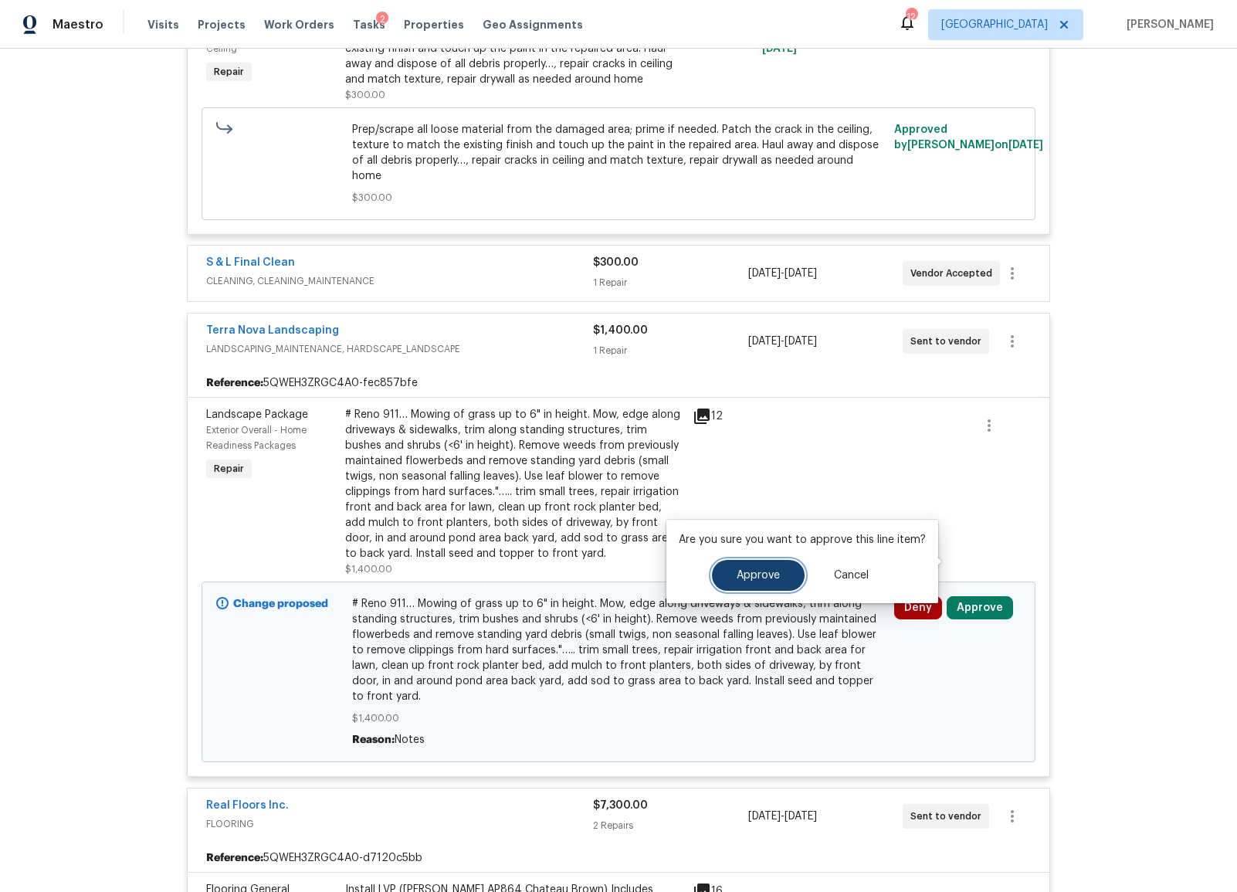
click at [778, 578] on button "Approve" at bounding box center [758, 575] width 93 height 31
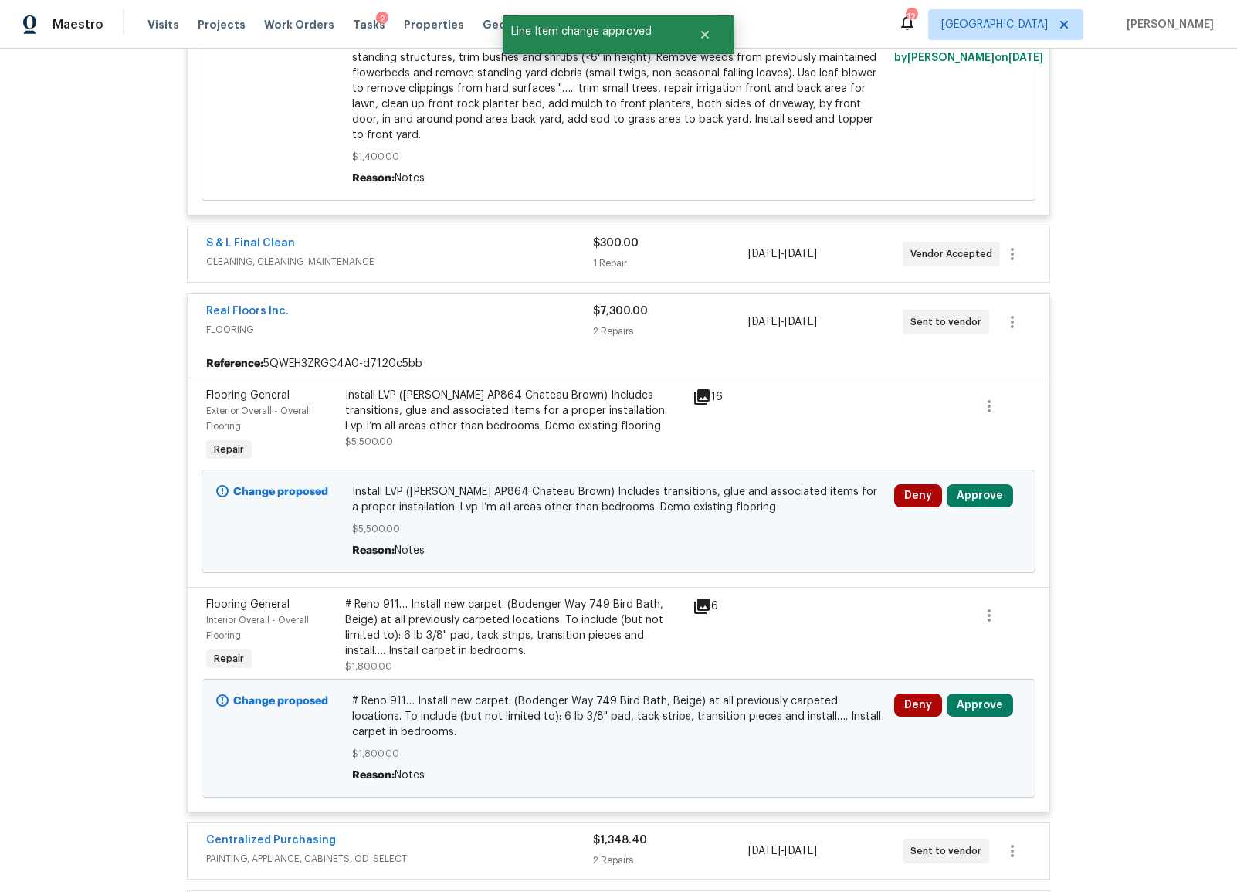
scroll to position [4668, 0]
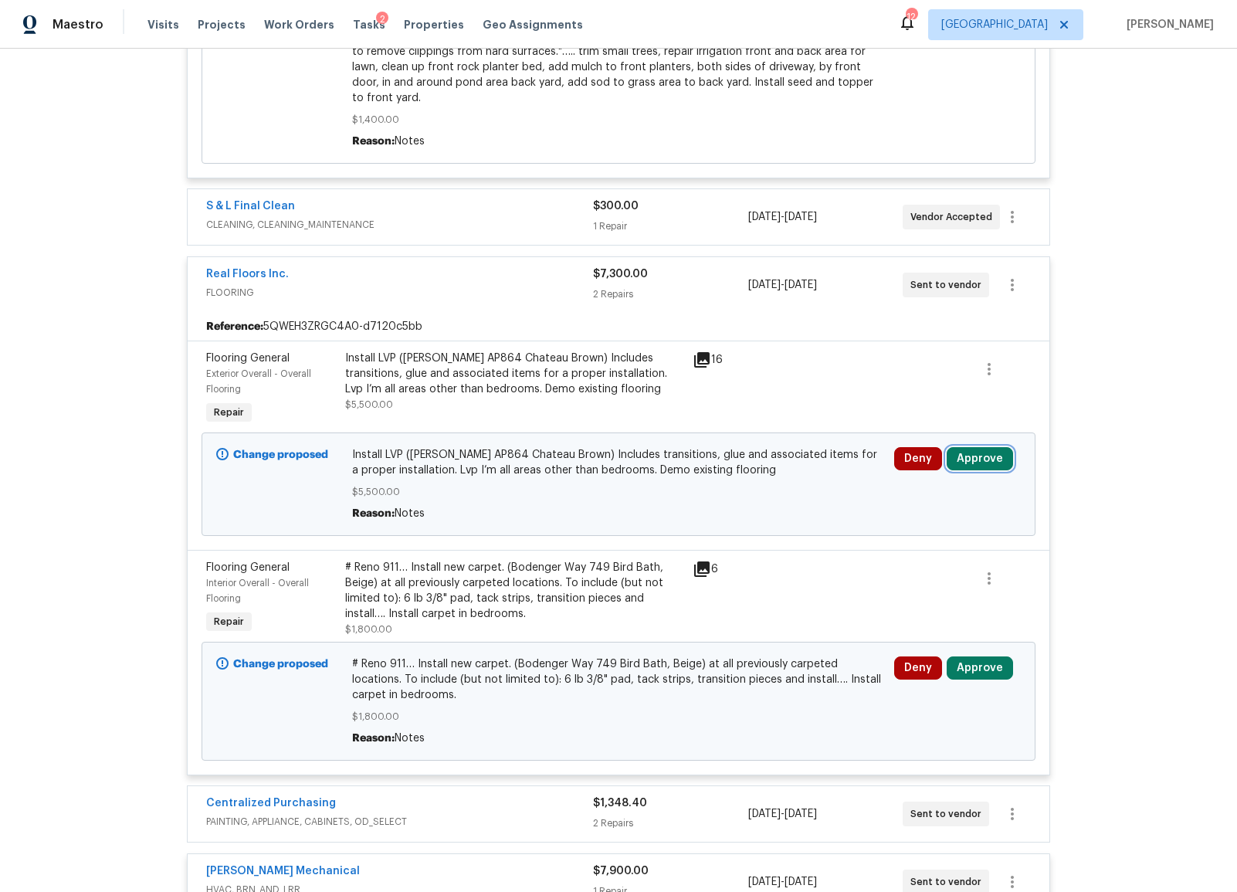
click at [978, 447] on button "Approve" at bounding box center [980, 458] width 66 height 23
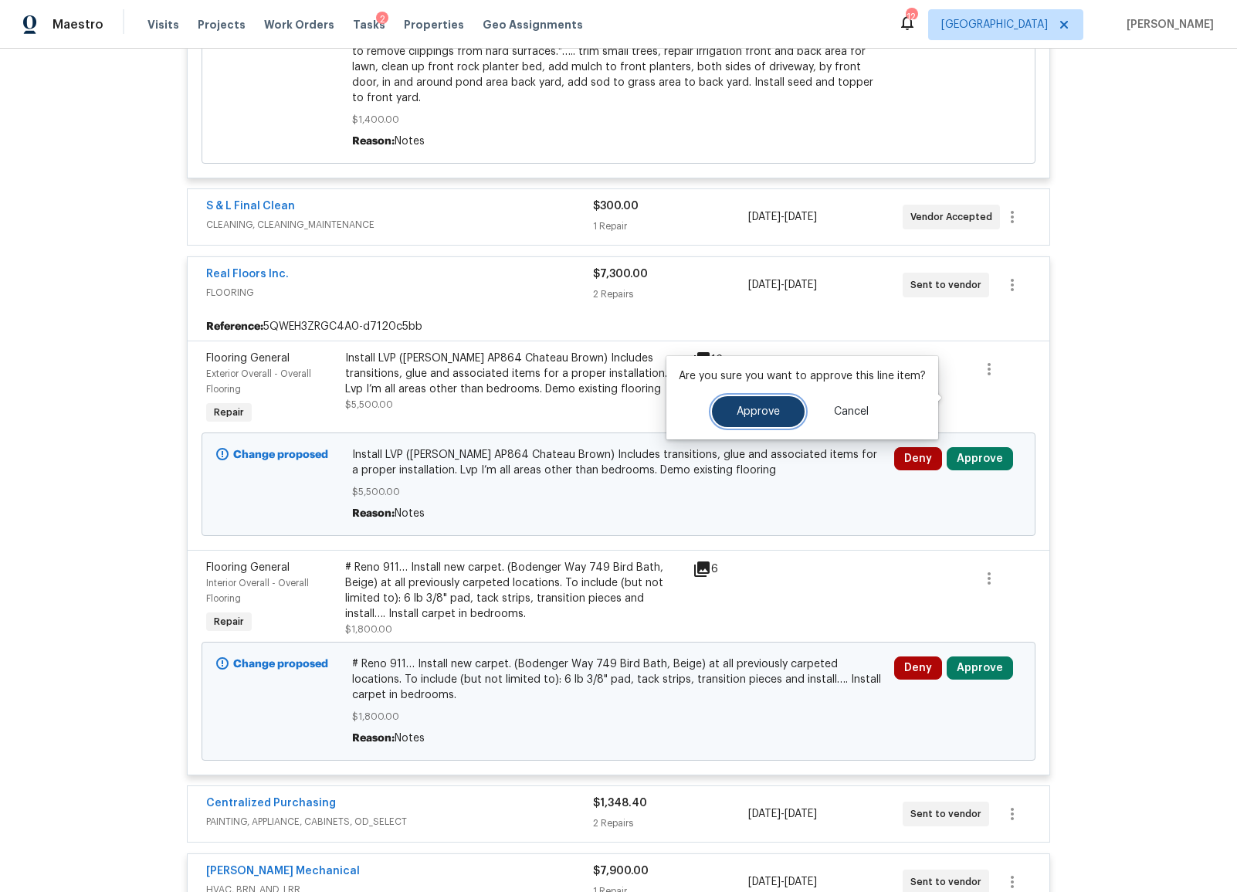
click at [759, 401] on button "Approve" at bounding box center [758, 411] width 93 height 31
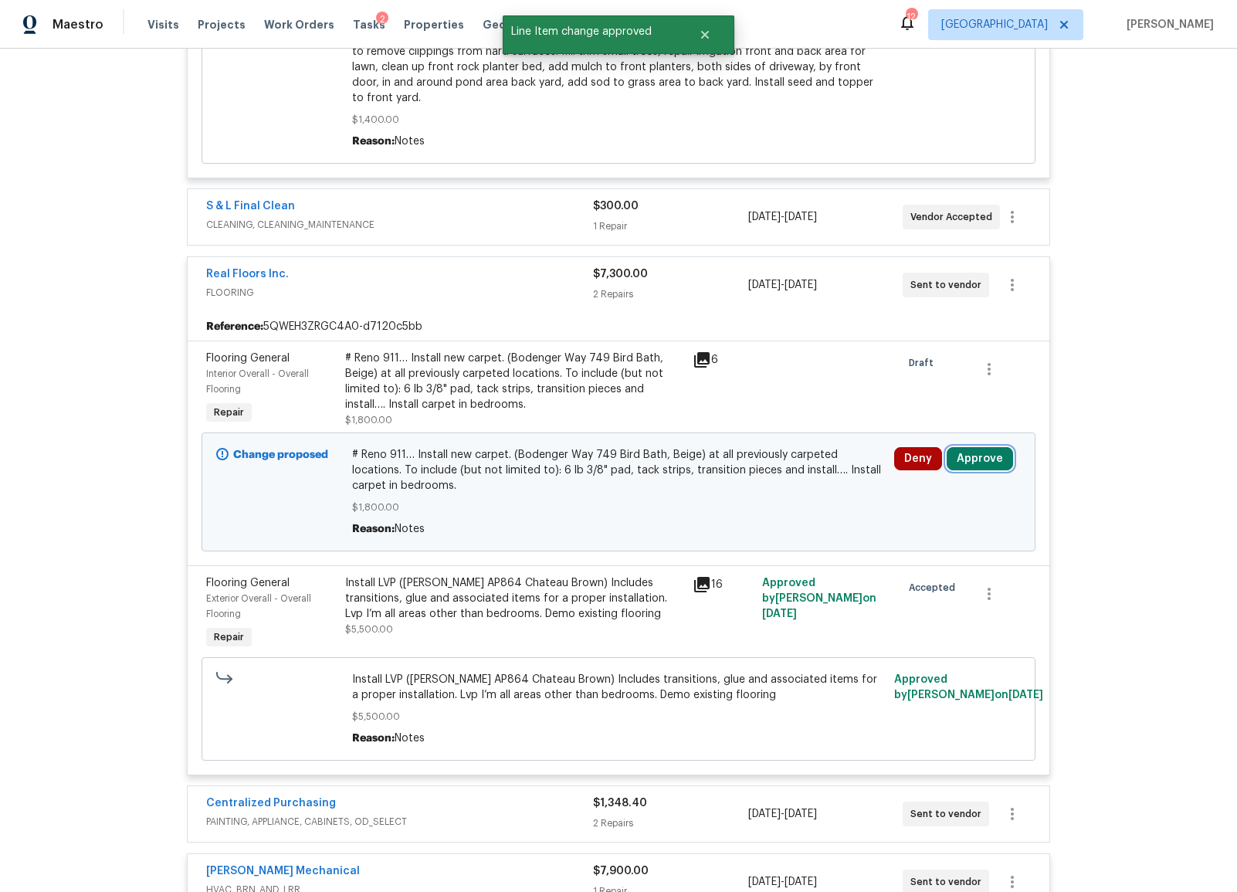
click at [989, 447] on button "Approve" at bounding box center [980, 458] width 66 height 23
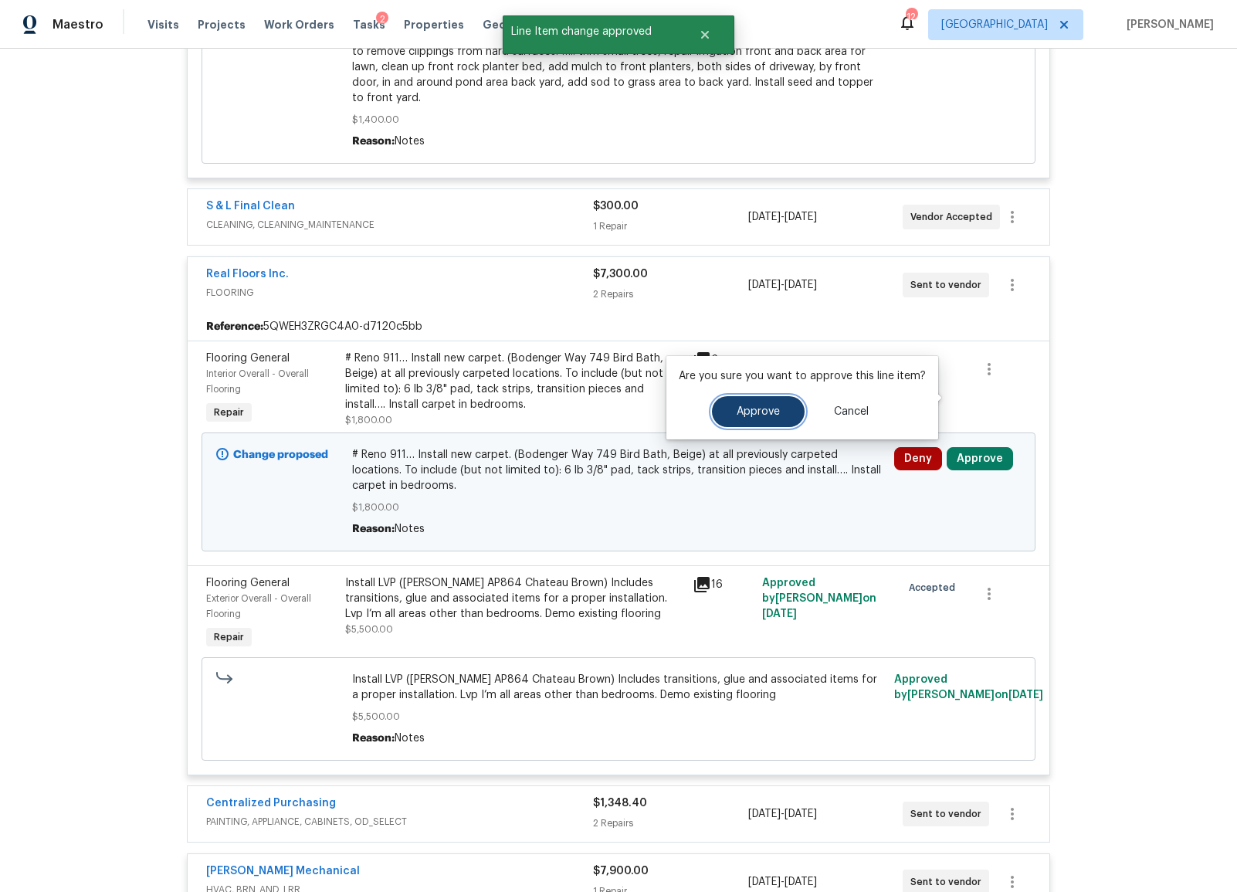
click at [757, 418] on button "Approve" at bounding box center [758, 411] width 93 height 31
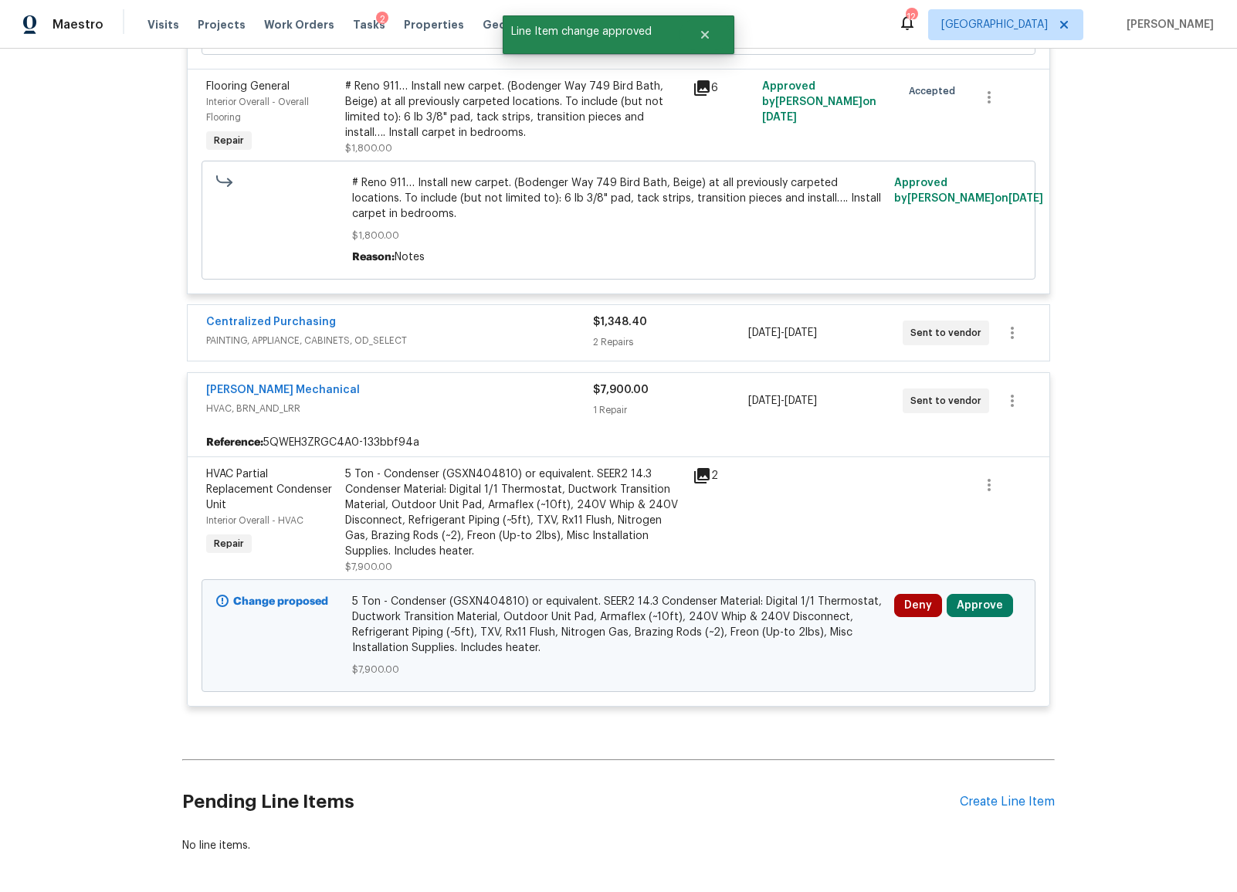
scroll to position [5156, 0]
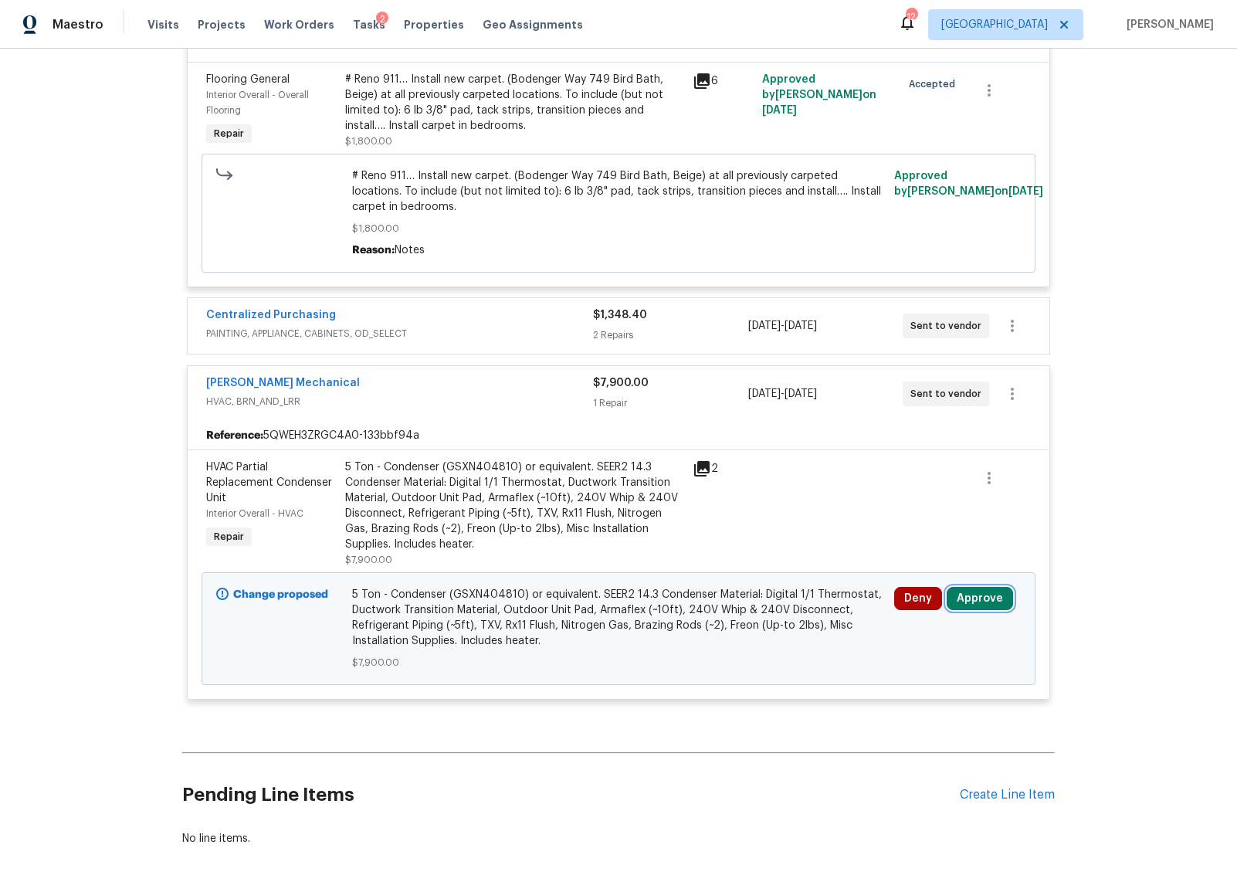
click at [974, 587] on button "Approve" at bounding box center [980, 598] width 66 height 23
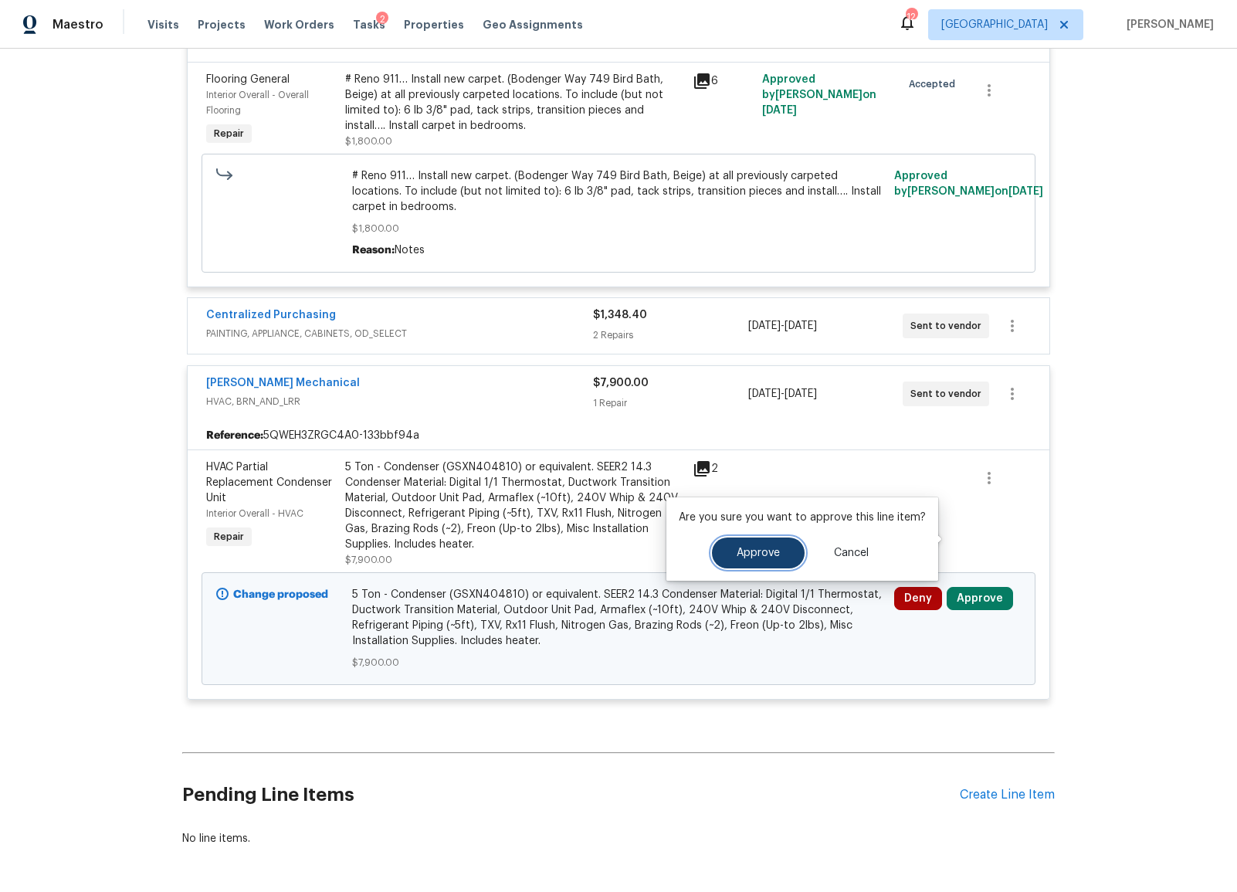
click at [751, 557] on span "Approve" at bounding box center [758, 553] width 43 height 12
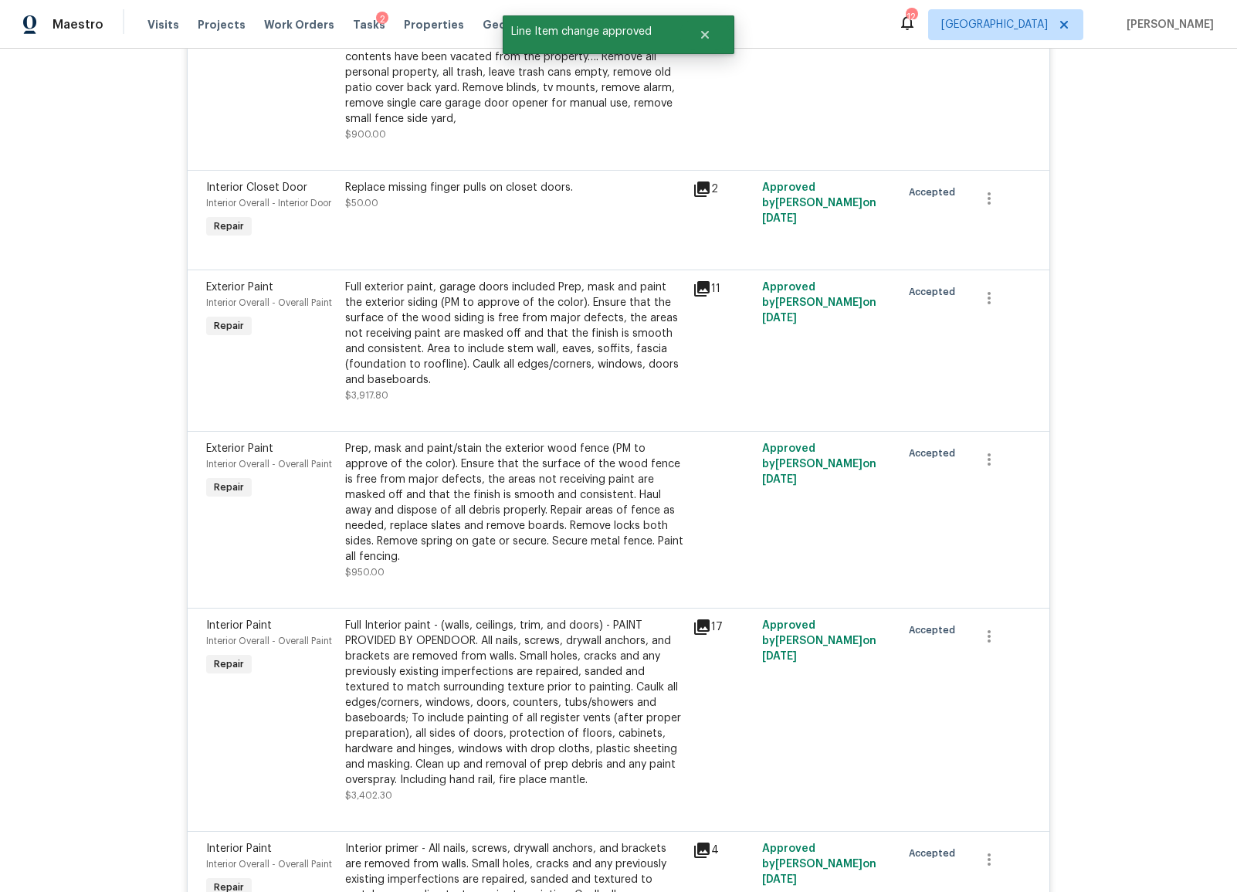
scroll to position [0, 0]
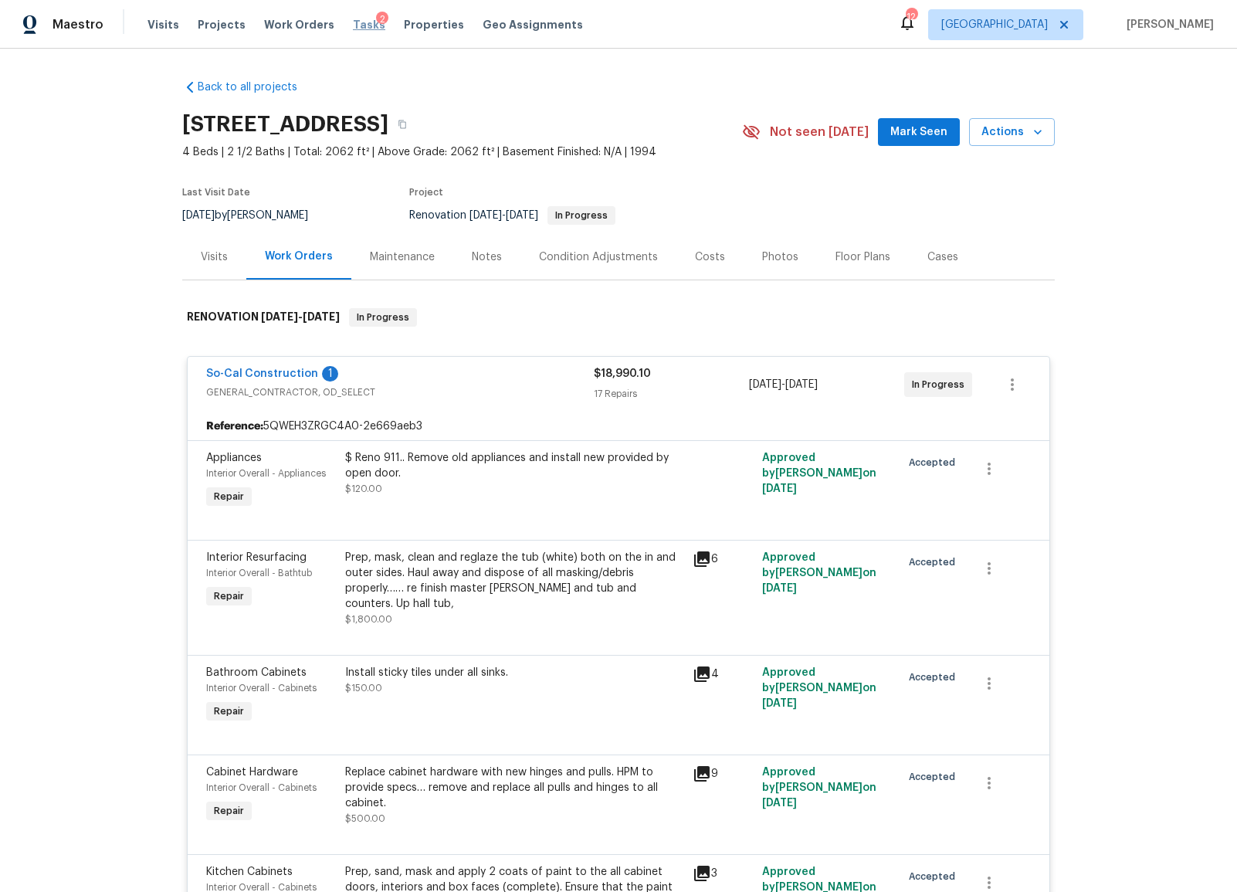
click at [353, 29] on span "Tasks" at bounding box center [369, 24] width 32 height 11
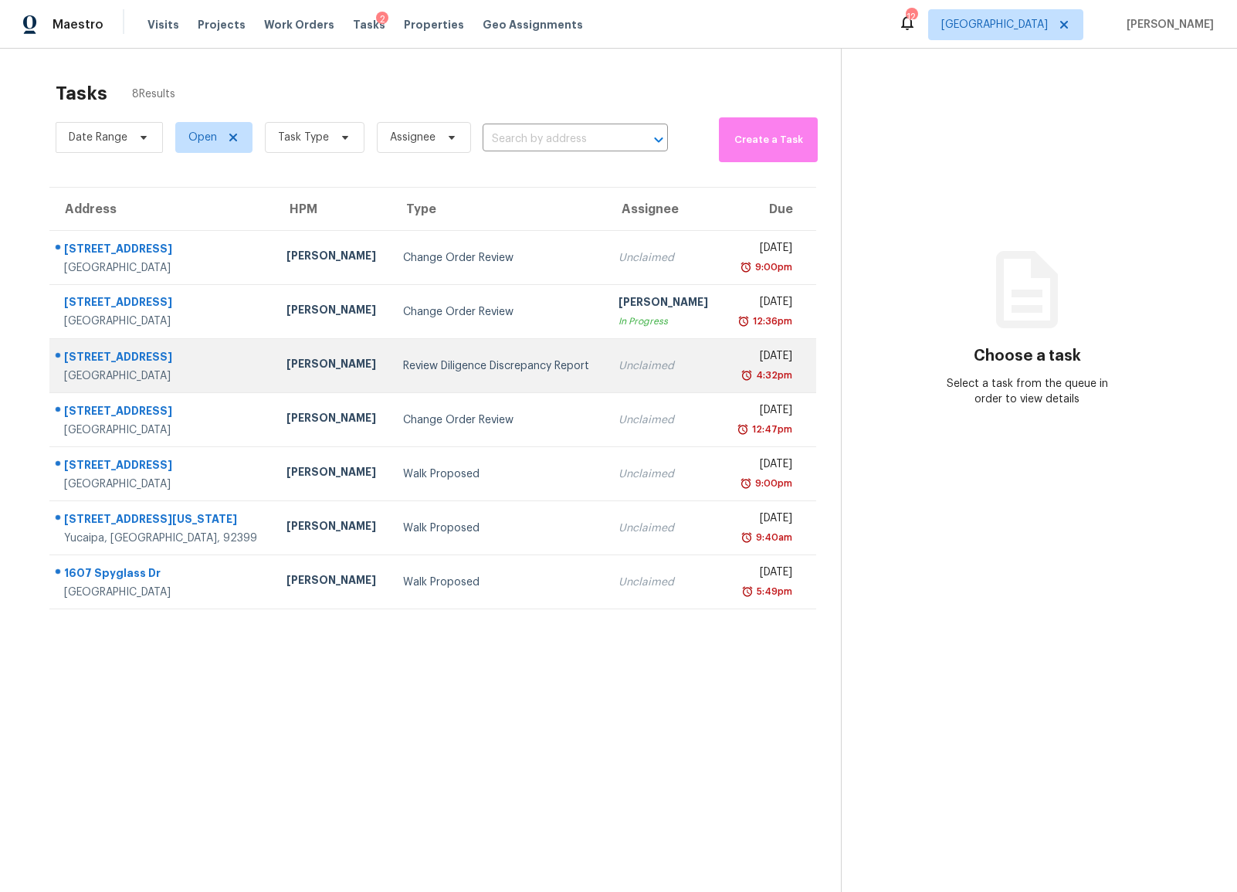
click at [391, 376] on td "Review Diligence Discrepancy Report" at bounding box center [498, 366] width 215 height 54
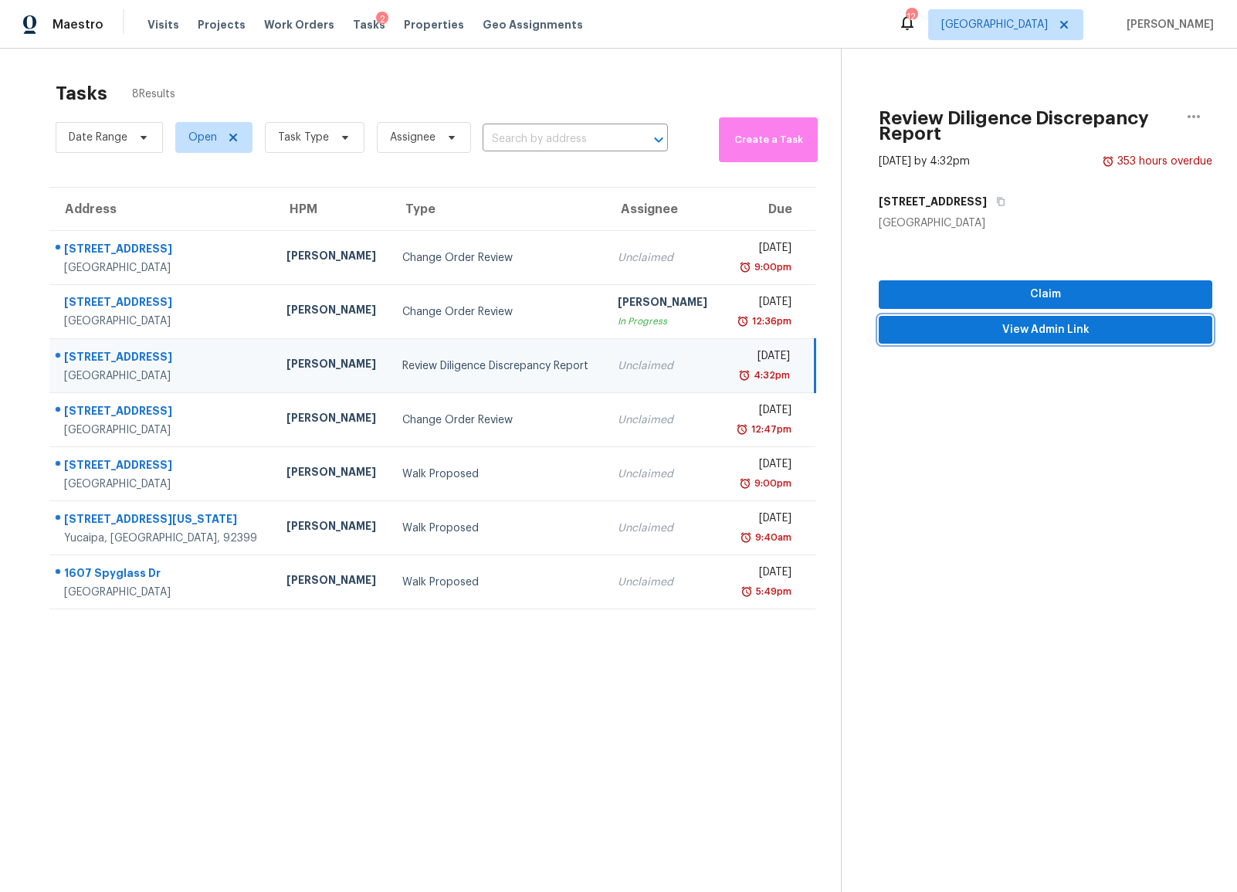
click at [997, 336] on span "View Admin Link" at bounding box center [1045, 329] width 309 height 19
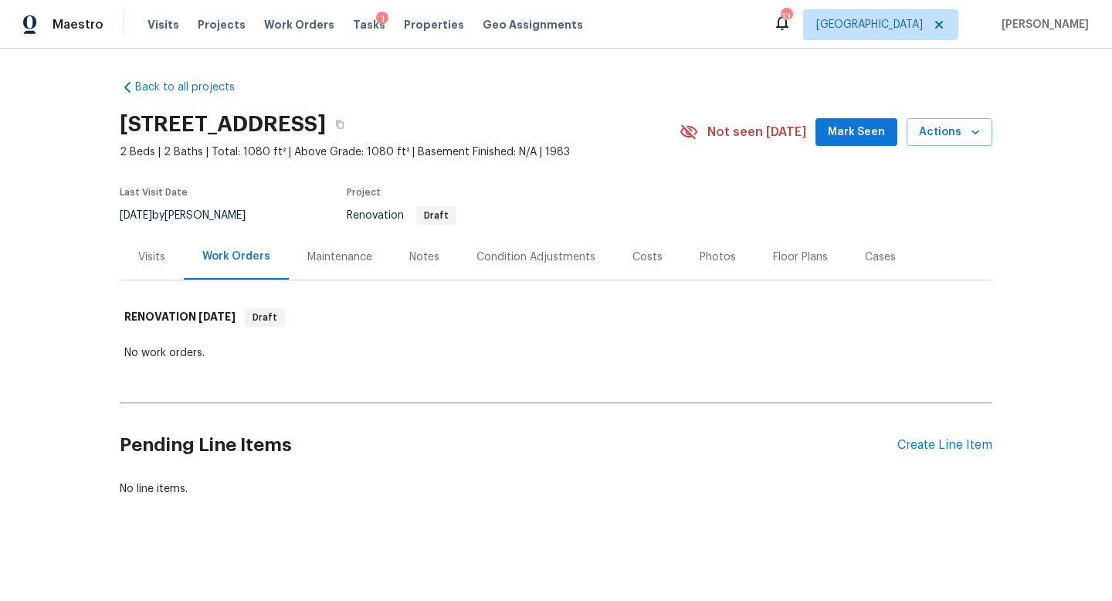
click at [517, 259] on div "Condition Adjustments" at bounding box center [535, 256] width 119 height 15
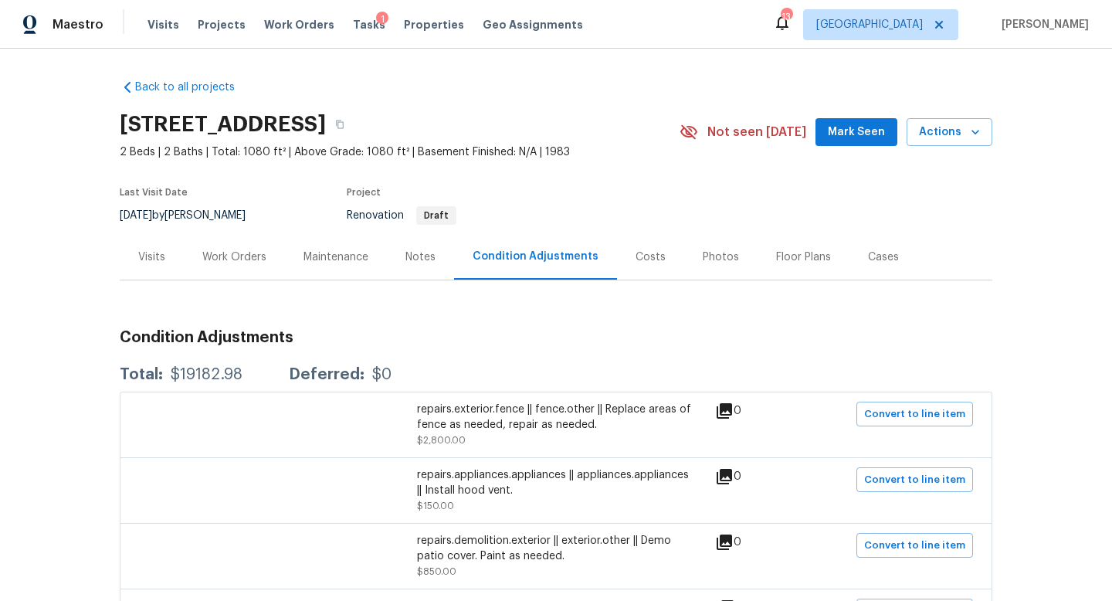
click at [153, 261] on div "Visits" at bounding box center [151, 256] width 27 height 15
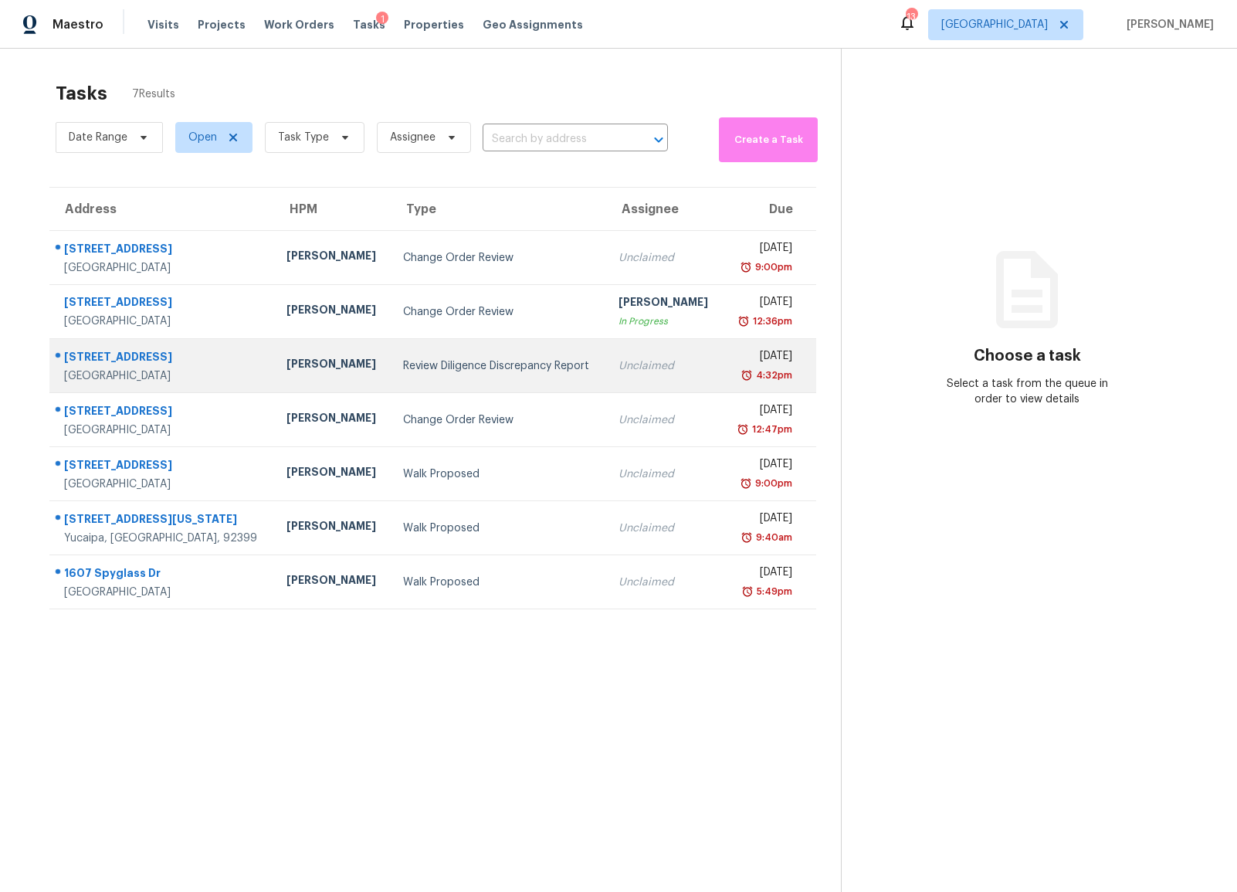
click at [463, 373] on div "Review Diligence Discrepancy Report" at bounding box center [498, 365] width 191 height 15
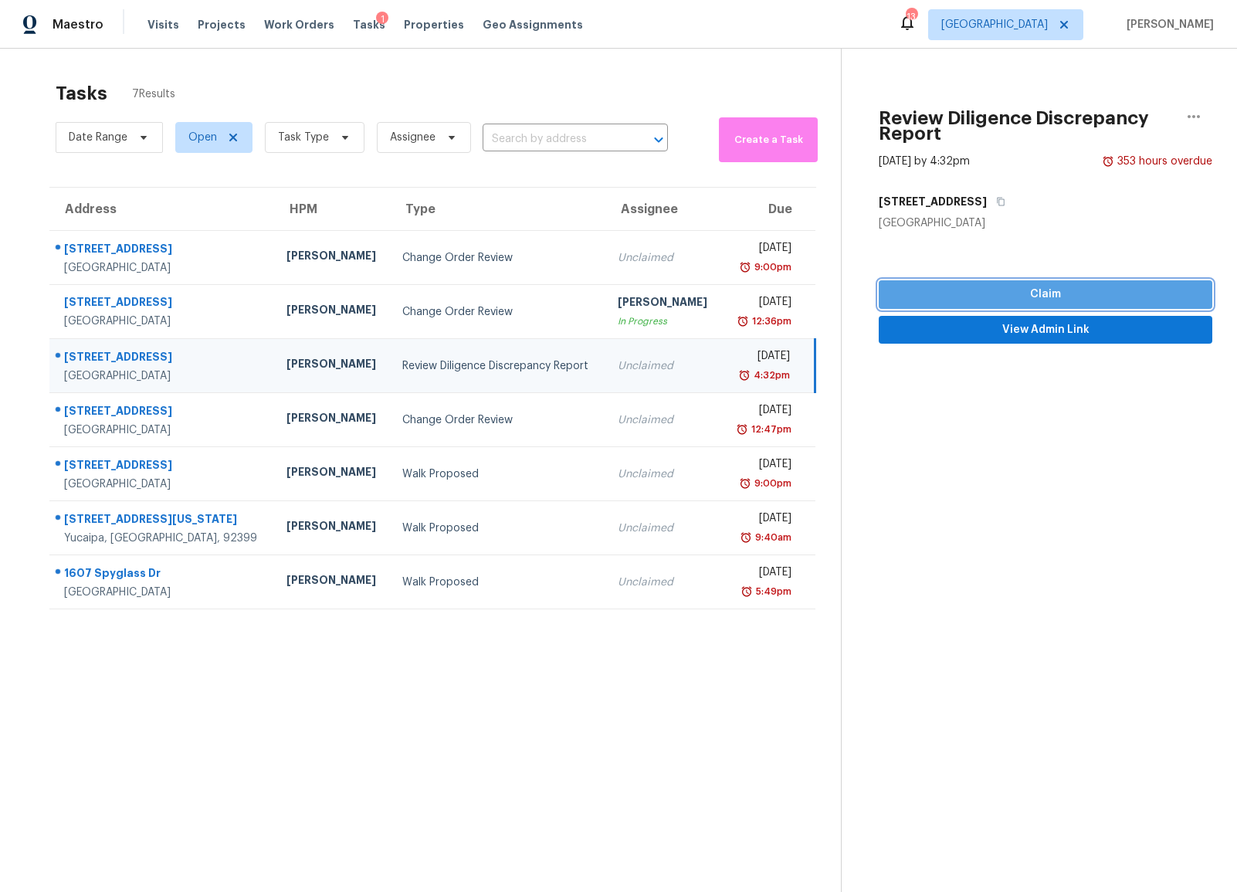
click at [1074, 298] on span "Claim" at bounding box center [1045, 294] width 309 height 19
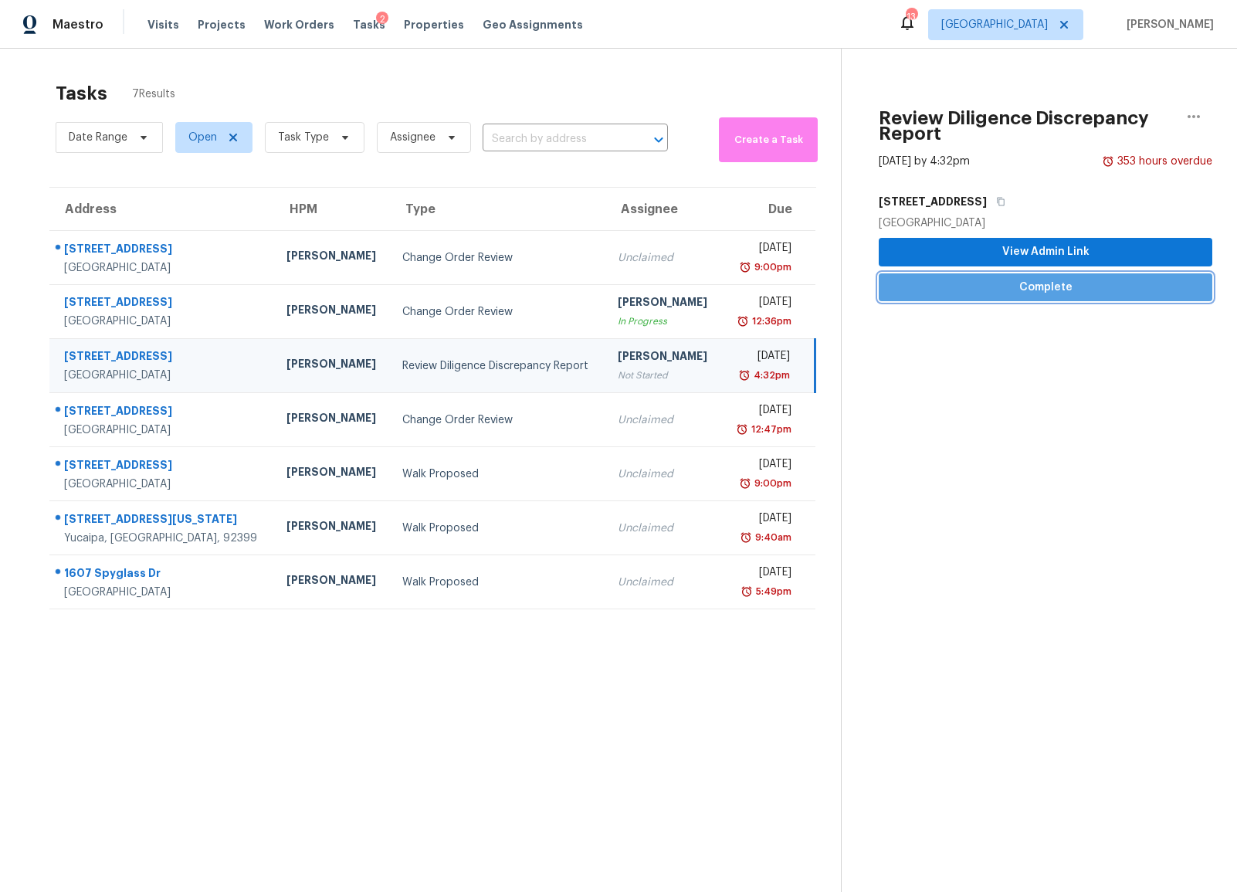
click at [1024, 293] on span "Complete" at bounding box center [1045, 287] width 309 height 19
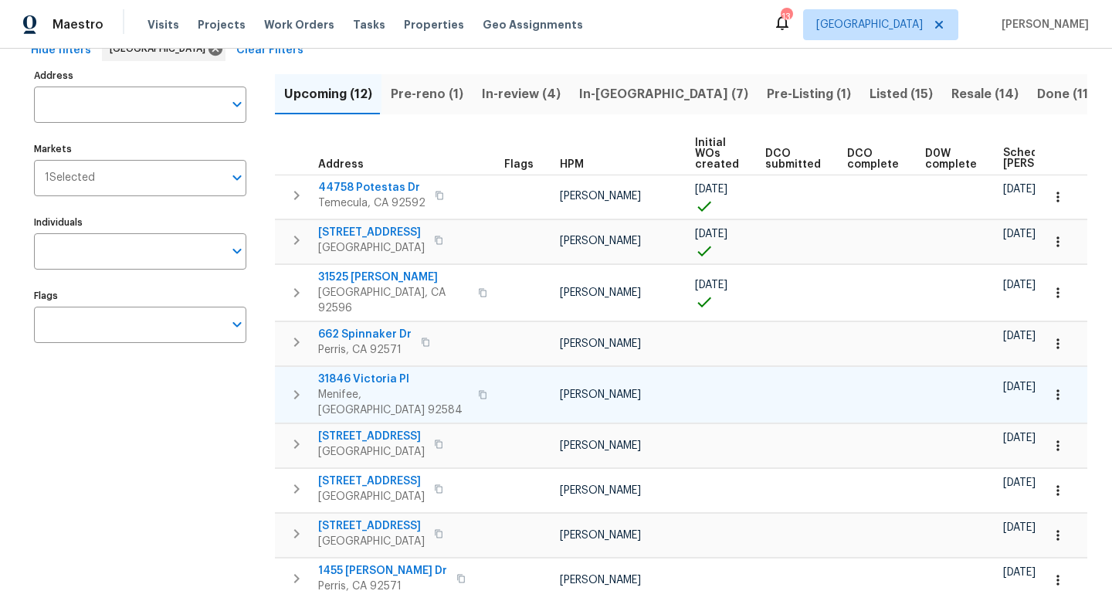
scroll to position [90, 0]
